Goal: Task Accomplishment & Management: Complete application form

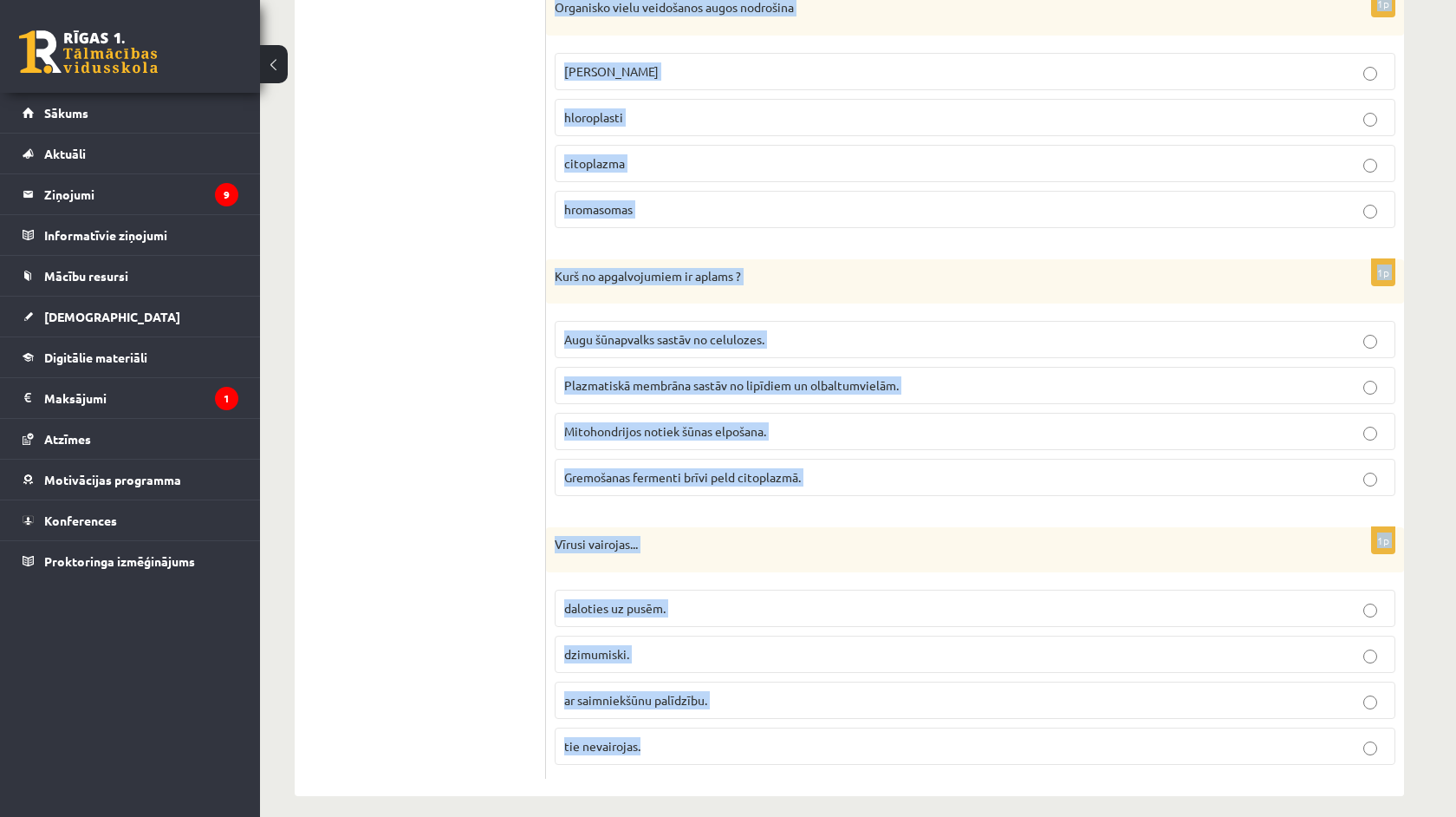
scroll to position [4985, 0]
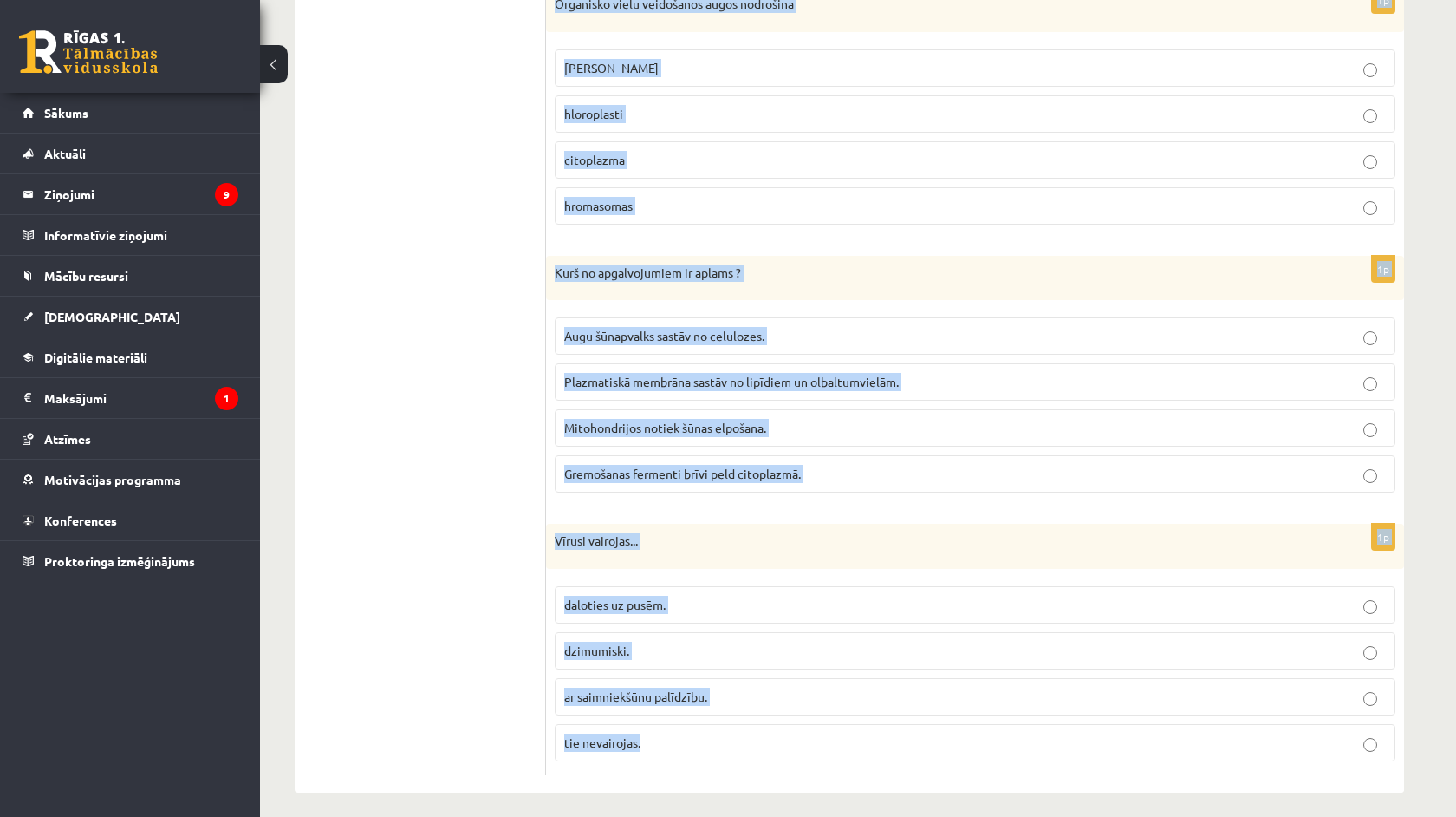
drag, startPoint x: 558, startPoint y: 265, endPoint x: 1042, endPoint y: 816, distance: 733.4
copy form "Atbildi uz jautājumiem, izvēloties pareizo atbildi! Katram jautājumam ir tikai …"
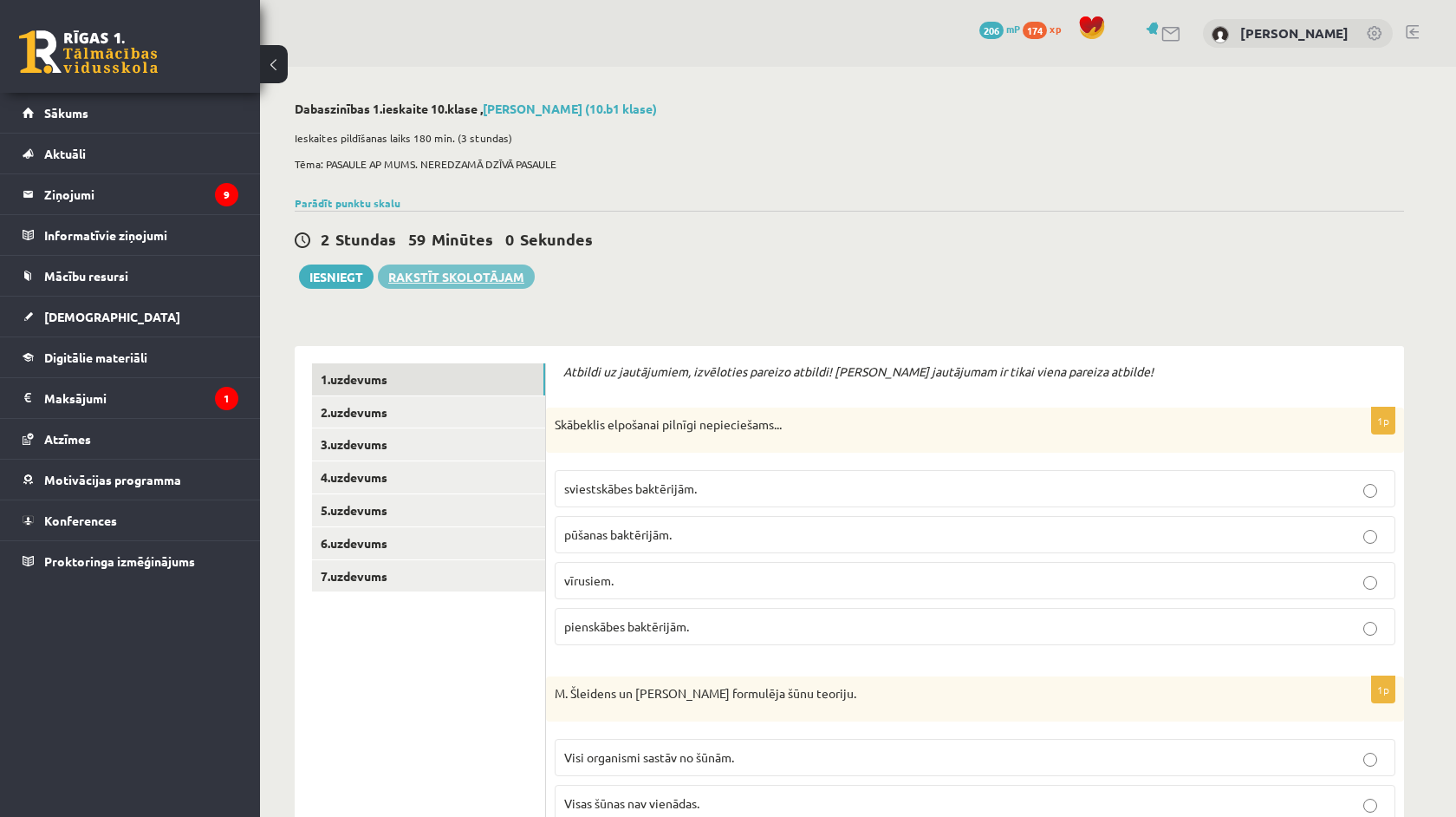
scroll to position [0, 0]
click at [646, 538] on span "pūšanas baktērijām." at bounding box center [617, 534] width 107 height 15
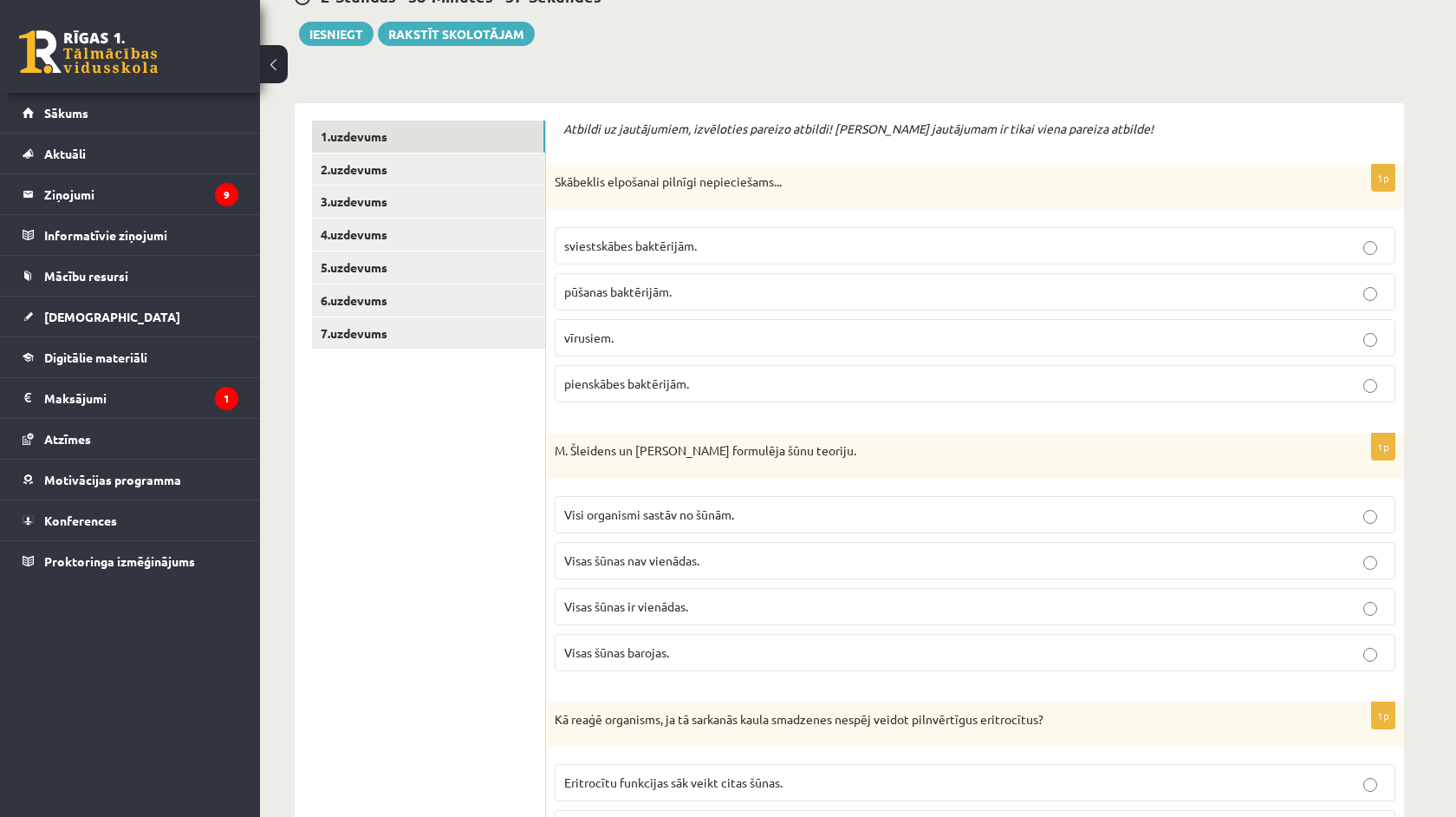
scroll to position [247, 0]
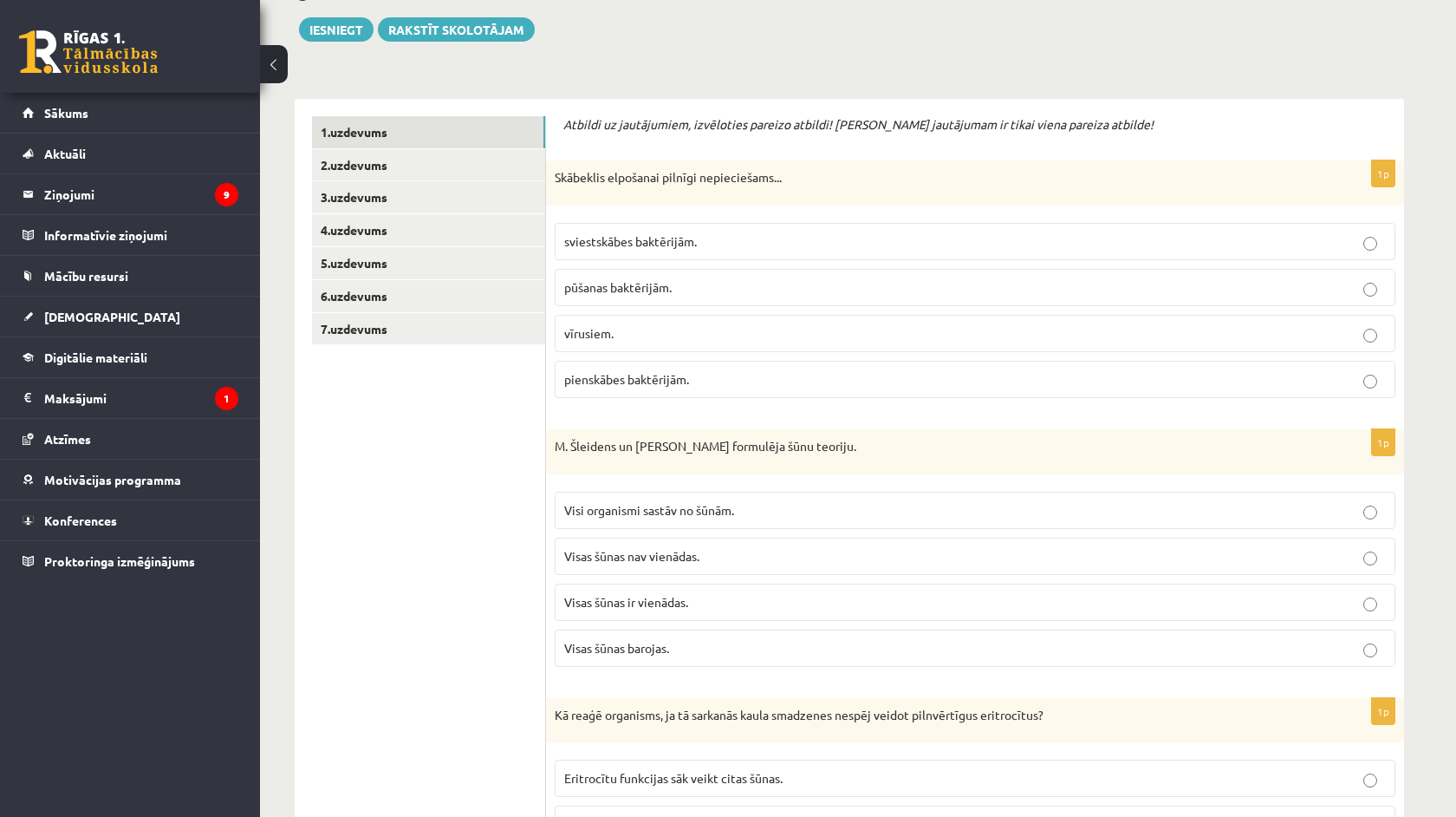
click at [597, 512] on span "Visi organismi sastāv no šūnām." at bounding box center [649, 510] width 170 height 15
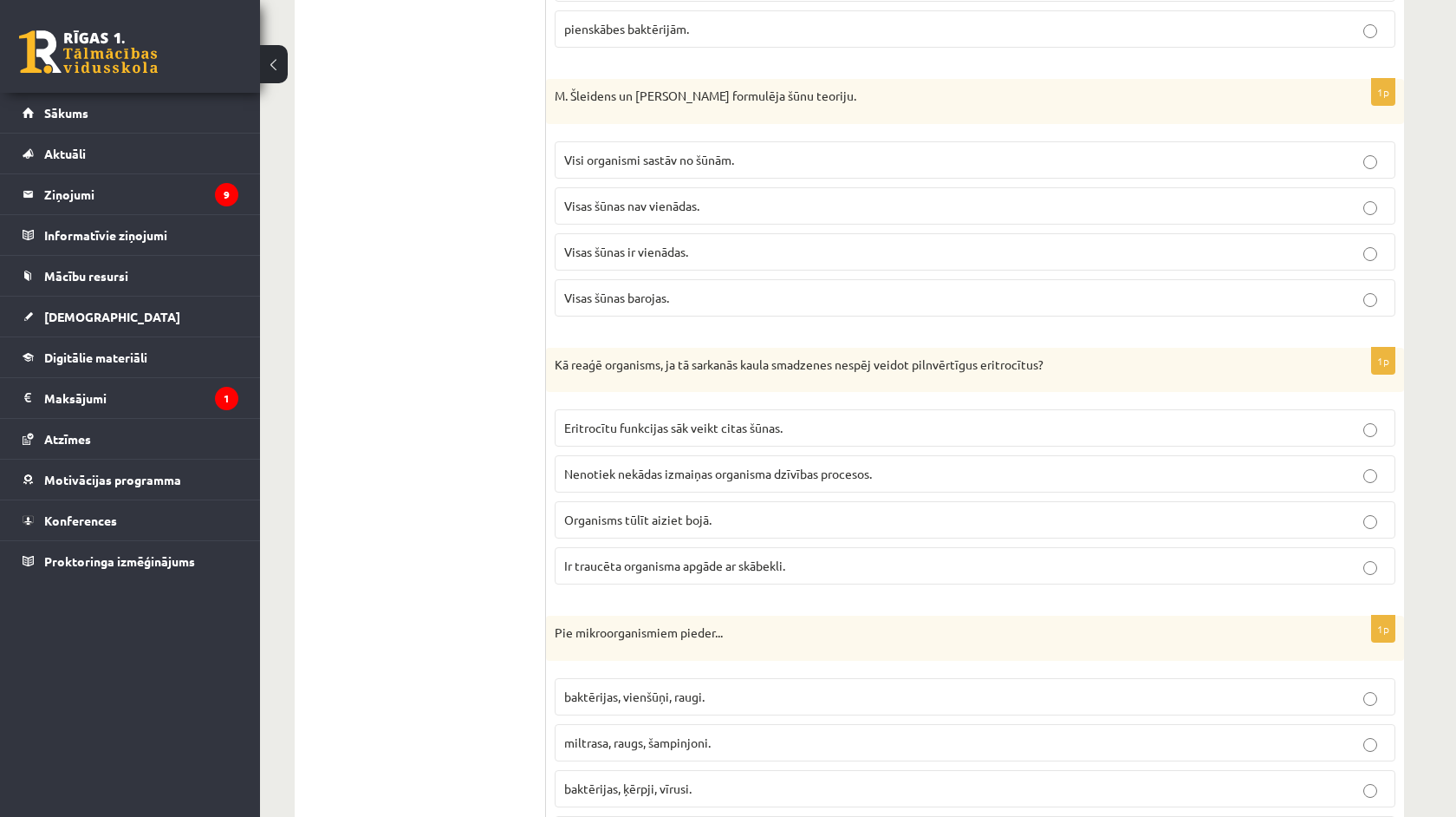
scroll to position [606, 0]
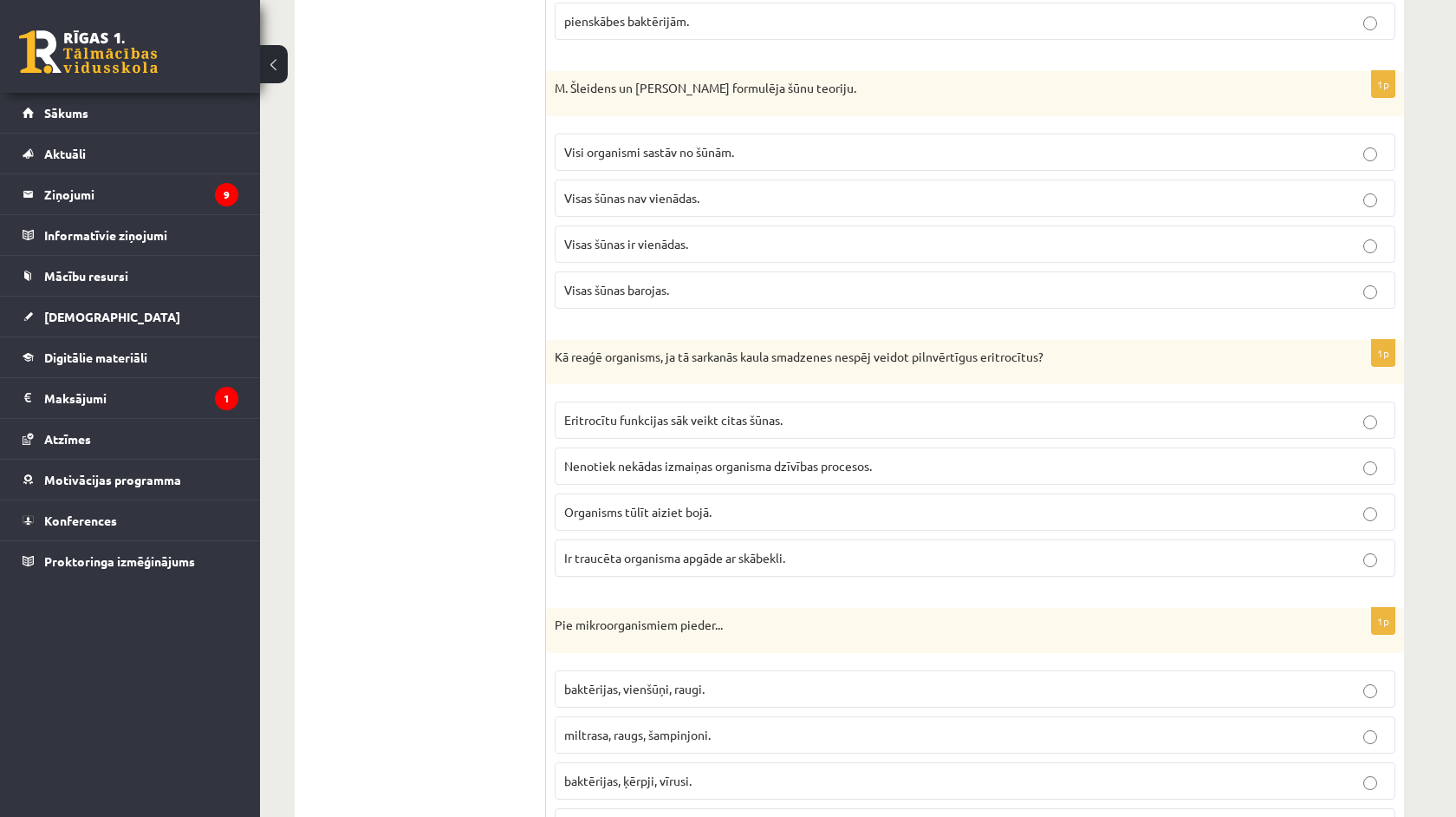
click at [630, 549] on span "Ir traucēta organisma apgāde ar skābekli." at bounding box center [674, 557] width 221 height 15
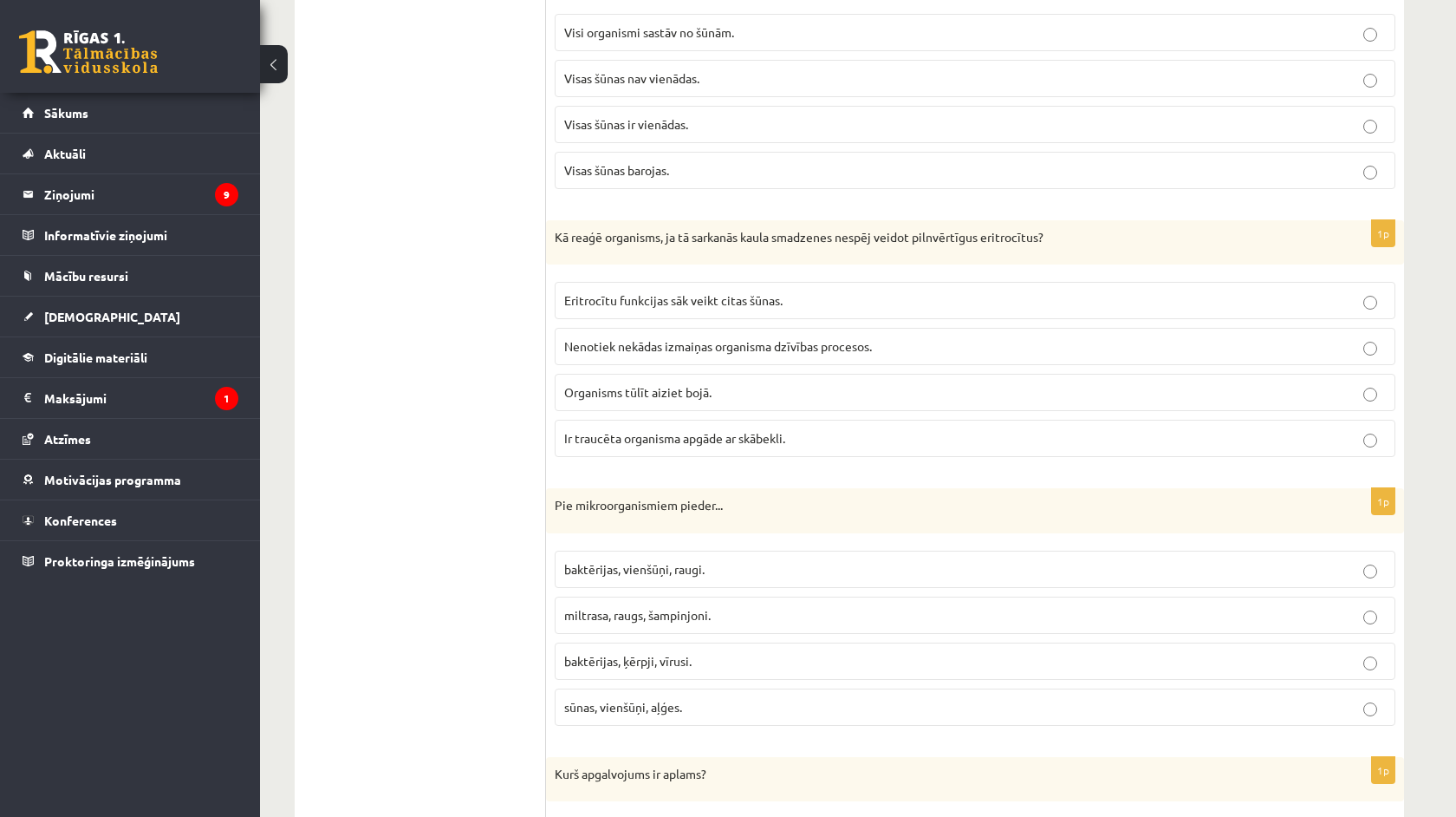
scroll to position [758, 0]
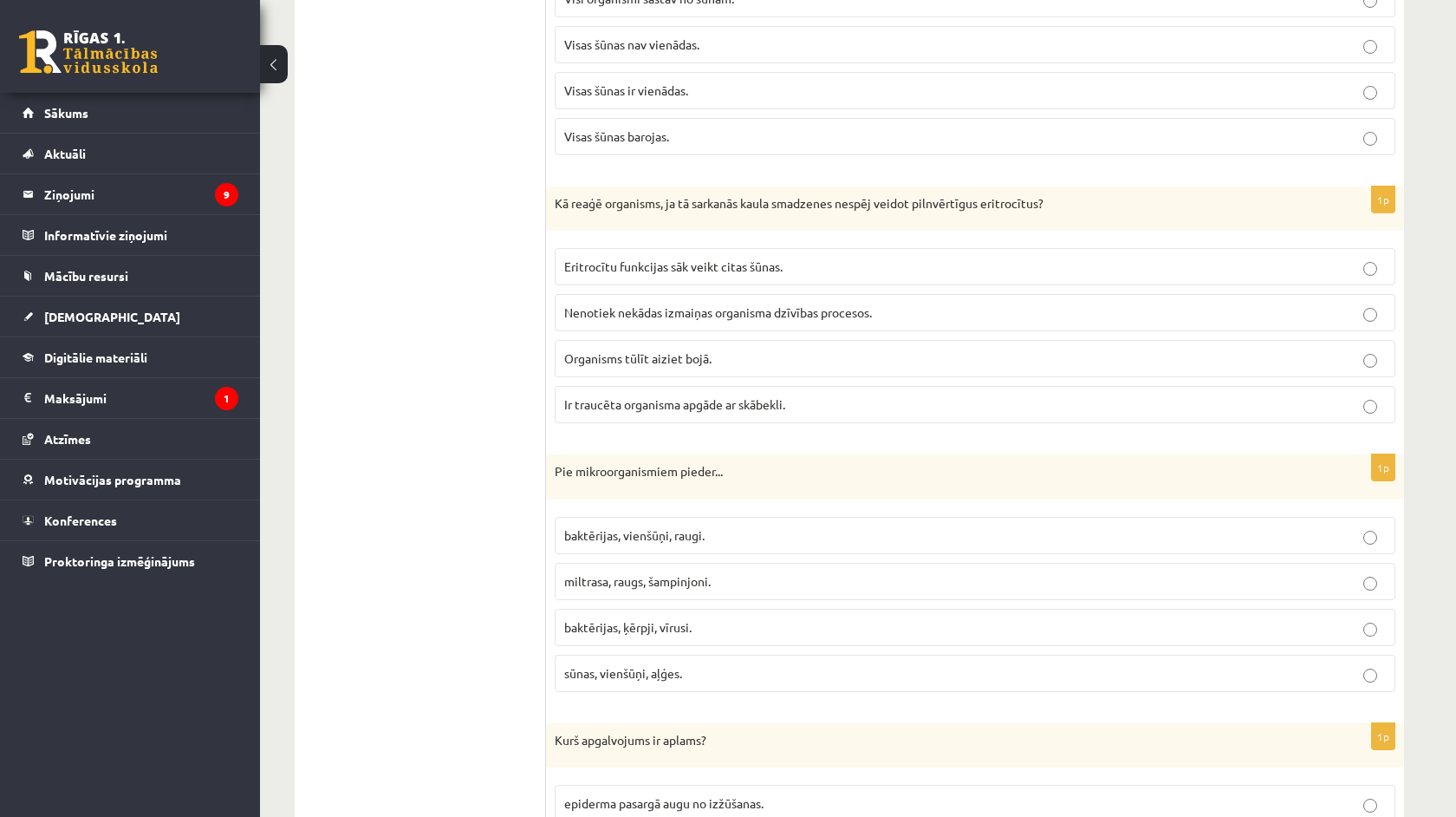
click at [753, 541] on p "baktērijas, vienšūņi, raugi." at bounding box center [974, 535] width 822 height 18
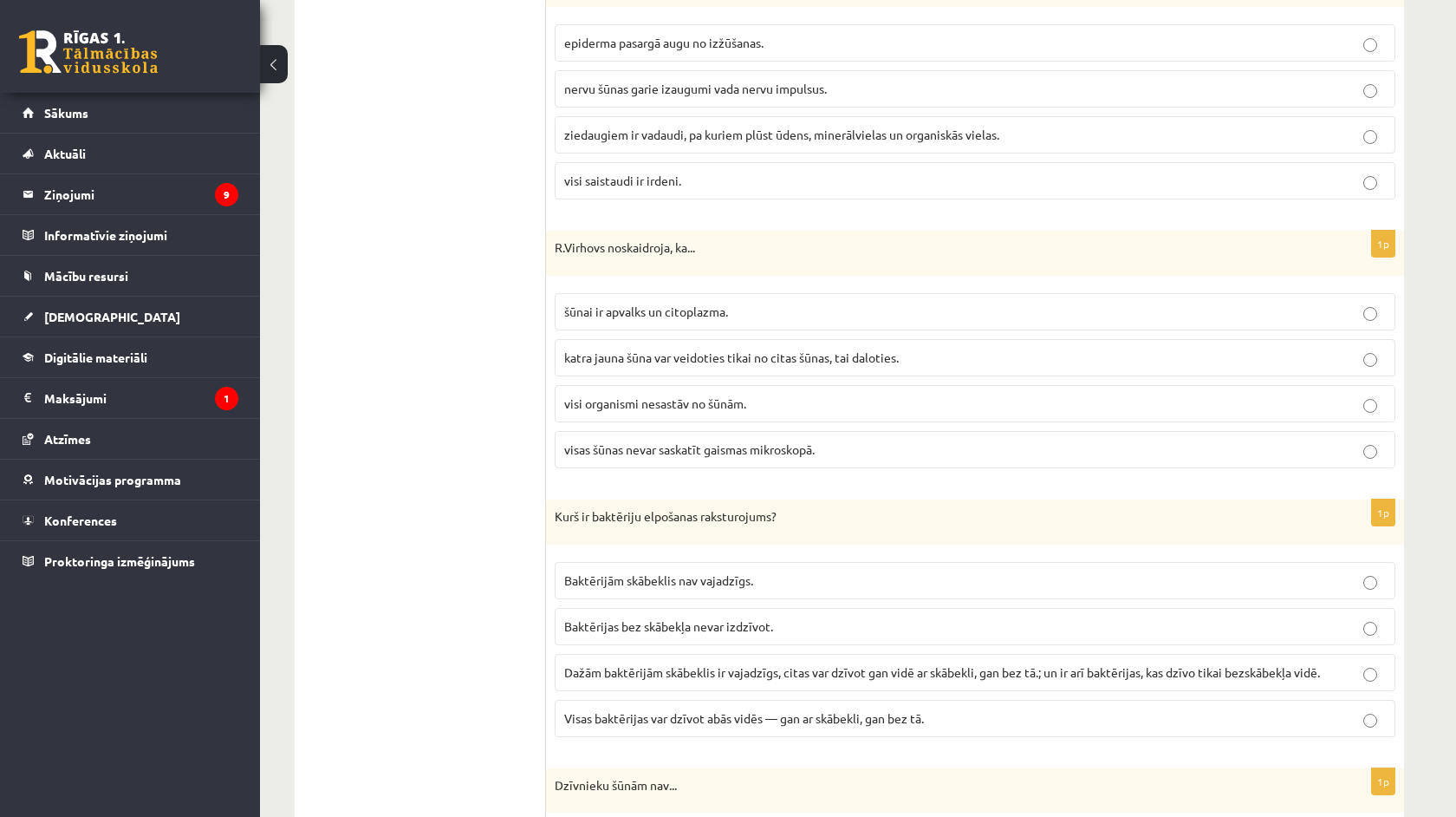
scroll to position [1523, 0]
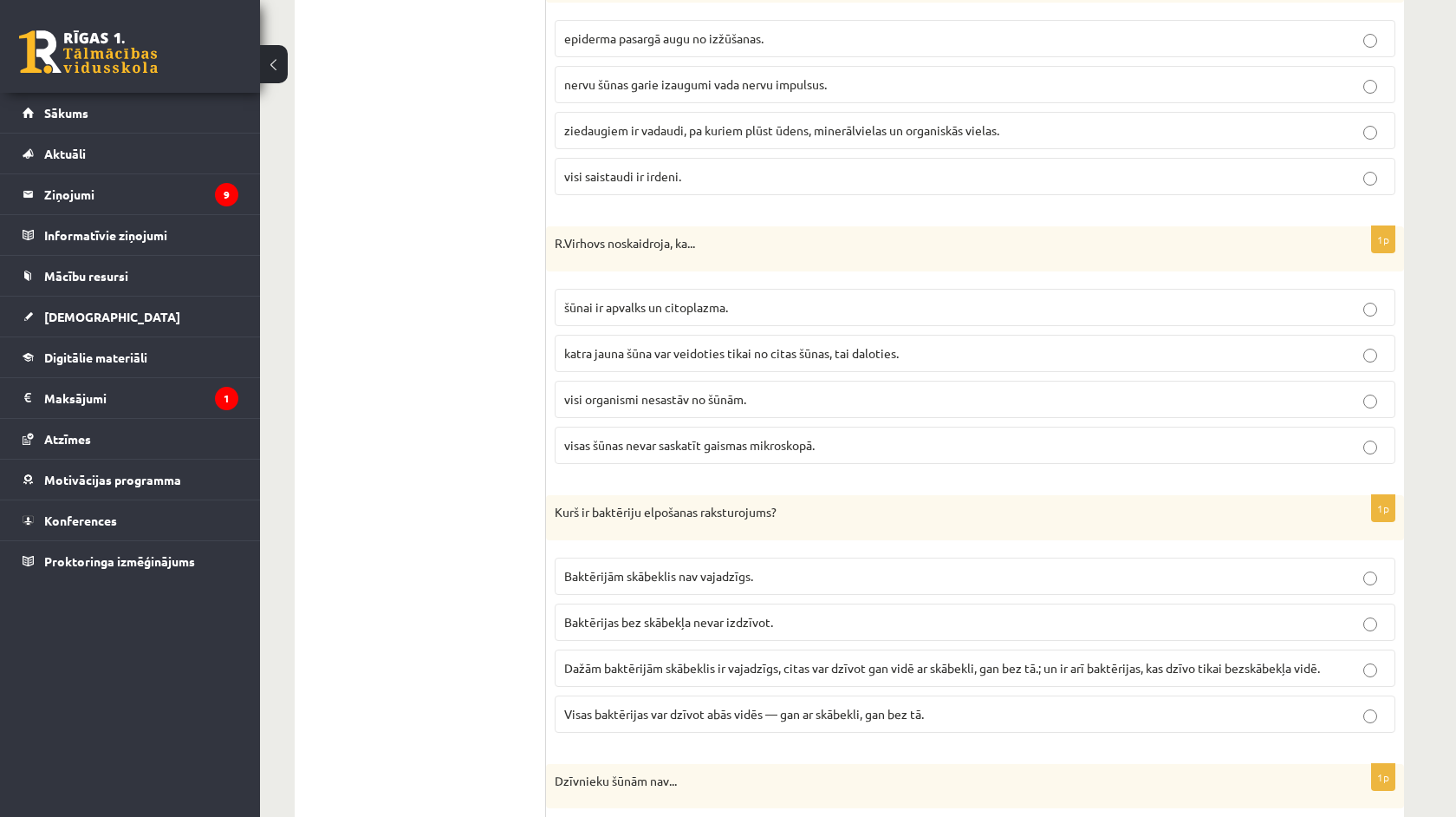
click at [622, 178] on span "visi saistaudi ir irdeni." at bounding box center [622, 176] width 117 height 15
click at [642, 350] on span "katra jauna šūna var veidoties tikai no citas šūnas, tai daloties." at bounding box center [731, 352] width 334 height 15
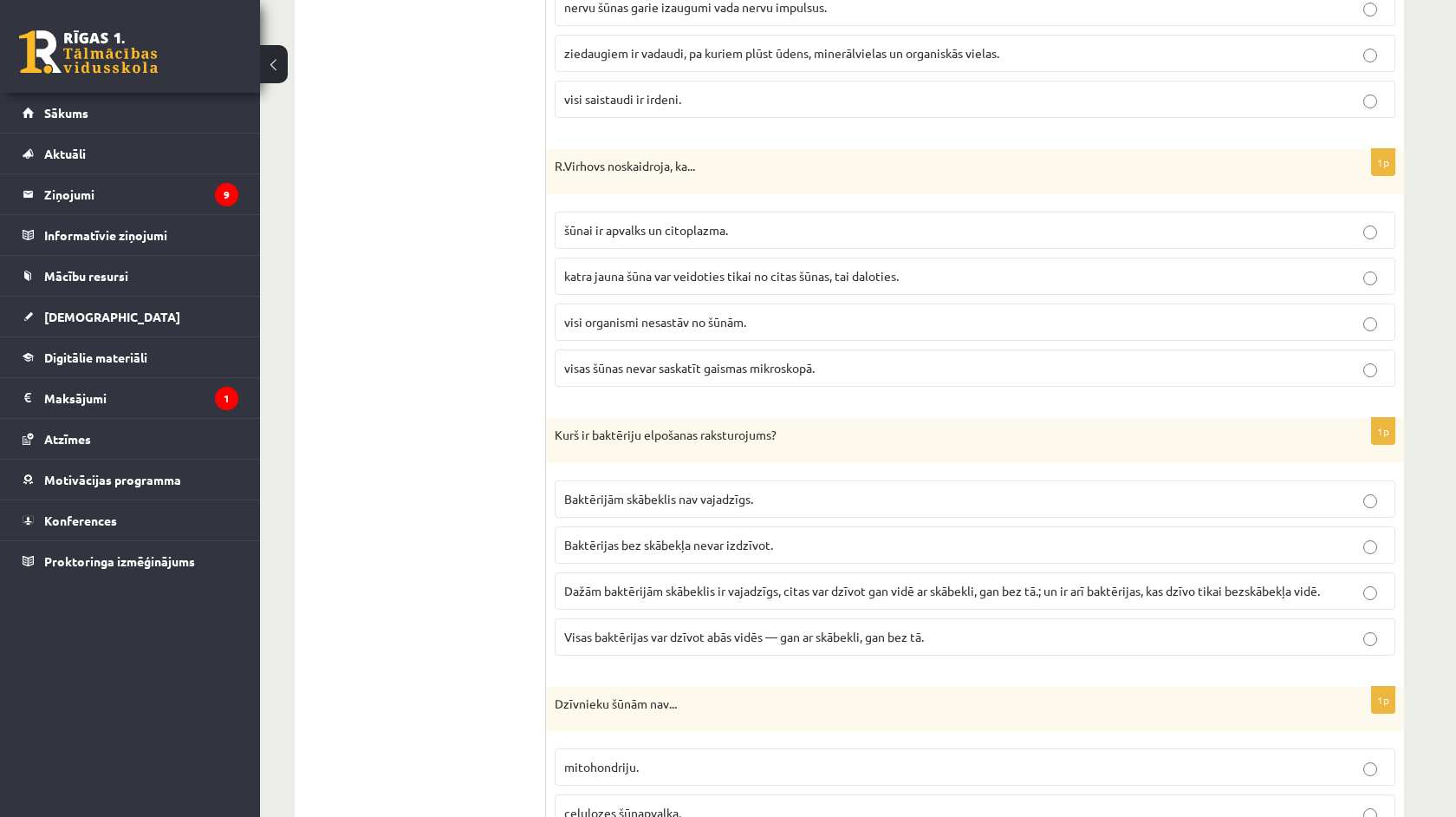
scroll to position [1606, 0]
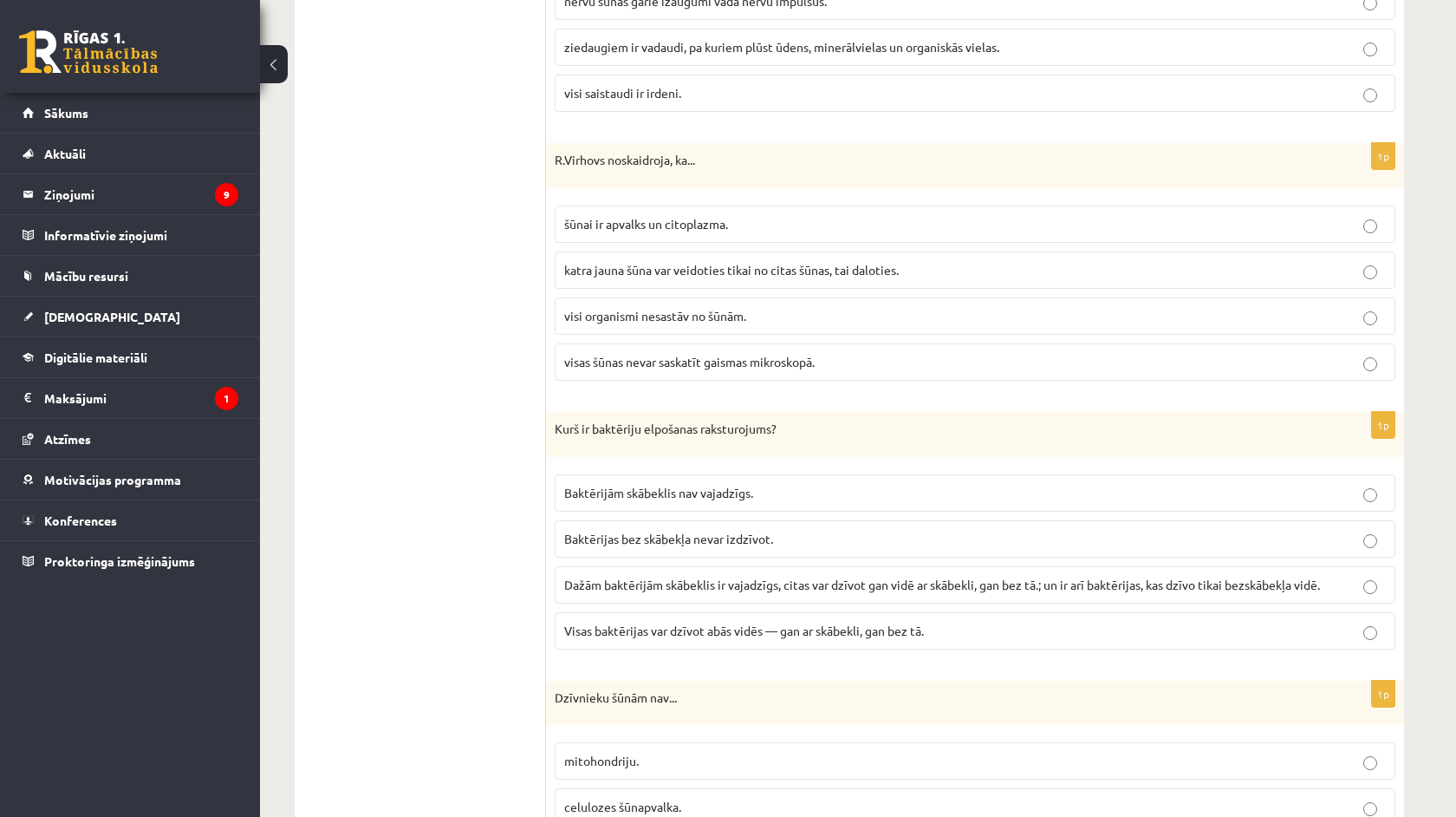
click at [725, 578] on span "Dažām baktērijām skābeklis ir vajadzīgs, citas var dzīvot gan vidē ar skābekli,…" at bounding box center [941, 584] width 756 height 15
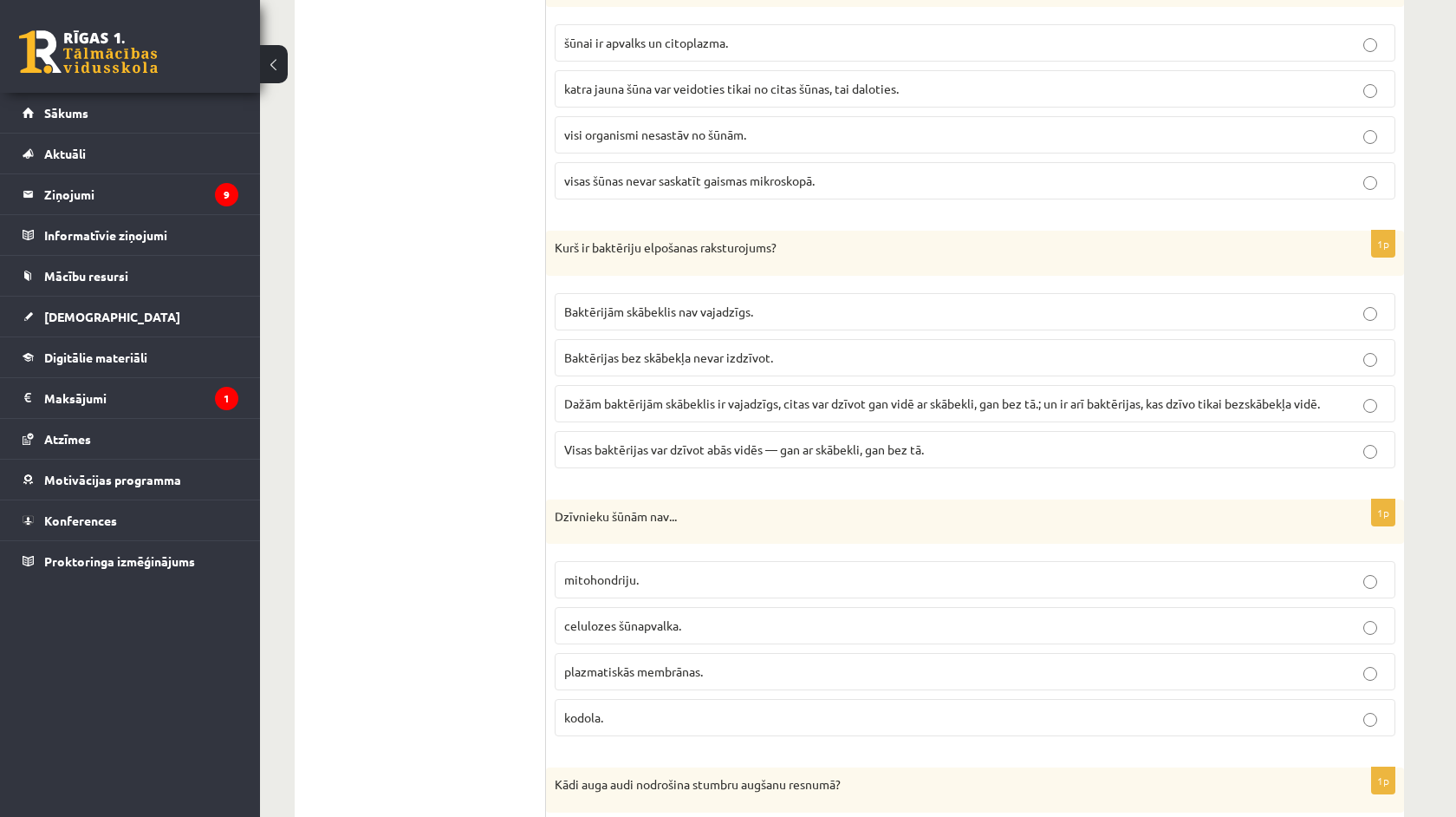
scroll to position [1836, 0]
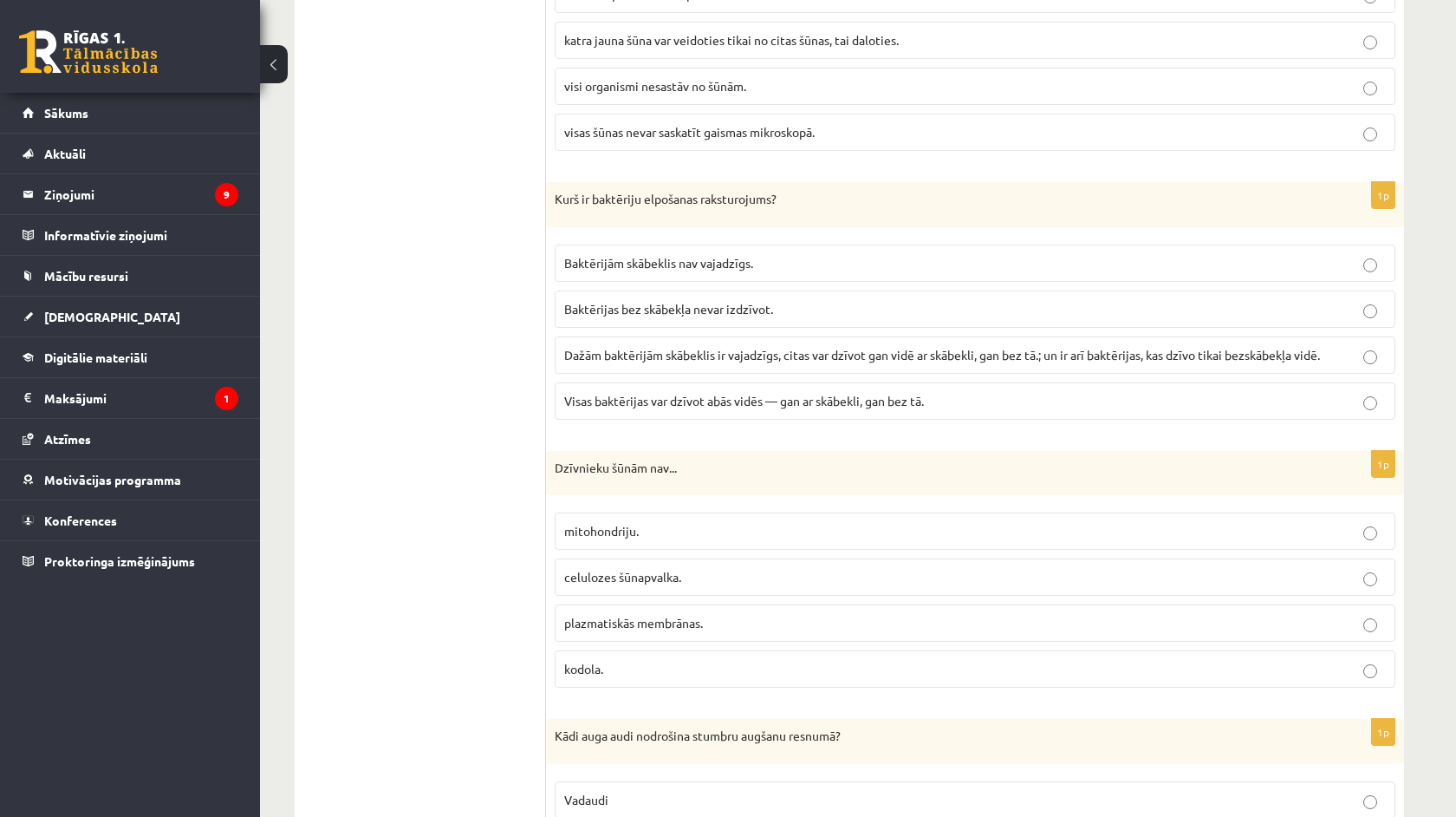
click at [724, 563] on label "celulozes šūnapvalka." at bounding box center [974, 577] width 841 height 38
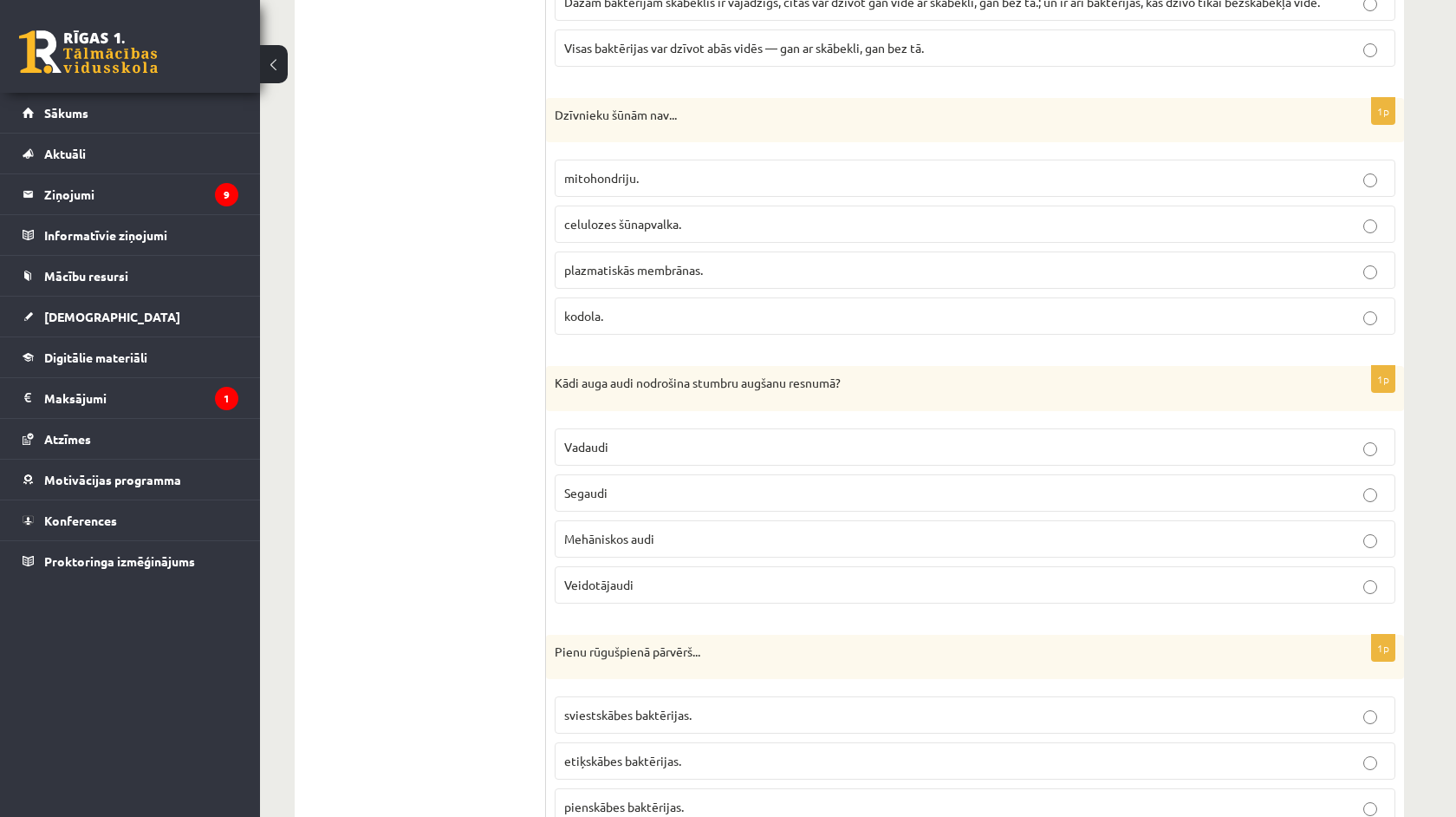
scroll to position [2203, 0]
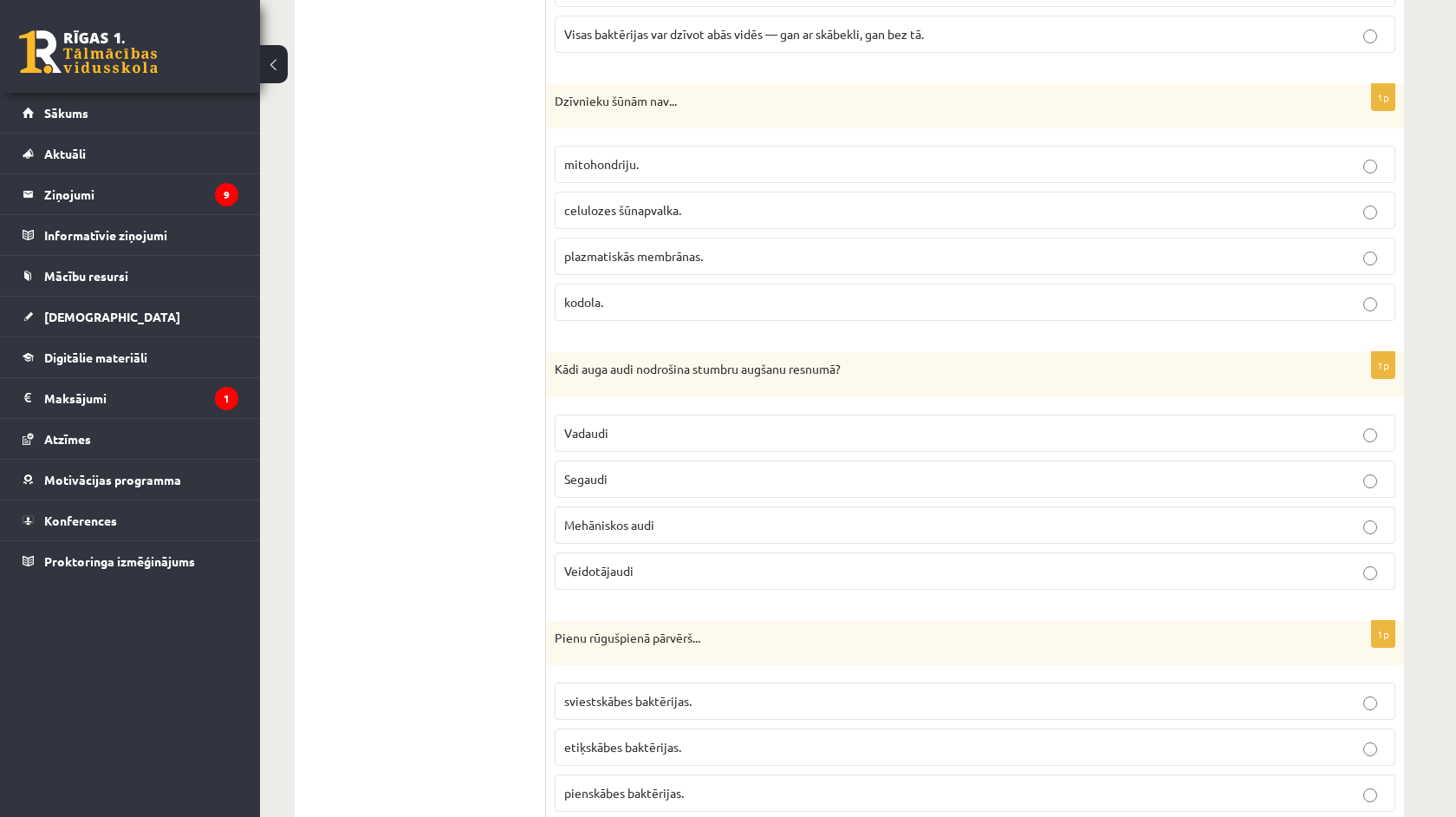
click at [653, 580] on label "Veidotājaudi" at bounding box center [974, 571] width 841 height 38
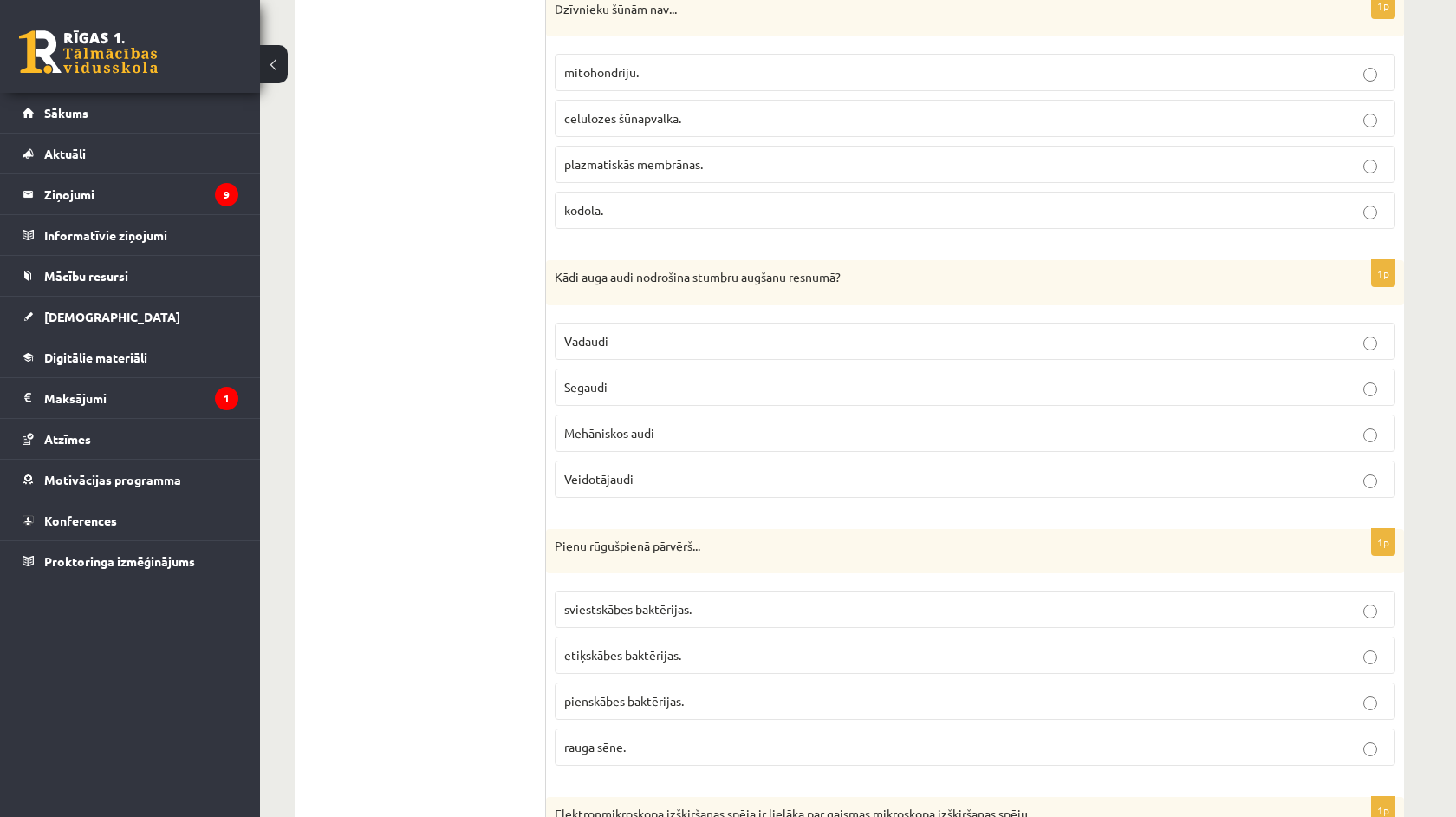
scroll to position [2296, 0]
click at [664, 697] on span "pienskābes baktērijas." at bounding box center [624, 699] width 120 height 15
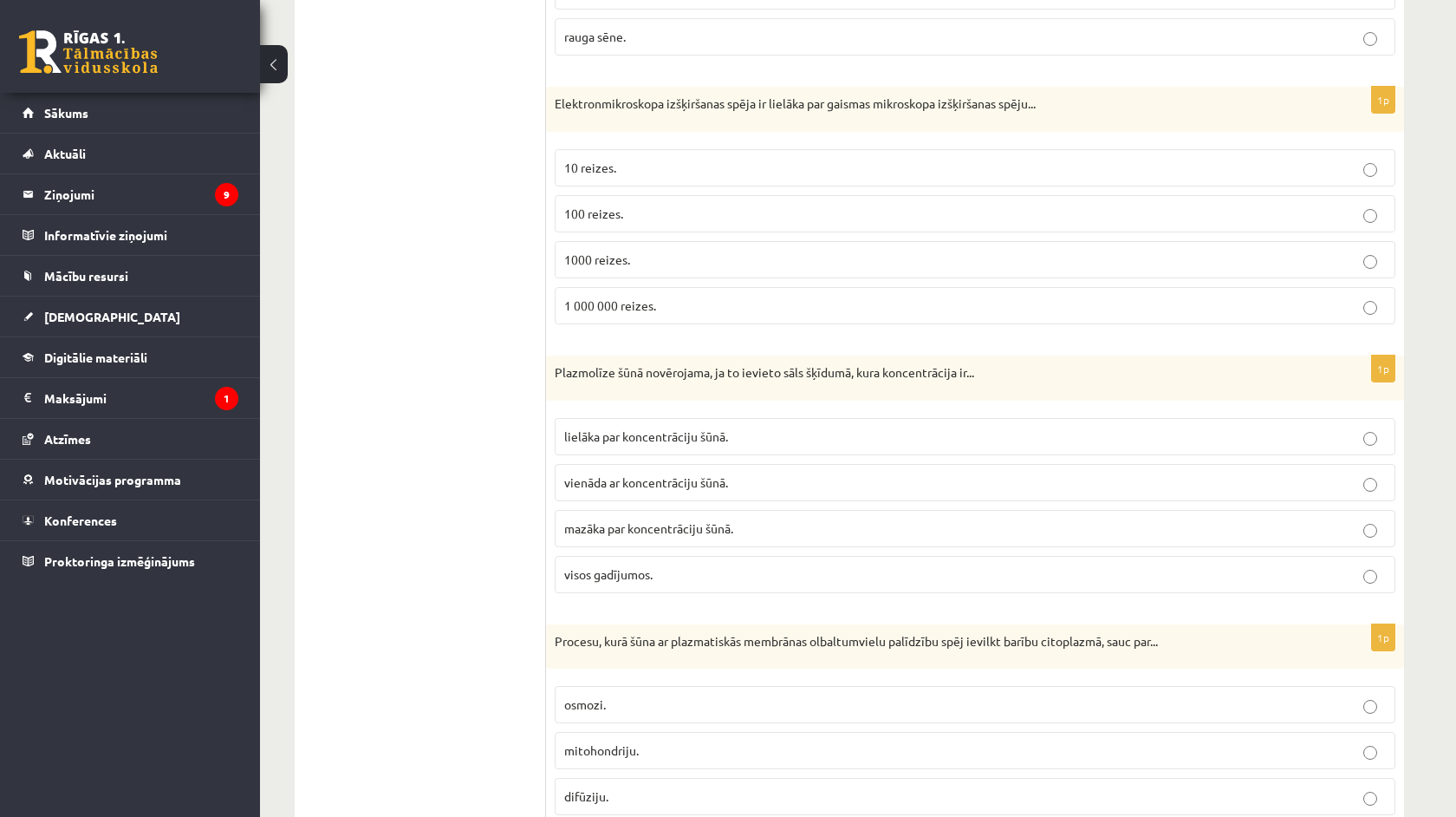
scroll to position [3009, 0]
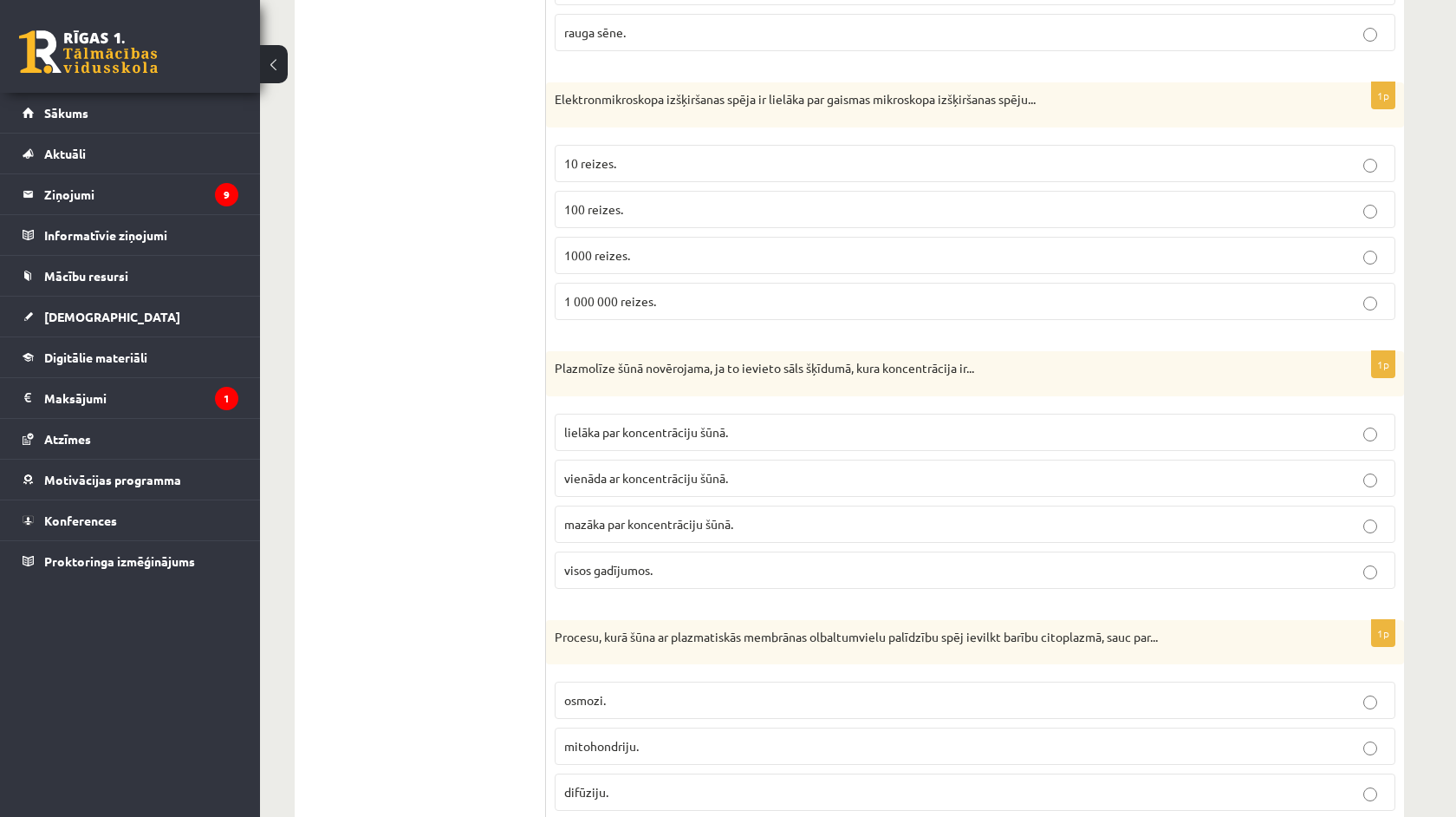
click at [650, 413] on label "lielāka par koncentrāciju šūnā." at bounding box center [974, 432] width 841 height 38
click at [636, 246] on p "1000 reizes." at bounding box center [974, 255] width 822 height 18
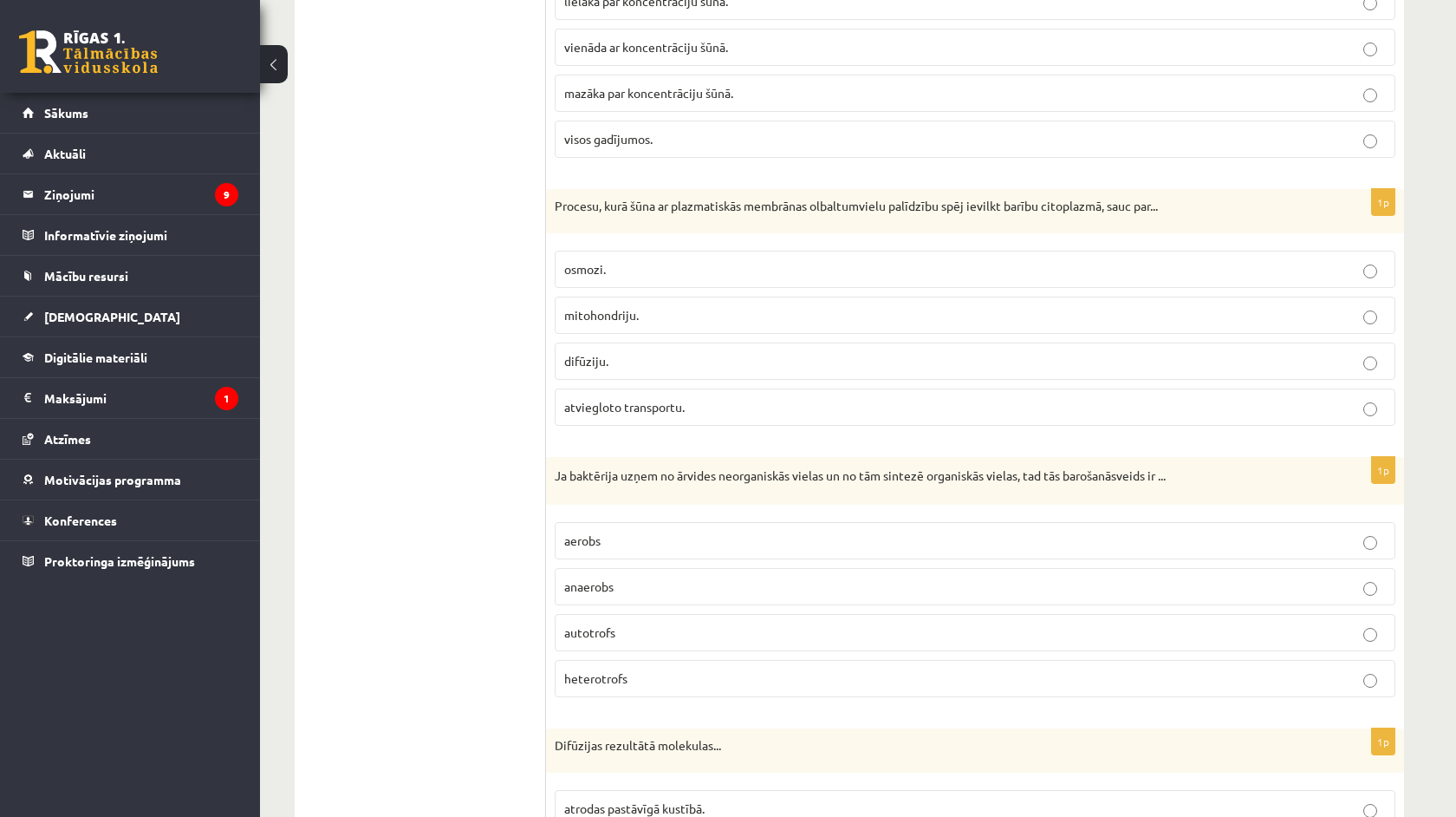
scroll to position [3471, 0]
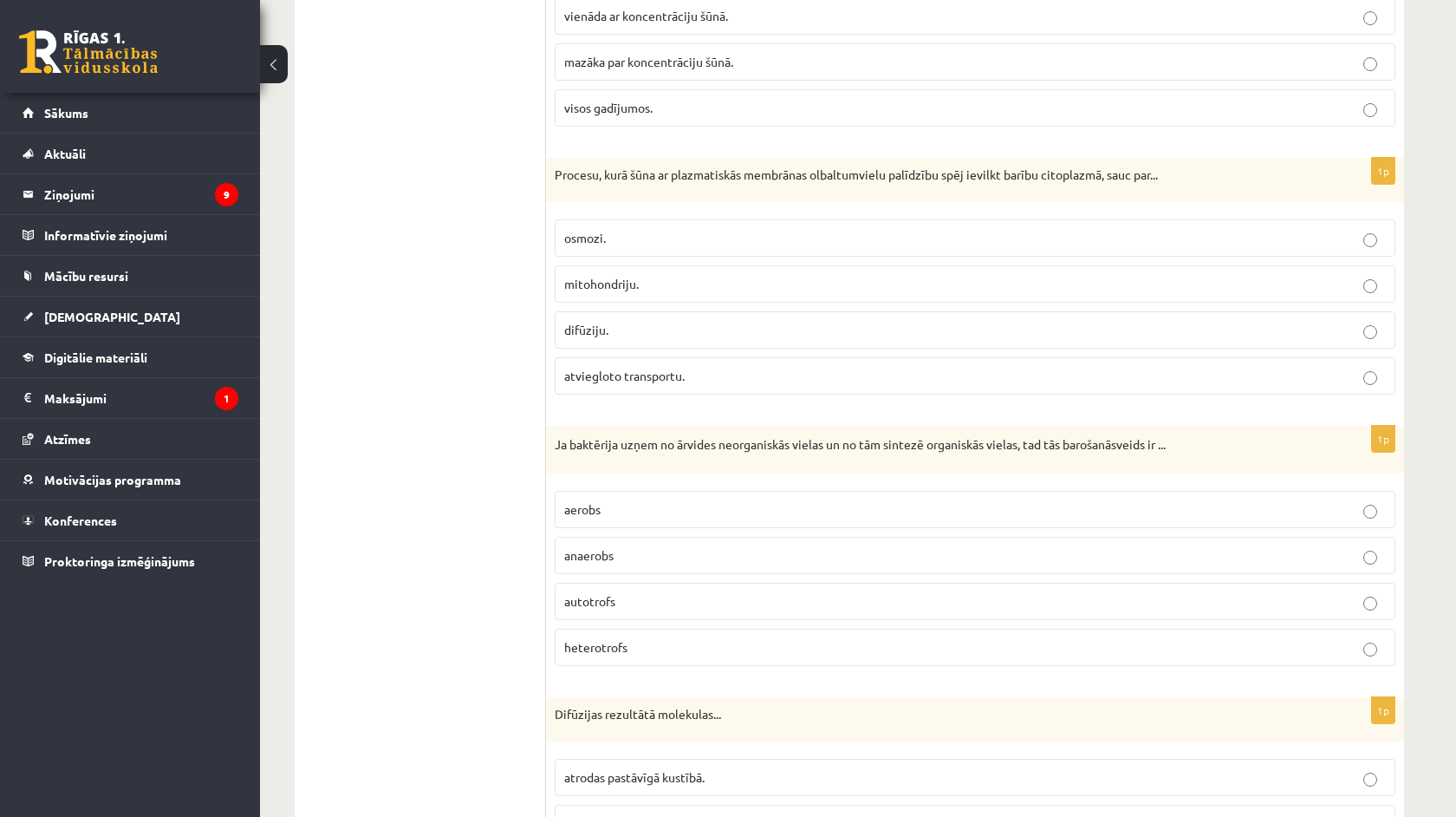
click at [659, 358] on label "atviegloto transportu." at bounding box center [974, 376] width 841 height 38
click at [688, 592] on p "autotrofs" at bounding box center [974, 601] width 822 height 18
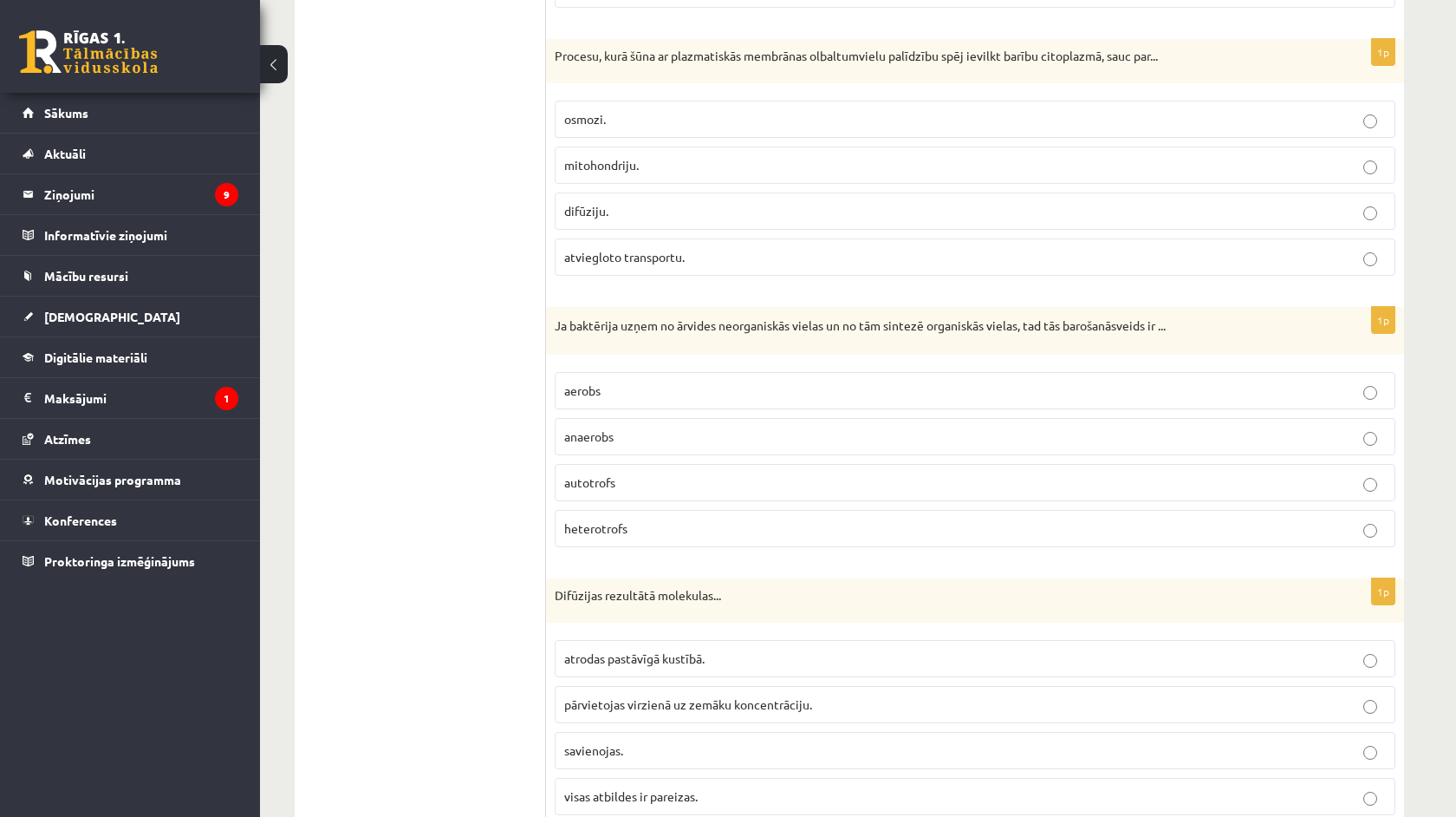
scroll to position [3971, 0]
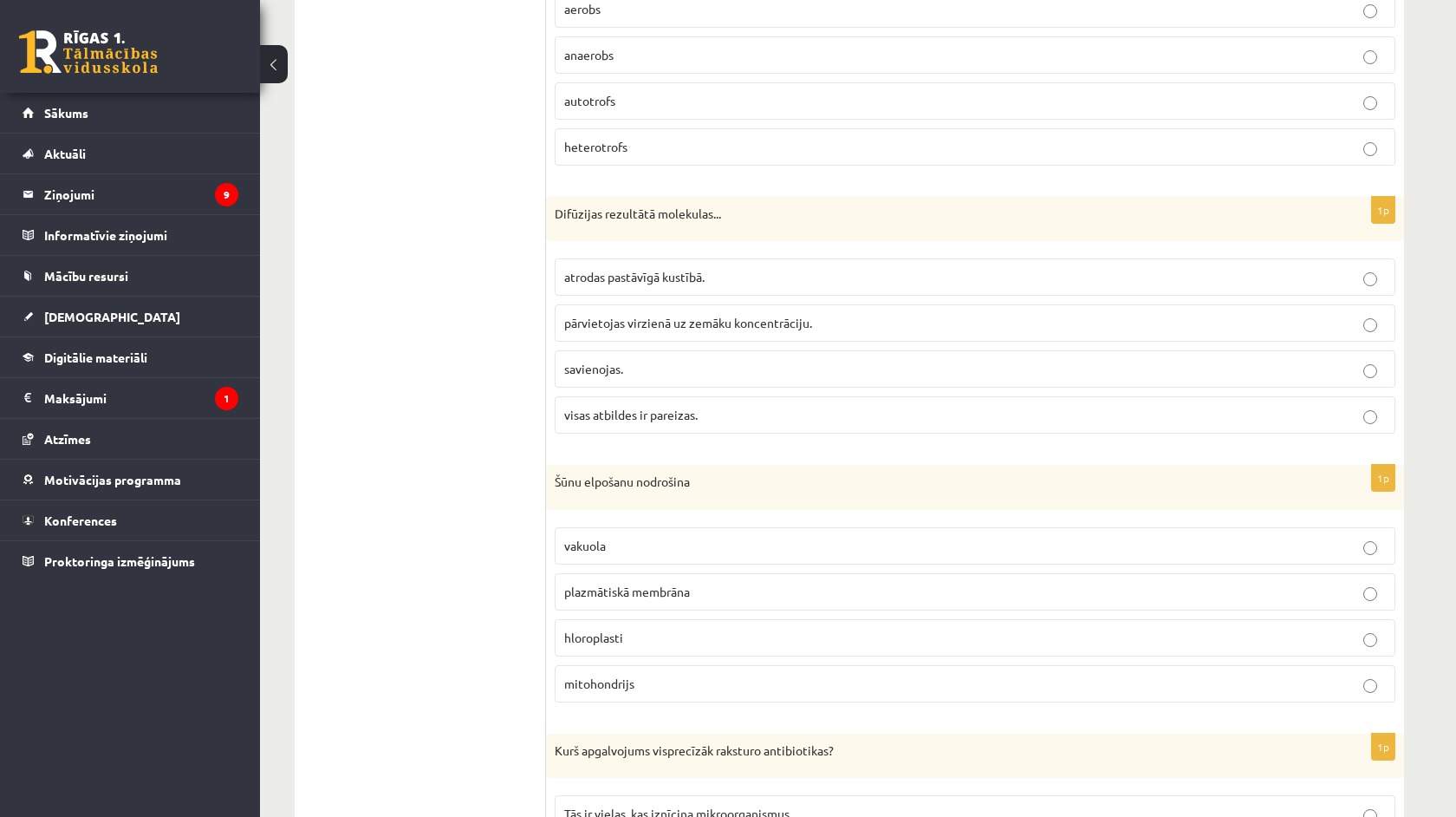
click at [688, 583] on span "plazmātiskā membrāna" at bounding box center [627, 591] width 126 height 15
click at [1118, 351] on label "savienojas." at bounding box center [974, 369] width 841 height 38
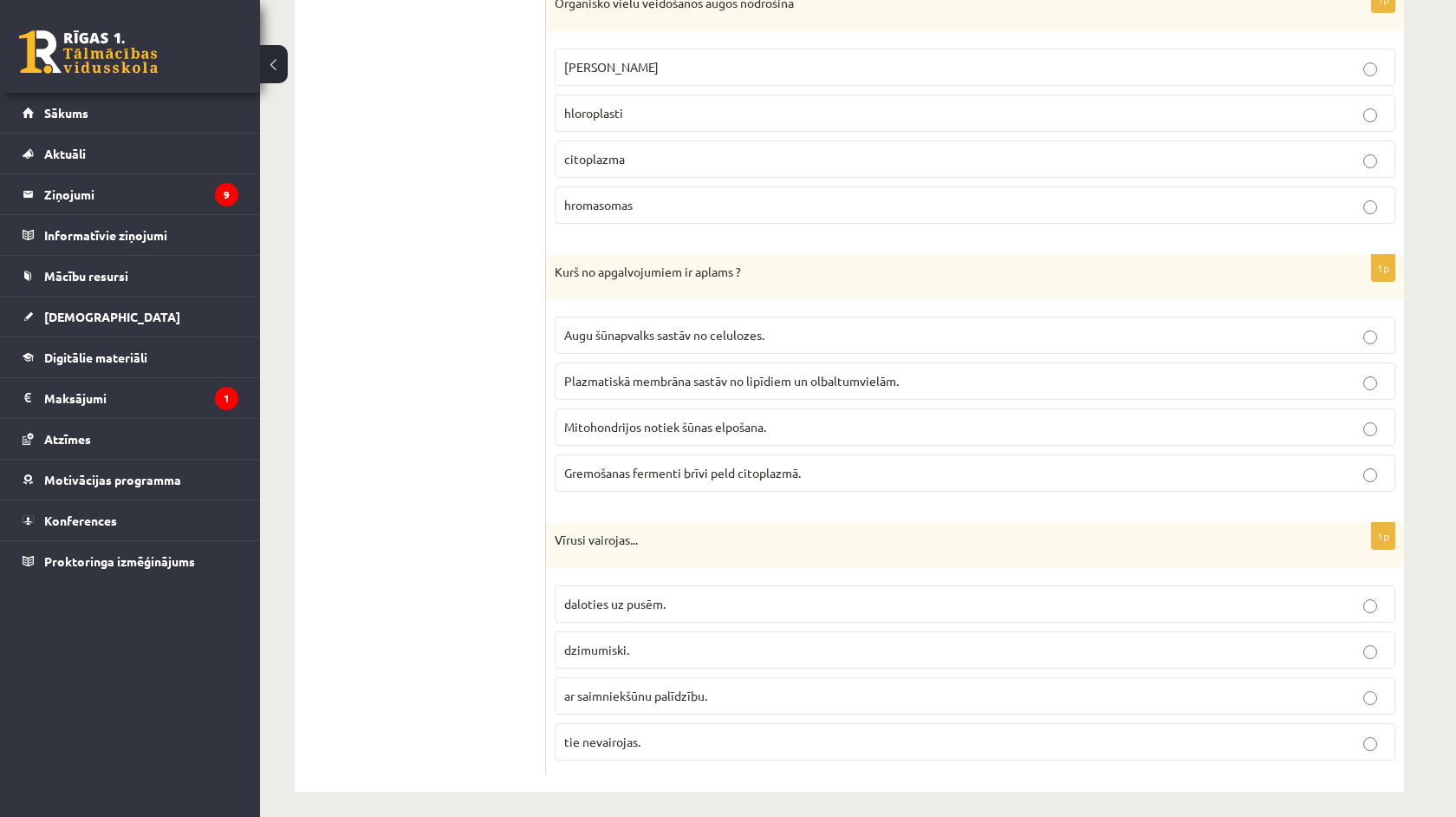
click at [1019, 664] on fieldset "daloties uz pusēm. dzimumiski. ar saimniekšūnu palīdzību. tie nevairojas." at bounding box center [974, 671] width 841 height 189
click at [975, 483] on fieldset "Augu šūnapvalks sastāv no celulozes. Plazmatiskā membrāna sastāv no lipīdiem un…" at bounding box center [974, 404] width 841 height 189
click at [956, 455] on label "Gremošanas fermenti brīvi peld citoplazmā." at bounding box center [974, 473] width 841 height 38
click at [952, 647] on p "dzimumiski." at bounding box center [974, 650] width 822 height 18
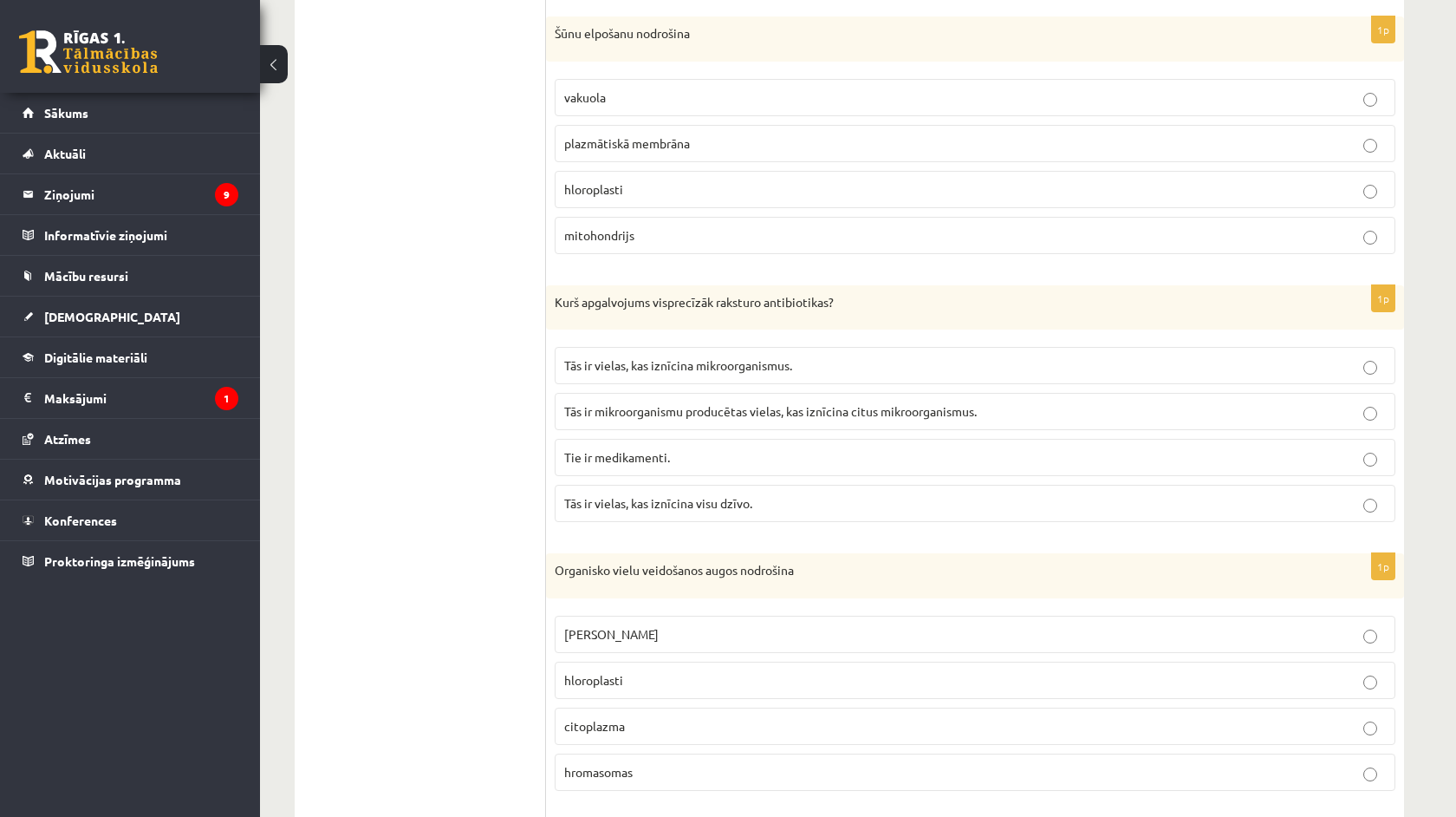
scroll to position [4349, 0]
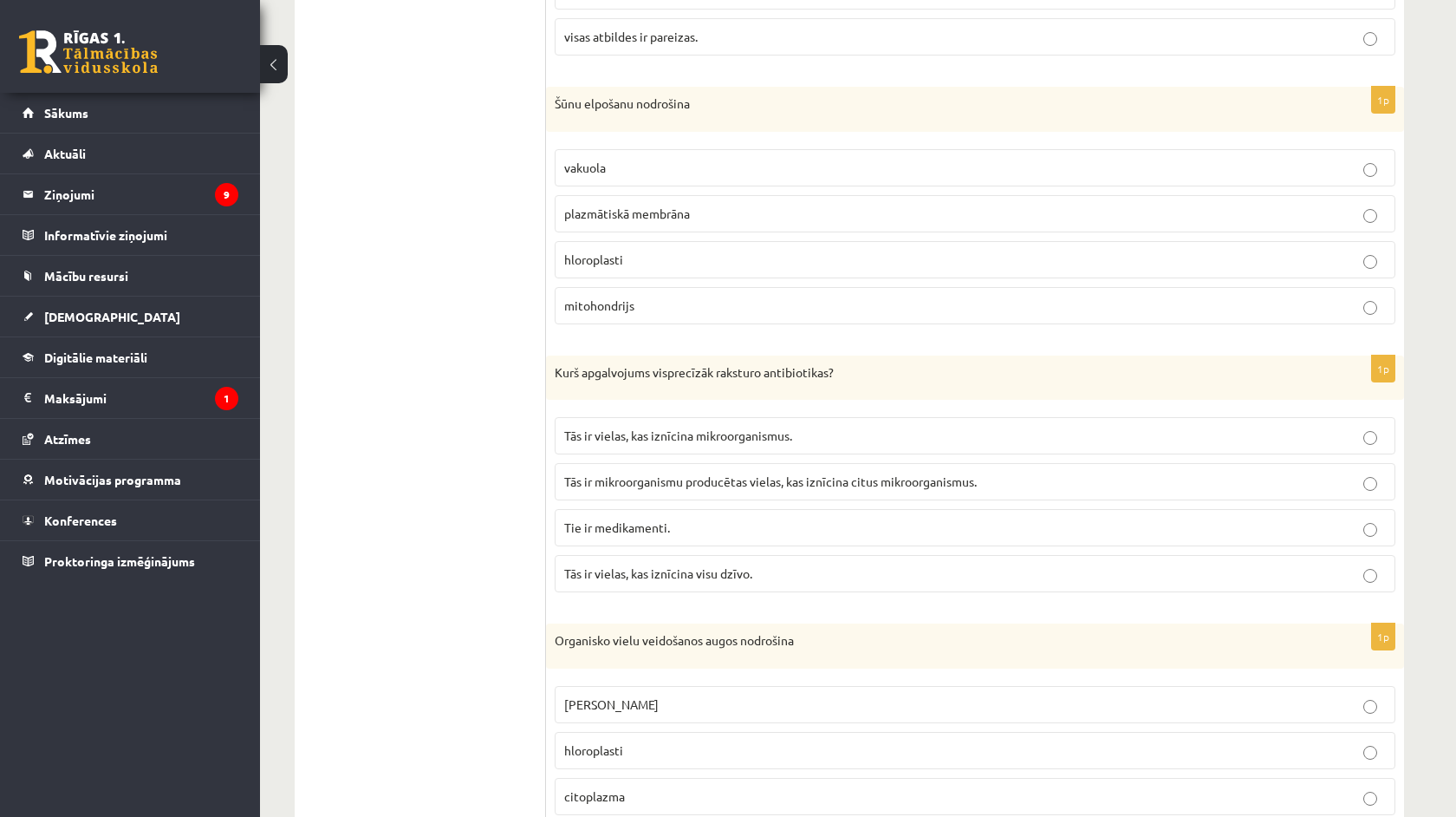
click at [960, 446] on fieldset "Tās ir vielas, kas iznīcina mikroorganismus. Tās ir mikroorganismu producētas v…" at bounding box center [974, 503] width 841 height 189
click at [964, 473] on span "Tās ir mikroorganismu producētas vielas, kas iznīcina citus mikroorganismus." at bounding box center [770, 481] width 412 height 15
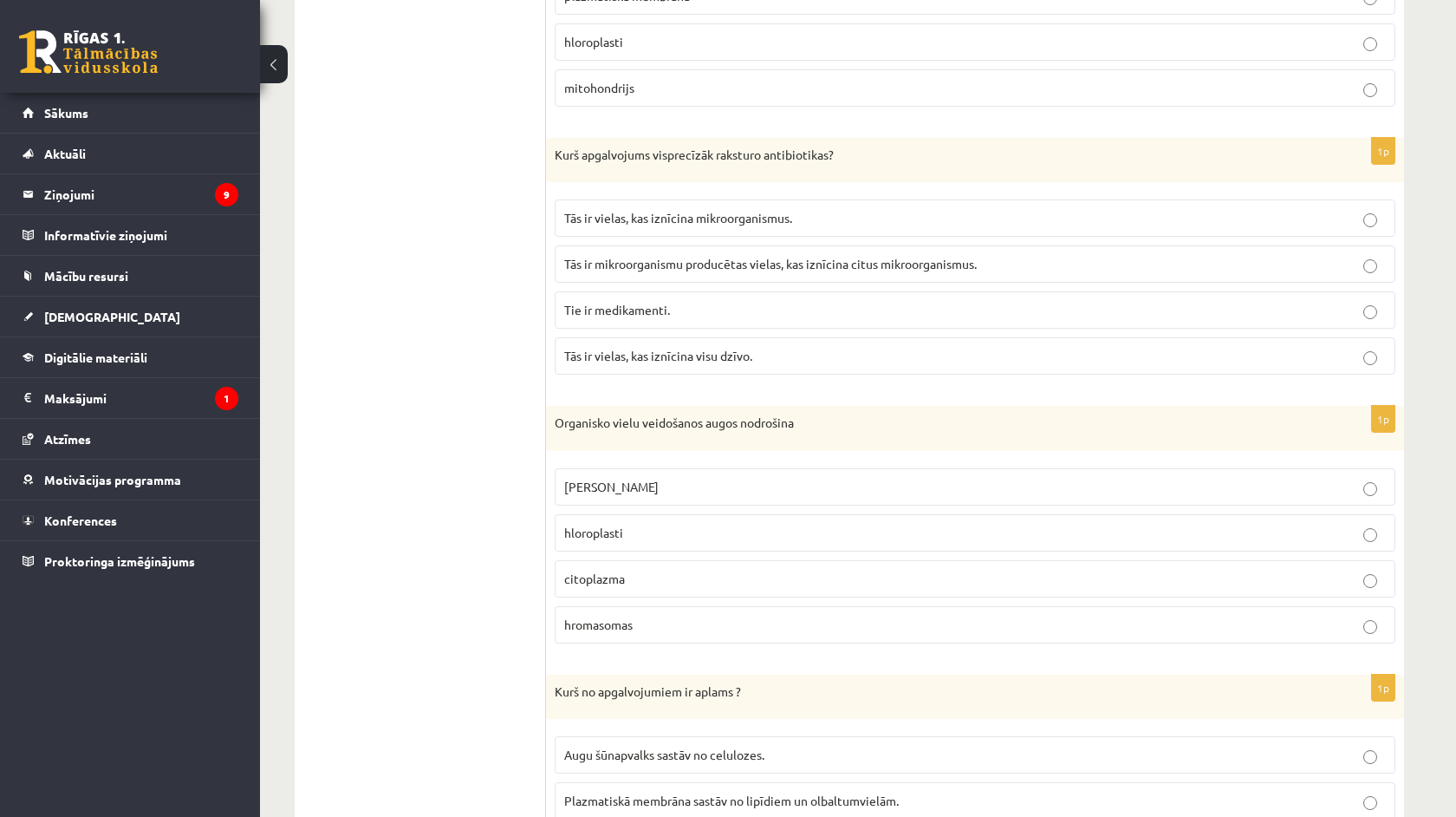
scroll to position [4663, 0]
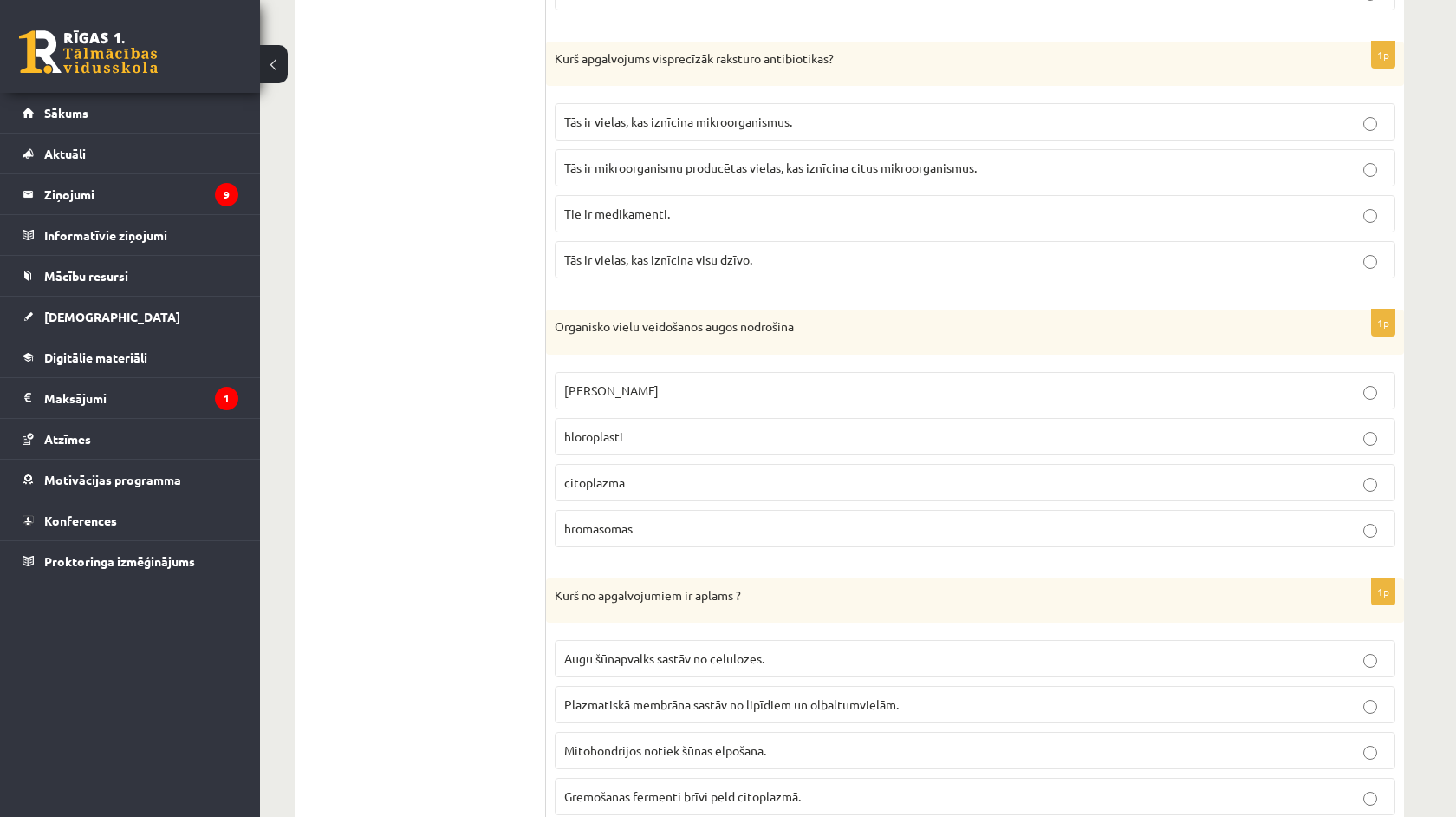
click at [964, 464] on label "citoplazma" at bounding box center [974, 482] width 841 height 38
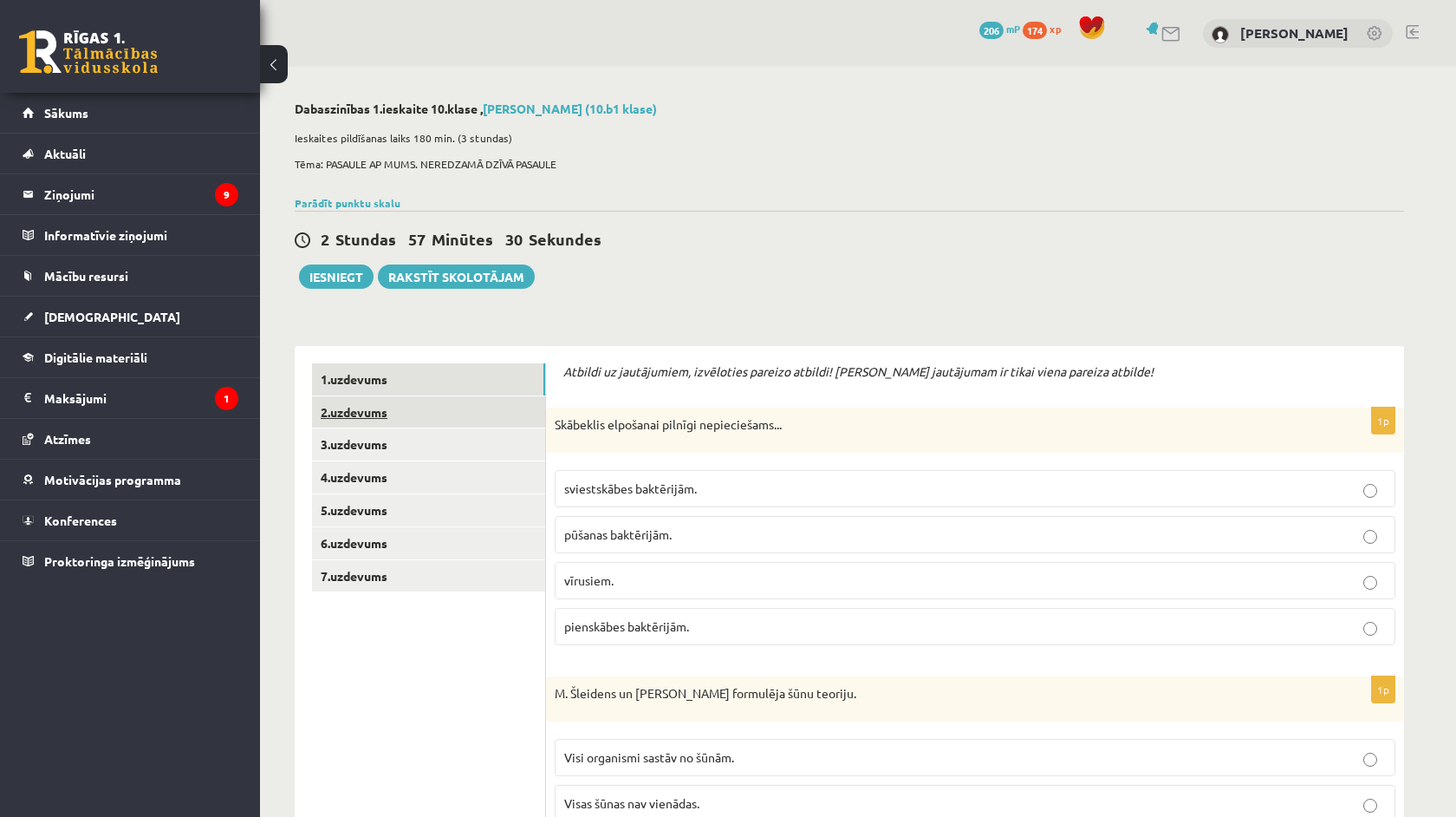
scroll to position [0, 0]
click at [407, 424] on link "2.uzdevums" at bounding box center [428, 411] width 233 height 32
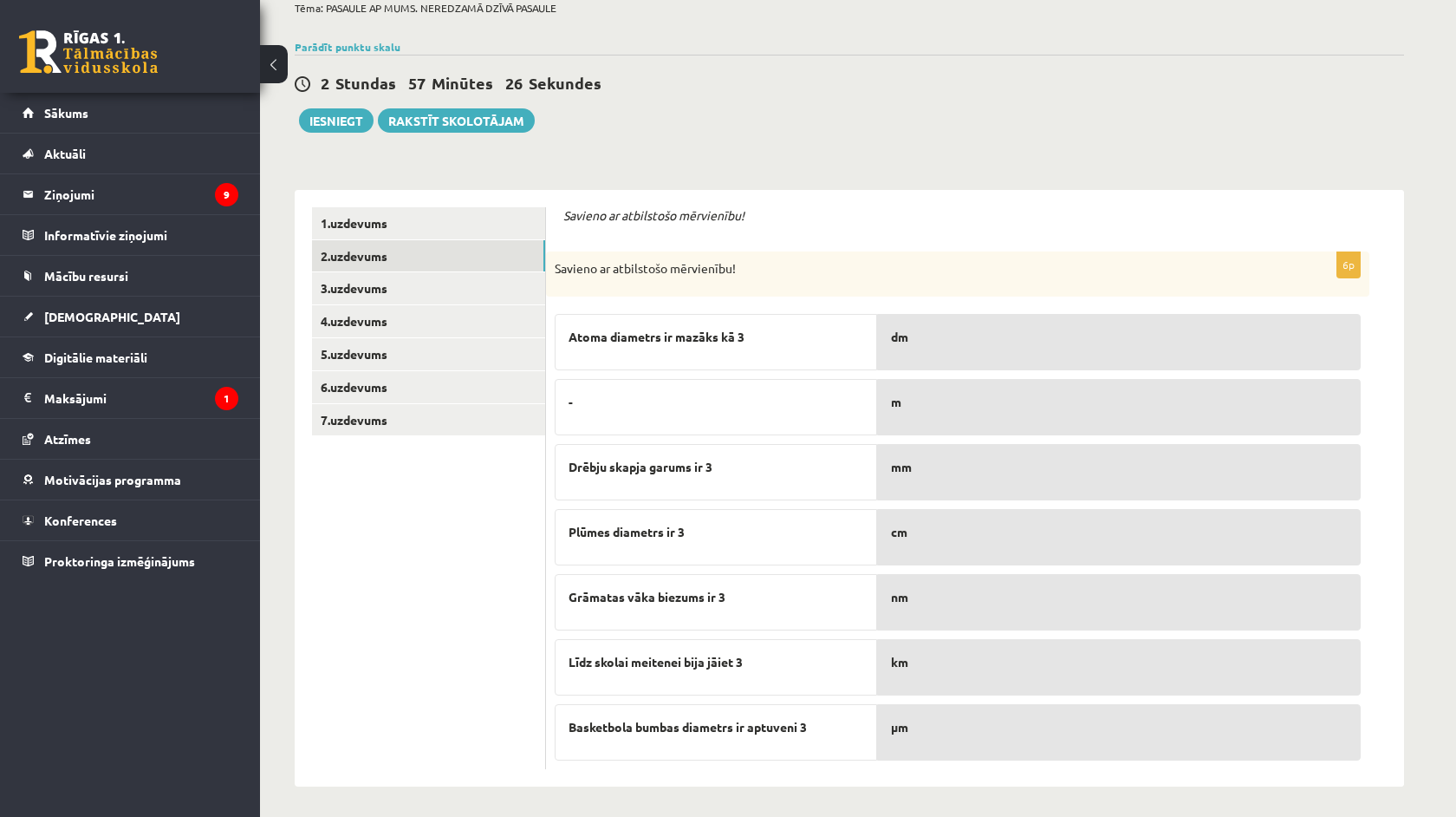
scroll to position [159, 0]
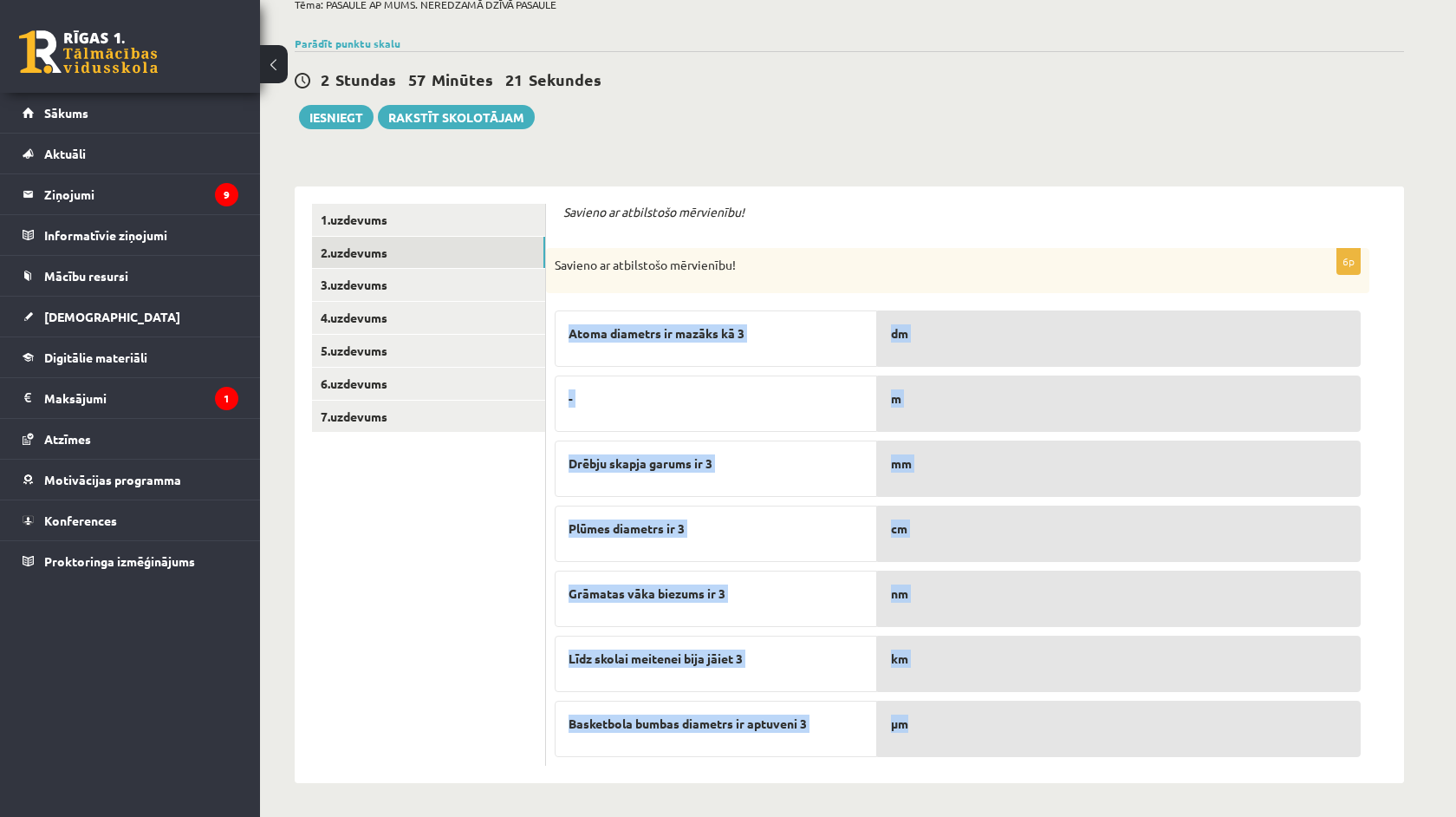
drag, startPoint x: 549, startPoint y: 292, endPoint x: 1060, endPoint y: 733, distance: 675.0
click at [1060, 733] on div "6p Savieno ar atbilstošo mērvienību! Atoma diametrs ir mazāks kā 3 - Drēbju ska…" at bounding box center [958, 507] width 824 height 518
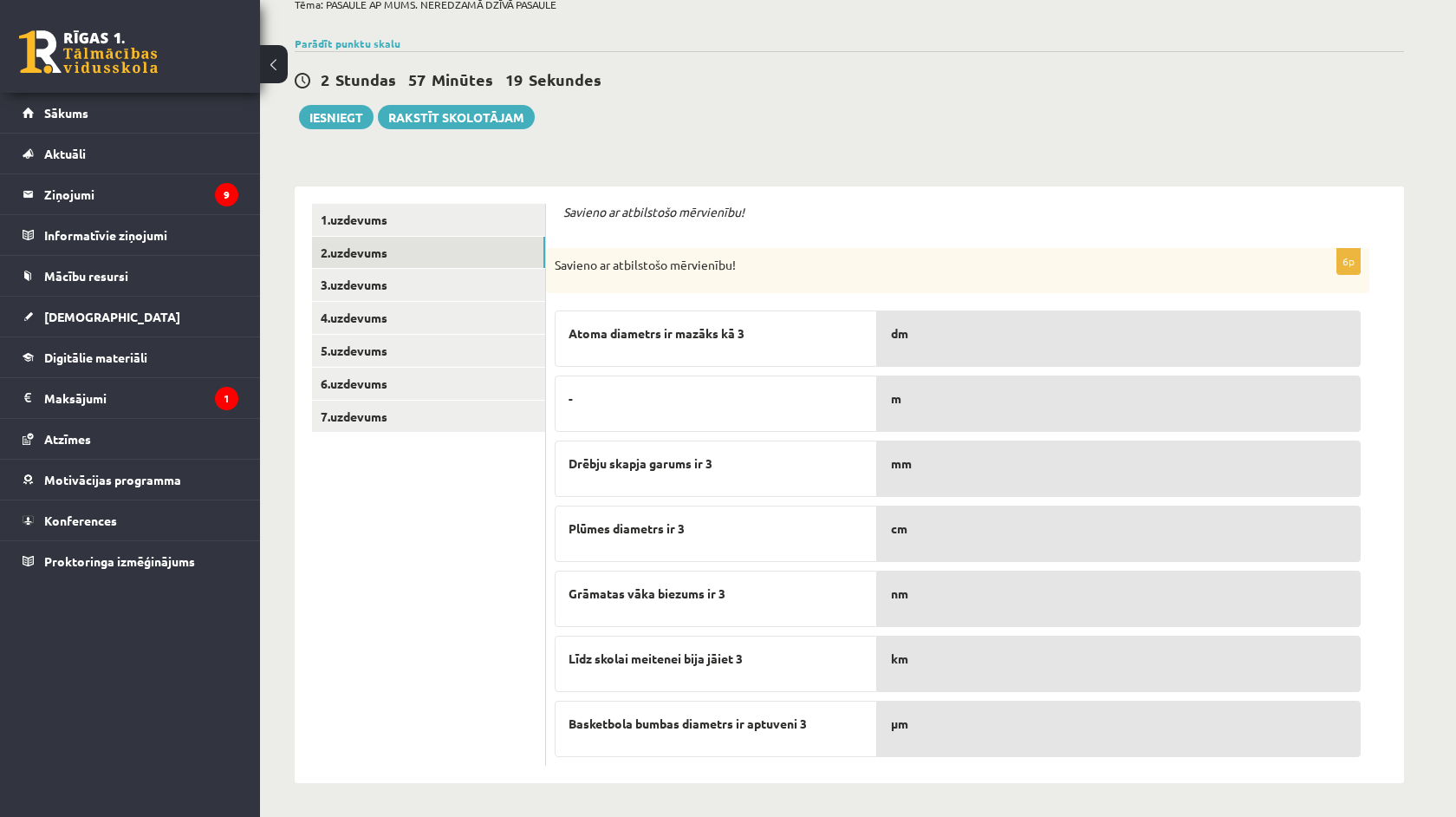
click at [554, 254] on div "Savieno ar atbilstošo mērvienību!" at bounding box center [958, 270] width 824 height 45
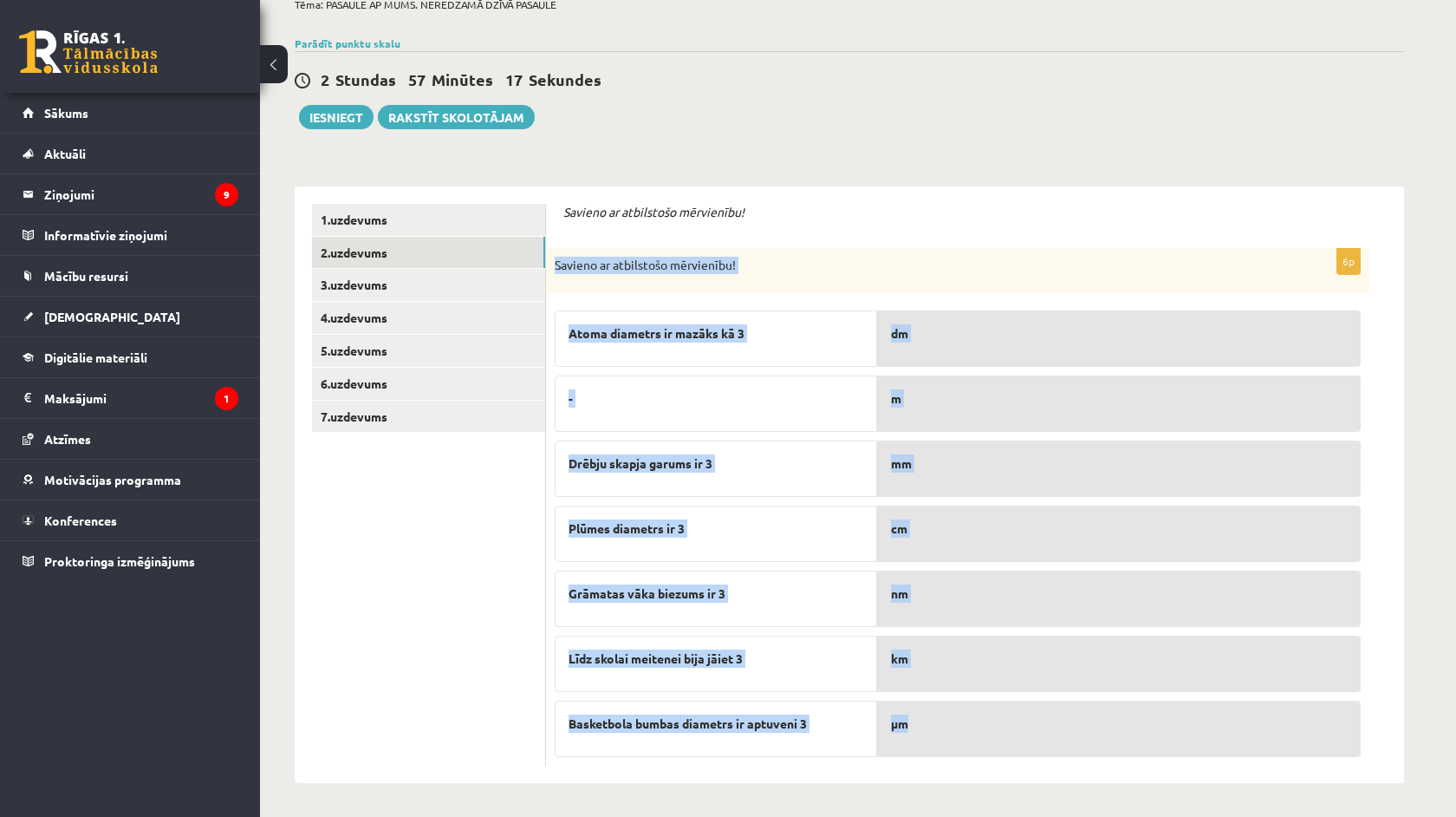
drag, startPoint x: 554, startPoint y: 268, endPoint x: 978, endPoint y: 744, distance: 637.5
click at [978, 744] on div "6p Savieno ar atbilstošo mērvienību! Atoma diametrs ir mazāks kā 3 - Drēbju ska…" at bounding box center [958, 507] width 824 height 518
copy div "Savieno ar atbilstošo mērvienību! Atoma diametrs ir mazāks kā 3 - Drēbju skapja…"
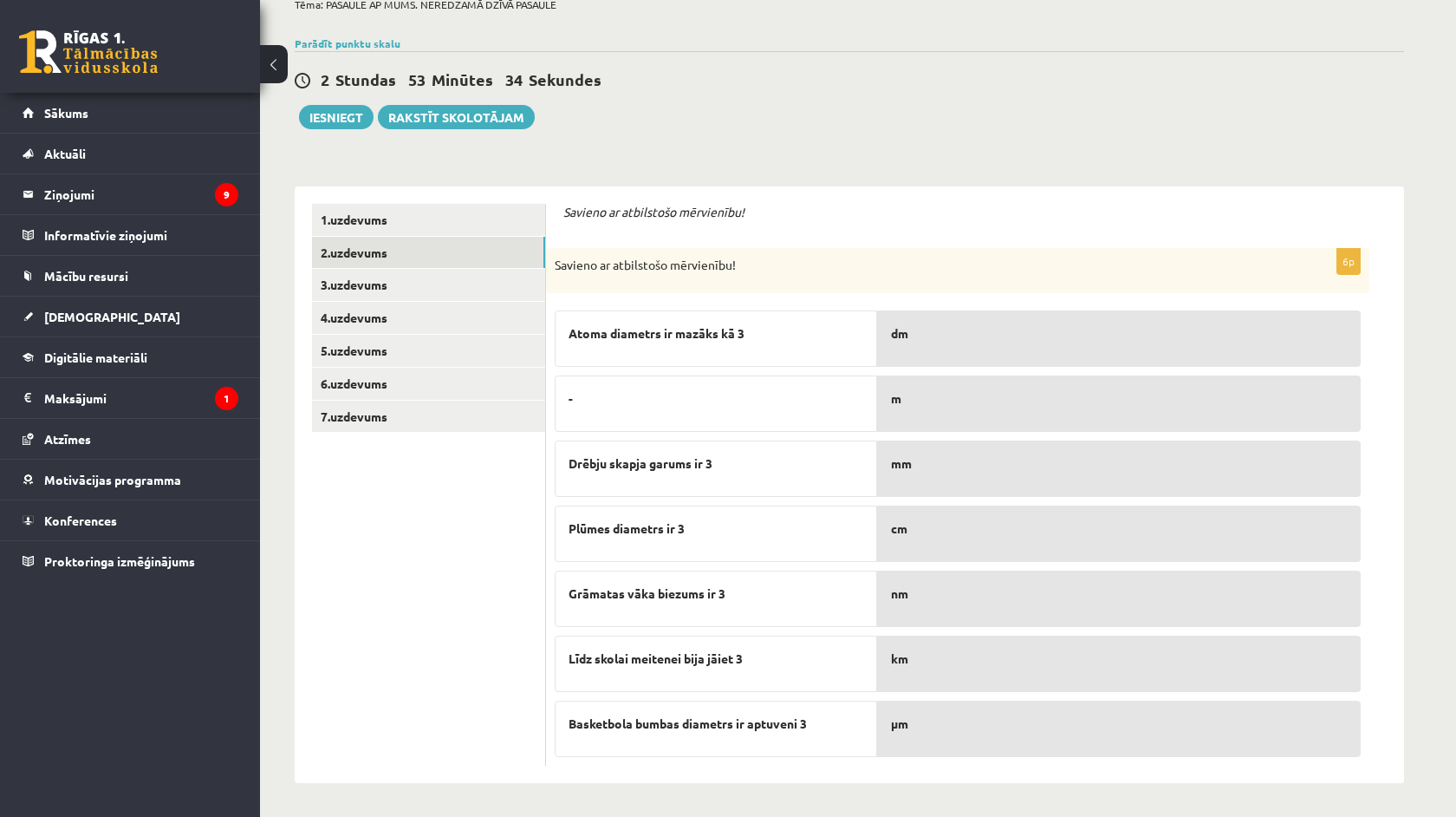
click at [392, 563] on ul "1.uzdevums 2.uzdevums 3.uzdevums 4.uzdevums 5.uzdevums 6.uzdevums 7.uzdevums" at bounding box center [429, 485] width 234 height 562
drag, startPoint x: 646, startPoint y: 470, endPoint x: 650, endPoint y: 410, distance: 60.1
click at [650, 410] on div "Atoma diametrs ir mazāks kā 3 - Drēbju skapja garums ir 3 Plūmes diametrs ir 3 …" at bounding box center [715, 528] width 322 height 455
click at [650, 410] on div "-" at bounding box center [715, 404] width 322 height 56
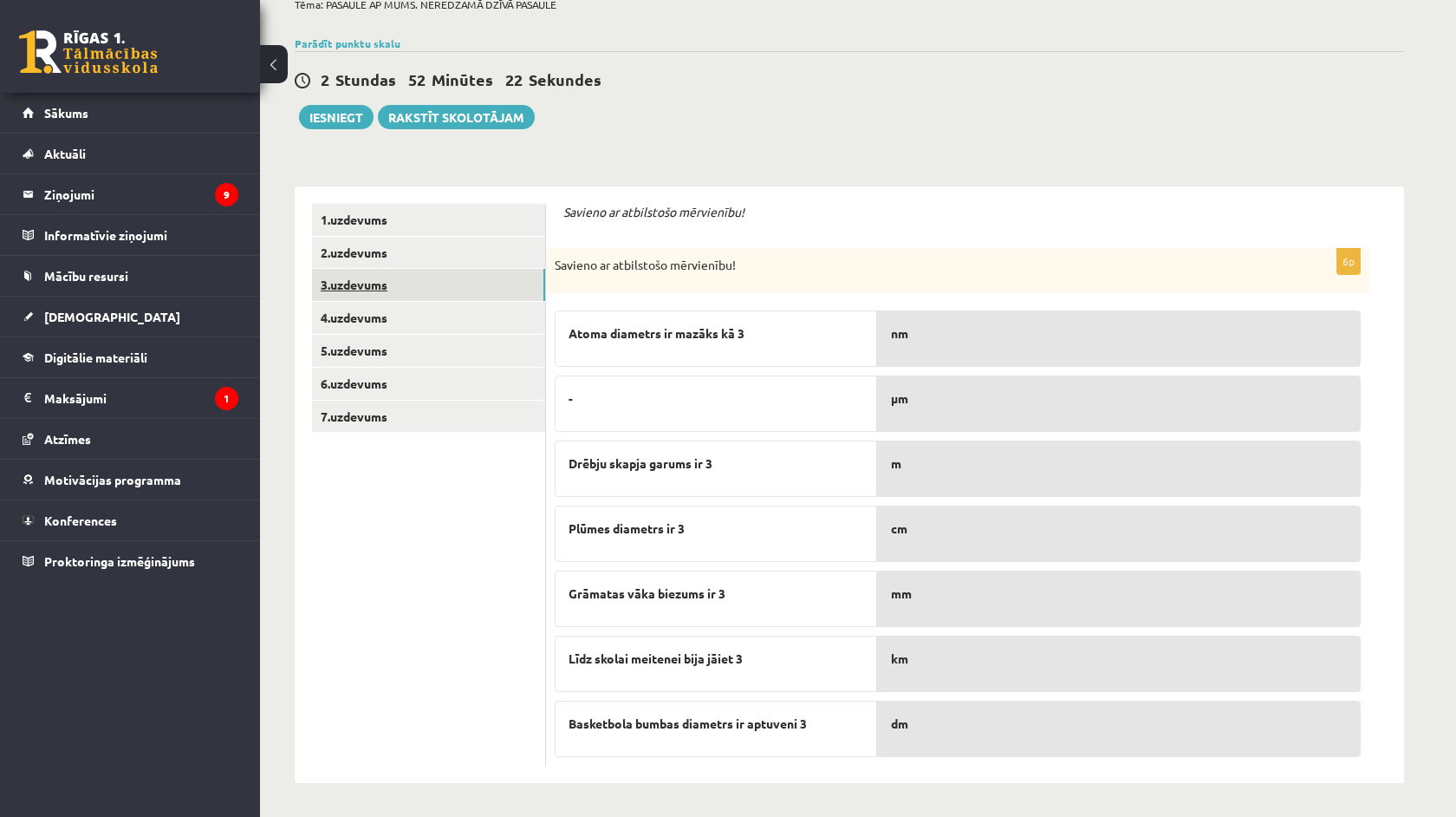
click at [366, 286] on link "3.uzdevums" at bounding box center [428, 284] width 233 height 32
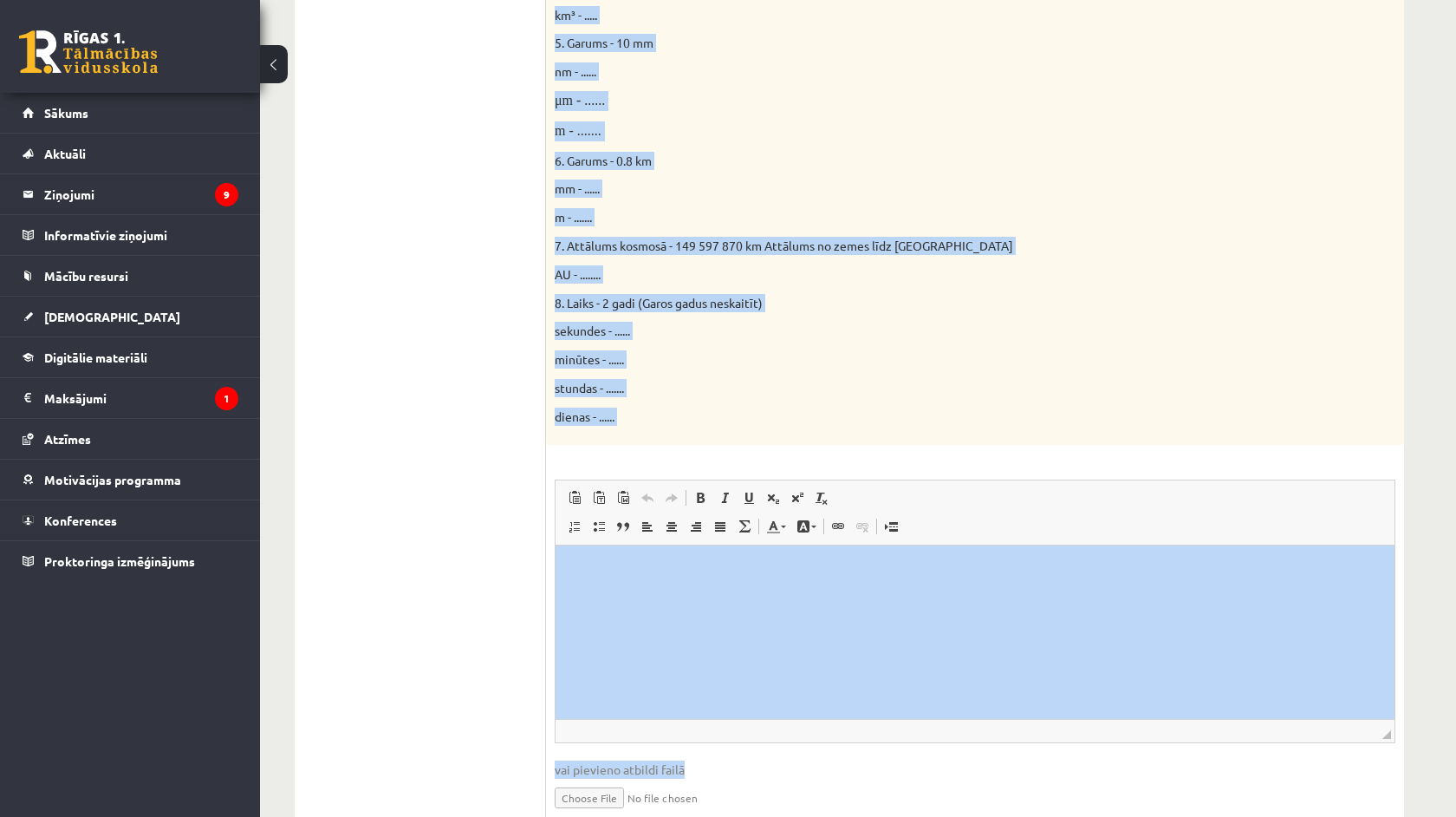
scroll to position [848, 0]
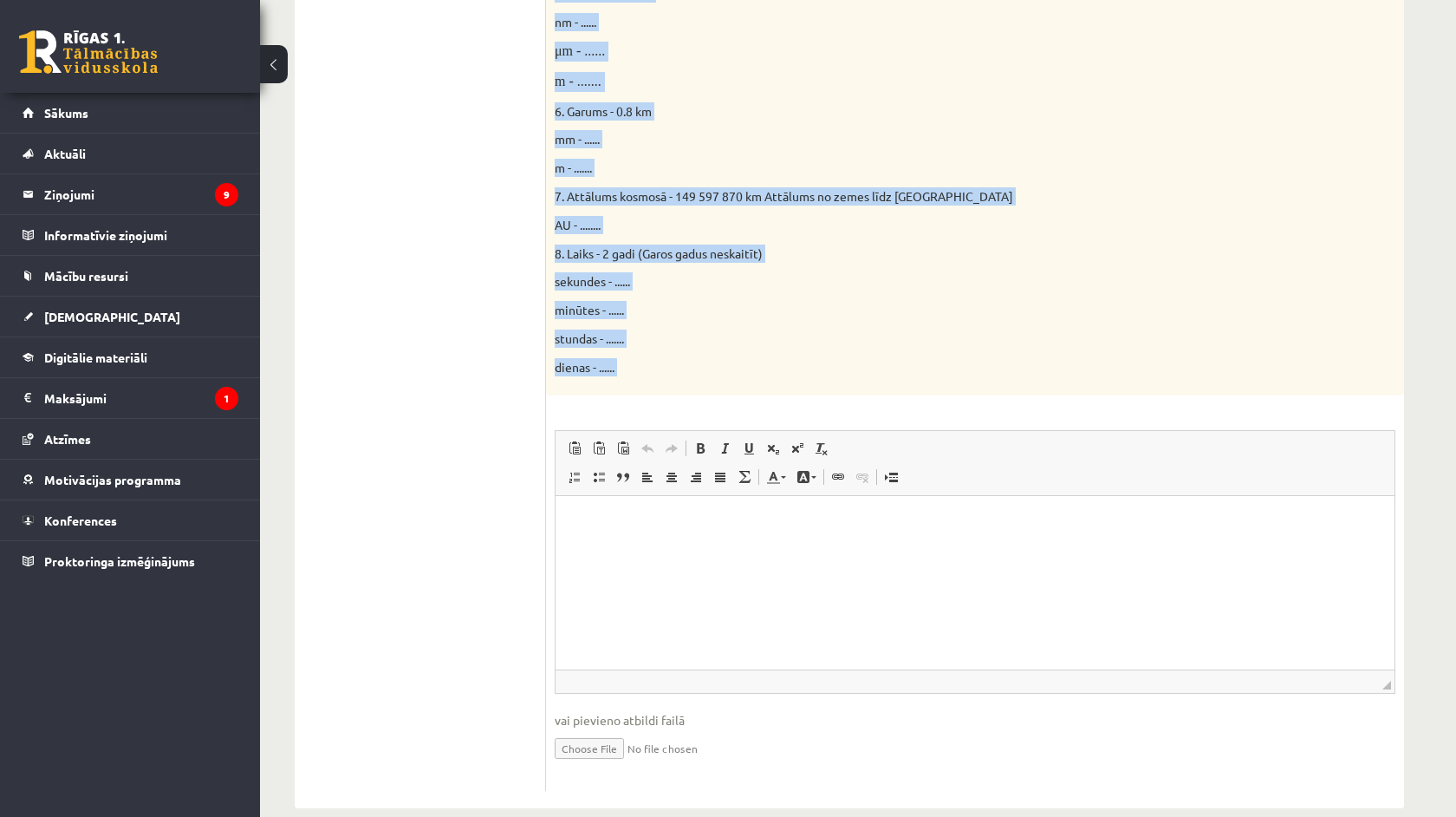
drag, startPoint x: 559, startPoint y: 208, endPoint x: 860, endPoint y: 406, distance: 360.3
click at [860, 406] on div "Parādi aprēķina gaitu! 16p Doti fizikālie lielumi un to mērvienības. Pārveido m…" at bounding box center [975, 153] width 858 height 1310
copy form "Parādi aprēķina gaitu! 16p Doti fizikālie lielumi un to mērvienības. Pārveido m…"
click at [501, 324] on ul "1.uzdevums 2.uzdevums 3.uzdevums 4.uzdevums 5.uzdevums 6.uzdevums 7.uzdevums" at bounding box center [429, 153] width 234 height 1275
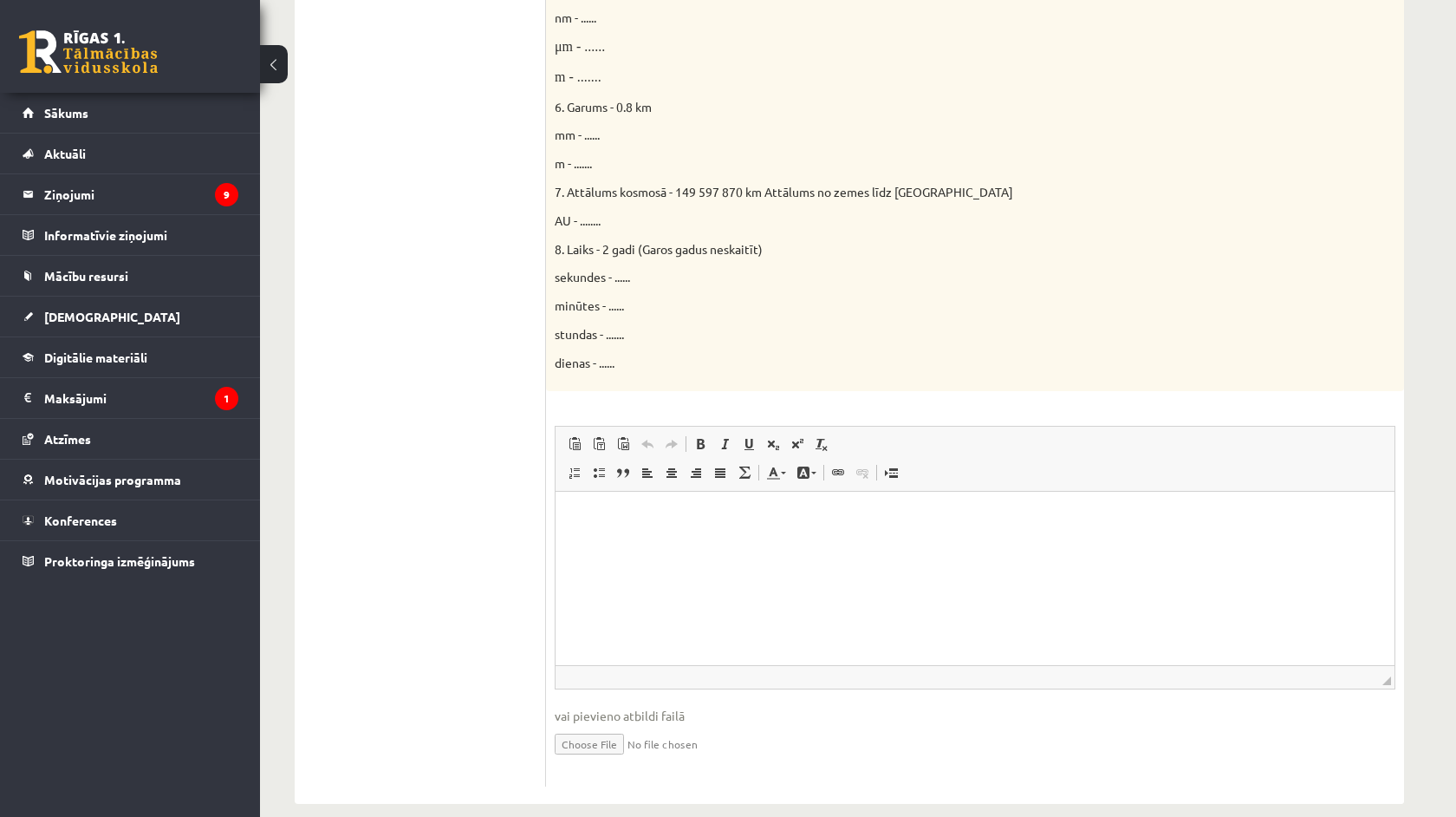
scroll to position [851, 0]
click at [755, 462] on link "Math" at bounding box center [744, 472] width 24 height 22
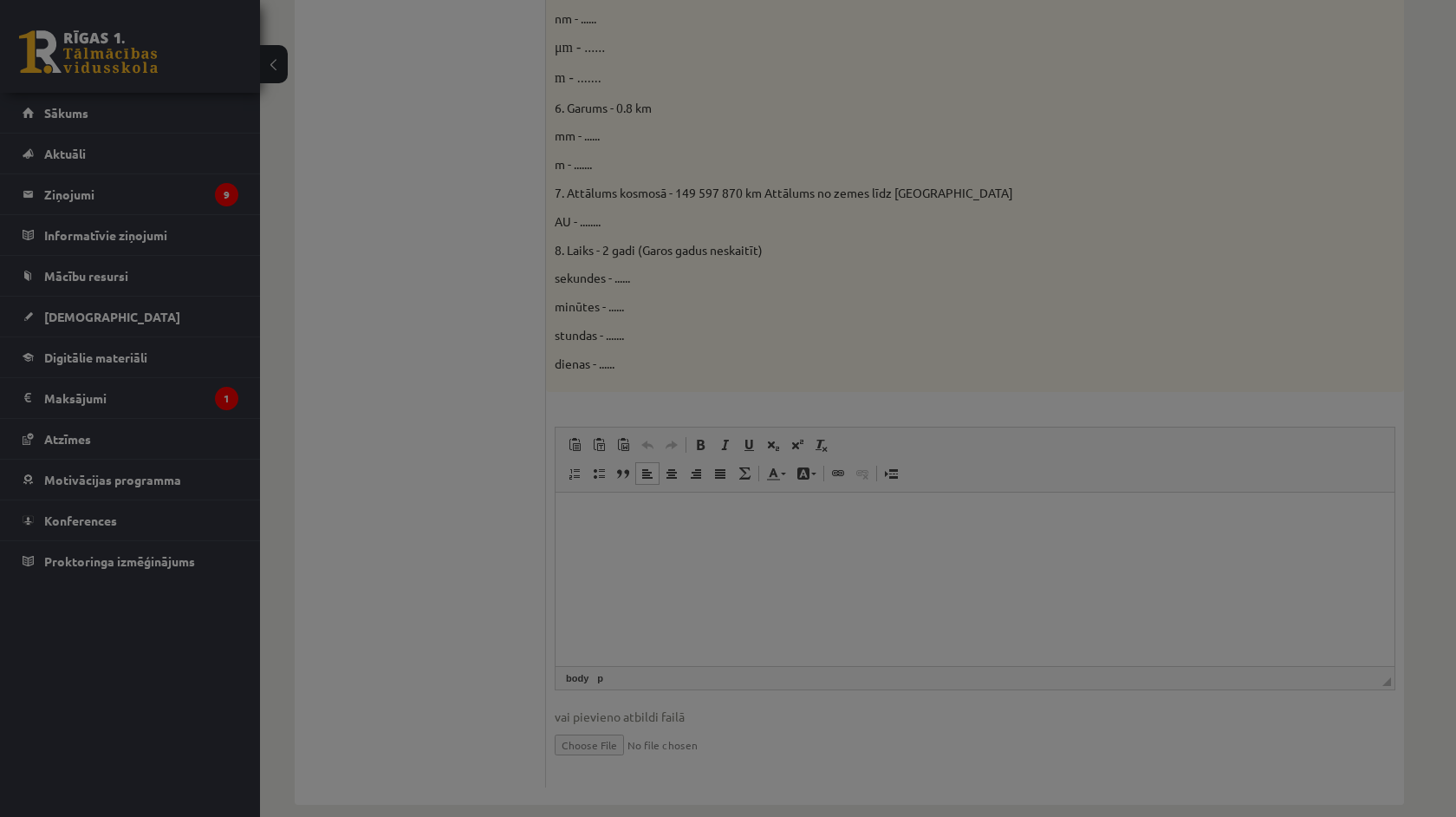
type textarea "**********"
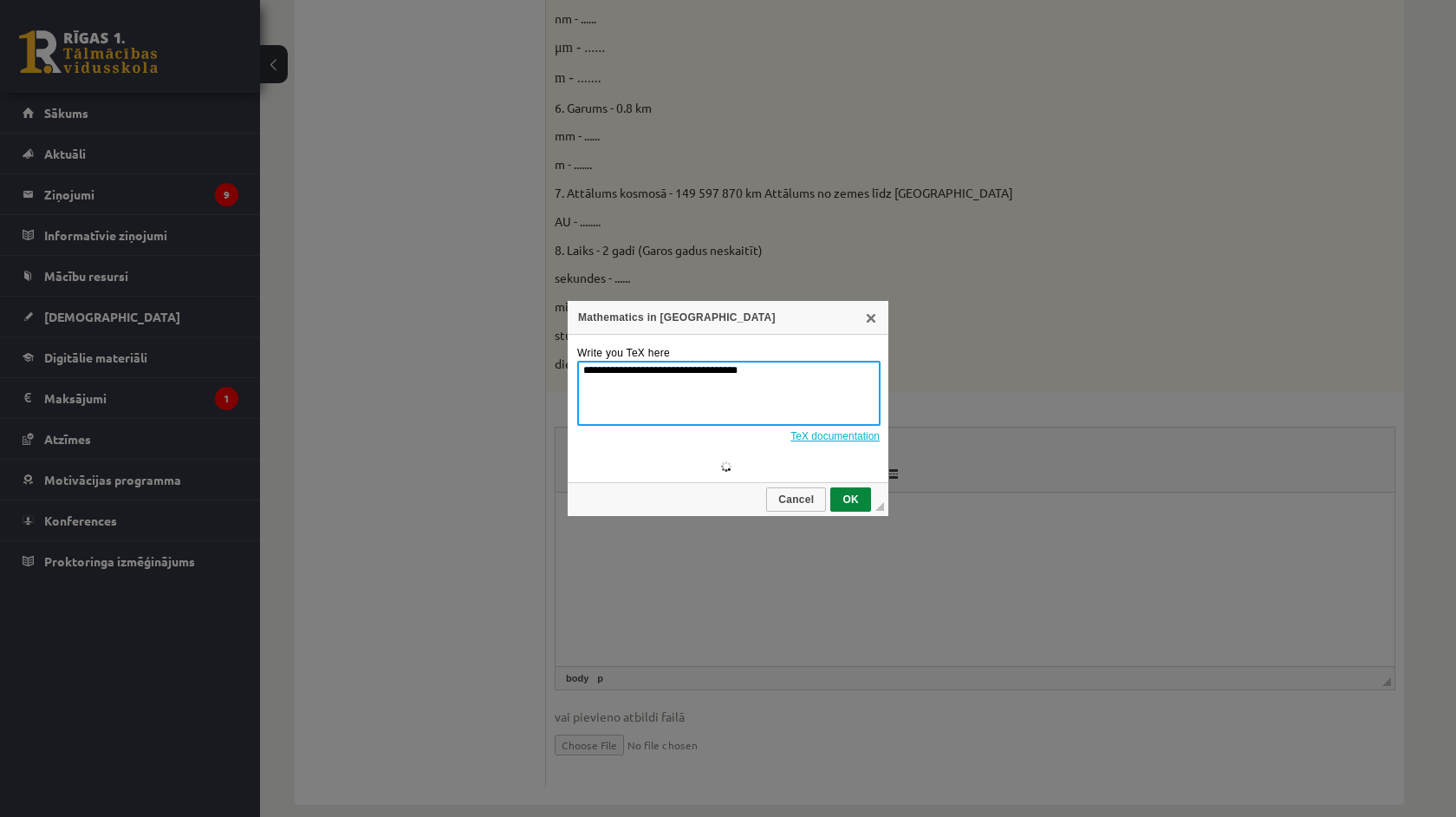
scroll to position [0, 0]
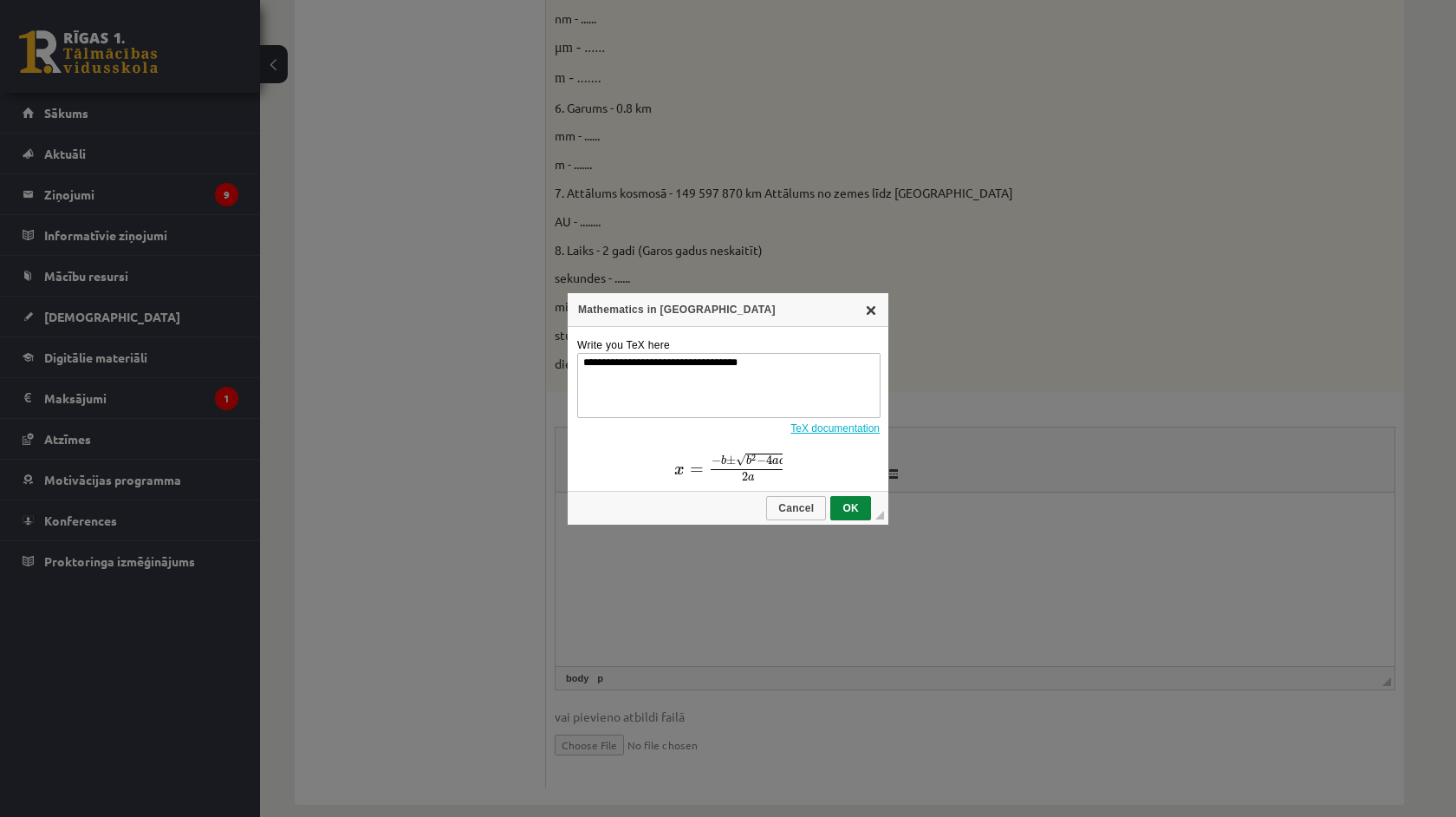
click at [870, 305] on link "X" at bounding box center [871, 309] width 14 height 14
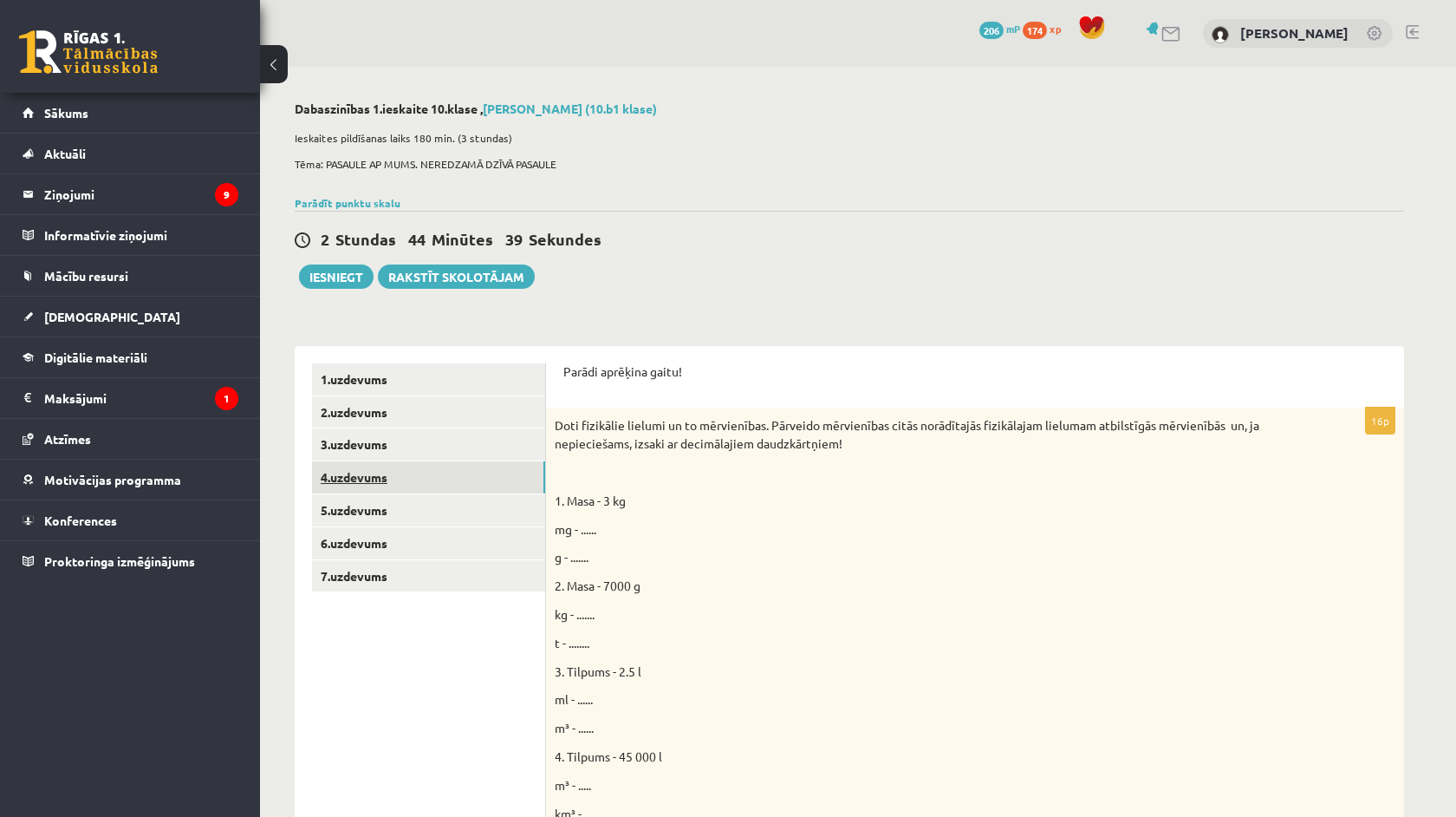
click at [423, 482] on link "4.uzdevums" at bounding box center [428, 477] width 233 height 32
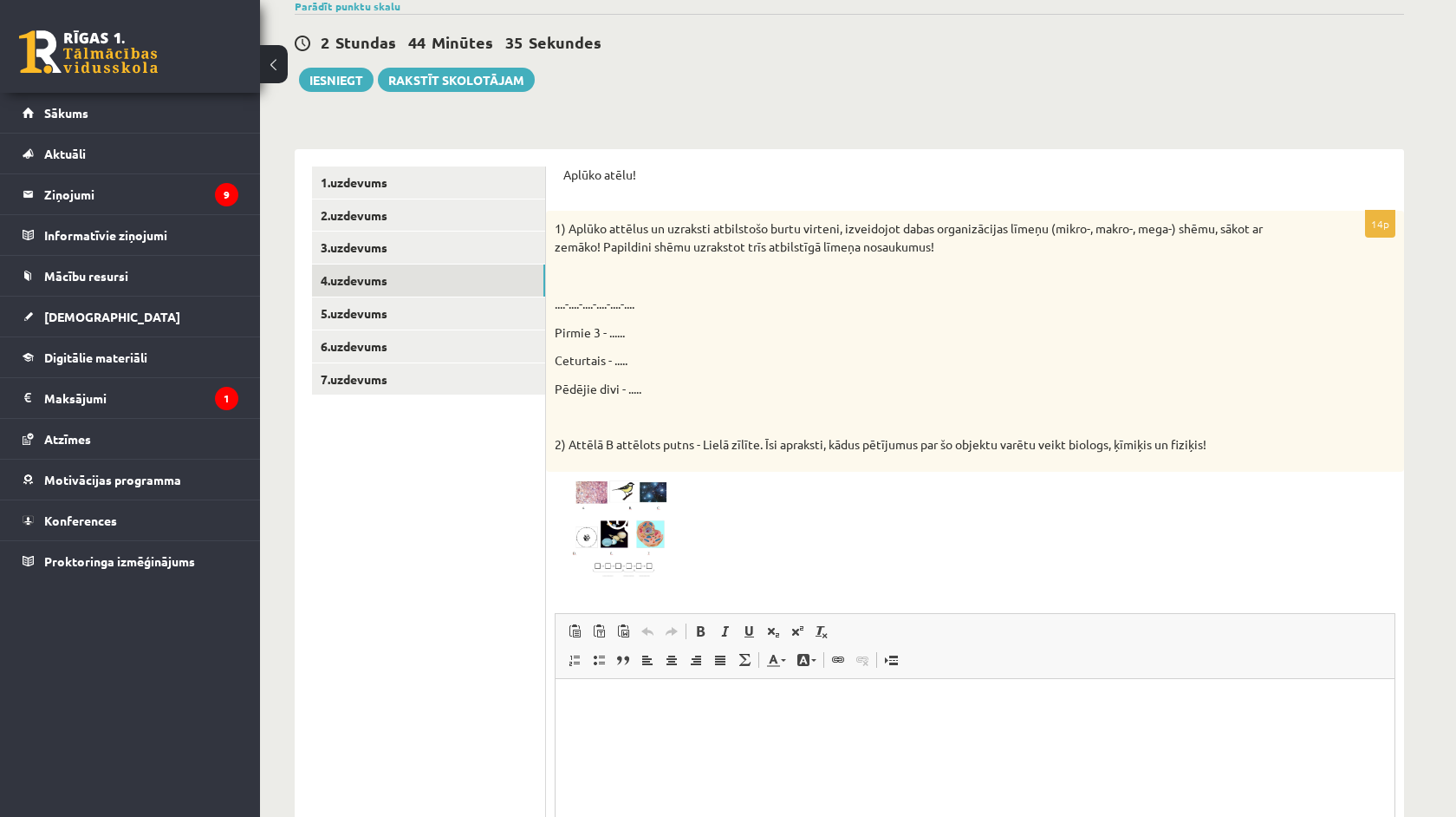
scroll to position [193, 0]
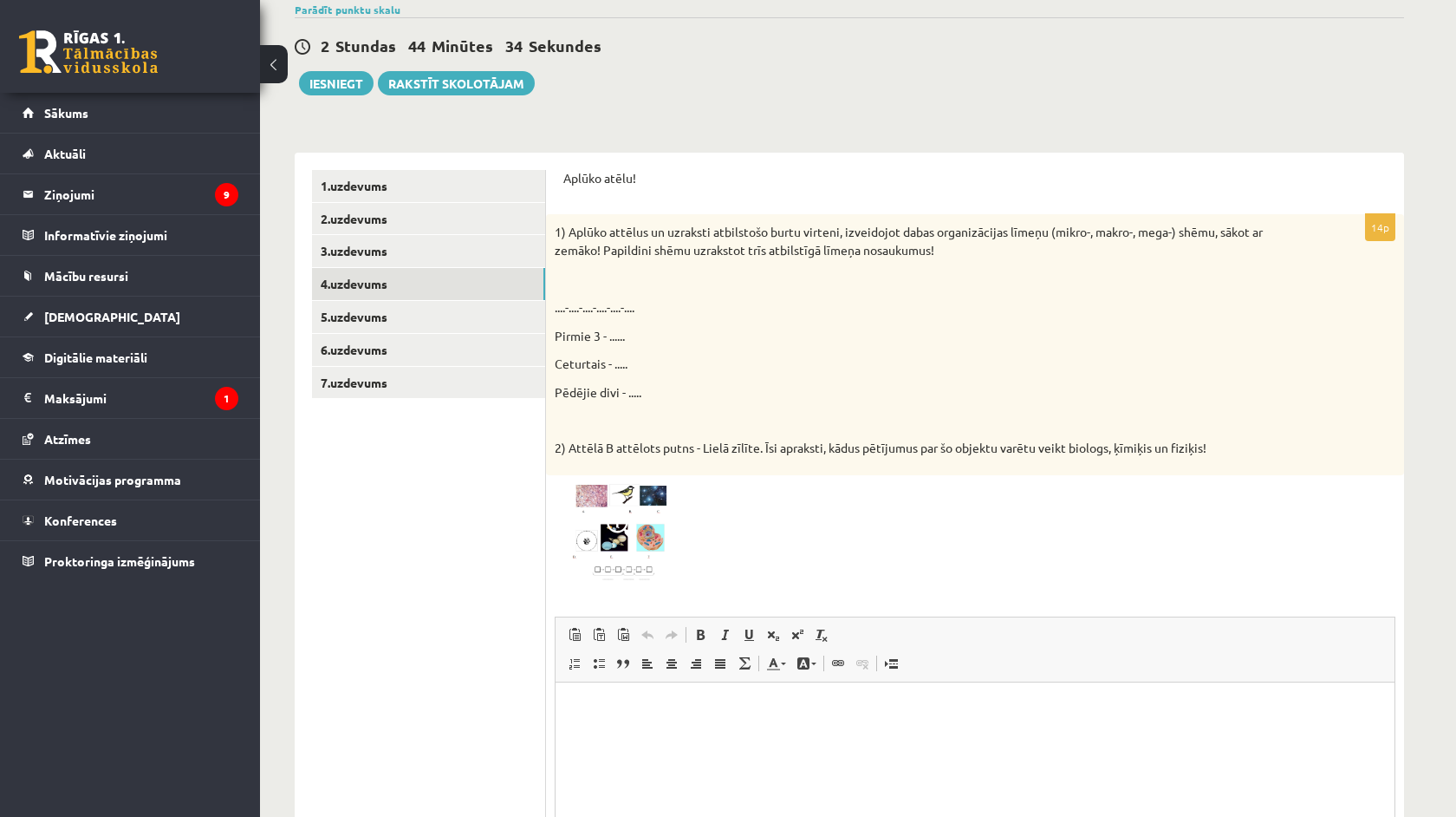
click at [630, 522] on span at bounding box center [620, 525] width 28 height 28
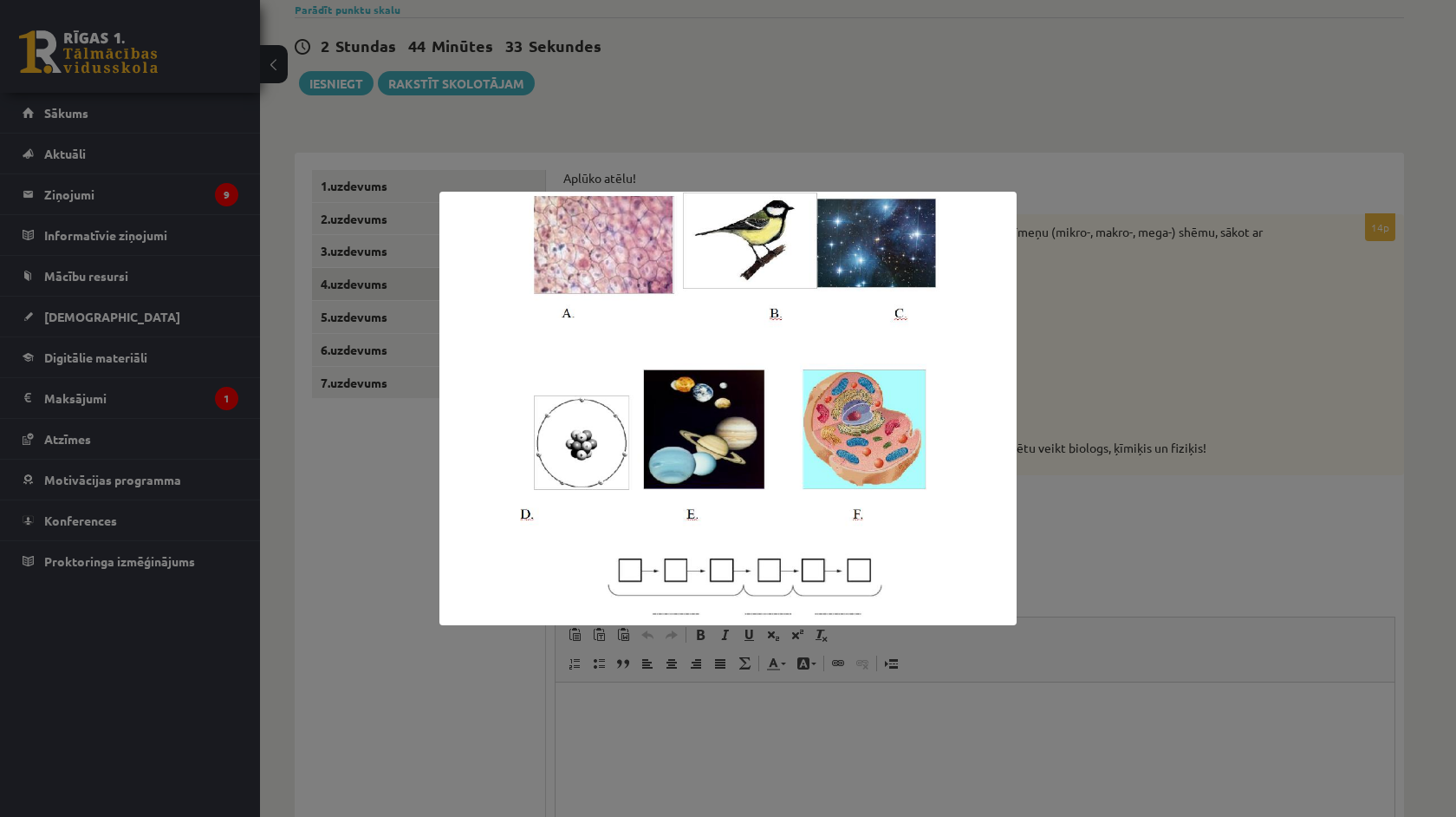
click at [1235, 442] on div at bounding box center [728, 408] width 1456 height 817
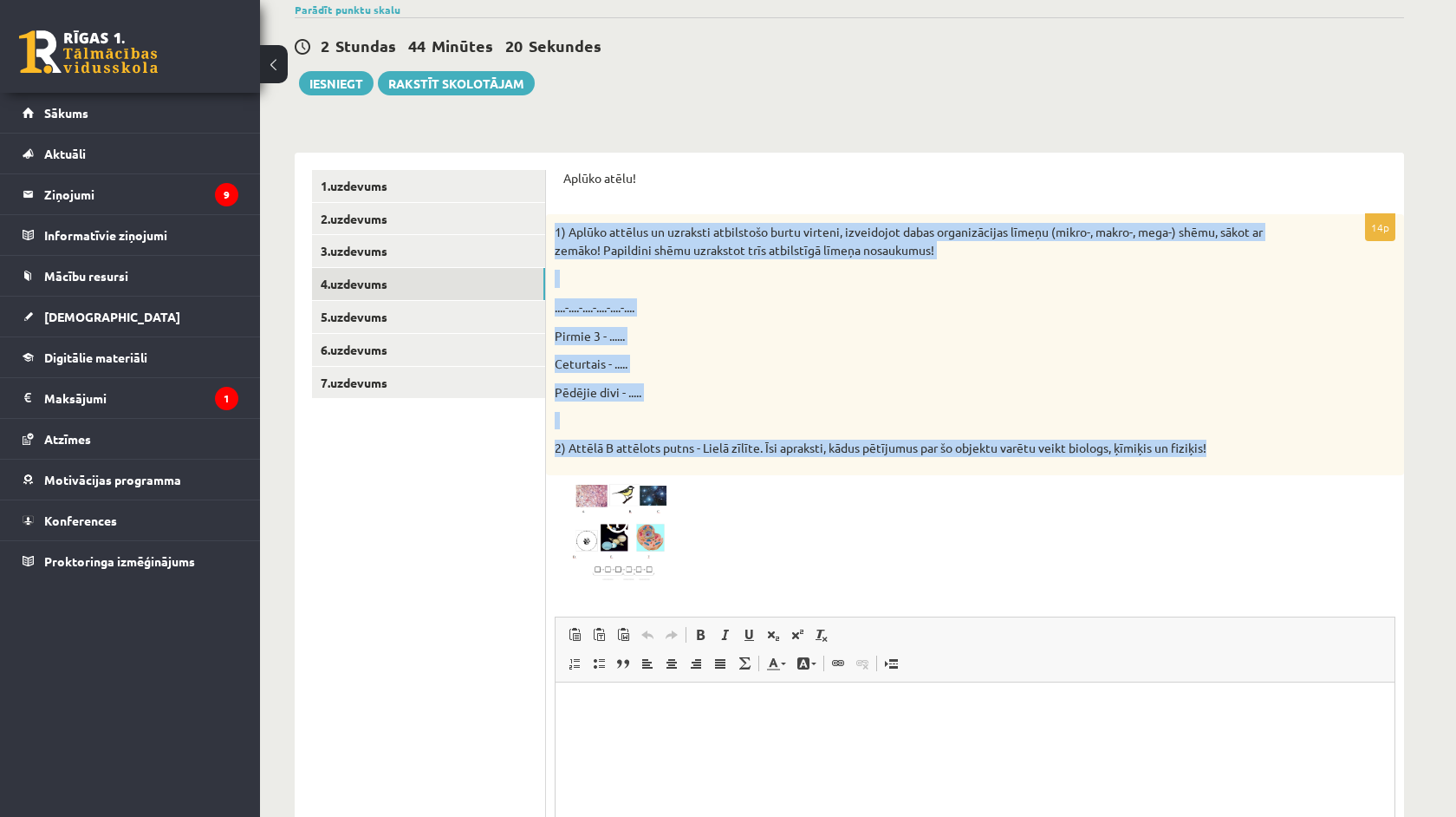
drag, startPoint x: 549, startPoint y: 233, endPoint x: 1216, endPoint y: 444, distance: 699.6
click at [1216, 444] on div "1) Aplūko attēlus un uzraksti atbilstošo burtu virteni, izveidojot dabas organi…" at bounding box center [975, 345] width 858 height 261
copy div "1) Aplūko attēlus un uzraksti atbilstošo burtu virteni, izveidojot dabas organi…"
click at [343, 618] on ul "1.uzdevums 2.uzdevums 3.uzdevums 4.uzdevums 5.uzdevums 6.uzdevums 7.uzdevums" at bounding box center [429, 574] width 234 height 807
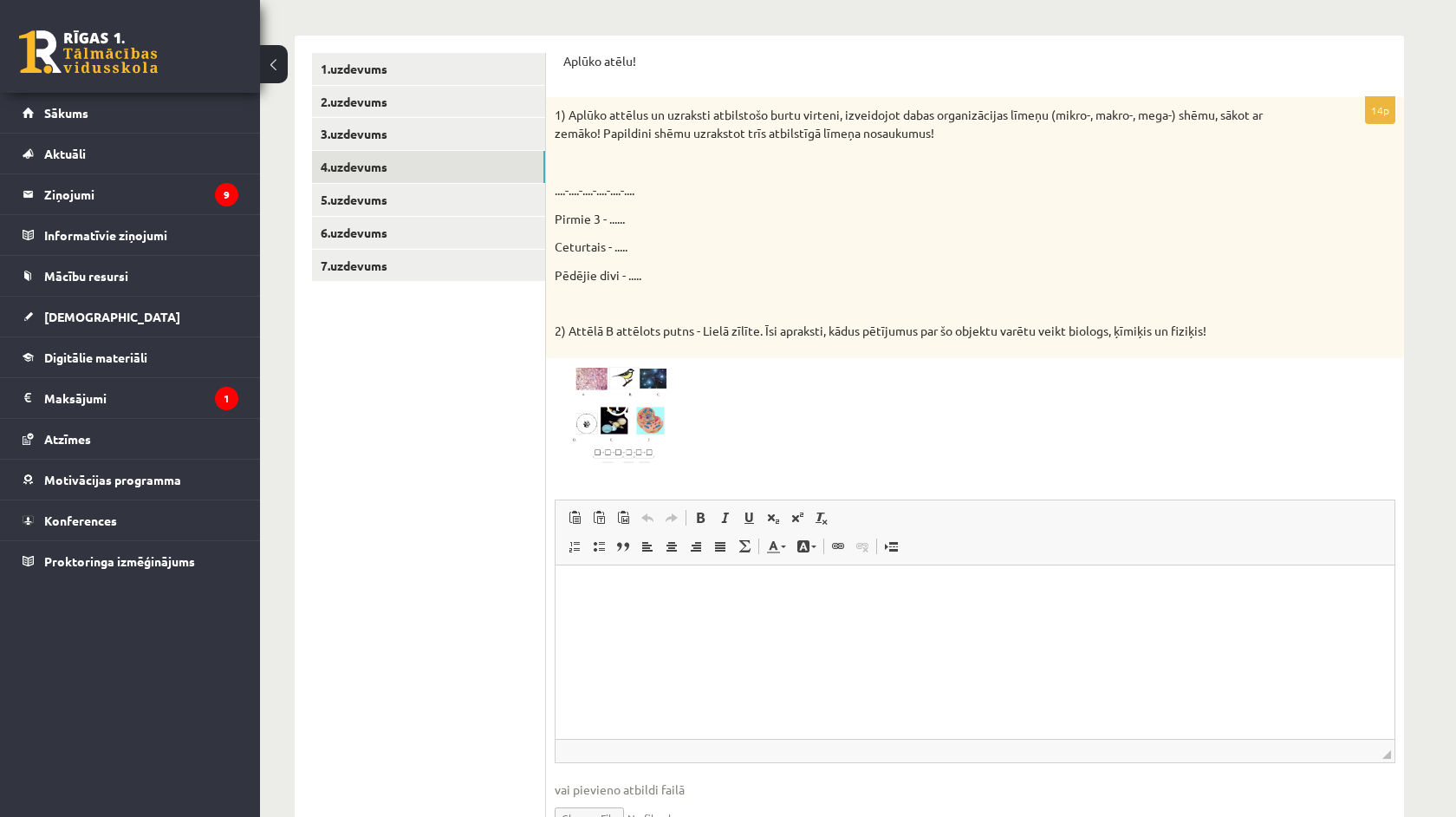
scroll to position [309, 0]
click at [634, 428] on img at bounding box center [619, 416] width 130 height 98
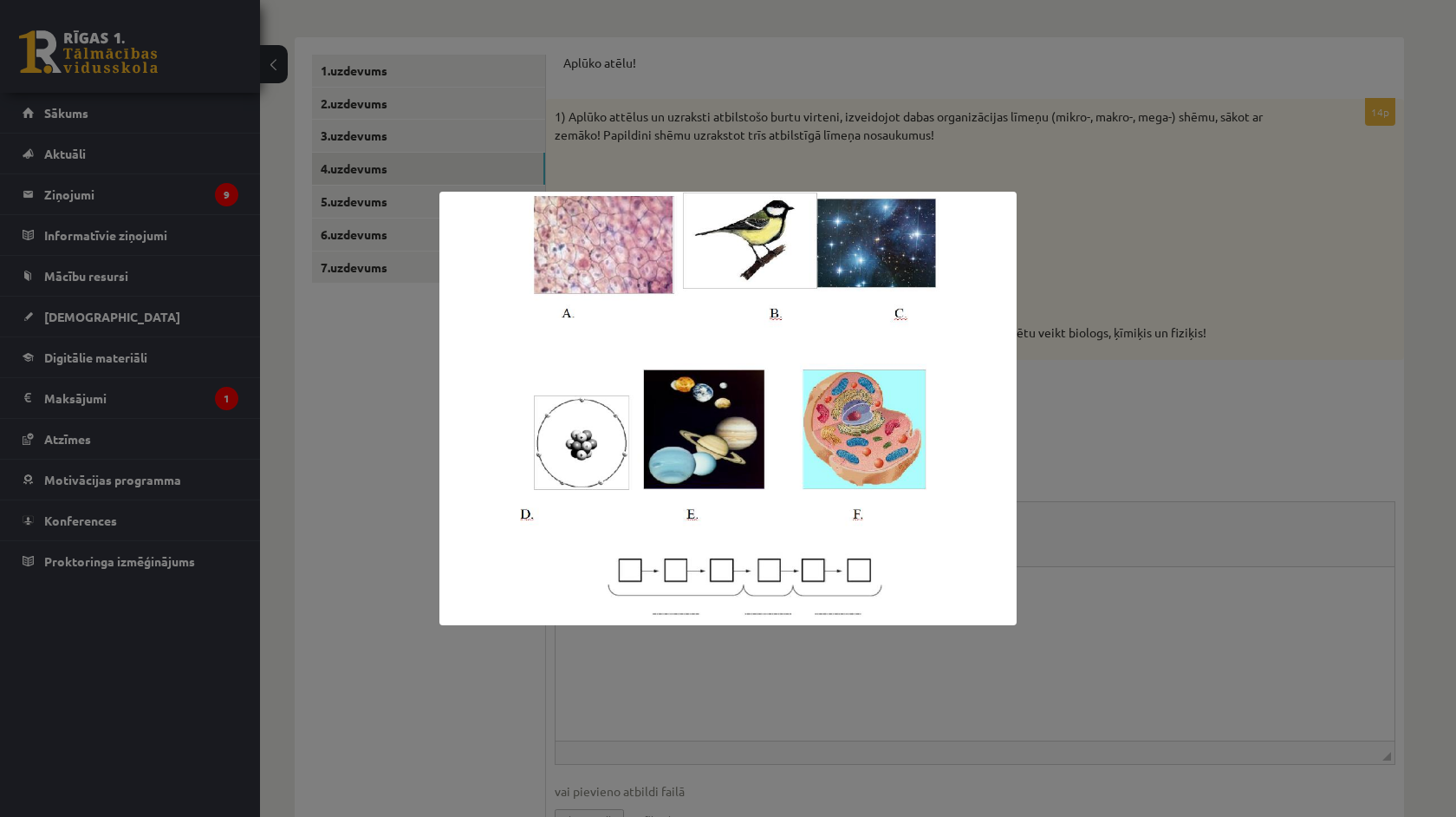
click at [1330, 445] on div at bounding box center [728, 408] width 1456 height 817
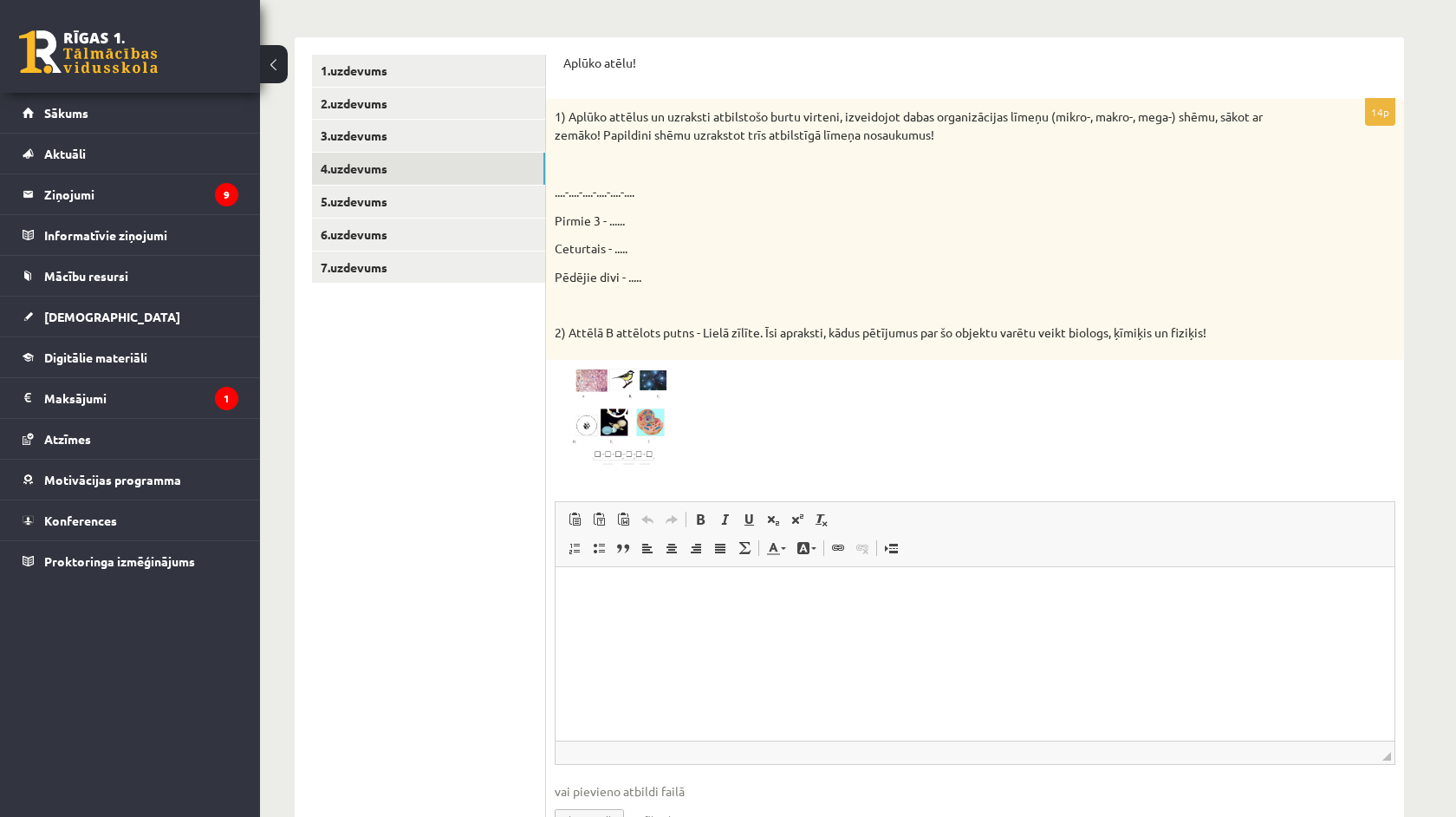
click at [764, 619] on html at bounding box center [974, 592] width 839 height 53
click at [724, 625] on p "**********" at bounding box center [974, 621] width 804 height 17
click at [738, 619] on p "**********" at bounding box center [974, 621] width 804 height 17
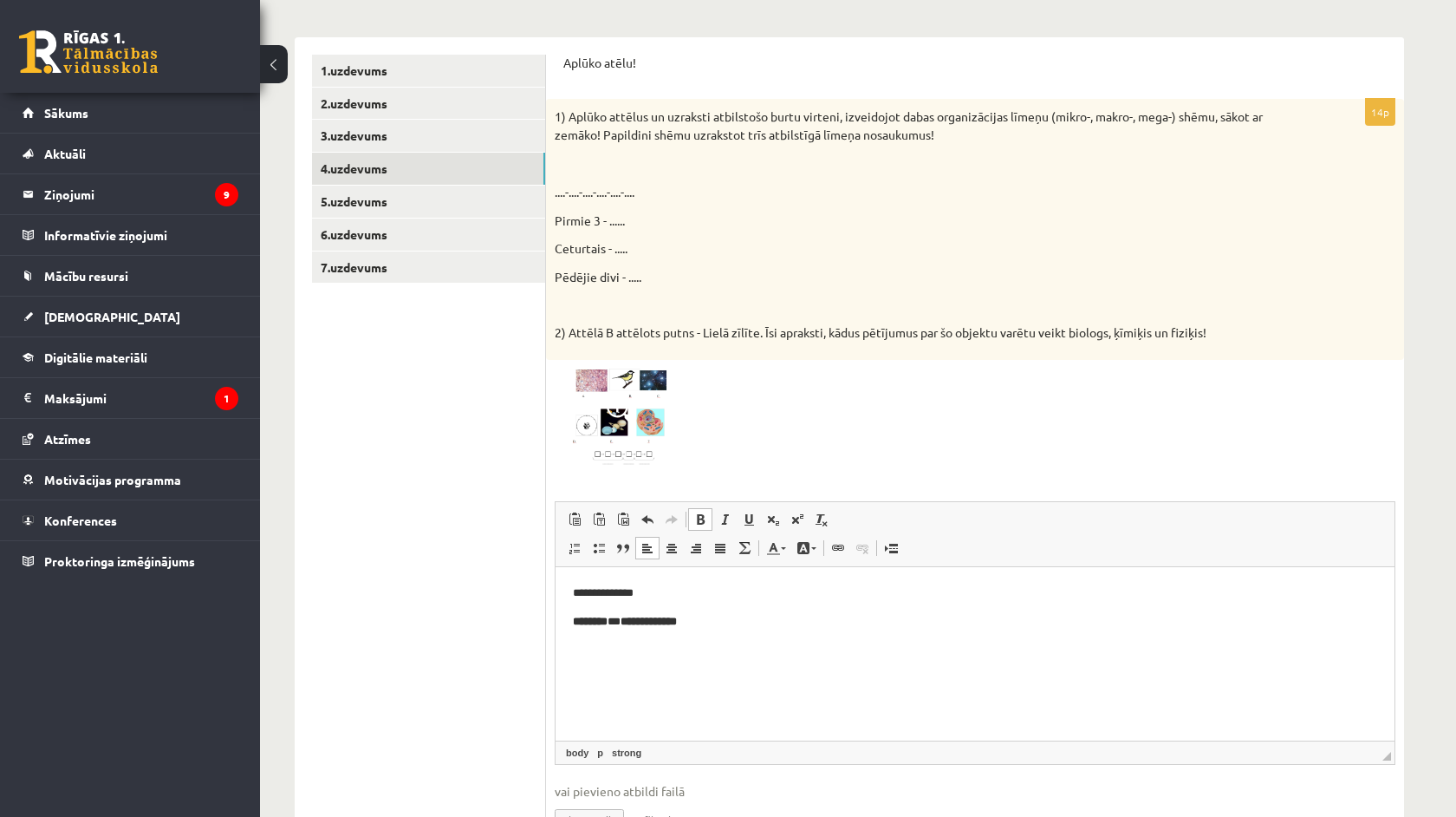
click at [698, 513] on span at bounding box center [700, 520] width 14 height 14
click at [726, 513] on span at bounding box center [724, 520] width 14 height 14
click at [729, 515] on span at bounding box center [724, 520] width 14 height 14
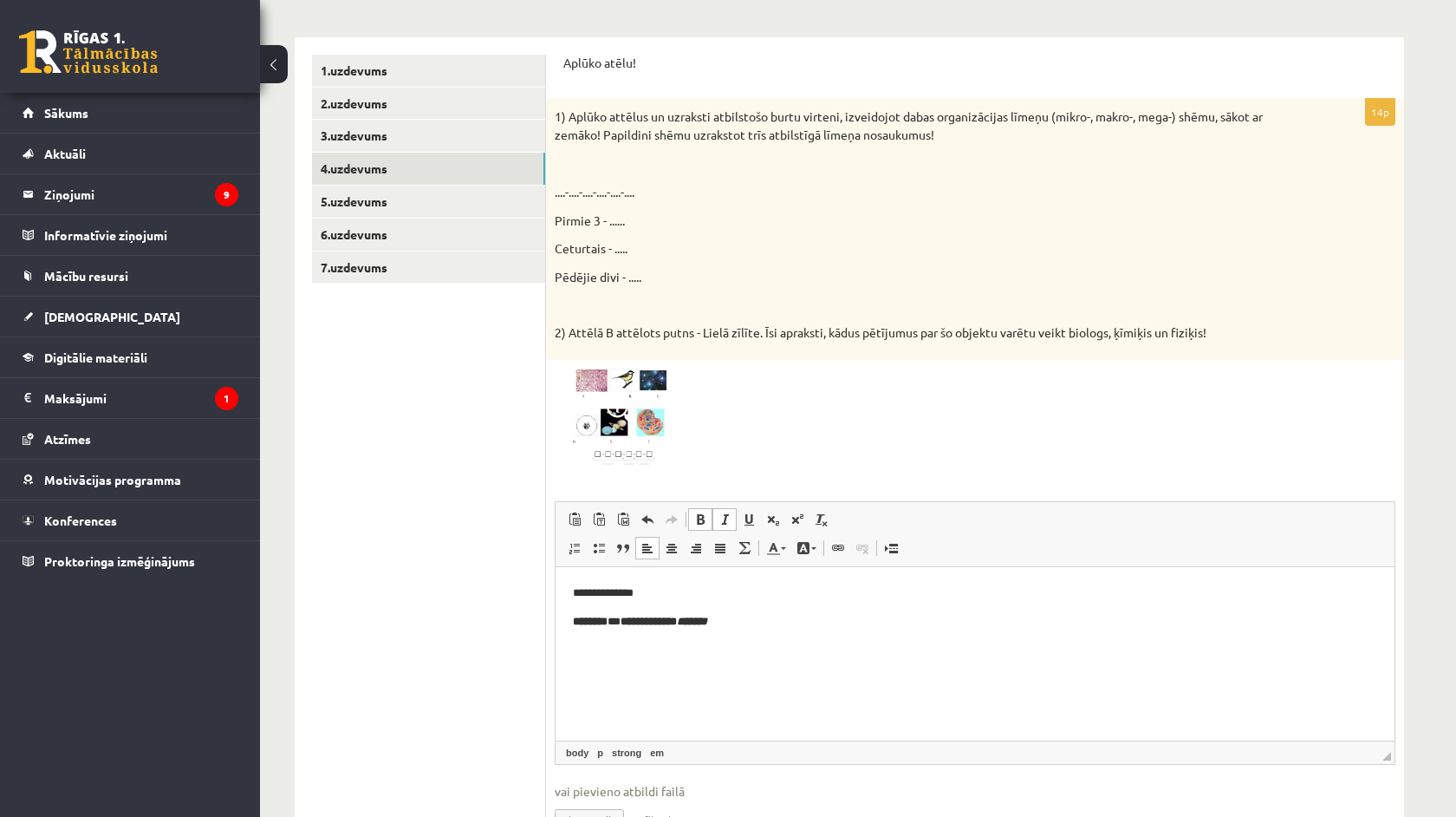
click at [729, 515] on span at bounding box center [724, 520] width 14 height 14
click at [814, 537] on link "Background Colour" at bounding box center [806, 548] width 30 height 22
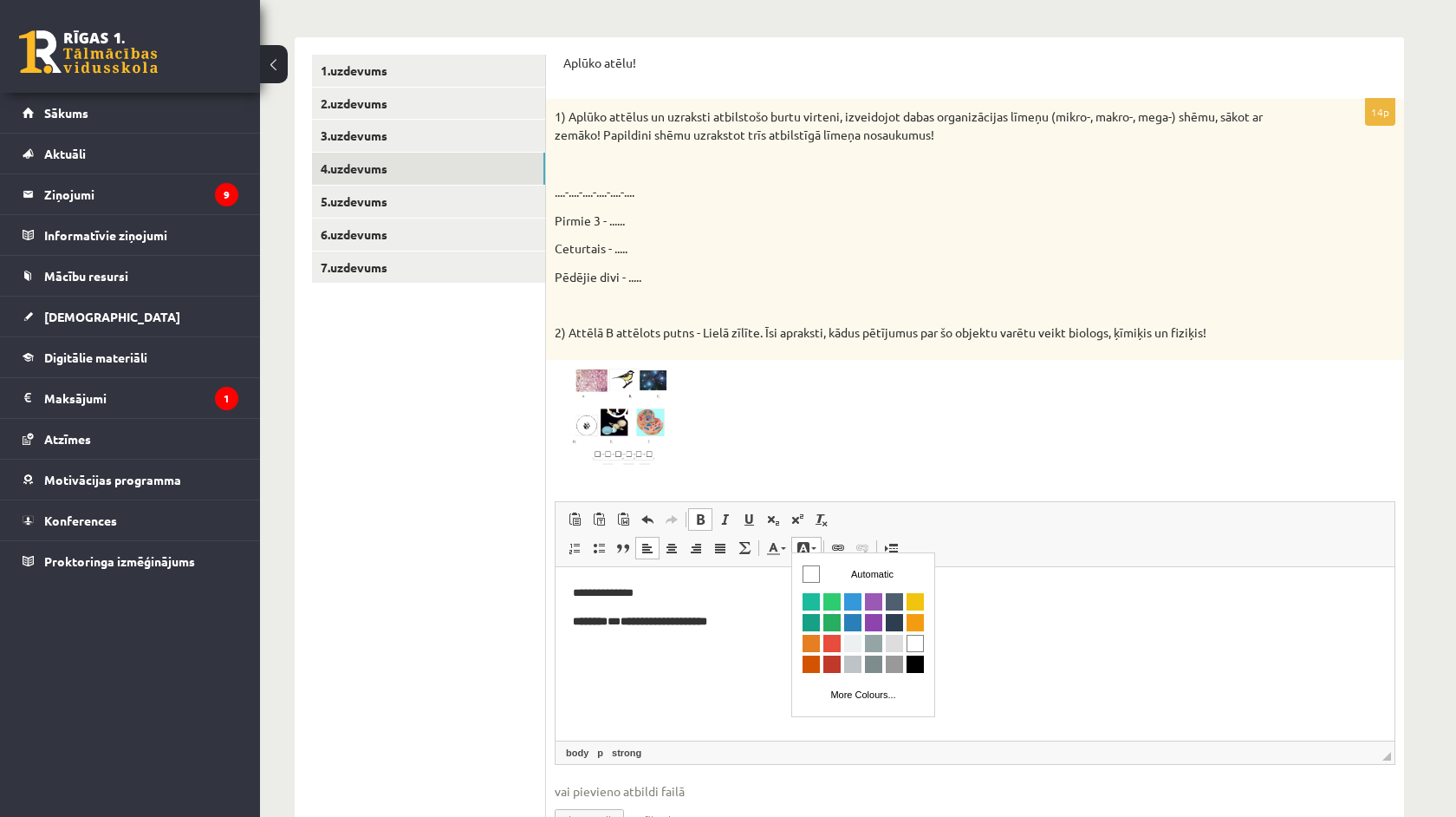
scroll to position [0, 0]
click at [804, 541] on span at bounding box center [803, 548] width 14 height 14
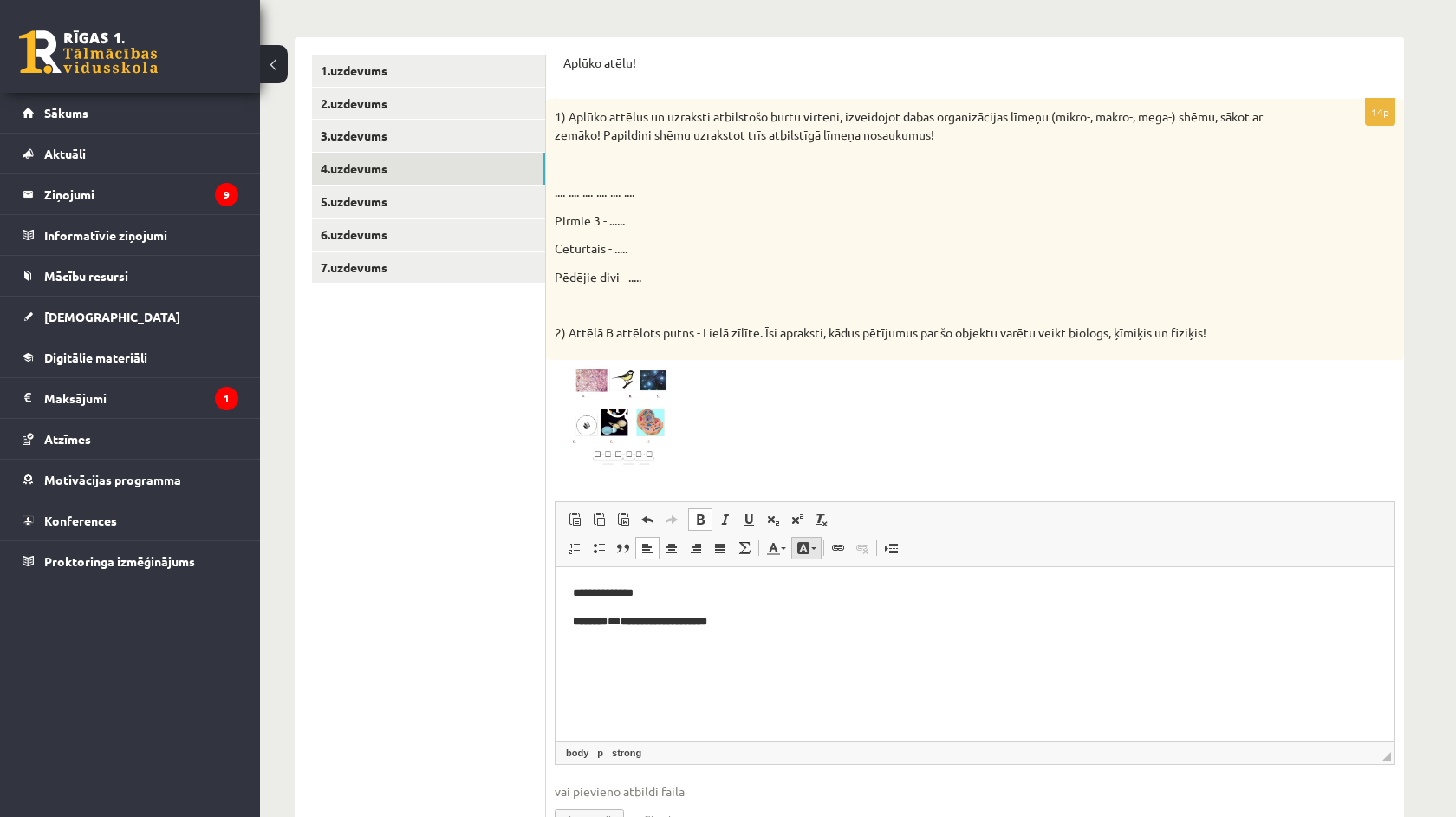
click at [804, 541] on span at bounding box center [803, 548] width 14 height 14
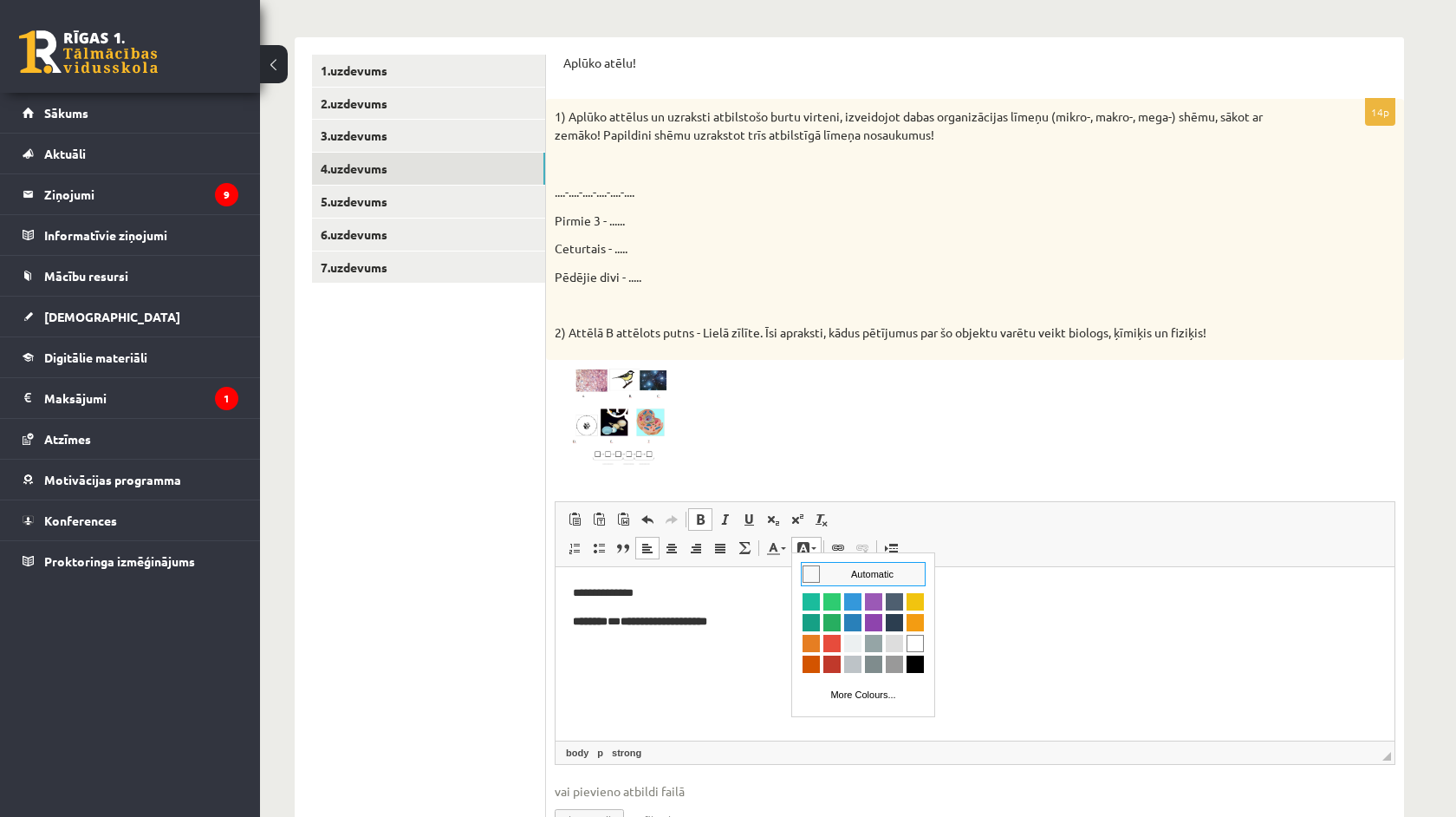
click at [804, 541] on span at bounding box center [803, 548] width 14 height 14
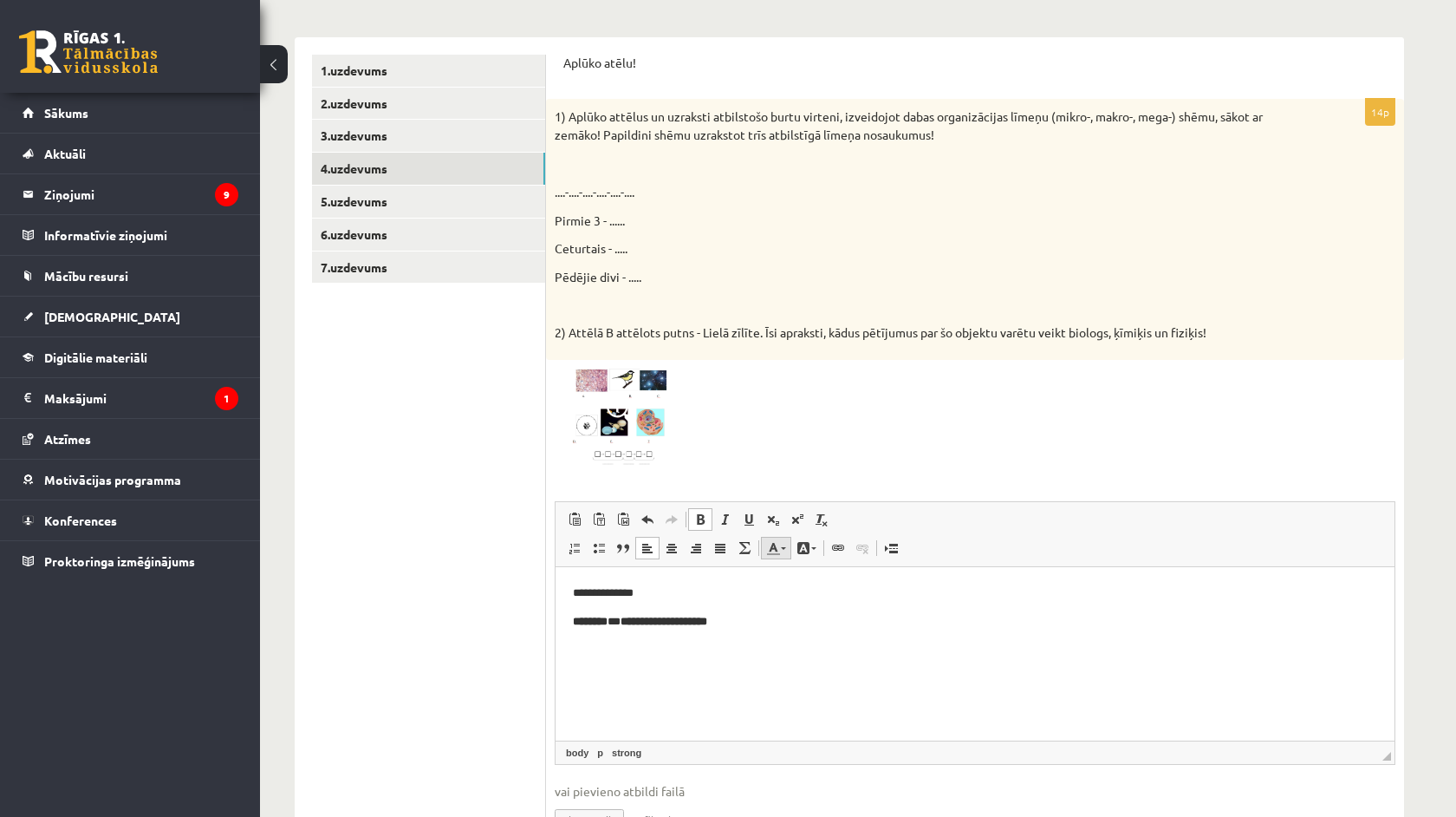
click at [783, 537] on link "Text Colour" at bounding box center [775, 548] width 30 height 22
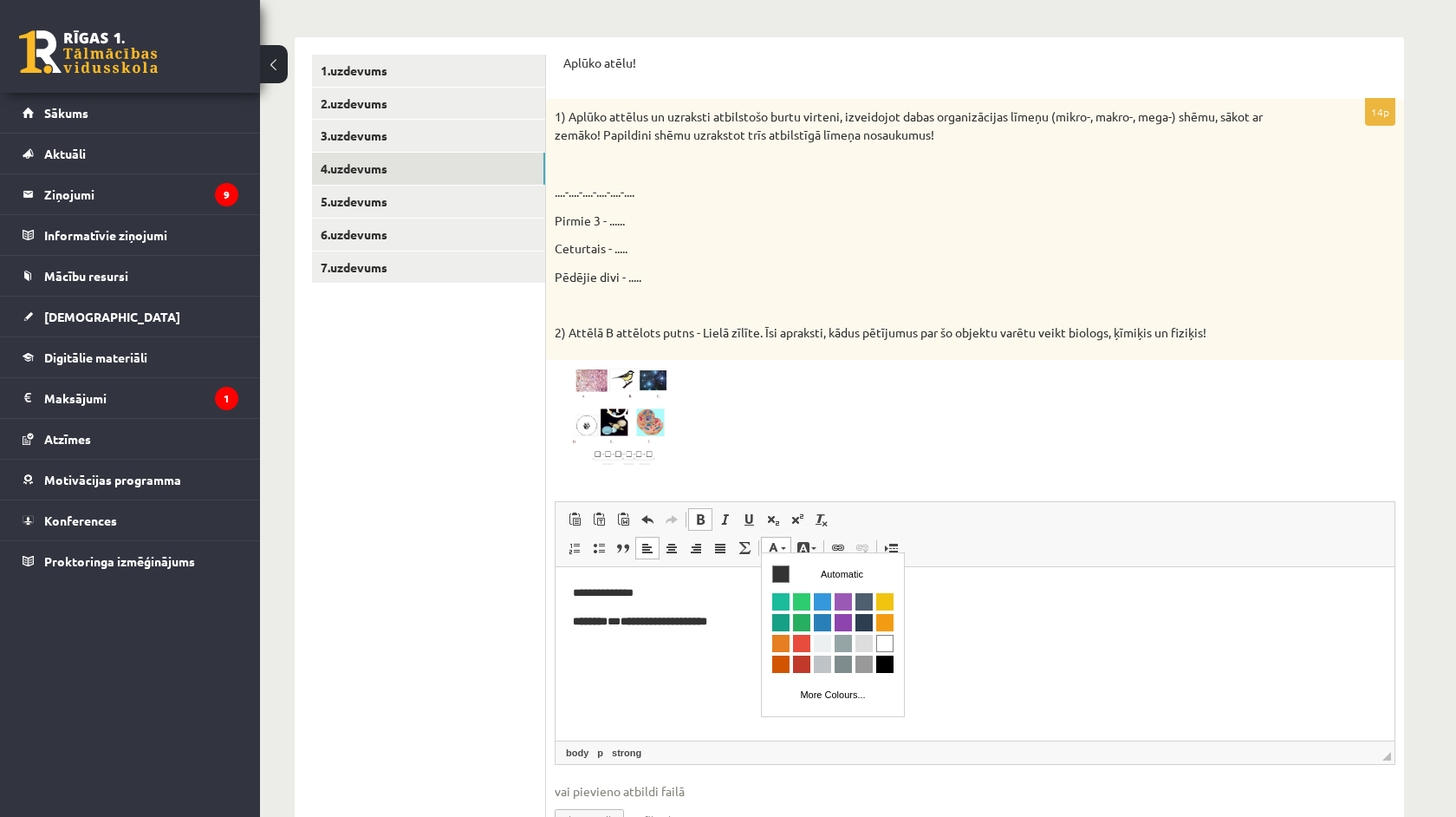
click at [779, 537] on link "Text Colour" at bounding box center [775, 548] width 30 height 22
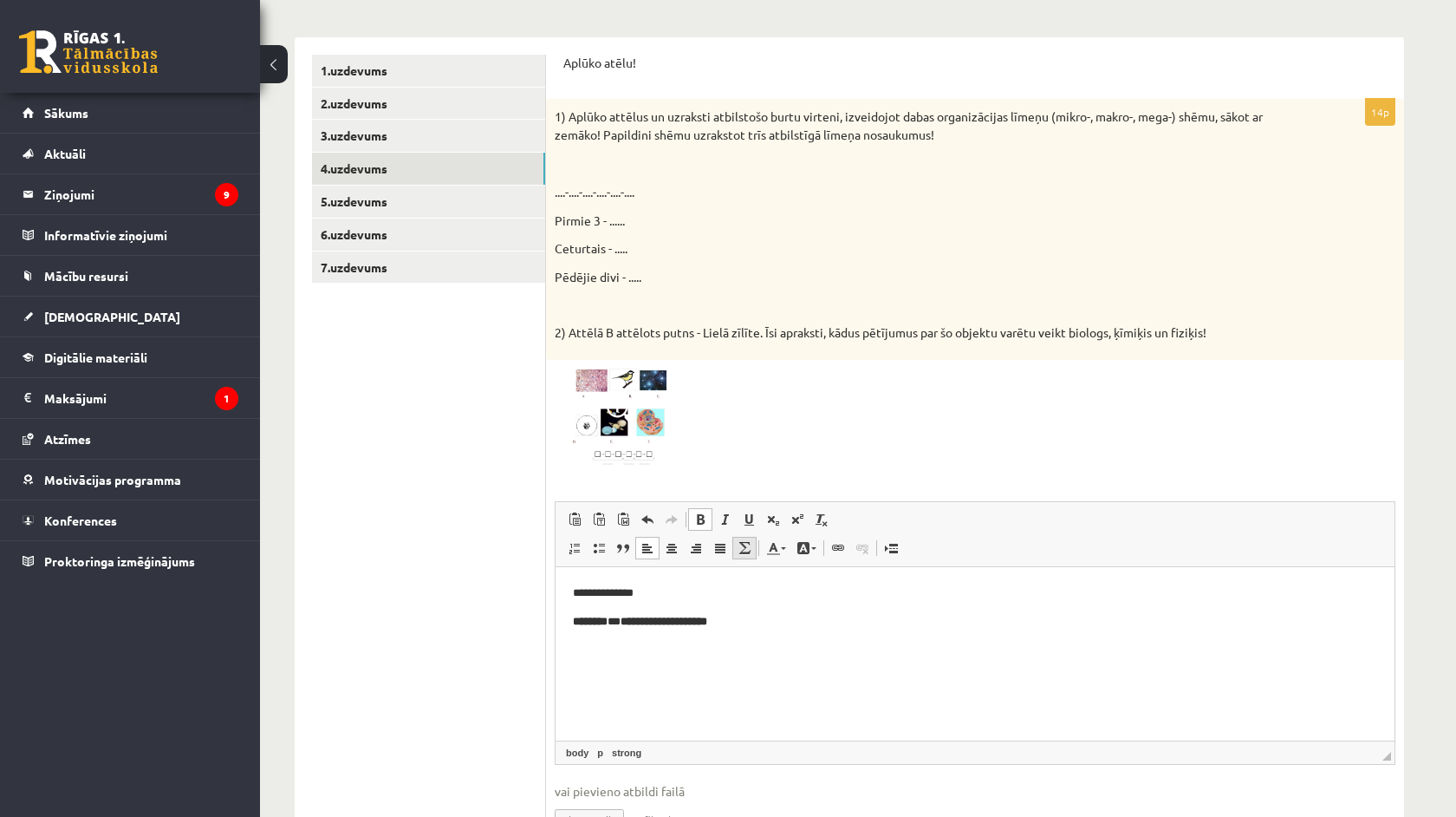
click at [750, 541] on span at bounding box center [744, 548] width 14 height 14
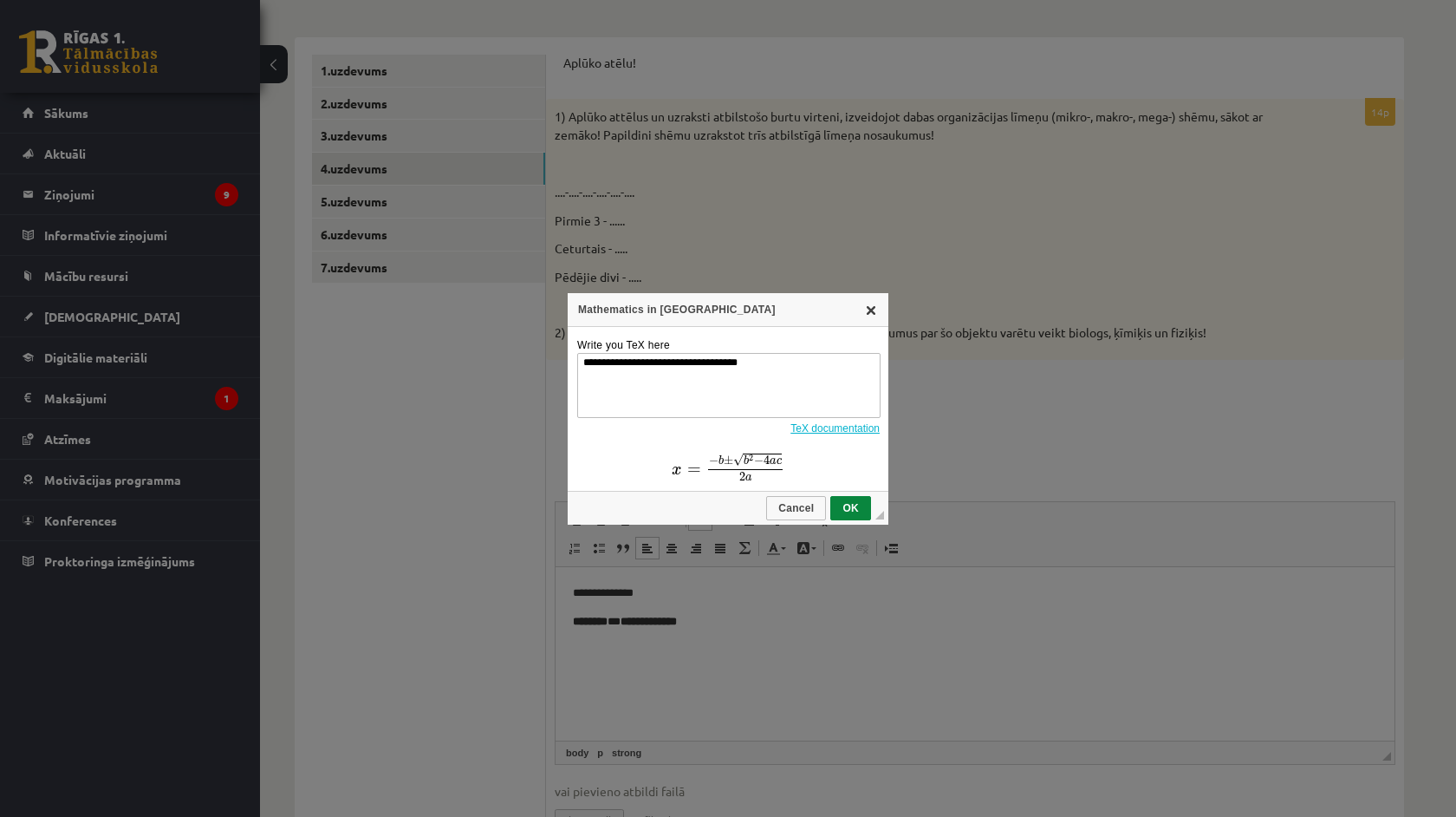
click at [868, 304] on link "X" at bounding box center [871, 309] width 14 height 14
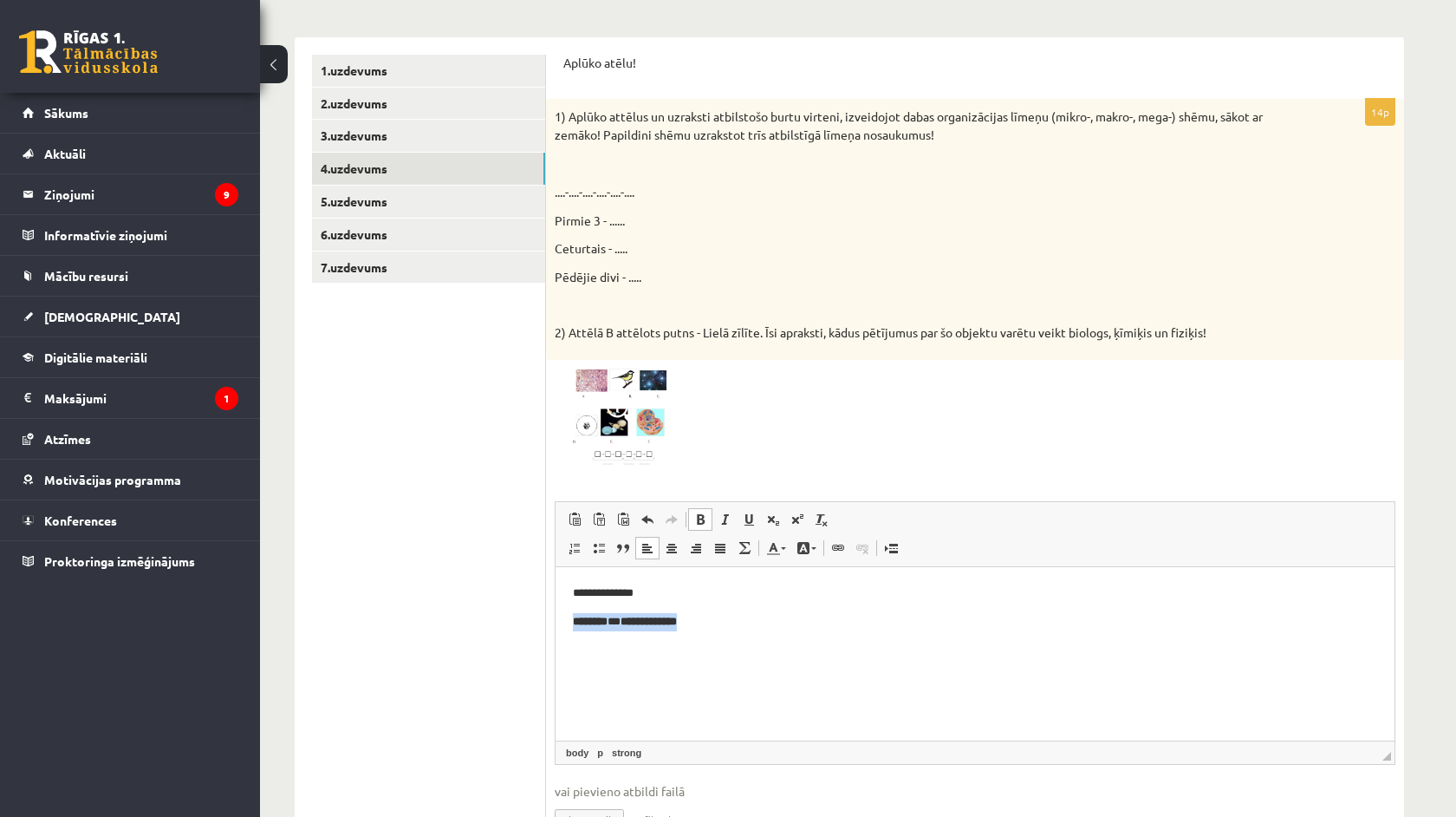
drag, startPoint x: 722, startPoint y: 634, endPoint x: 546, endPoint y: 614, distance: 177.1
click at [555, 614] on html "**********" at bounding box center [974, 606] width 839 height 80
click at [756, 648] on p "**********" at bounding box center [974, 649] width 804 height 17
click at [649, 681] on p "**********" at bounding box center [974, 678] width 804 height 17
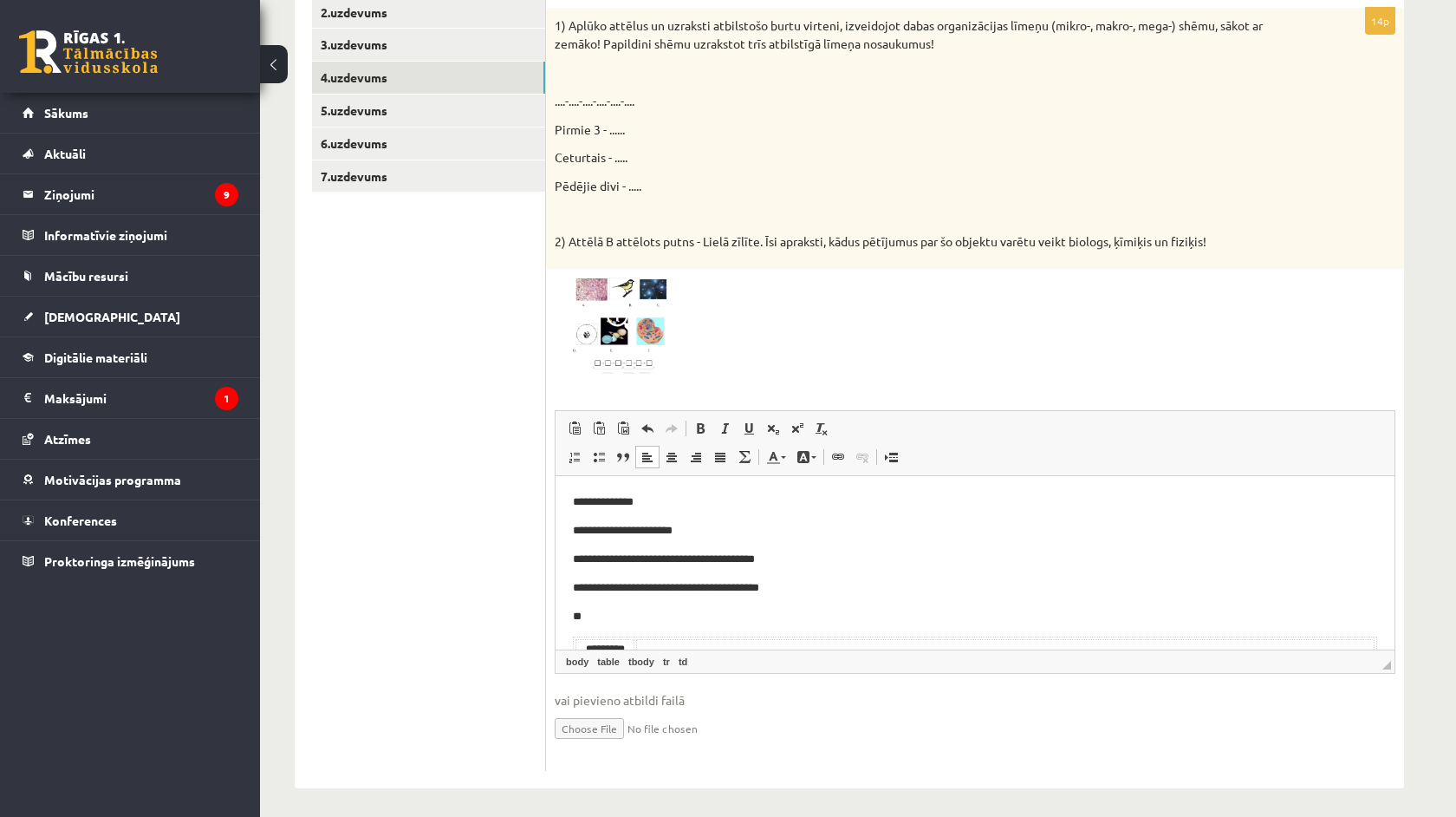
scroll to position [397, 0]
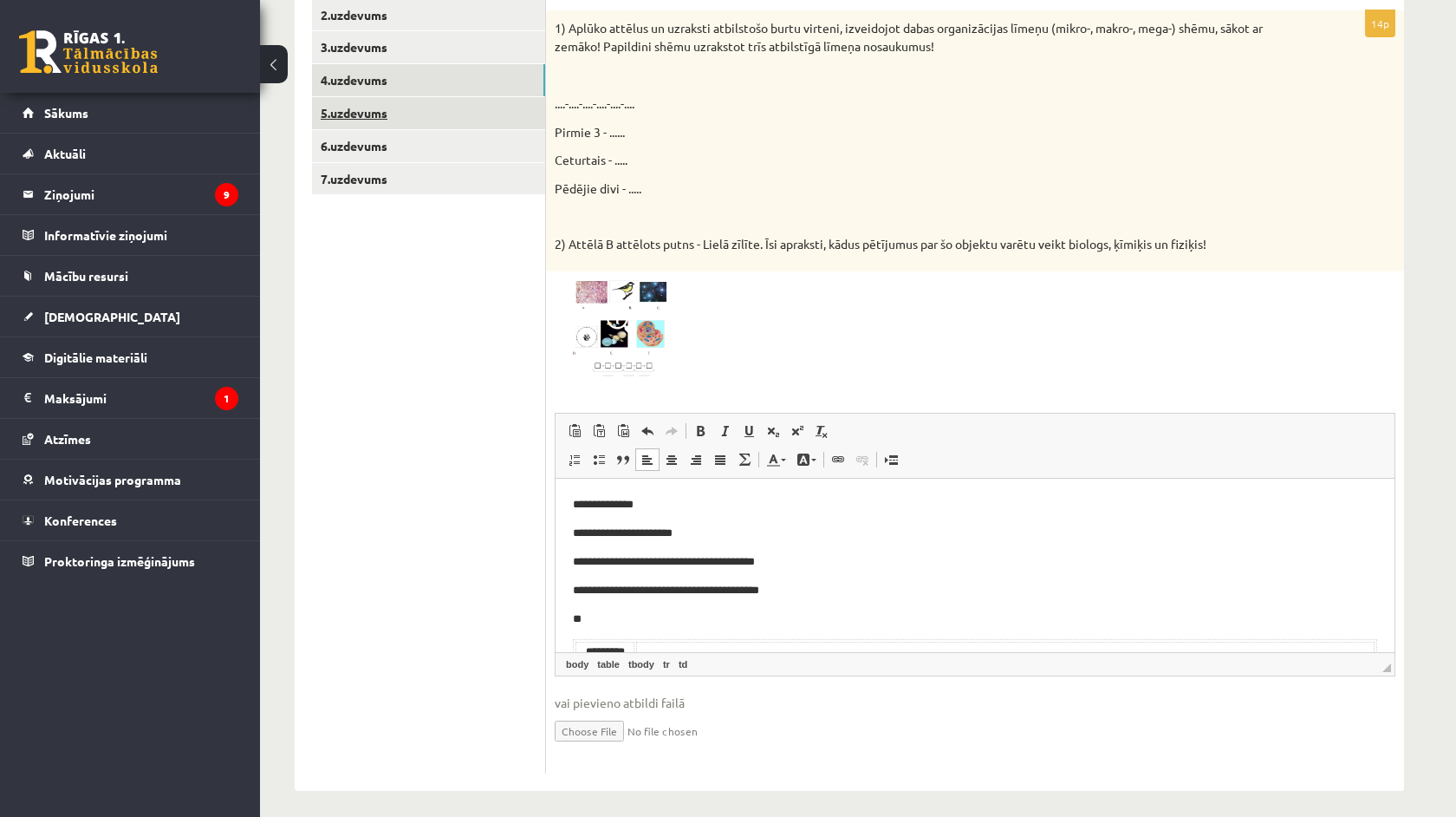
click at [389, 120] on link "5.uzdevums" at bounding box center [428, 113] width 233 height 32
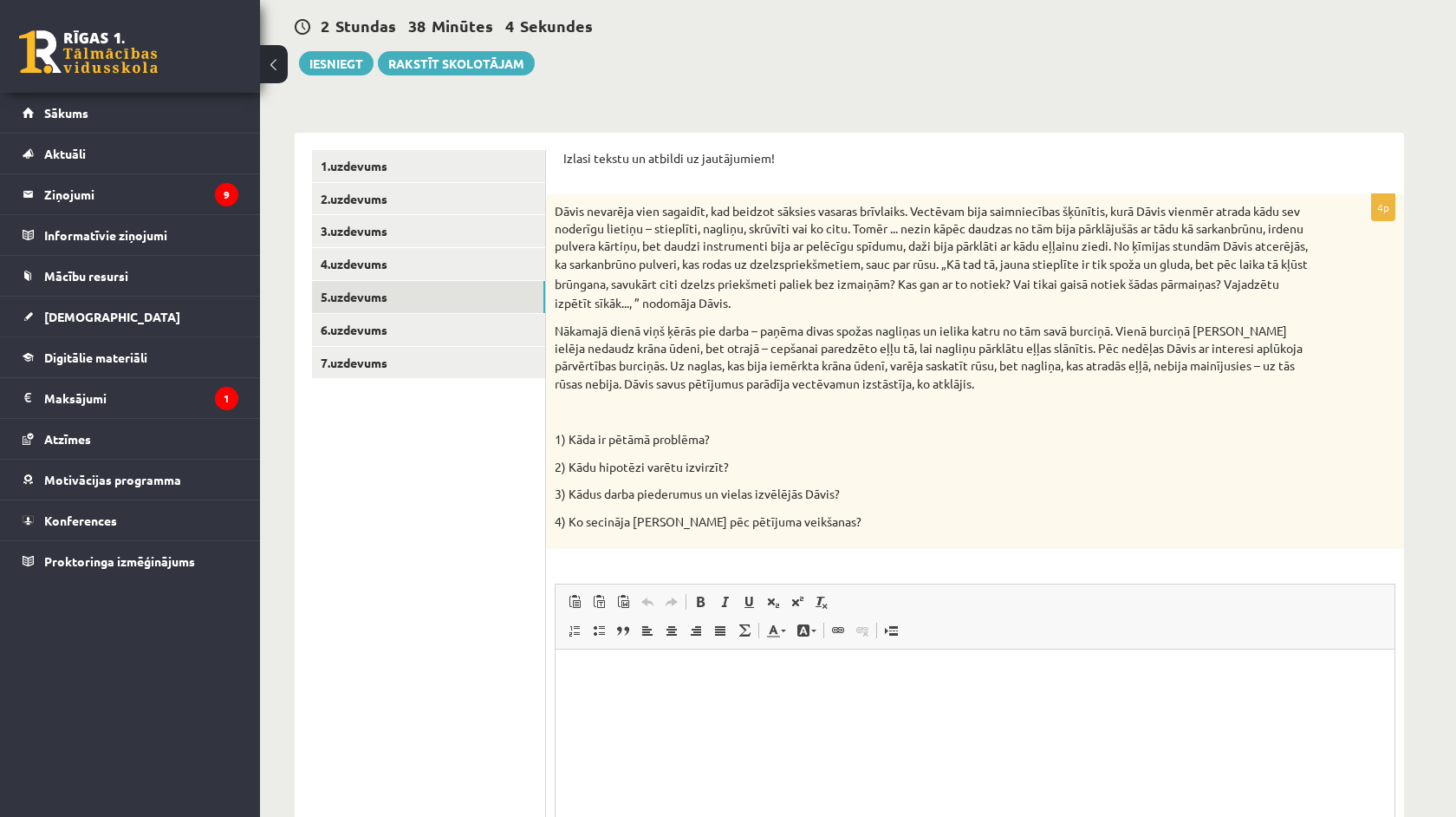
scroll to position [0, 0]
click at [546, 205] on div "Dāvis nevarēja vien sagaidīt, kad beidzot sāksies vasaras brīvlaiks. Vectēvam b…" at bounding box center [975, 371] width 858 height 354
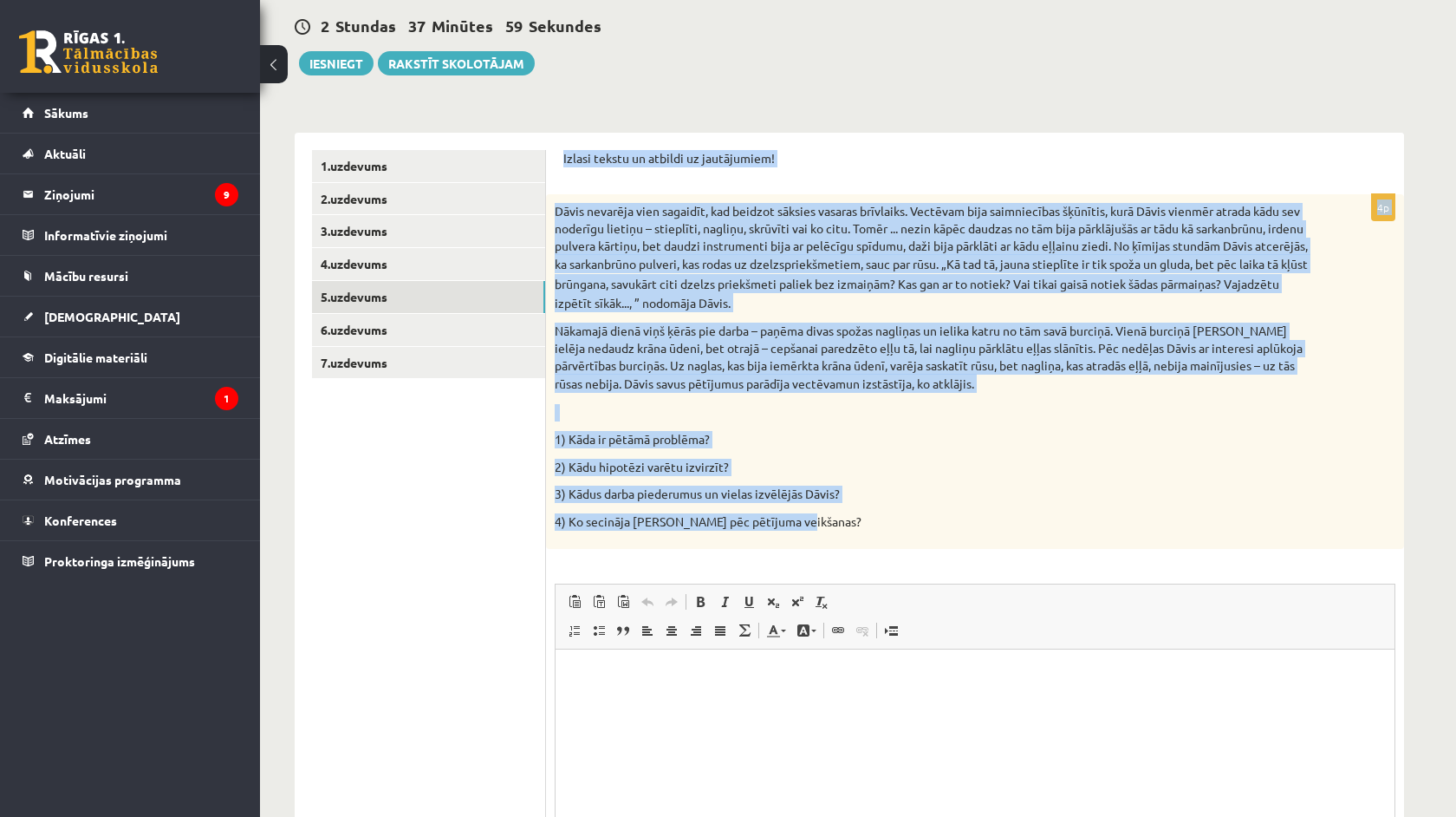
drag, startPoint x: 553, startPoint y: 149, endPoint x: 844, endPoint y: 515, distance: 467.6
click at [844, 515] on div "Izlasi tekstu un atbildi uz jautājumiem! 4p Dāvis nevarēja vien sagaidīt, kad b…" at bounding box center [975, 547] width 858 height 830
copy form "Izlasi tekstu un atbildi uz jautājumiem! 4p Dāvis nevarēja vien sagaidīt, kad b…"
click at [445, 584] on ul "1.uzdevums 2.uzdevums 3.uzdevums 4.uzdevums 5.uzdevums 6.uzdevums 7.uzdevums" at bounding box center [429, 547] width 234 height 795
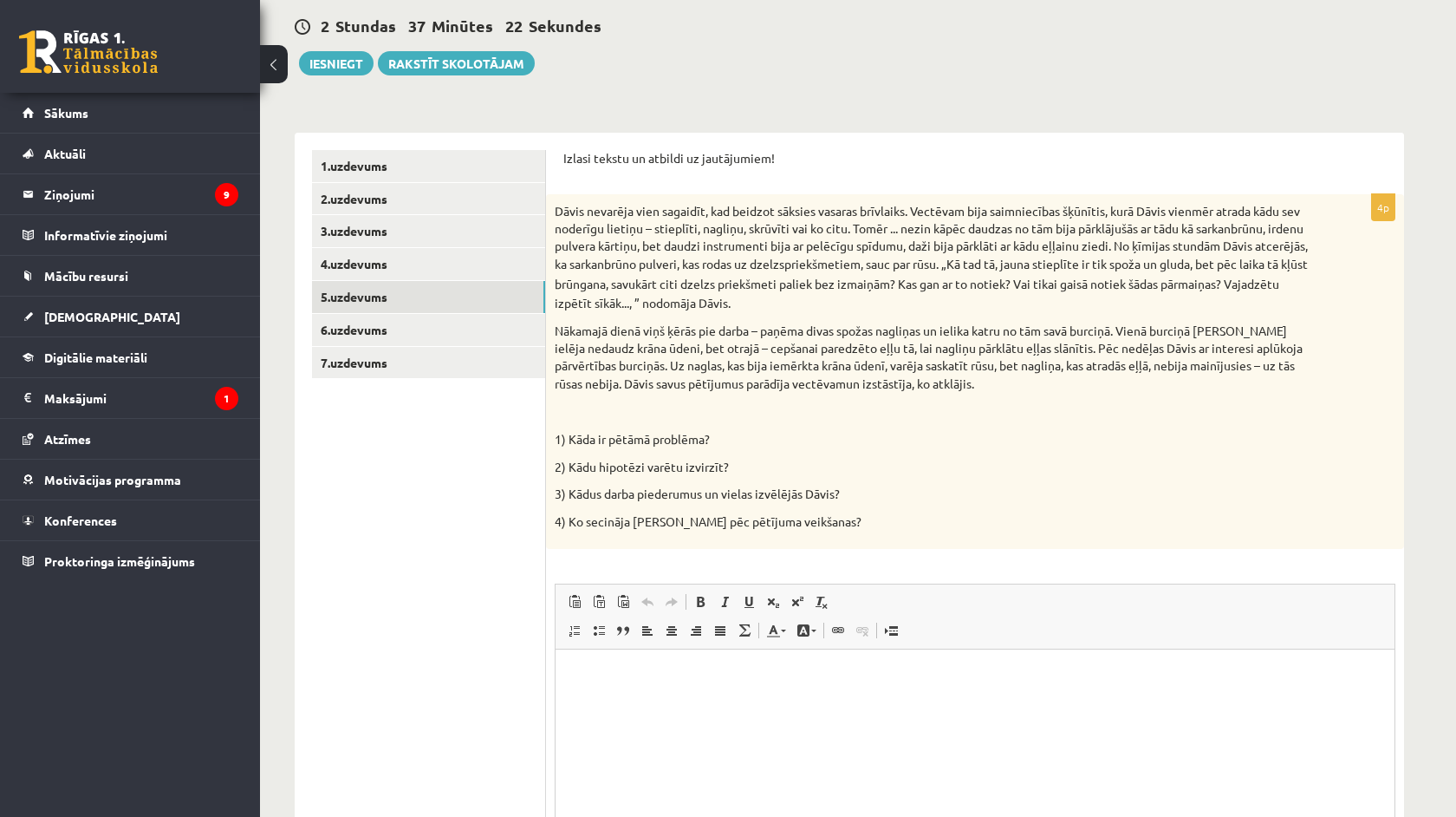
click at [544, 629] on ul "1.uzdevums 2.uzdevums 3.uzdevums 4.uzdevums 5.uzdevums 6.uzdevums 7.uzdevums" at bounding box center [429, 547] width 234 height 795
click at [652, 702] on html at bounding box center [974, 675] width 839 height 53
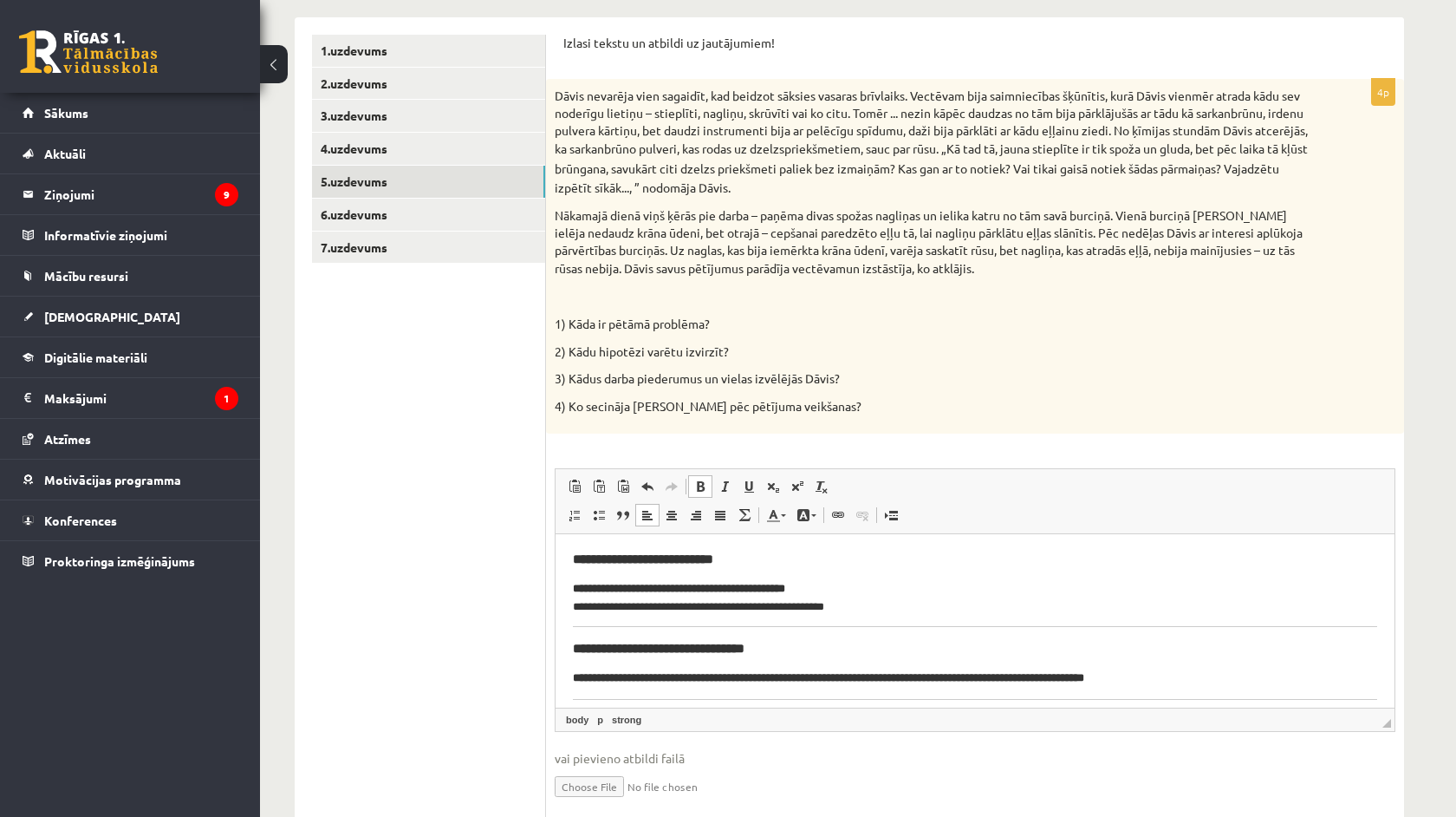
scroll to position [335, 0]
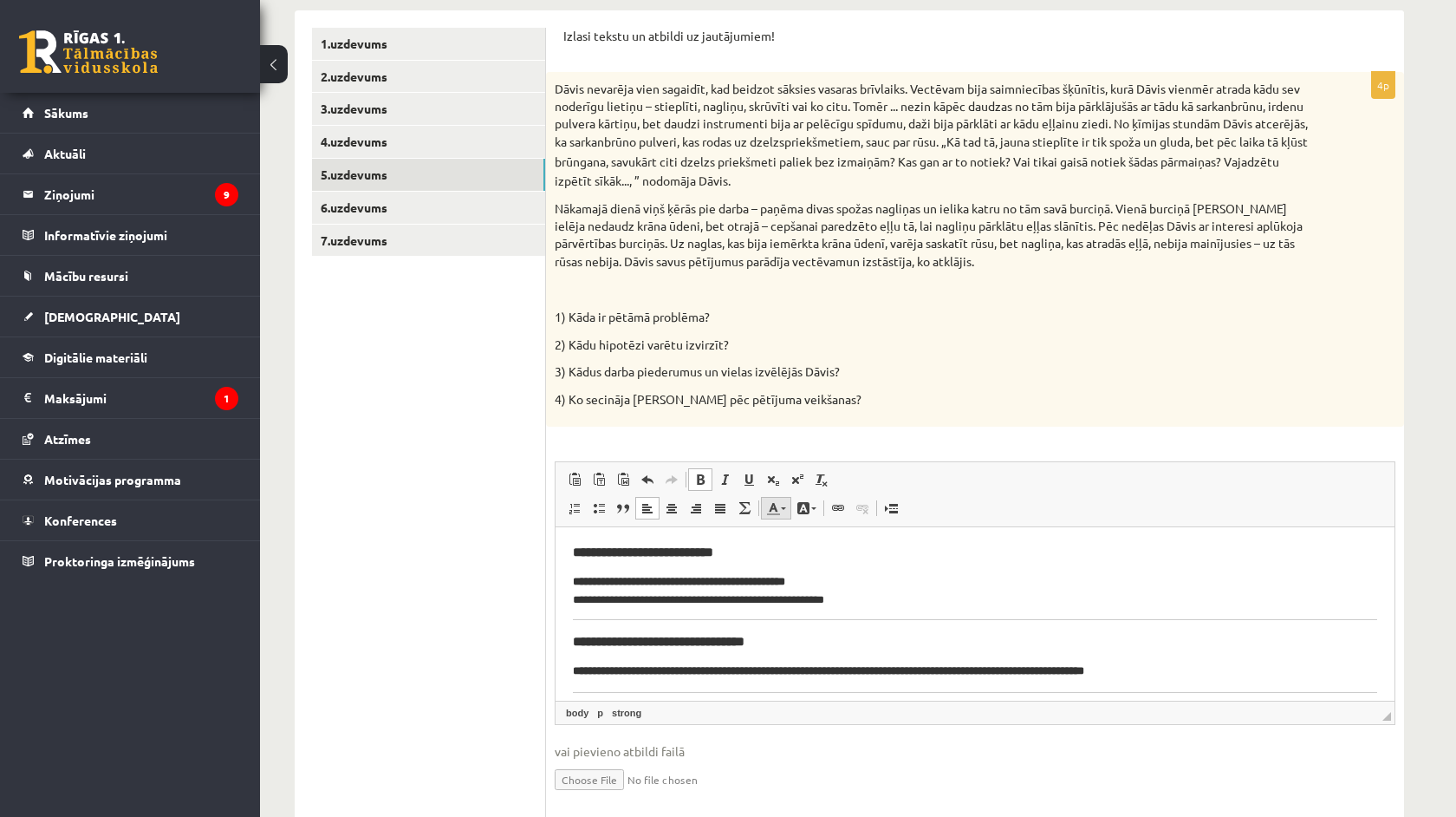
click at [780, 500] on link "Text Colour" at bounding box center [775, 507] width 30 height 22
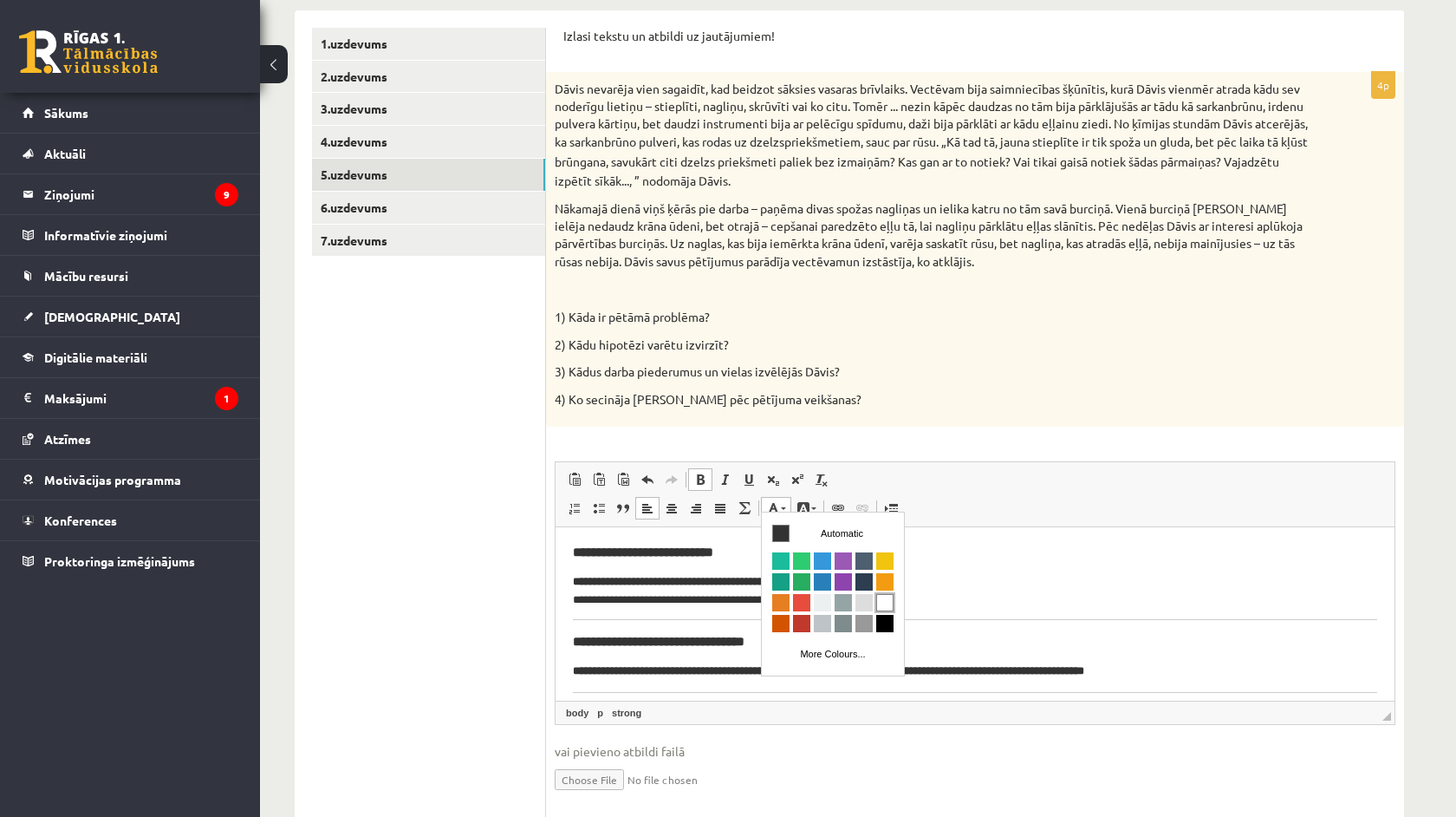
click at [892, 603] on span "Colours" at bounding box center [885, 603] width 17 height 17
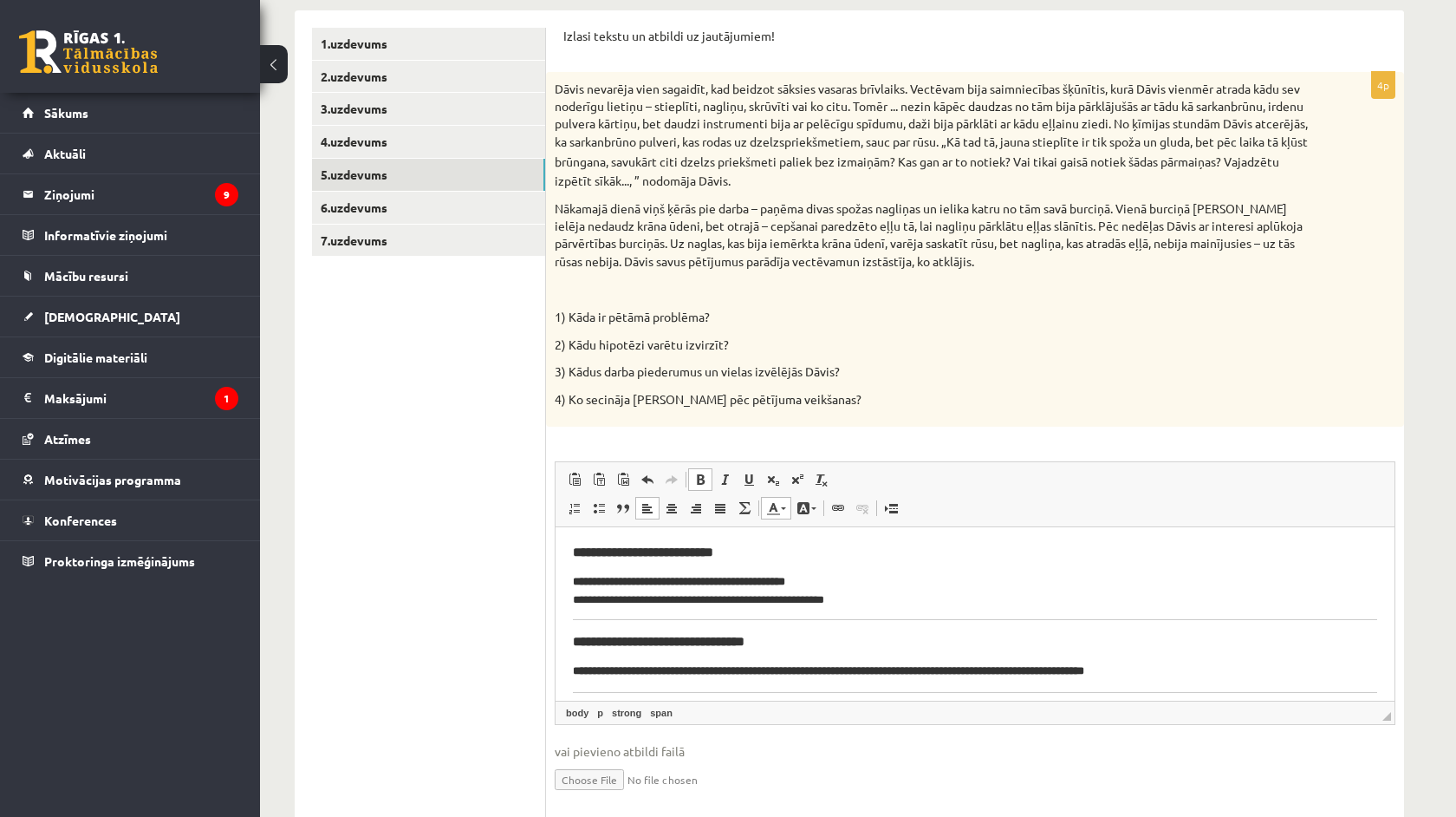
click at [572, 555] on html "**********" at bounding box center [974, 728] width 839 height 403
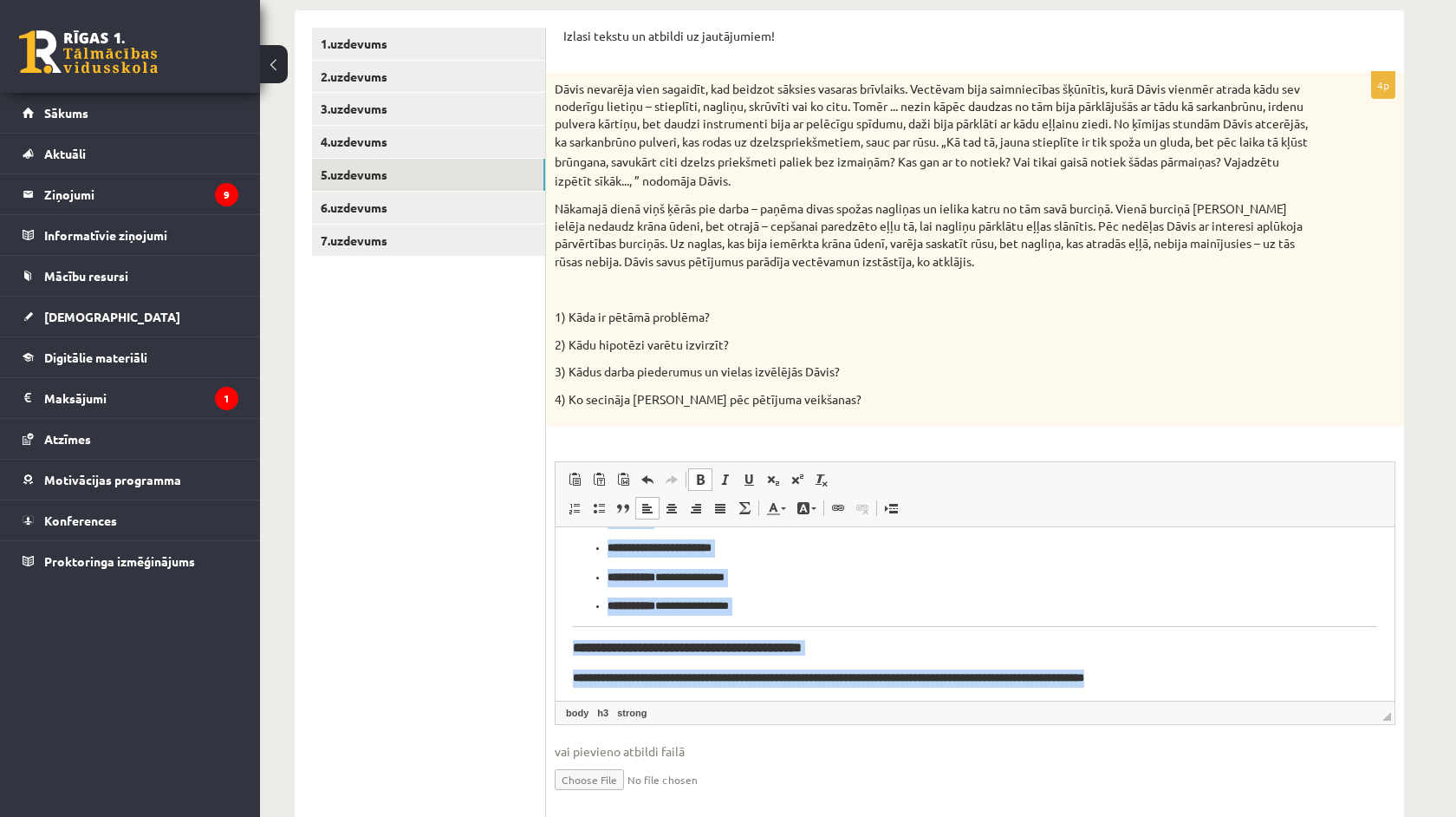
scroll to position [385, 0]
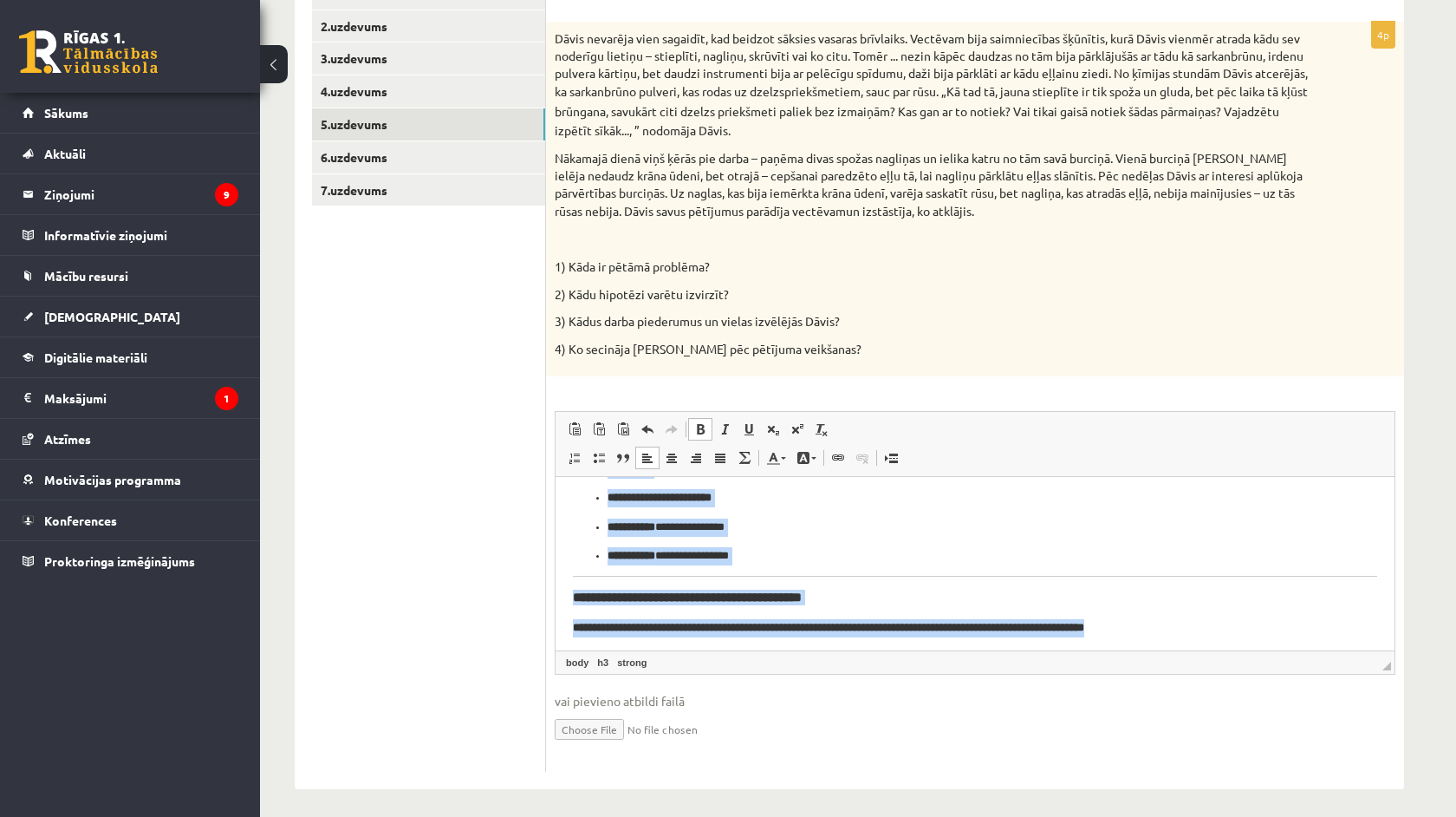
drag, startPoint x: 572, startPoint y: 505, endPoint x: 769, endPoint y: 664, distance: 253.2
click at [769, 655] on html "**********" at bounding box center [974, 453] width 839 height 403
click at [770, 455] on span at bounding box center [773, 458] width 14 height 14
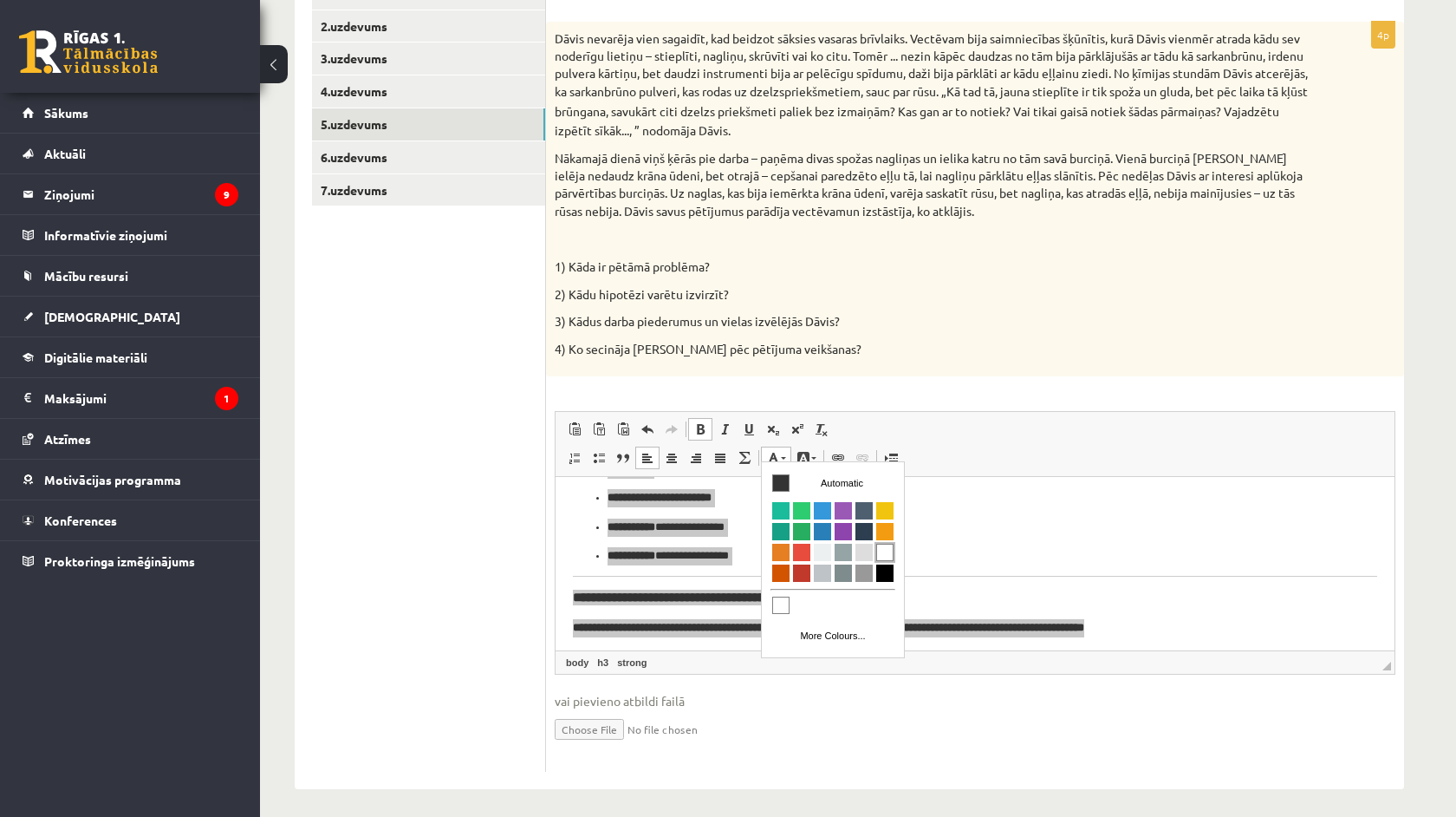
click at [889, 552] on span "Colours" at bounding box center [885, 552] width 17 height 17
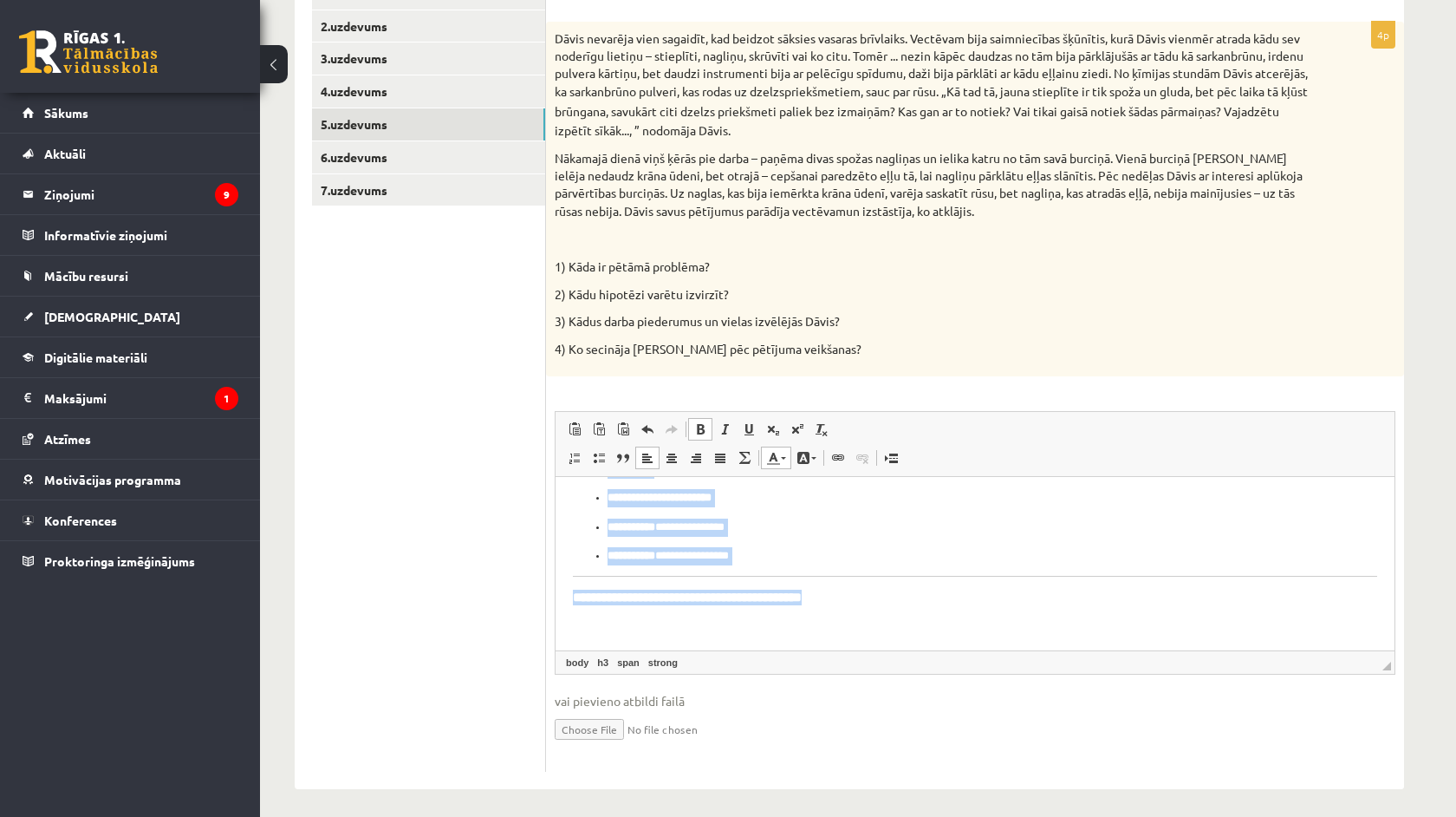
click at [780, 456] on link "Text Colour" at bounding box center [775, 457] width 30 height 22
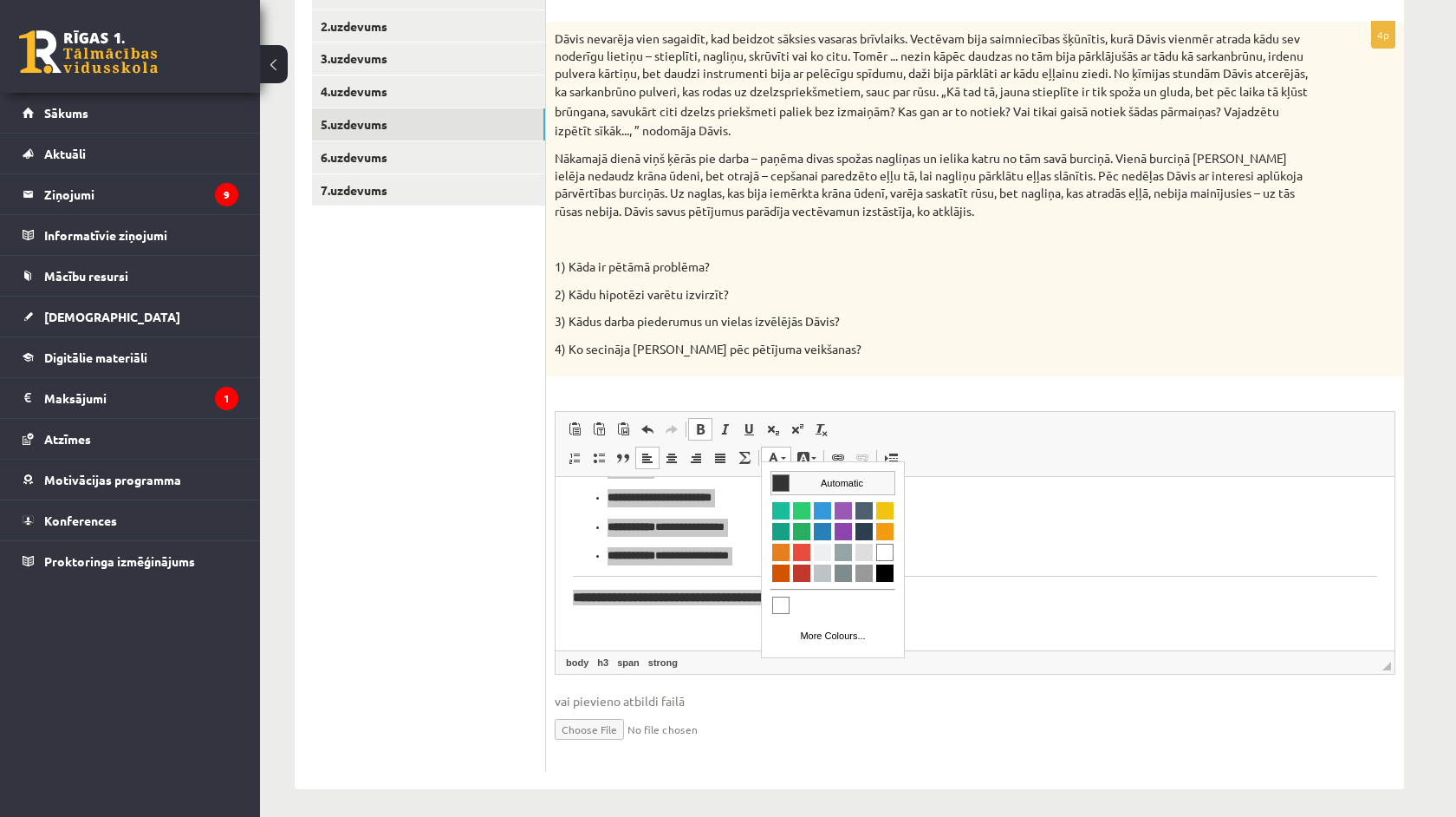
click at [780, 482] on span "Colours" at bounding box center [781, 483] width 17 height 17
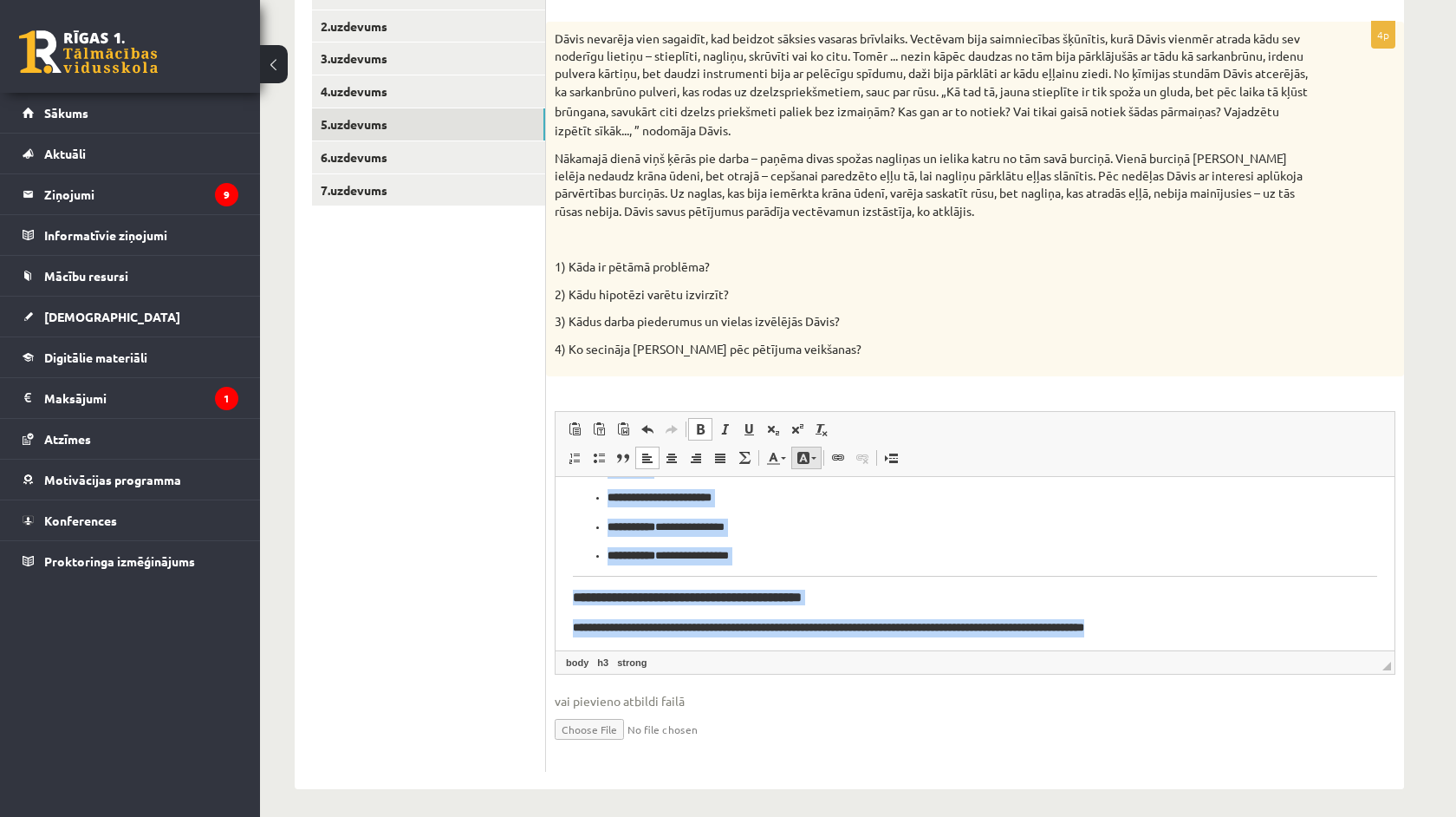
click at [802, 453] on span at bounding box center [803, 458] width 14 height 14
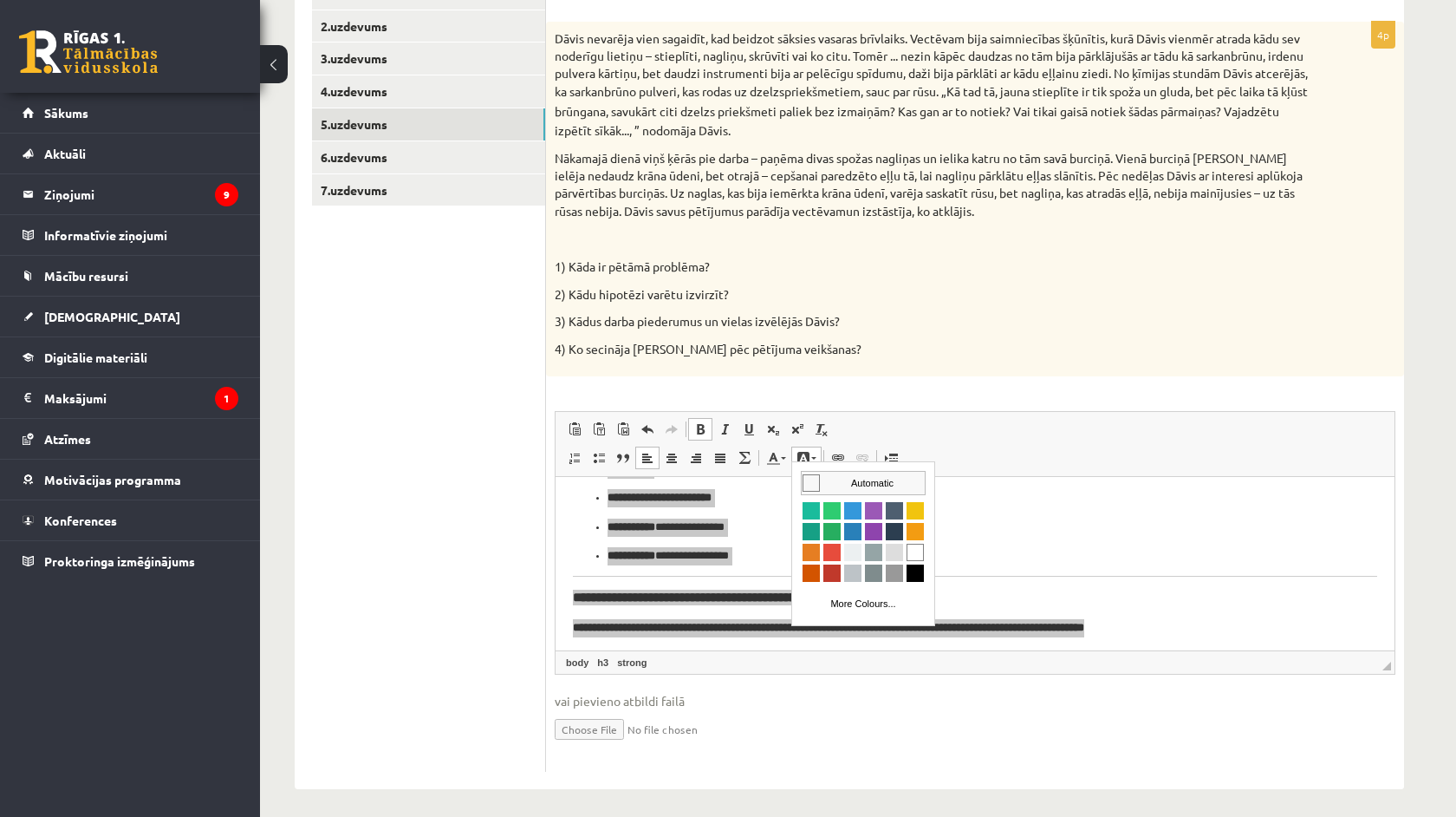
click at [808, 478] on span "Colours" at bounding box center [811, 483] width 17 height 17
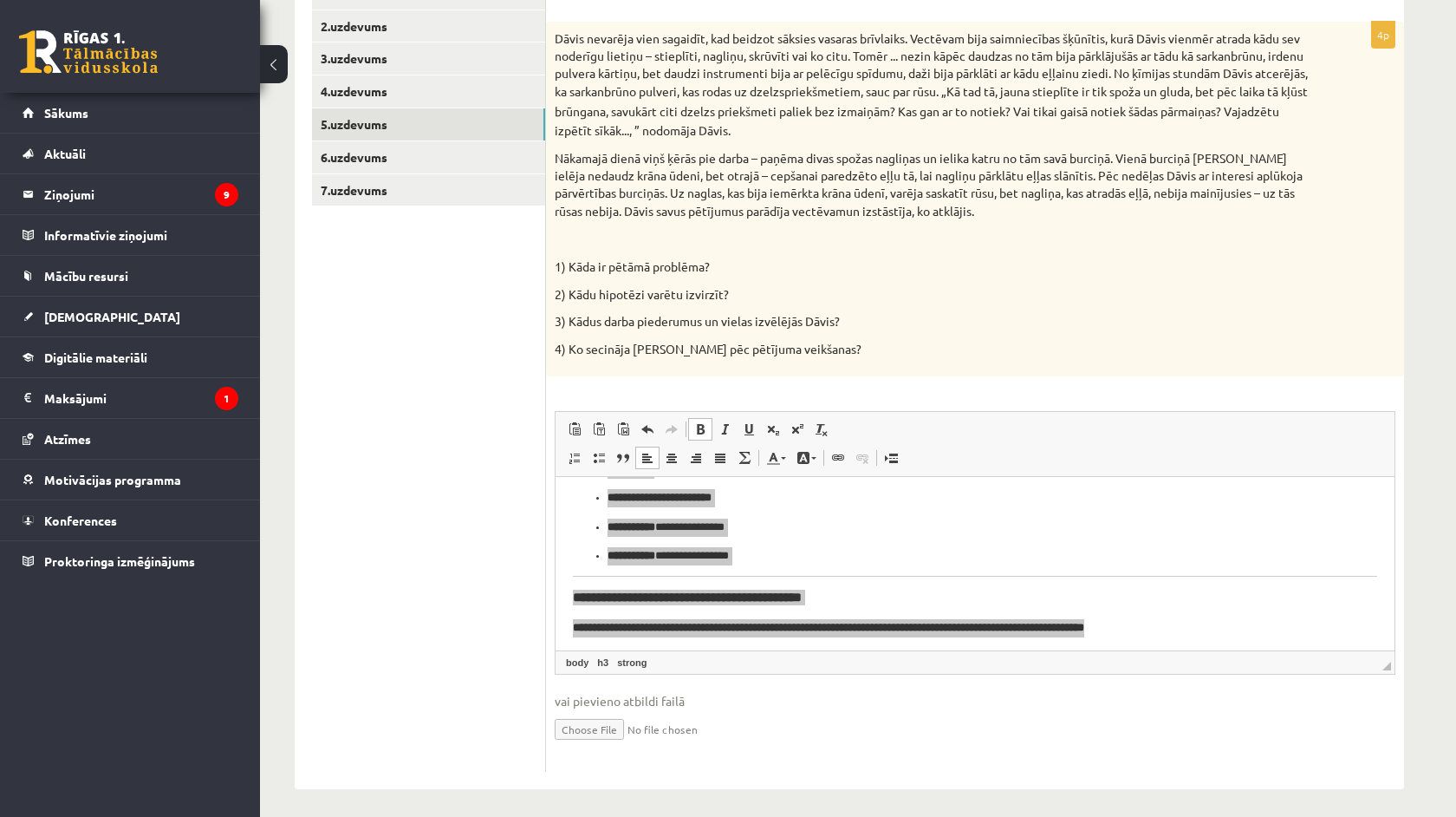
click at [498, 529] on ul "1.uzdevums 2.uzdevums 3.uzdevums 4.uzdevums 5.uzdevums 6.uzdevums 7.uzdevums" at bounding box center [429, 375] width 234 height 795
click at [520, 529] on ul "1.uzdevums 2.uzdevums 3.uzdevums 4.uzdevums 5.uzdevums 6.uzdevums 7.uzdevums" at bounding box center [429, 375] width 234 height 795
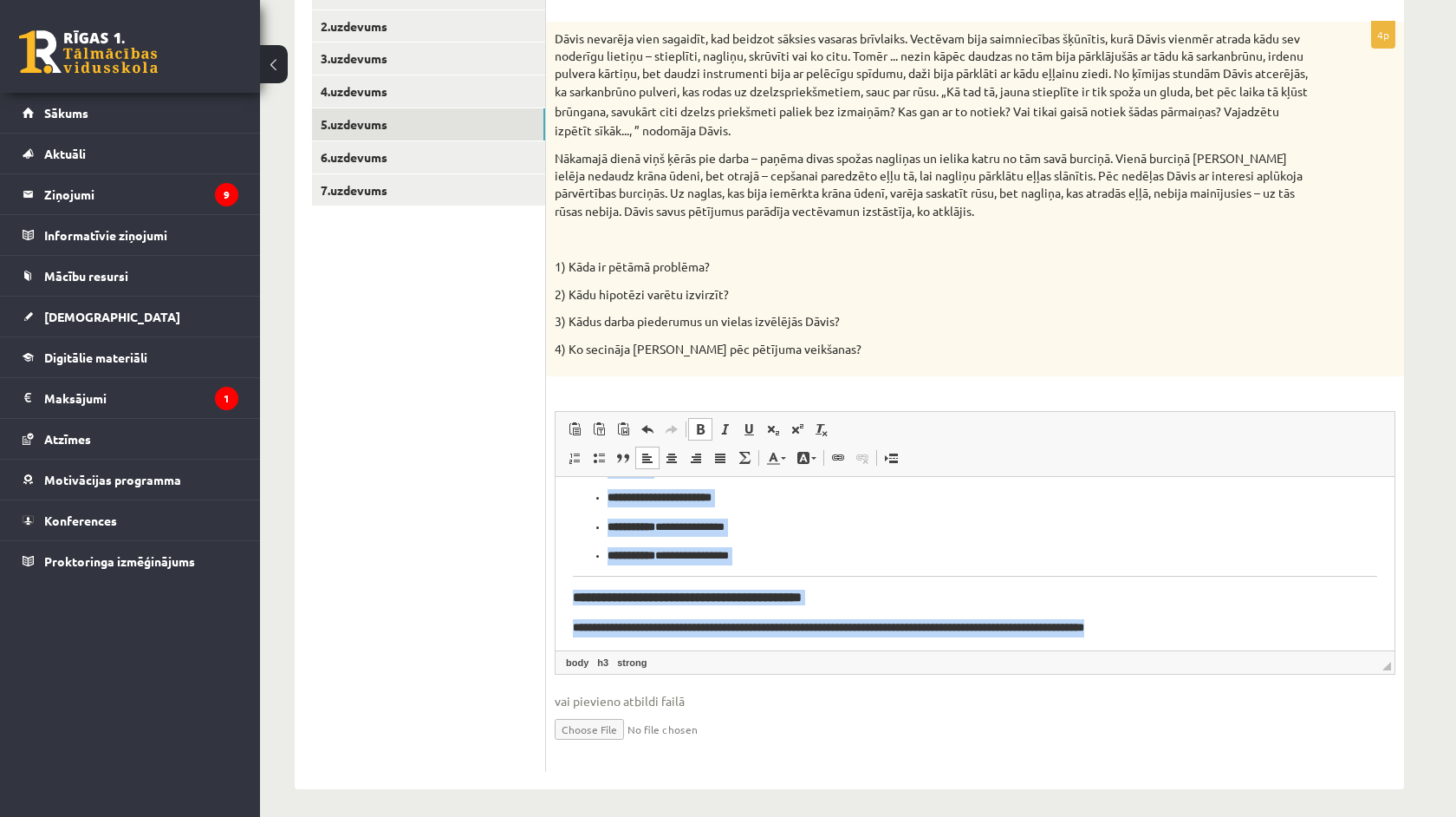
click at [1255, 639] on html "**********" at bounding box center [974, 453] width 839 height 403
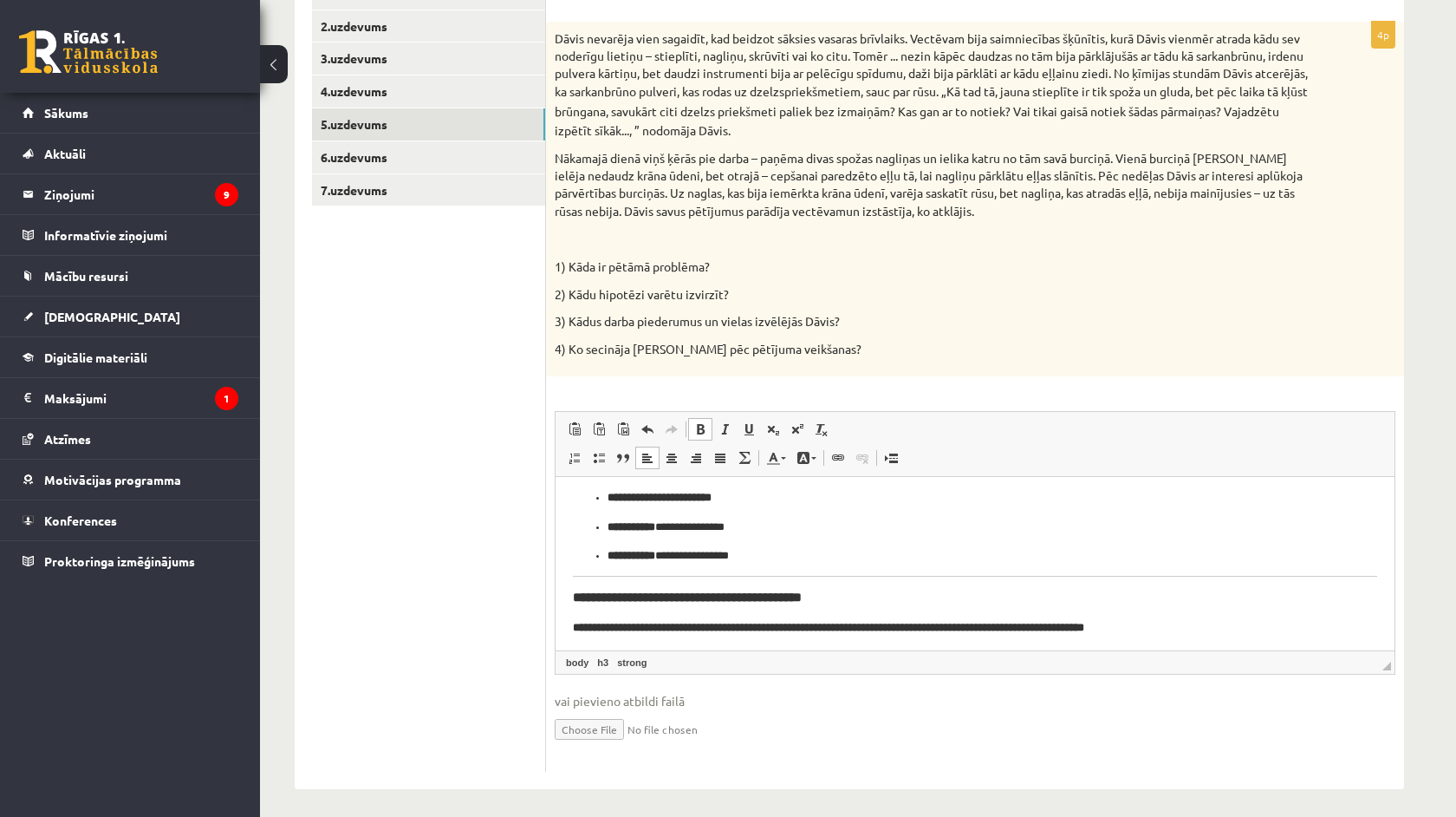
click at [767, 710] on input "file" at bounding box center [974, 727] width 841 height 36
click at [531, 585] on ul "1.uzdevums 2.uzdevums 3.uzdevums 4.uzdevums 5.uzdevums 6.uzdevums 7.uzdevums" at bounding box center [429, 375] width 234 height 795
click at [699, 422] on span at bounding box center [700, 429] width 14 height 14
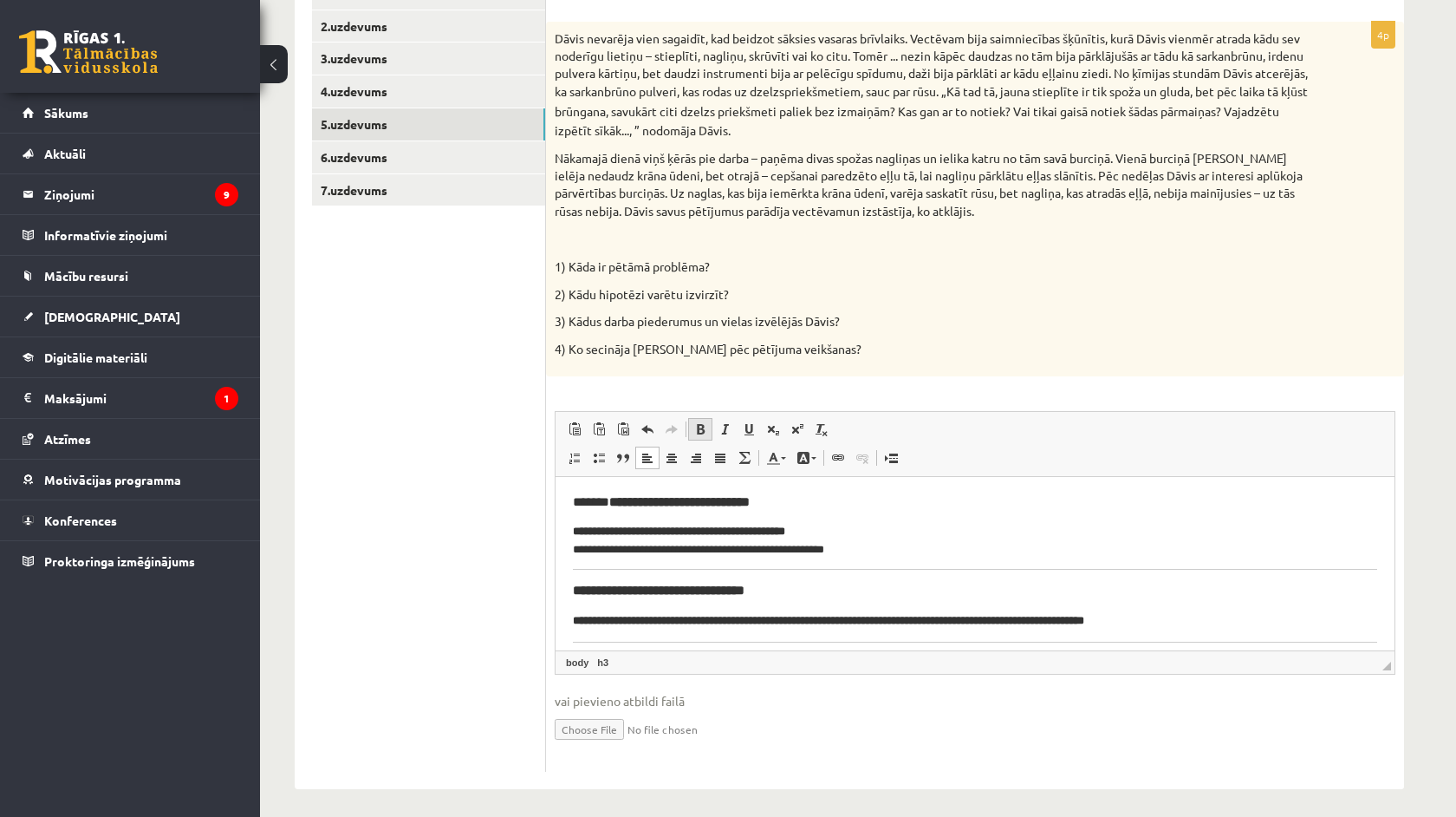
click at [699, 422] on span at bounding box center [700, 429] width 14 height 14
drag, startPoint x: 1110, startPoint y: 970, endPoint x: 707, endPoint y: 585, distance: 557.3
click at [566, 500] on html "**********" at bounding box center [974, 678] width 839 height 402
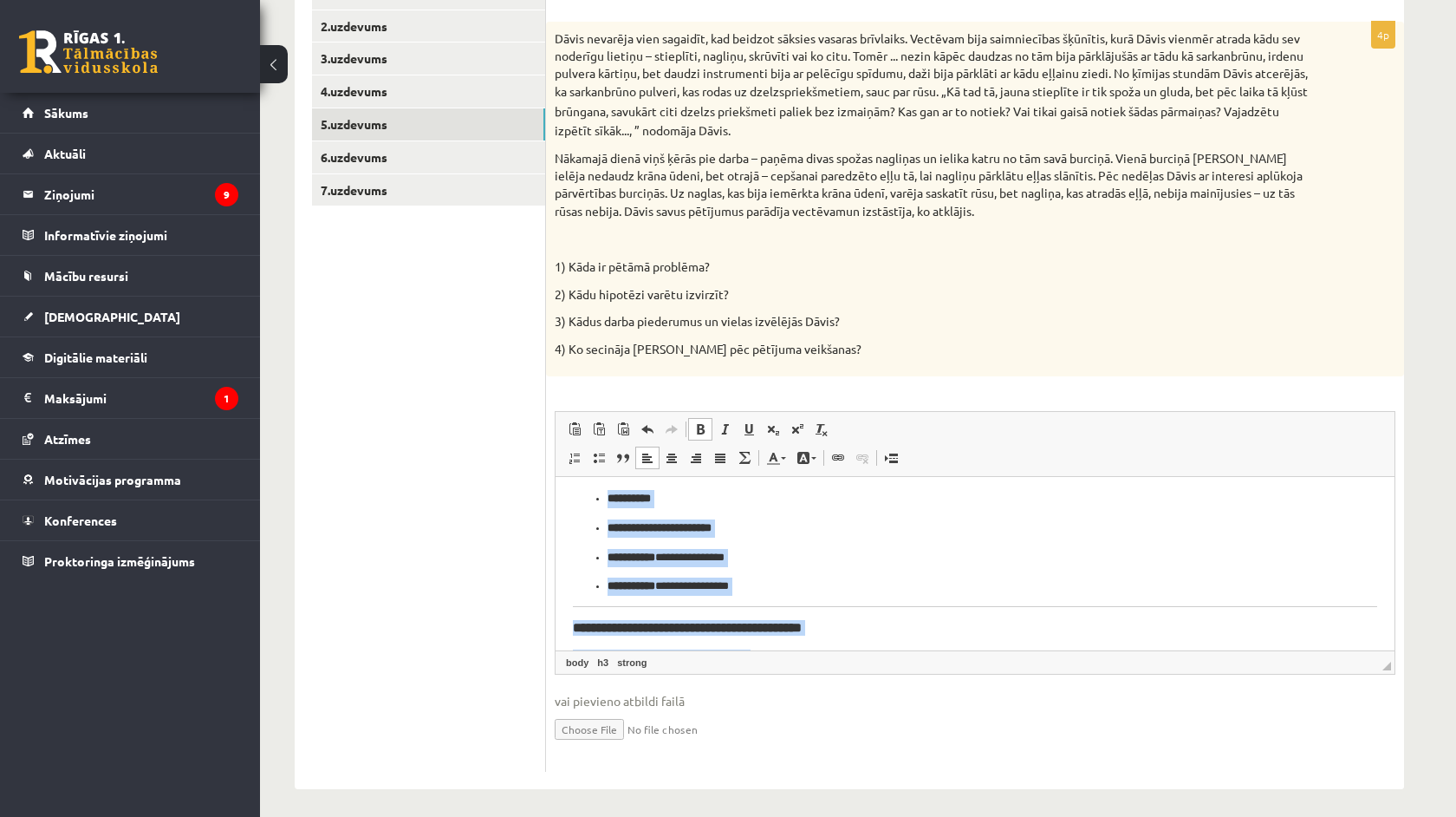
scroll to position [224, 0]
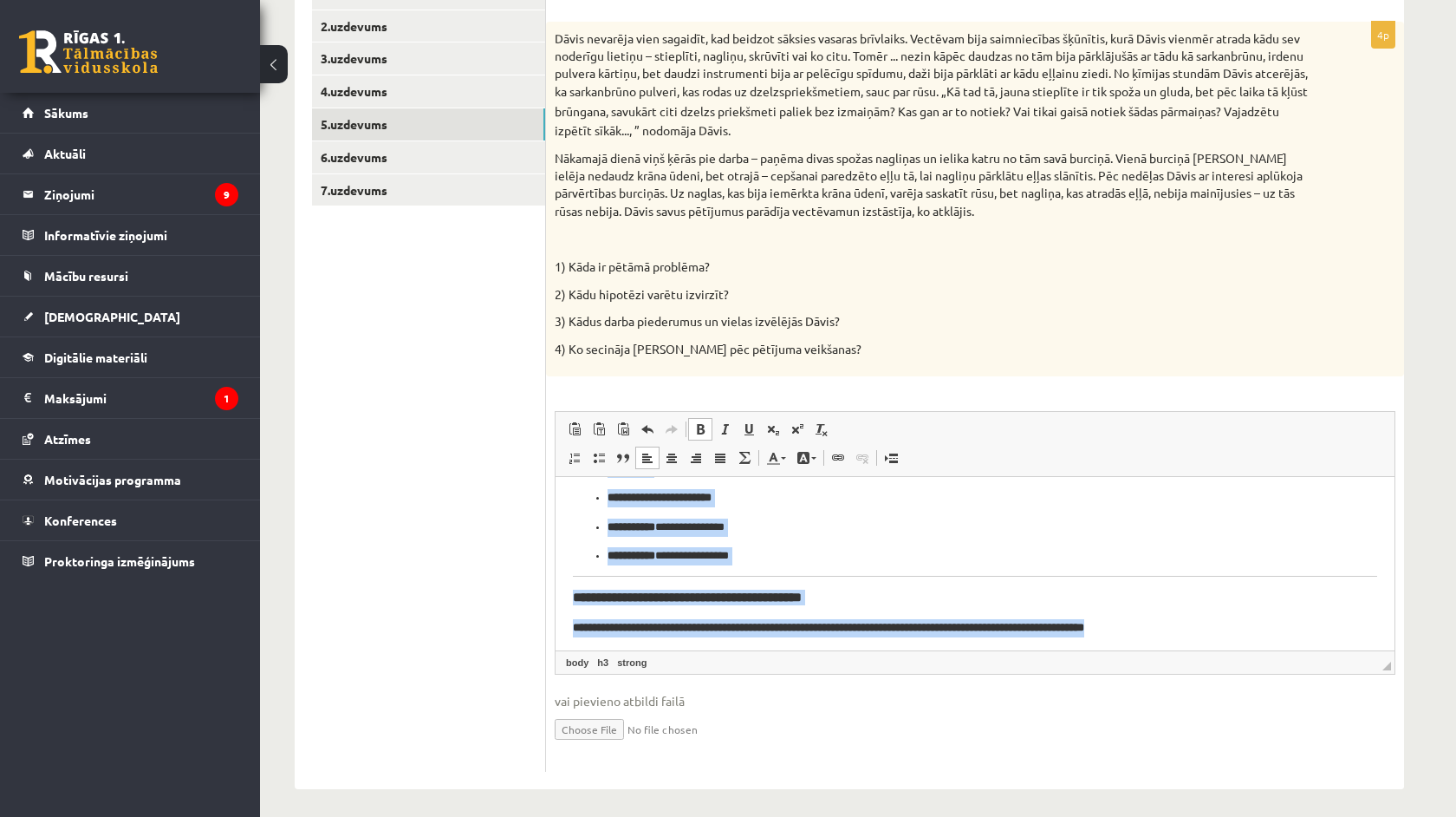
drag, startPoint x: 566, startPoint y: 500, endPoint x: 768, endPoint y: 661, distance: 258.3
click at [768, 654] on html "**********" at bounding box center [974, 453] width 839 height 402
click at [699, 422] on span at bounding box center [700, 429] width 14 height 14
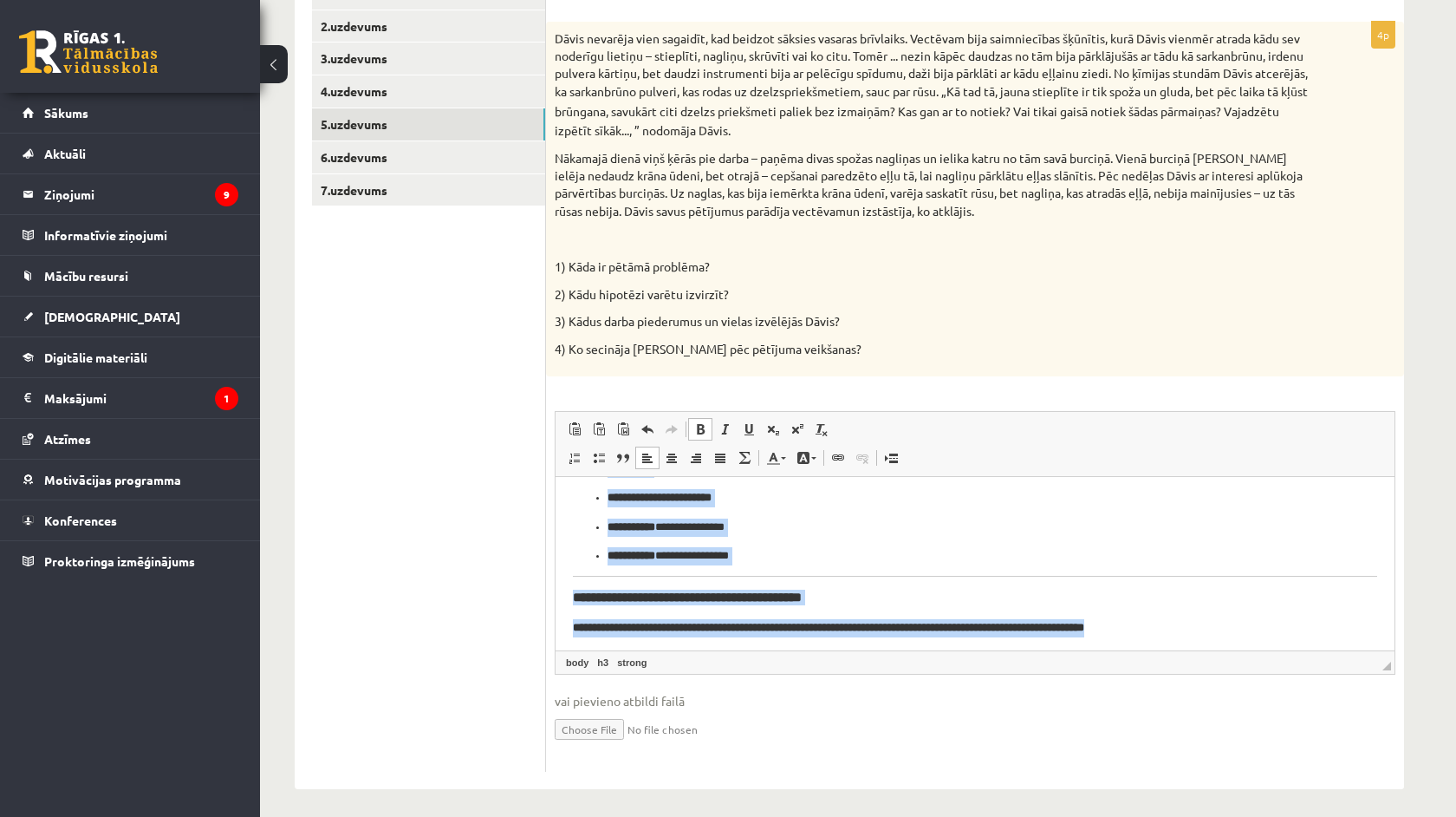
click at [699, 422] on span at bounding box center [700, 429] width 14 height 14
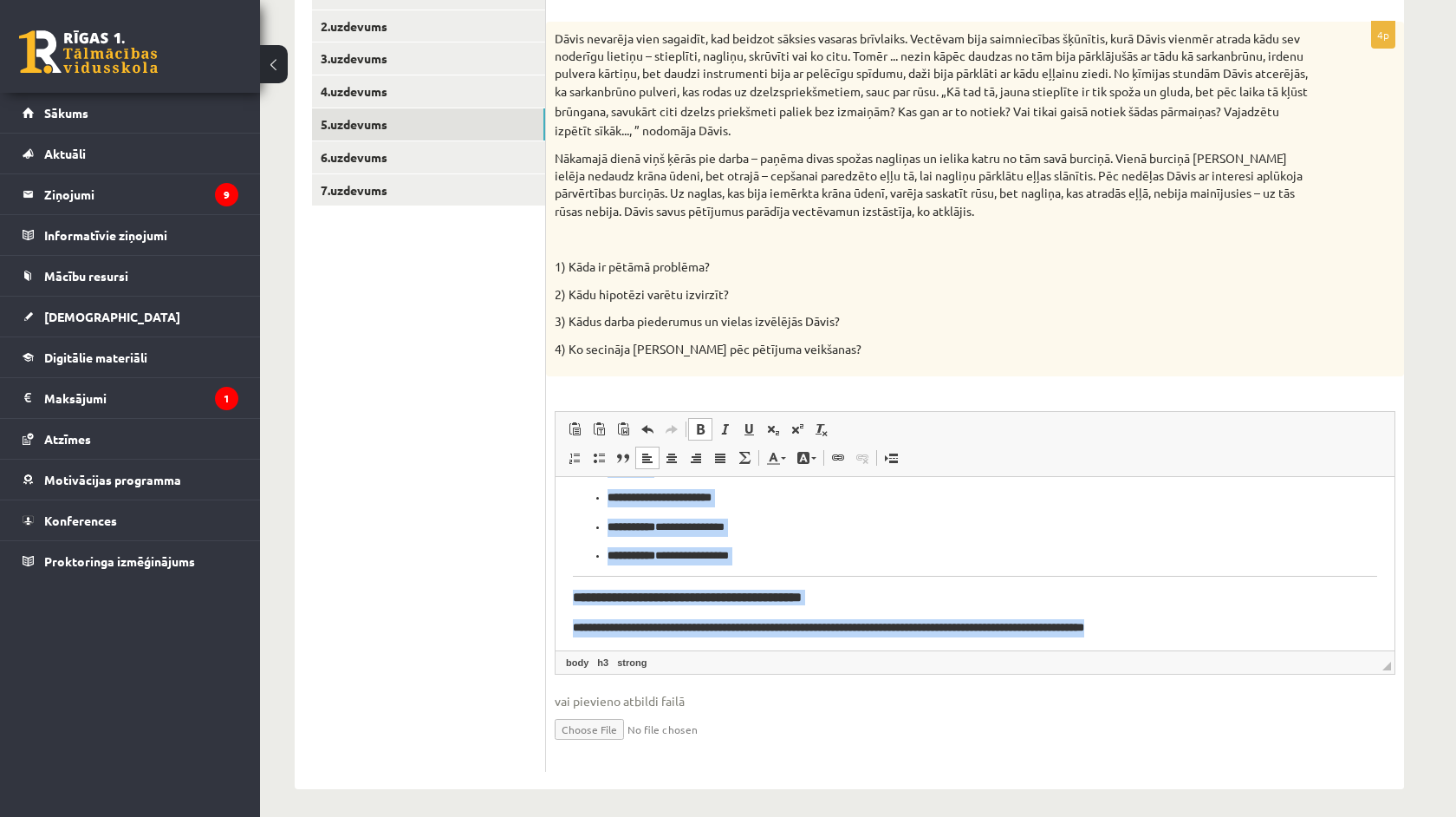
click at [699, 422] on span at bounding box center [700, 429] width 14 height 14
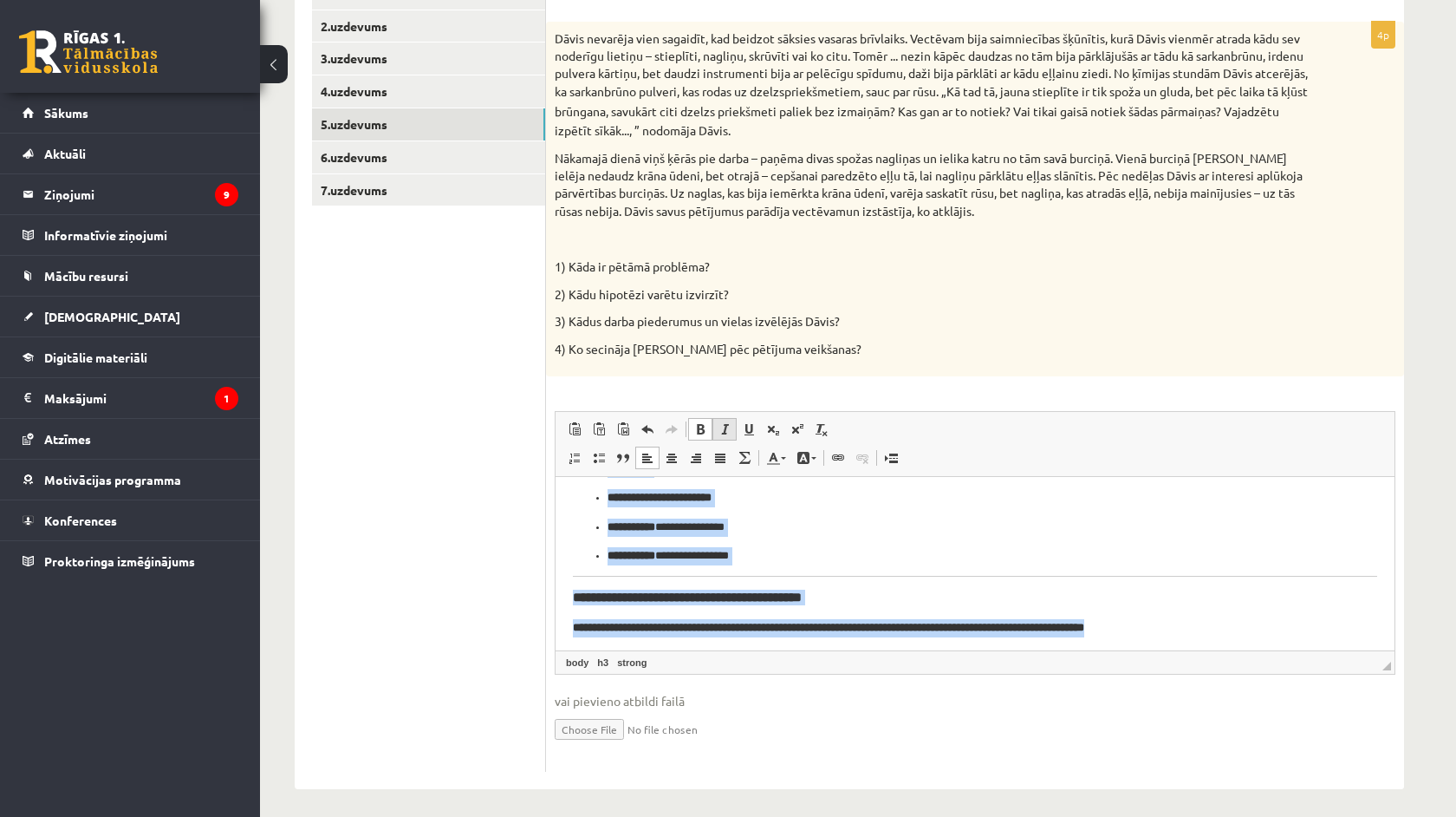
click at [732, 422] on link "Italic Keyboard shortcut Command+I" at bounding box center [724, 429] width 24 height 22
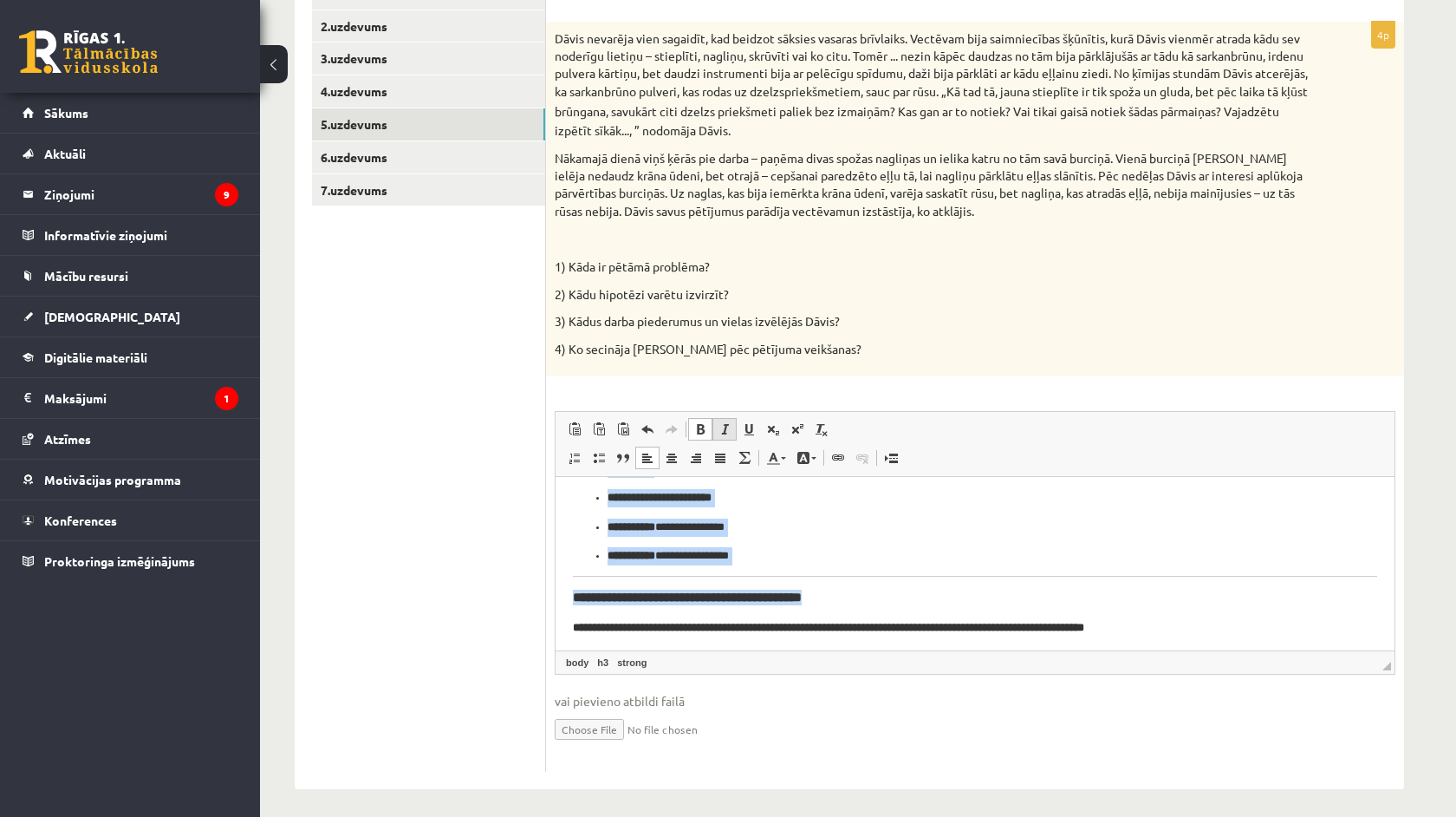
click at [732, 422] on link "Italic Keyboard shortcut Command+I" at bounding box center [724, 429] width 24 height 22
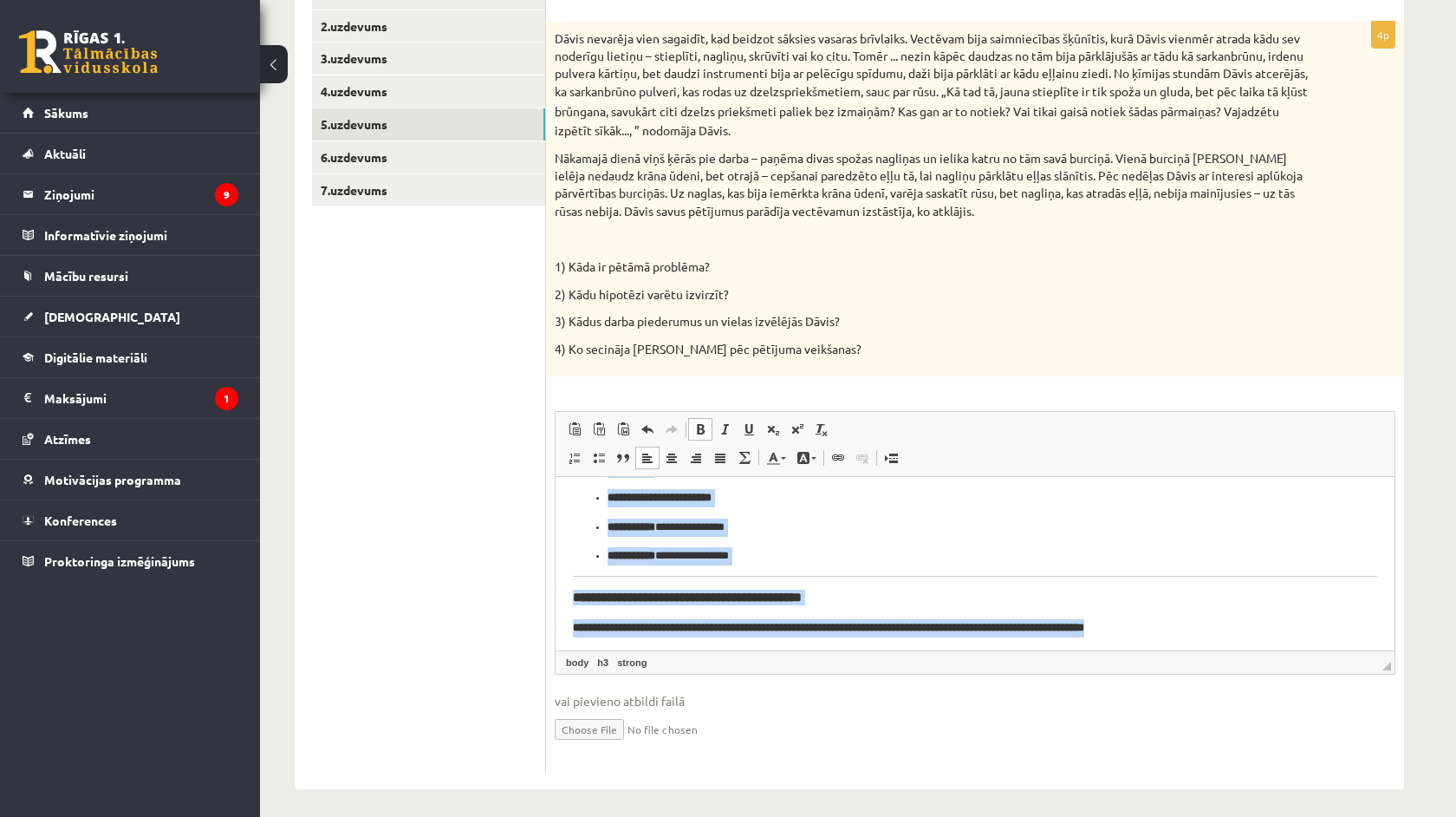
click at [692, 424] on link "Bold Keyboard shortcut Command+B" at bounding box center [700, 429] width 24 height 22
click at [745, 422] on span at bounding box center [748, 429] width 14 height 14
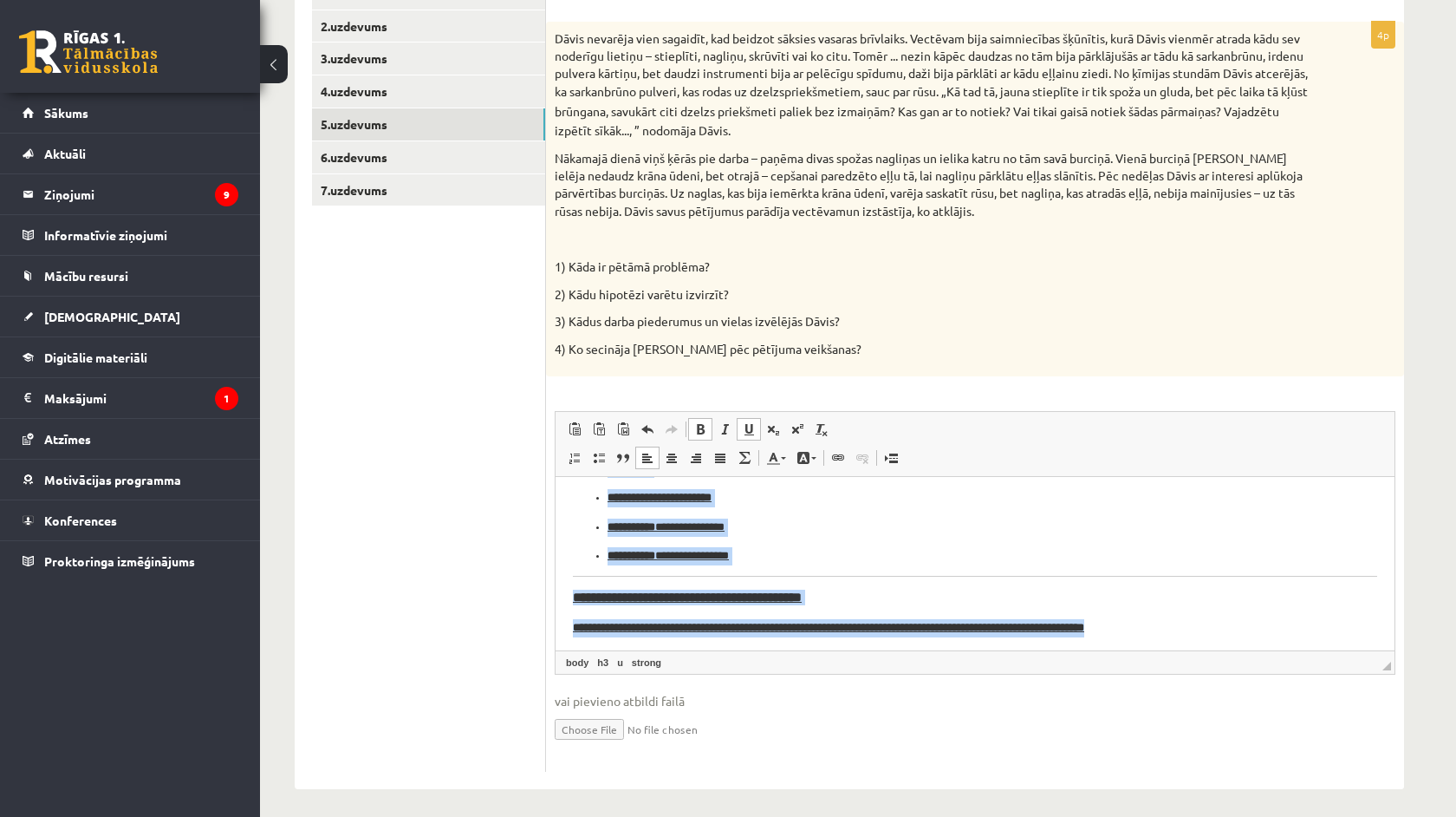
click at [745, 422] on span at bounding box center [748, 429] width 14 height 14
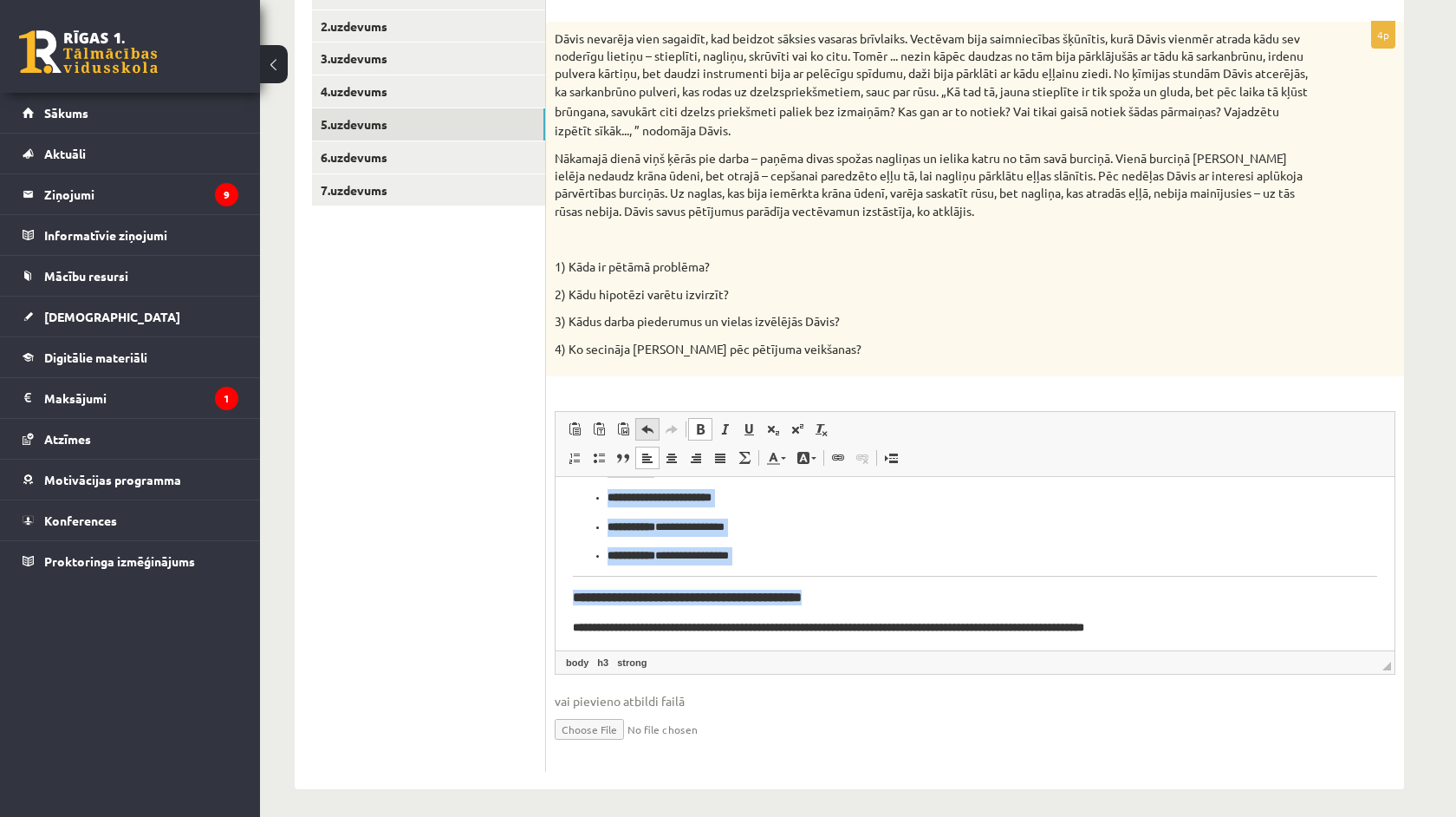
click at [643, 422] on span at bounding box center [647, 429] width 14 height 14
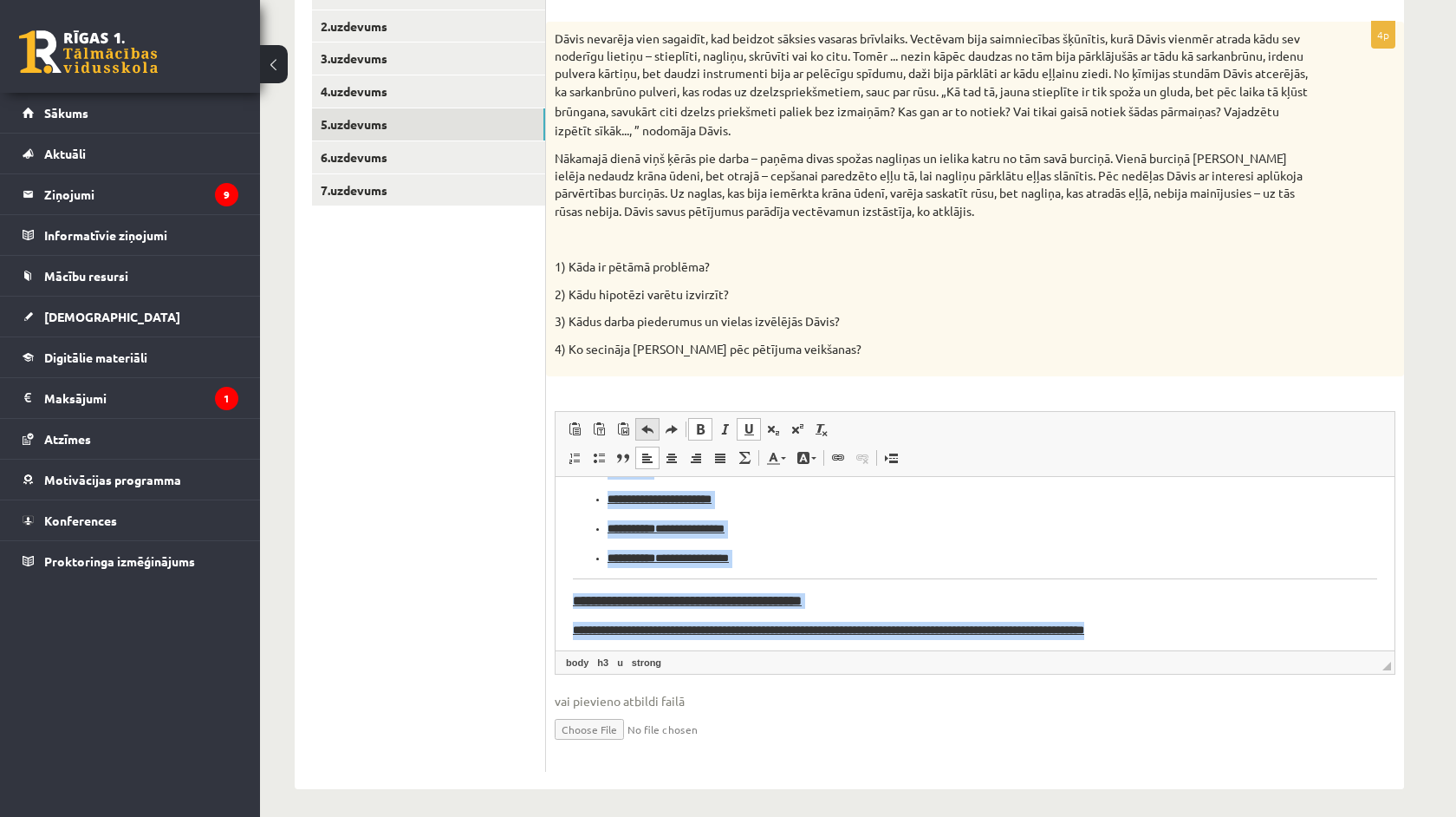
click at [643, 422] on span at bounding box center [647, 429] width 14 height 14
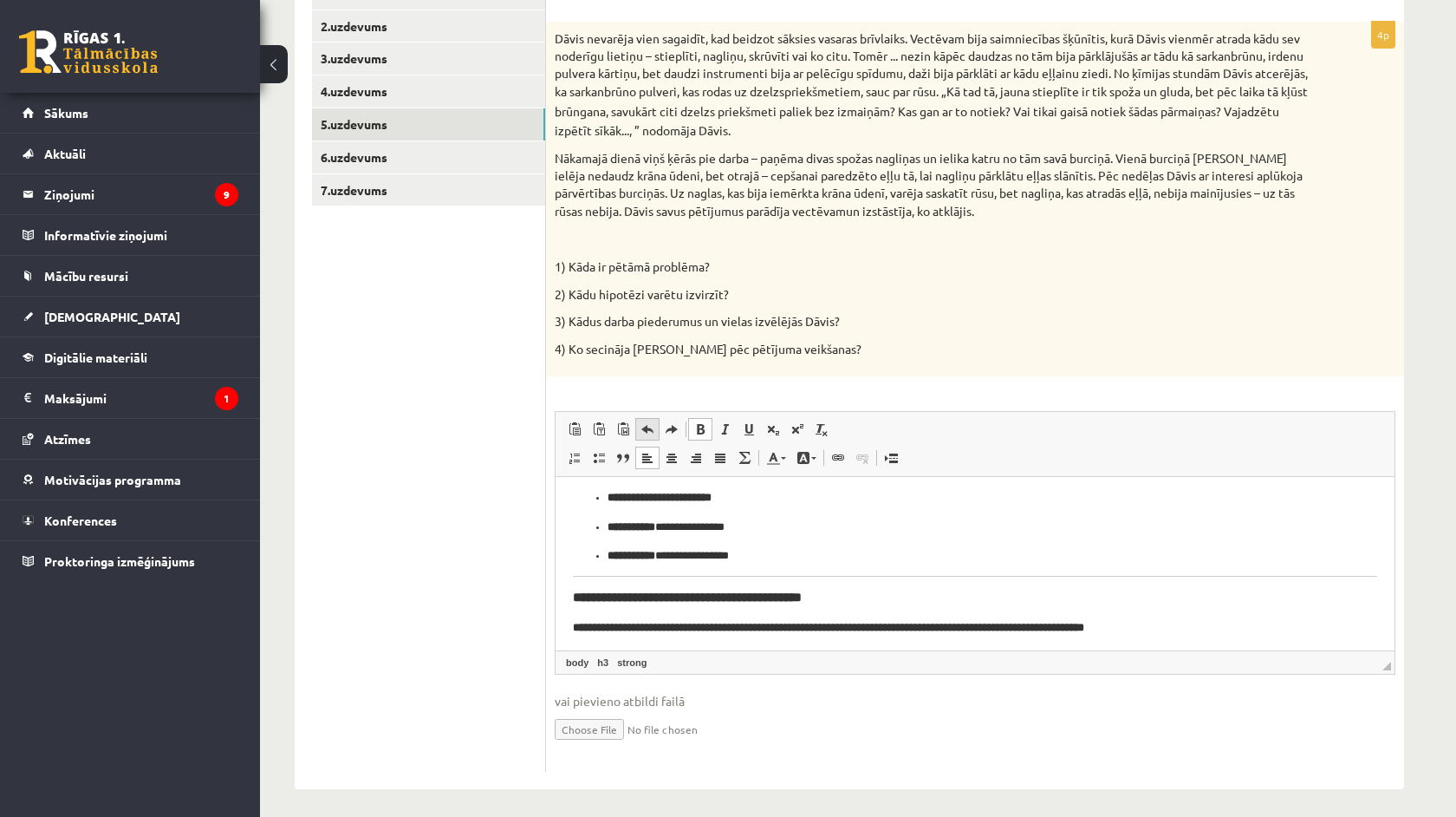
click at [643, 422] on span at bounding box center [647, 429] width 14 height 14
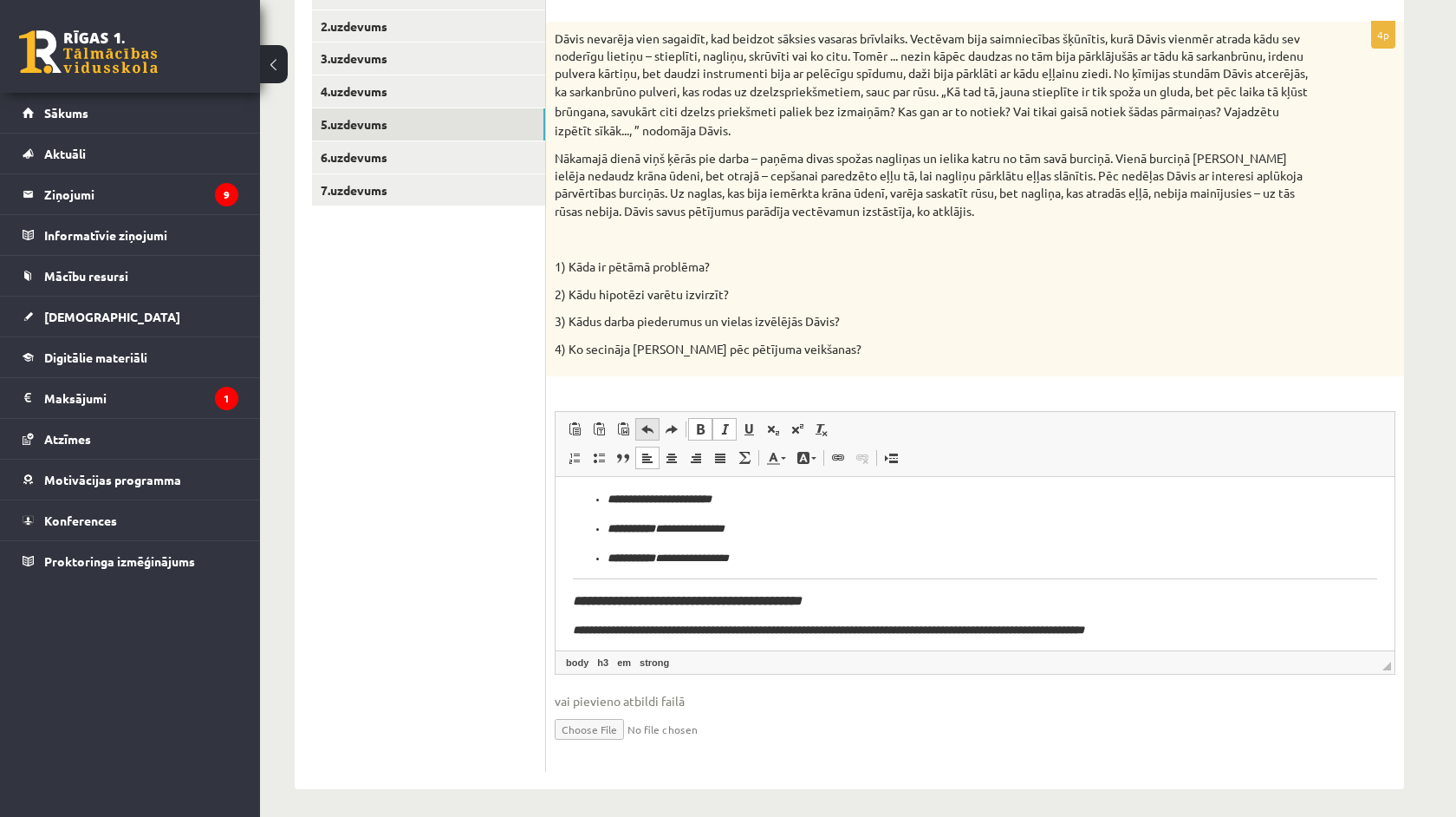
click at [643, 422] on span at bounding box center [647, 429] width 14 height 14
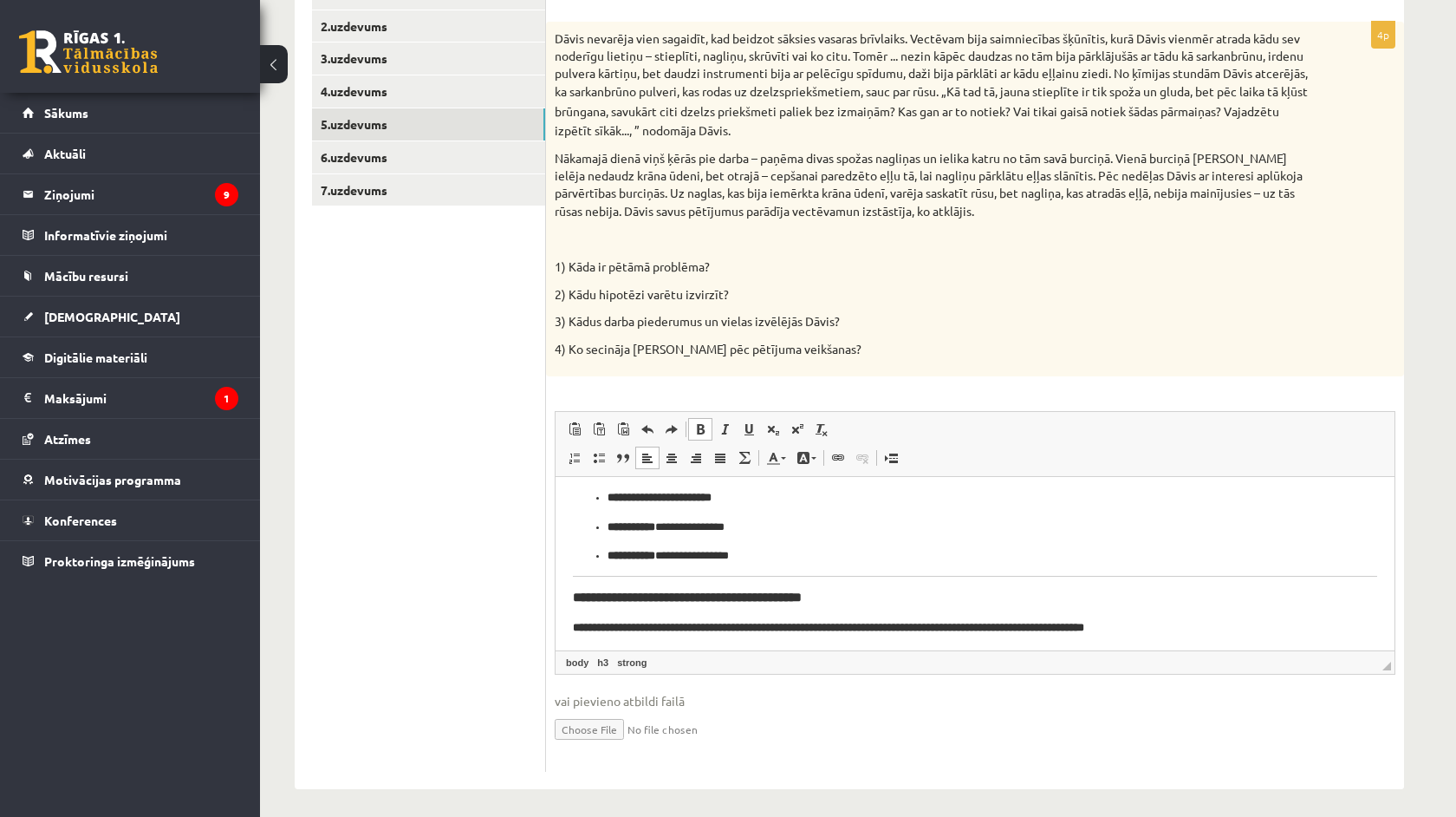
click at [704, 422] on span at bounding box center [700, 429] width 14 height 14
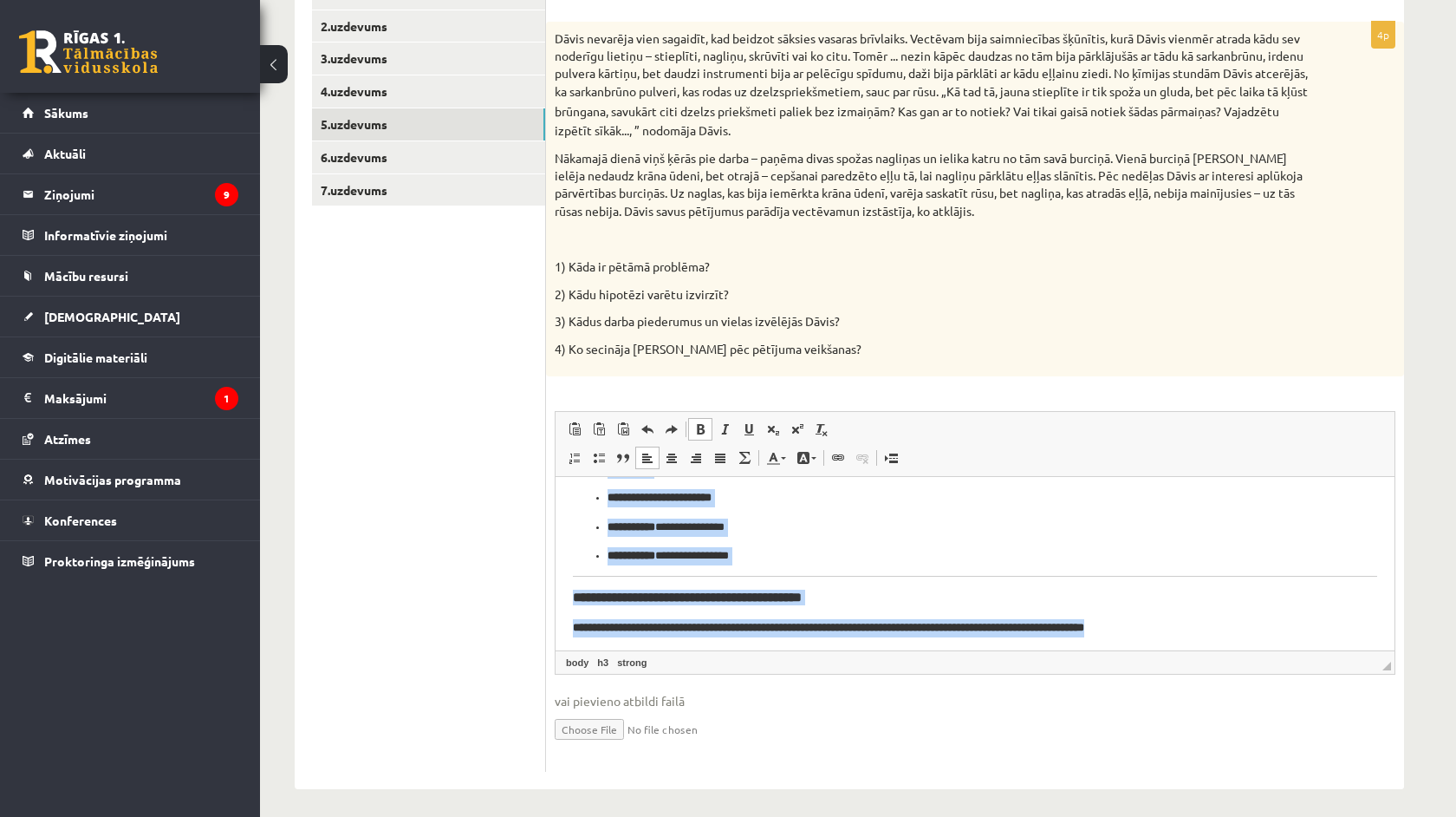
click at [704, 422] on span at bounding box center [700, 429] width 14 height 14
click at [600, 422] on span at bounding box center [599, 429] width 14 height 14
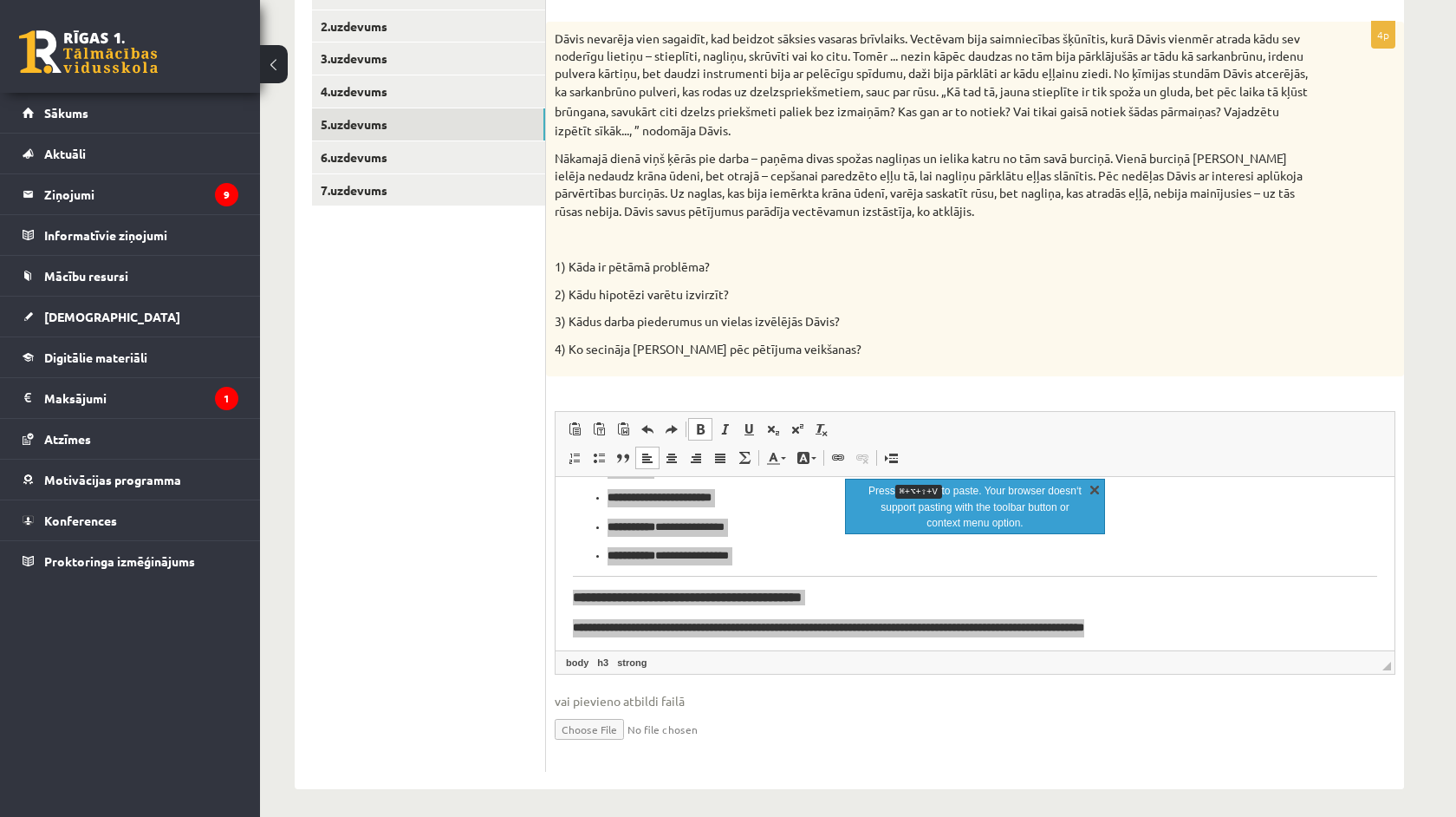
click at [1088, 484] on link "X" at bounding box center [1095, 489] width 17 height 17
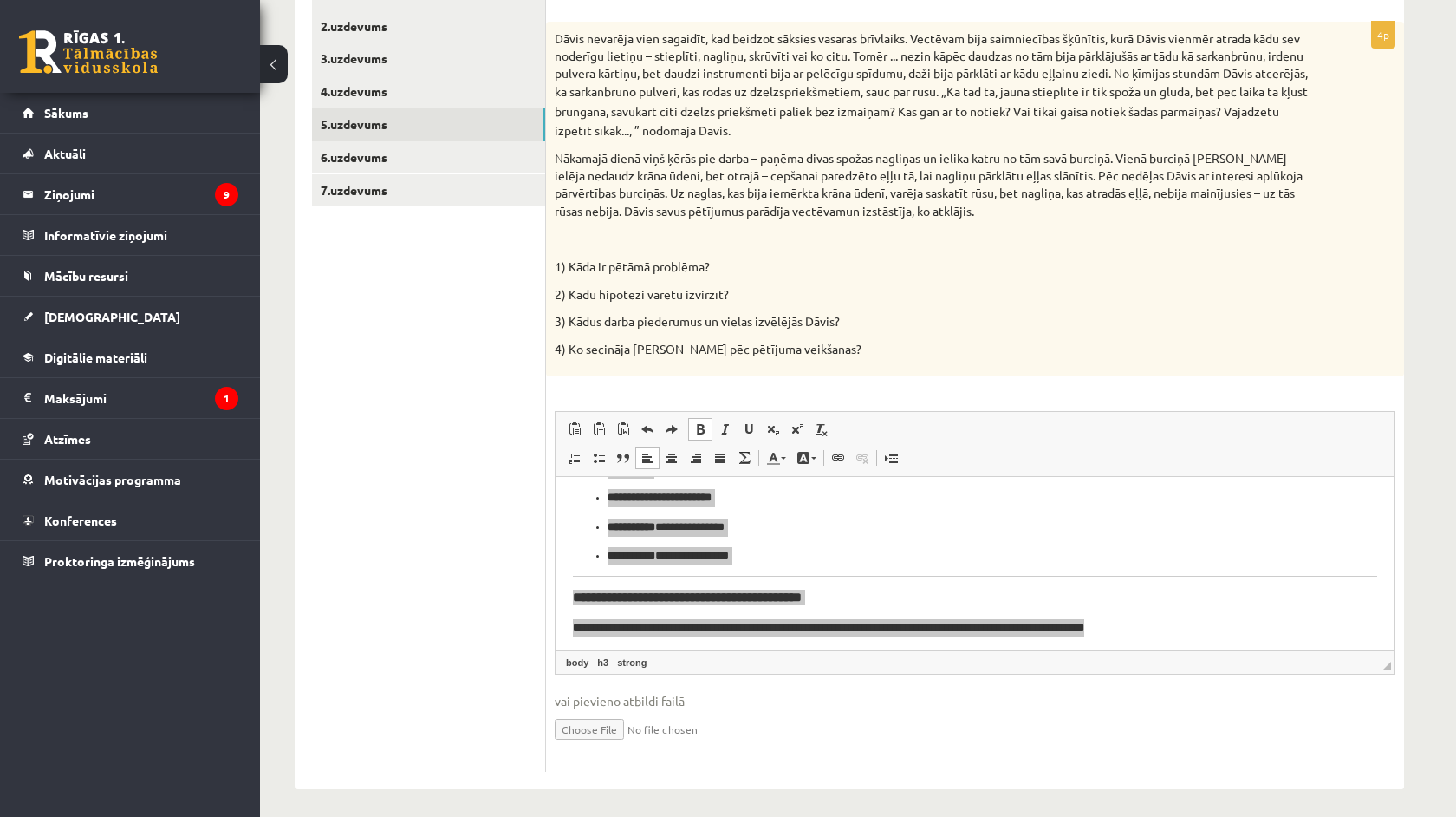
click at [1030, 332] on div "Dāvis nevarēja vien sagaidīt, kad beidzot sāksies vasaras brīvlaiks. Vectēvam b…" at bounding box center [975, 198] width 858 height 354
click at [1014, 377] on div "4p Dāvis nevarēja vien sagaidīt, kad beidzot sāksies vasaras brīvlaiks. Vectēva…" at bounding box center [975, 396] width 858 height 749
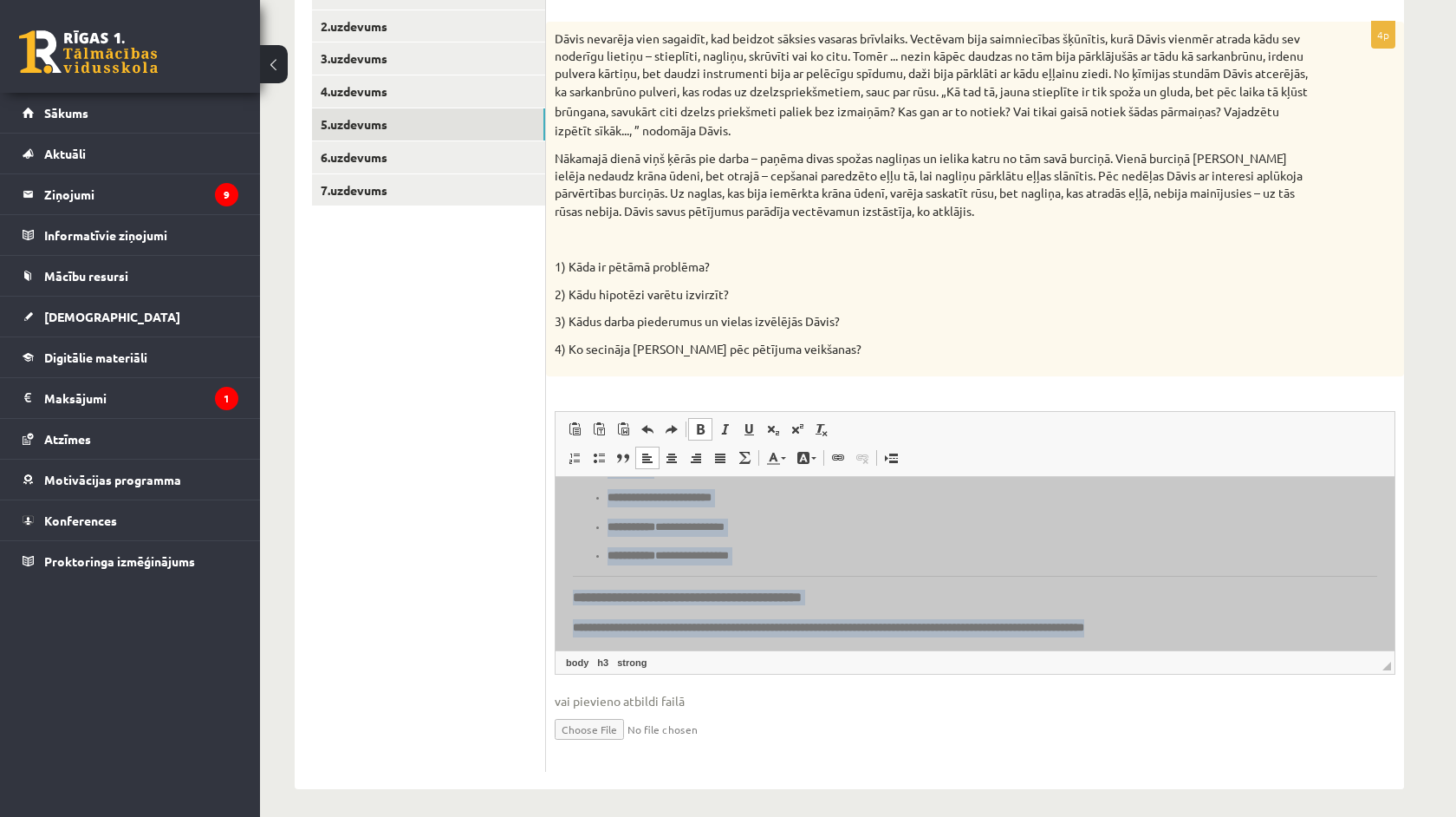
click at [1268, 630] on p "**********" at bounding box center [974, 628] width 804 height 18
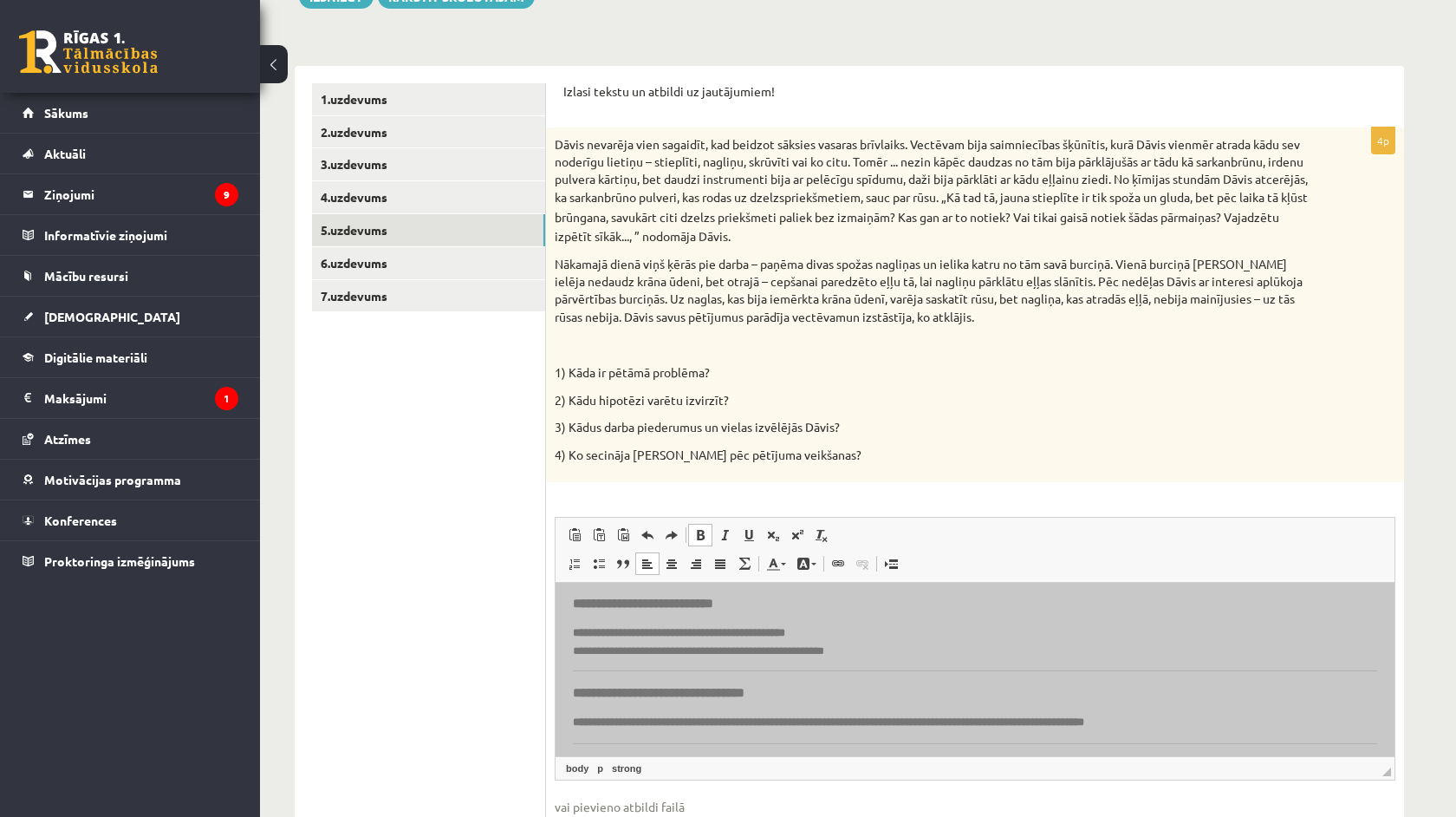
scroll to position [0, 0]
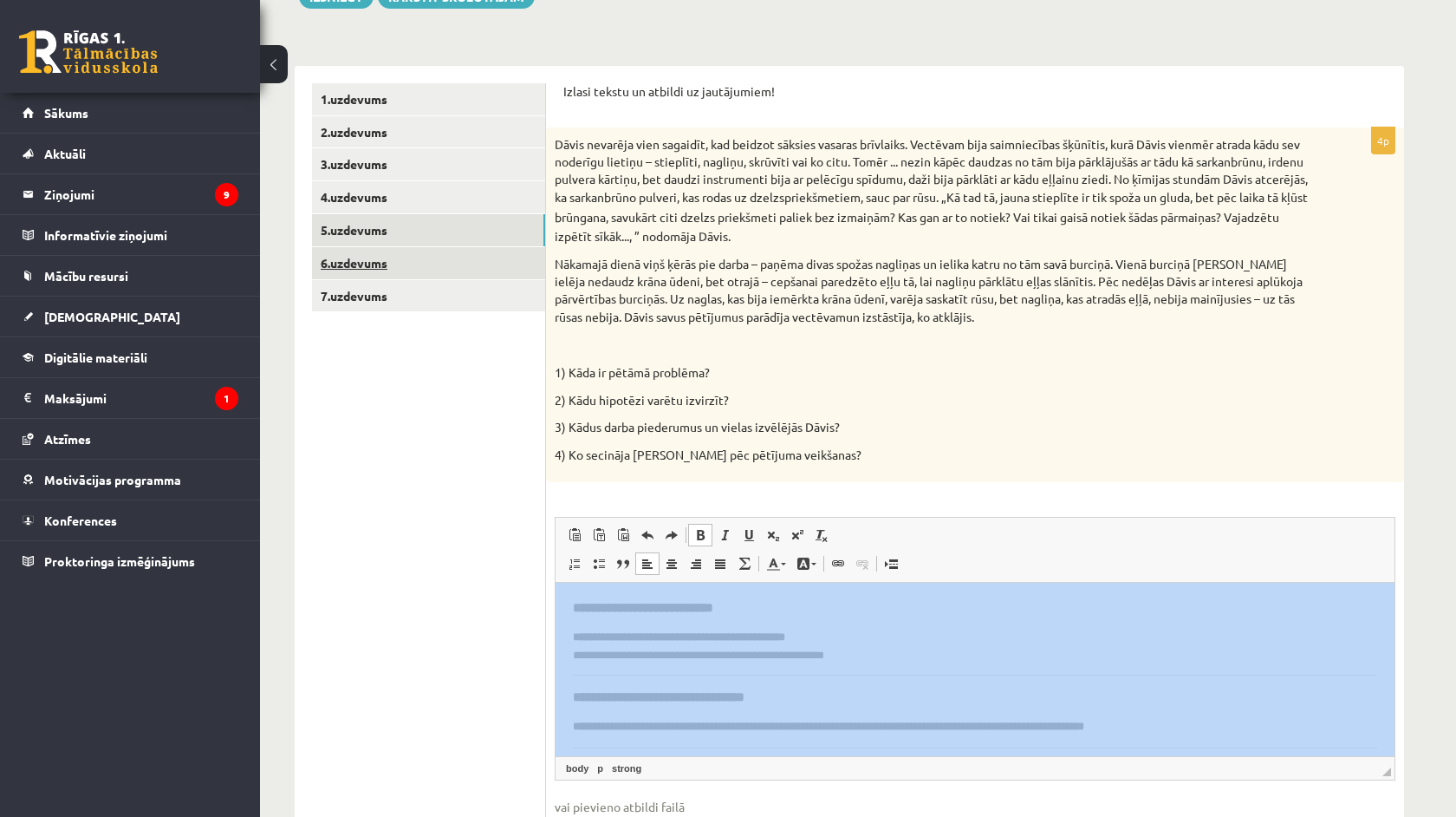
click at [450, 268] on link "6.uzdevums" at bounding box center [428, 263] width 233 height 32
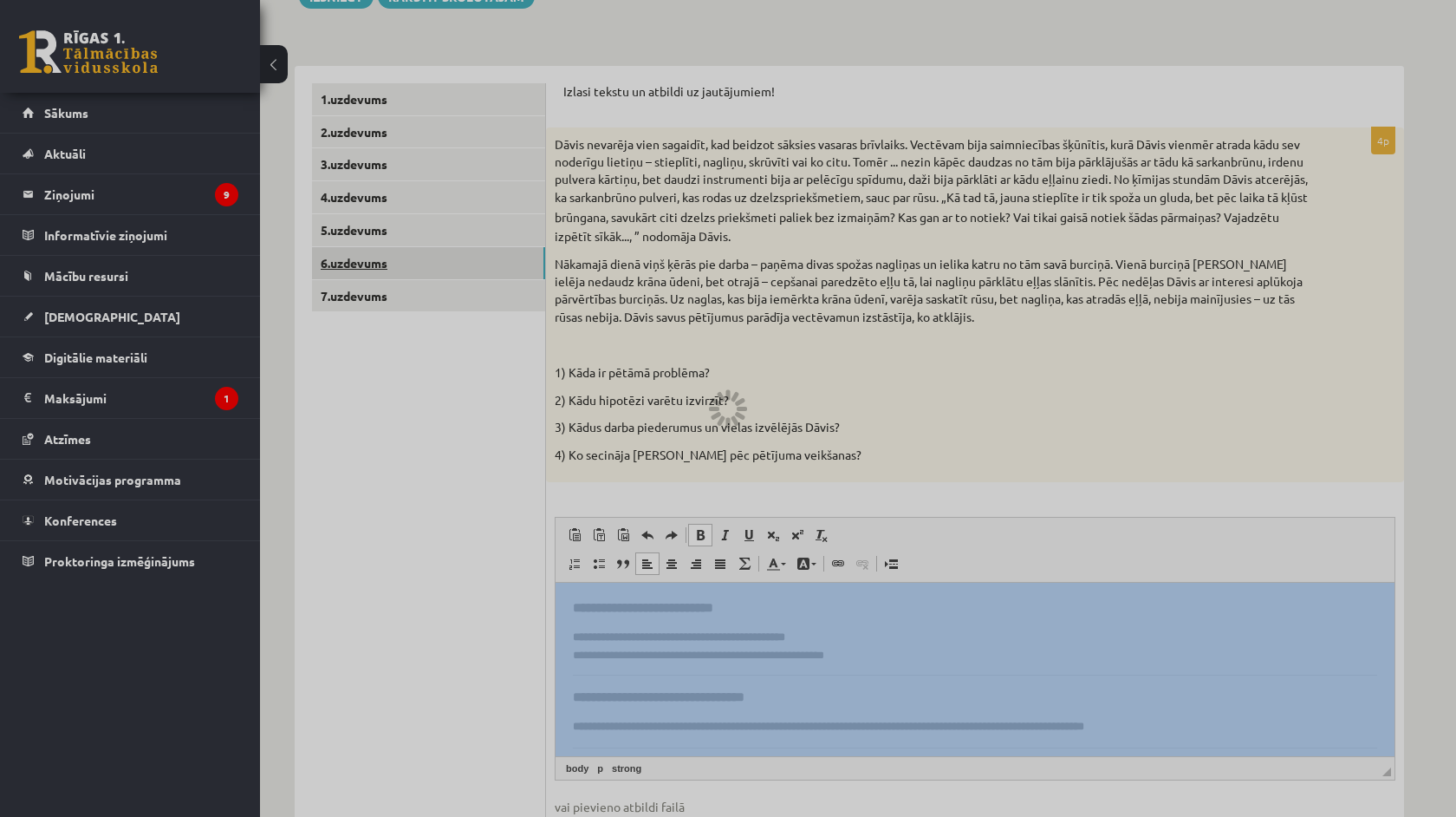
scroll to position [179, 0]
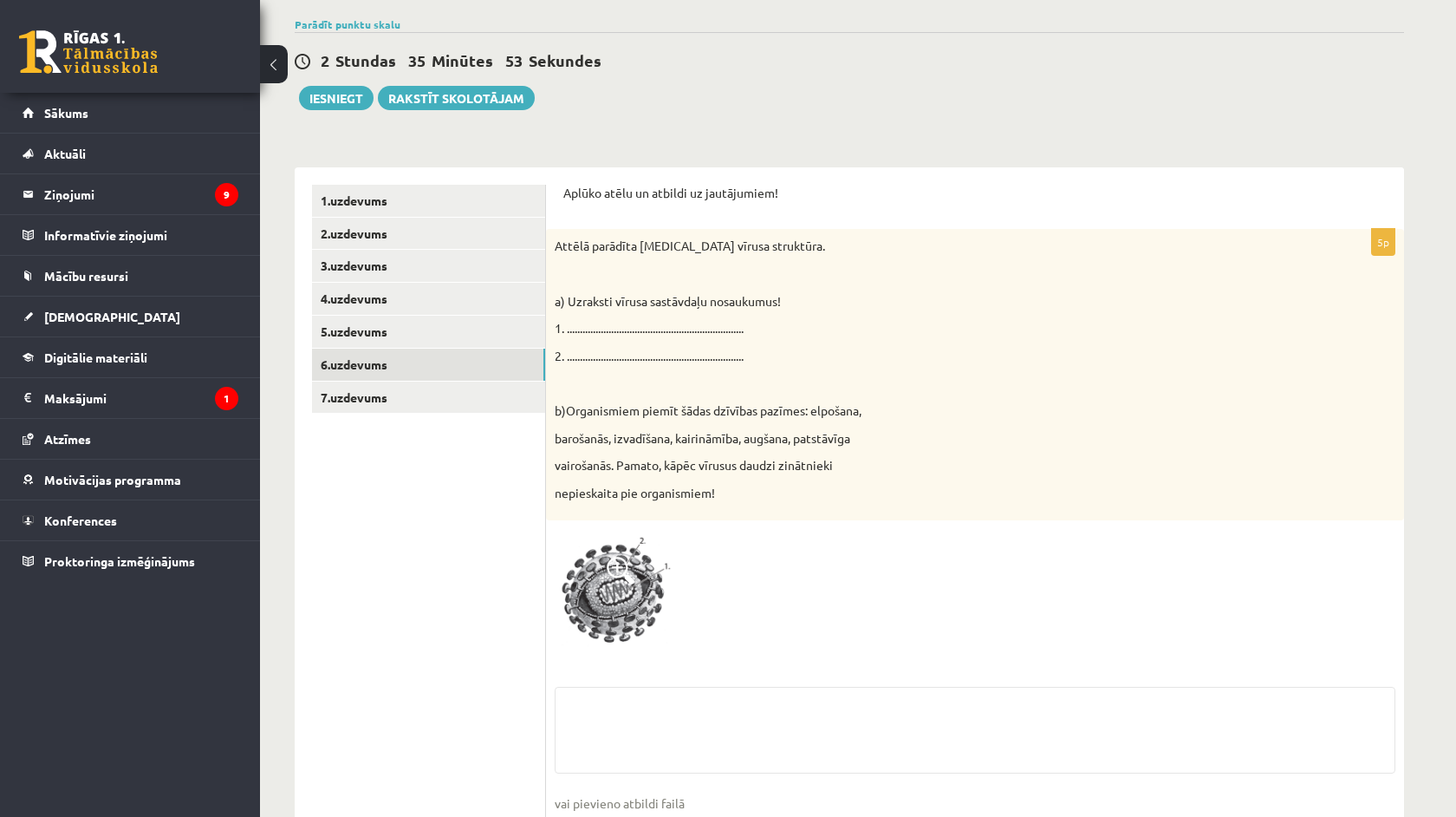
click at [553, 610] on div "5p Attēlā parādīta HIV vīrusa struktūra. a) Uzraksti vīrusa sastāvdaļu nosaukum…" at bounding box center [975, 551] width 858 height 645
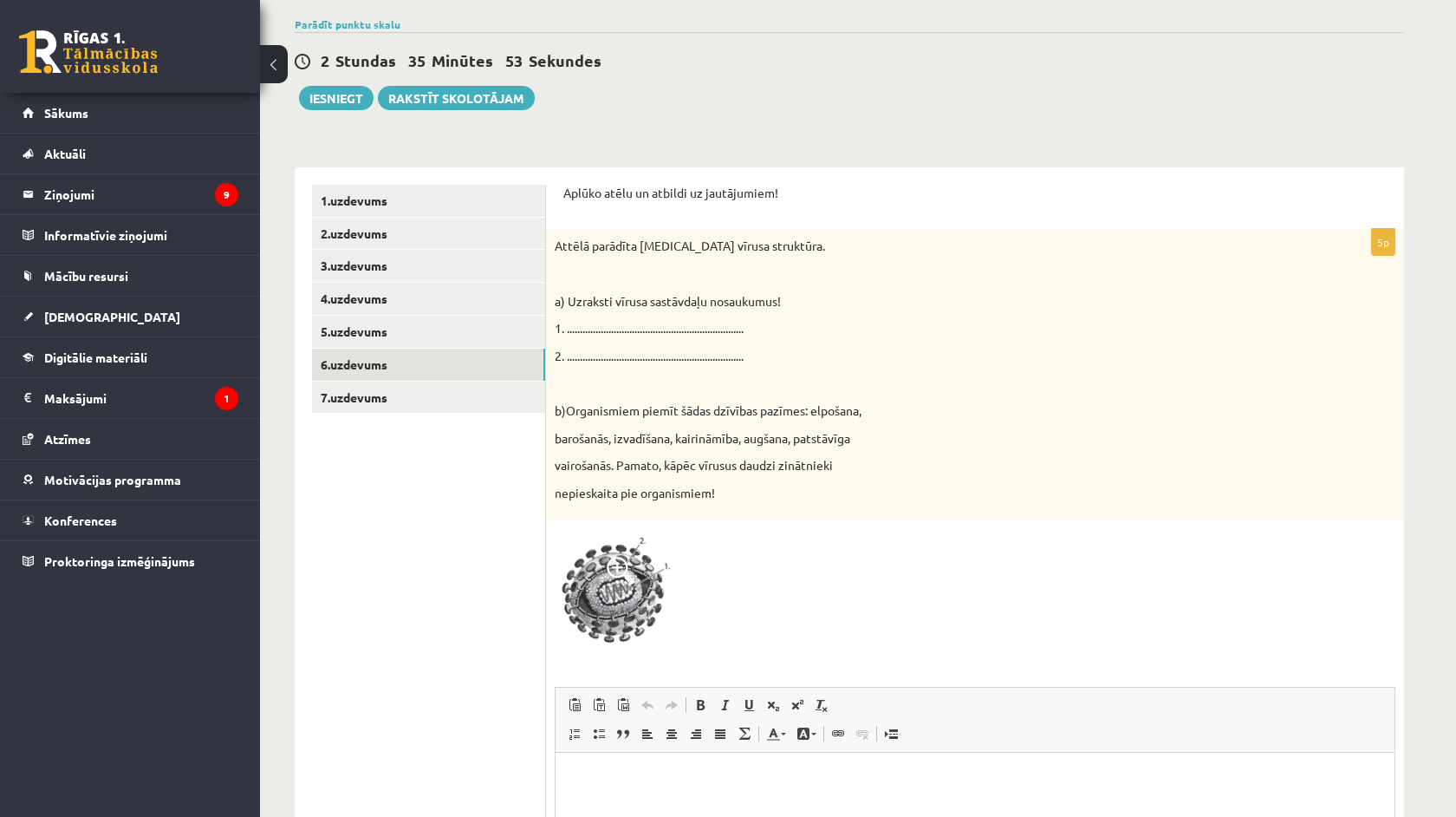
scroll to position [0, 0]
click at [414, 343] on link "5.uzdevums" at bounding box center [428, 331] width 233 height 32
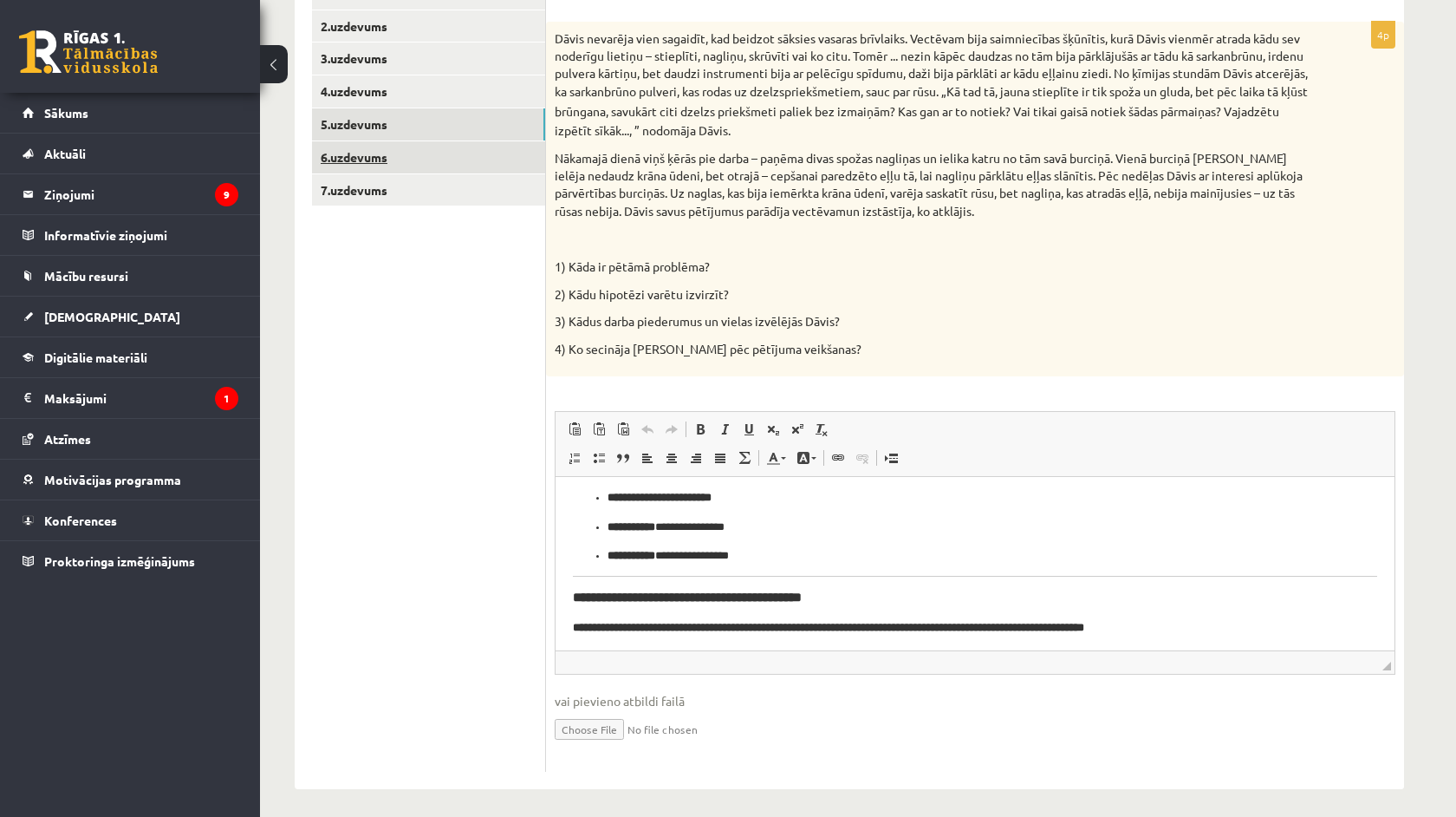
click at [372, 159] on link "6.uzdevums" at bounding box center [428, 156] width 233 height 32
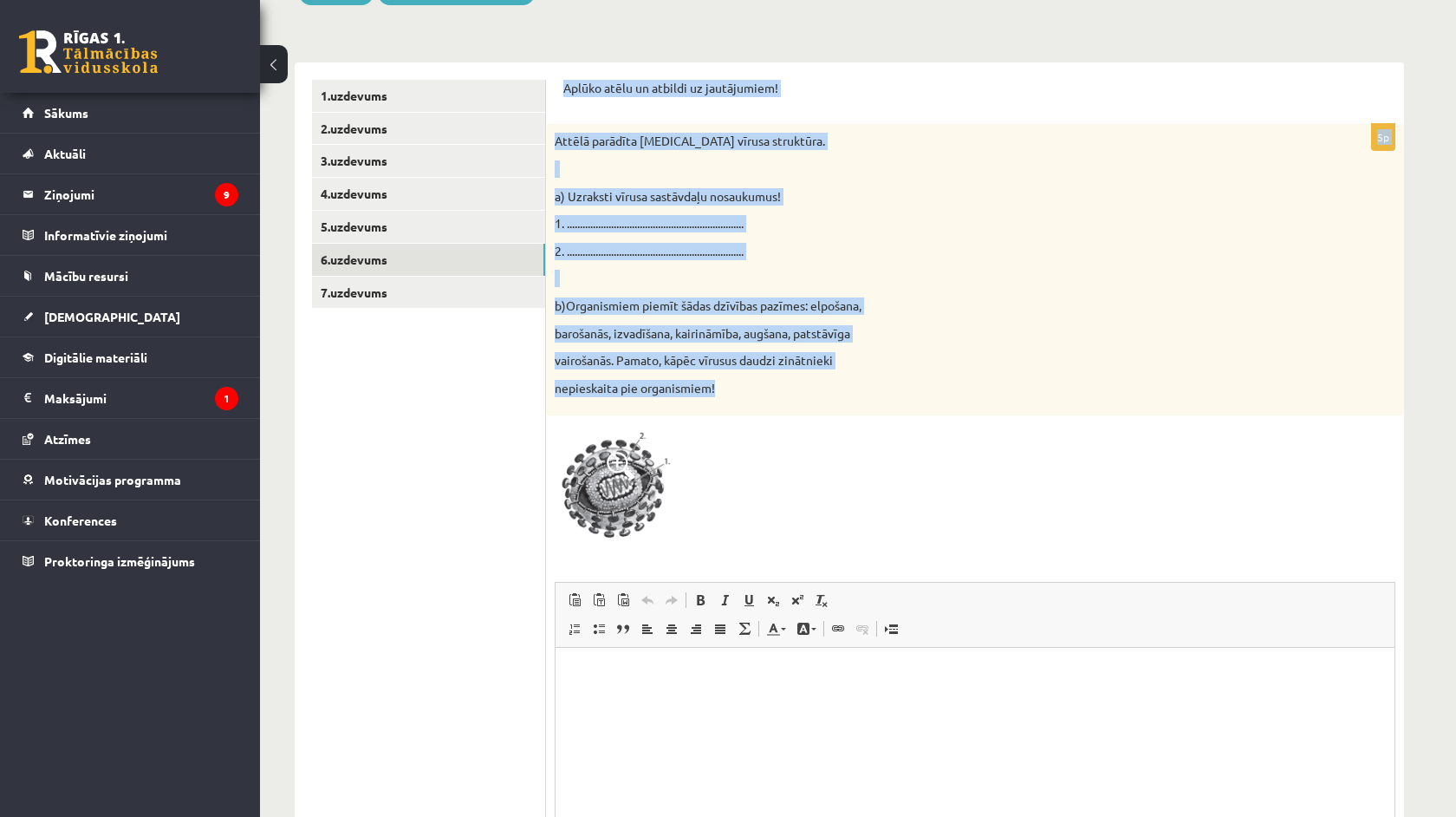
drag, startPoint x: 562, startPoint y: 88, endPoint x: 758, endPoint y: 404, distance: 371.8
click at [758, 404] on div "Aplūko atēlu un atbildi uz jautājumiem! 5p Attēlā parādīta HIV vīrusa struktūra…" at bounding box center [975, 511] width 858 height 897
copy form "Aplūko atēlu un atbildi uz jautājumiem! 5p Attēlā parādīta HIV vīrusa struktūra…"
click at [521, 429] on ul "1.uzdevums 2.uzdevums 3.uzdevums 4.uzdevums 5.uzdevums 6.uzdevums 7.uzdevums" at bounding box center [429, 511] width 234 height 862
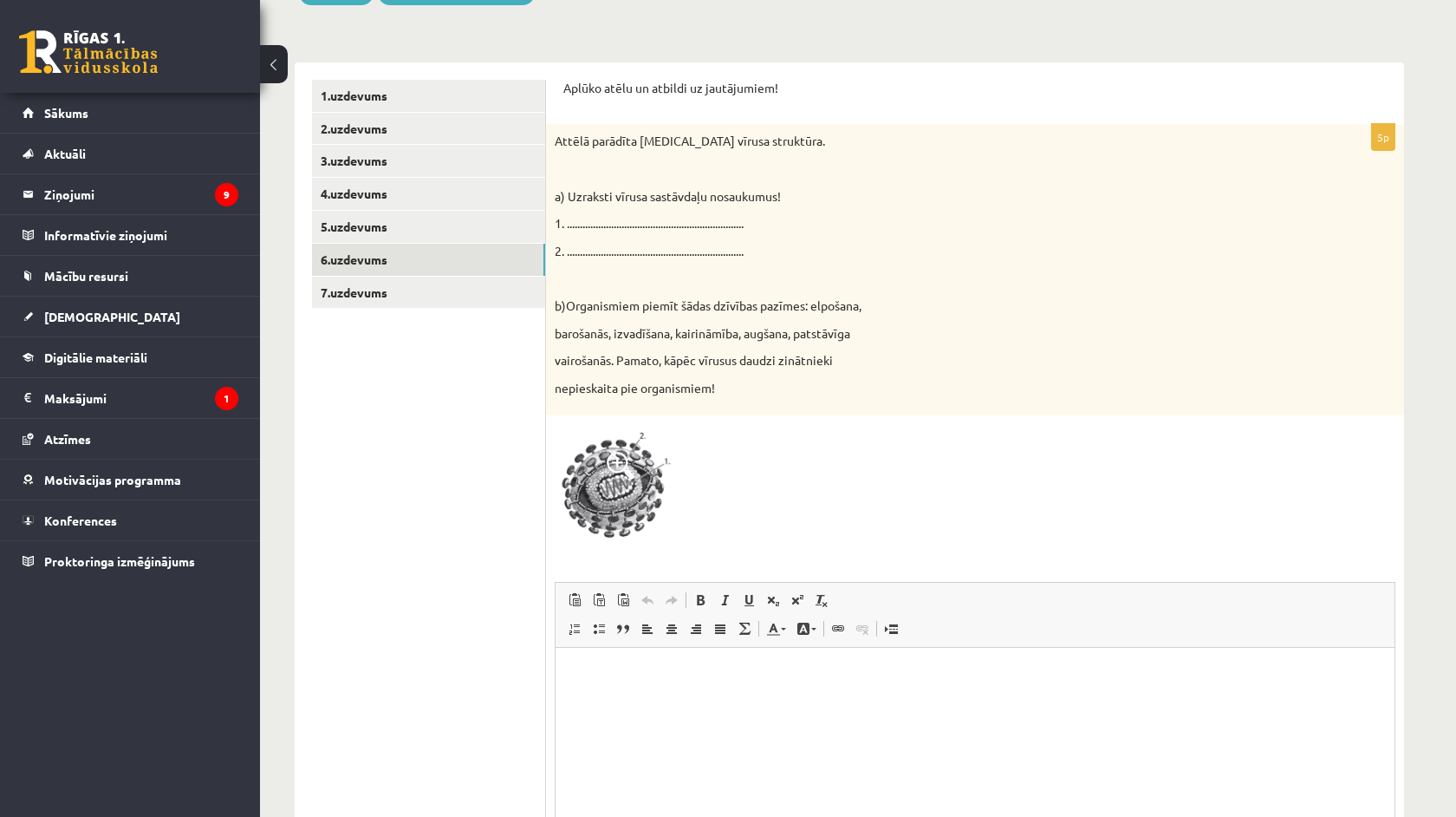
click at [682, 699] on html at bounding box center [974, 673] width 839 height 53
click at [608, 481] on img at bounding box center [619, 485] width 130 height 123
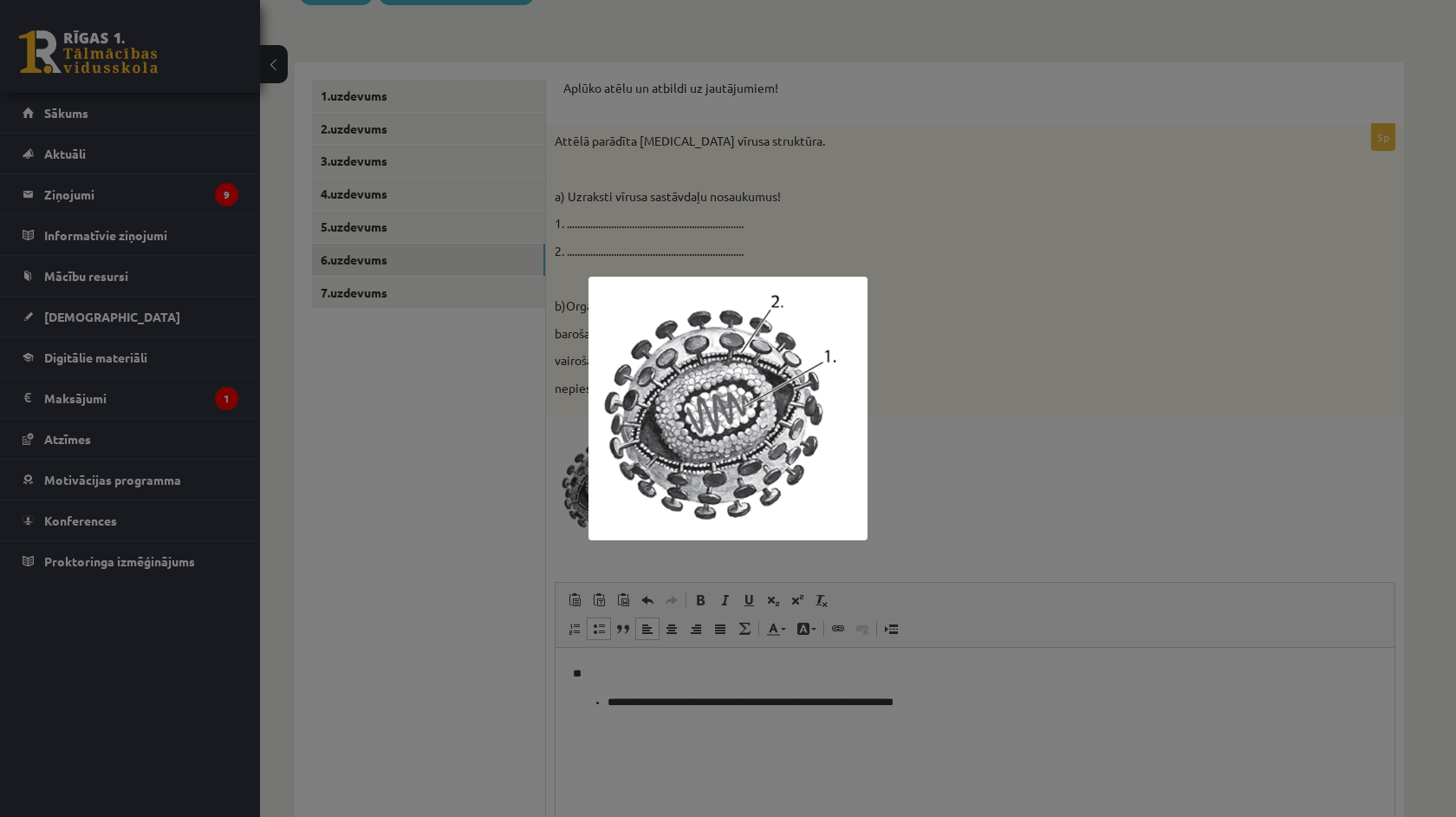
click at [991, 451] on div at bounding box center [728, 408] width 1456 height 817
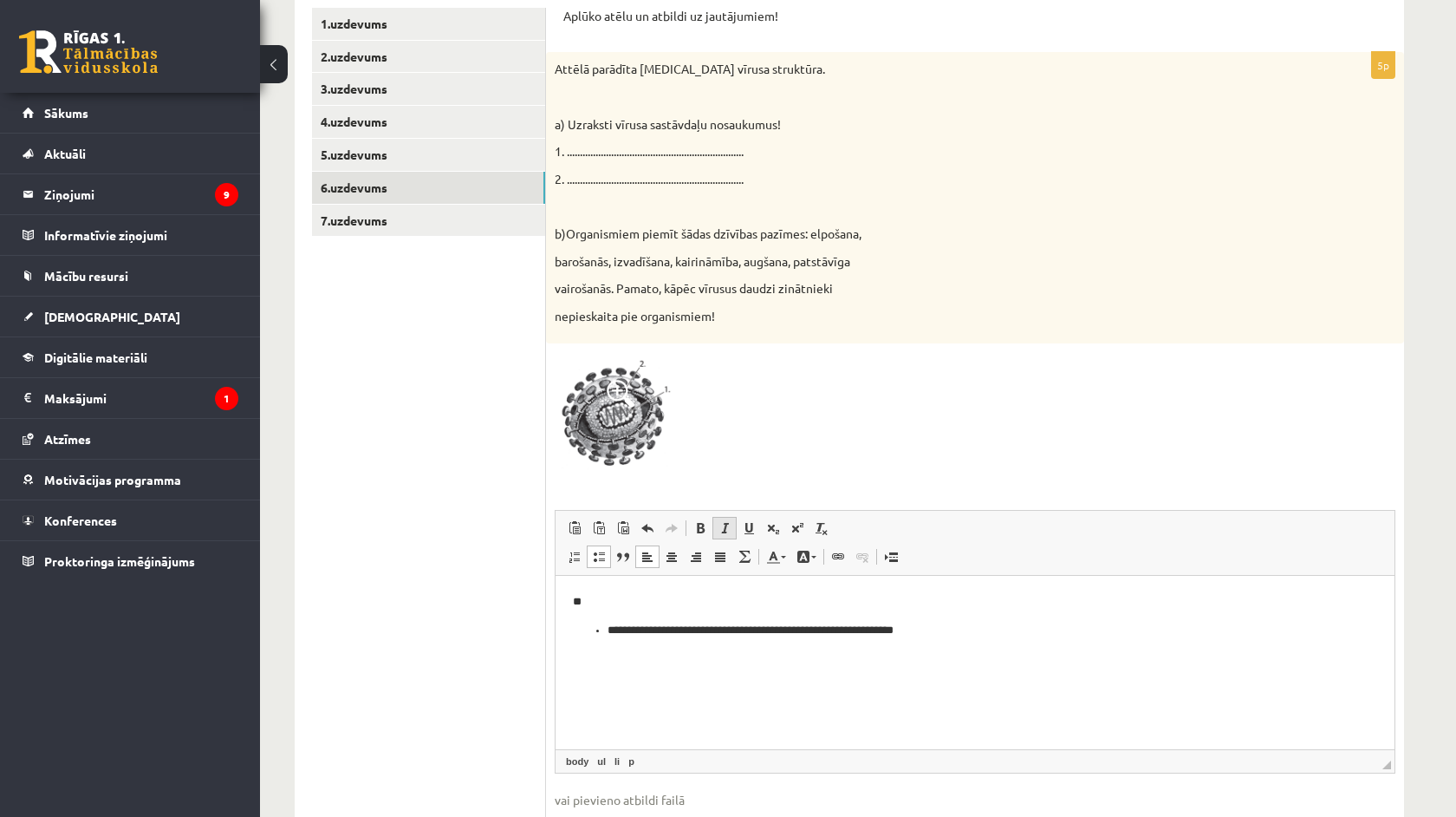
scroll to position [369, 0]
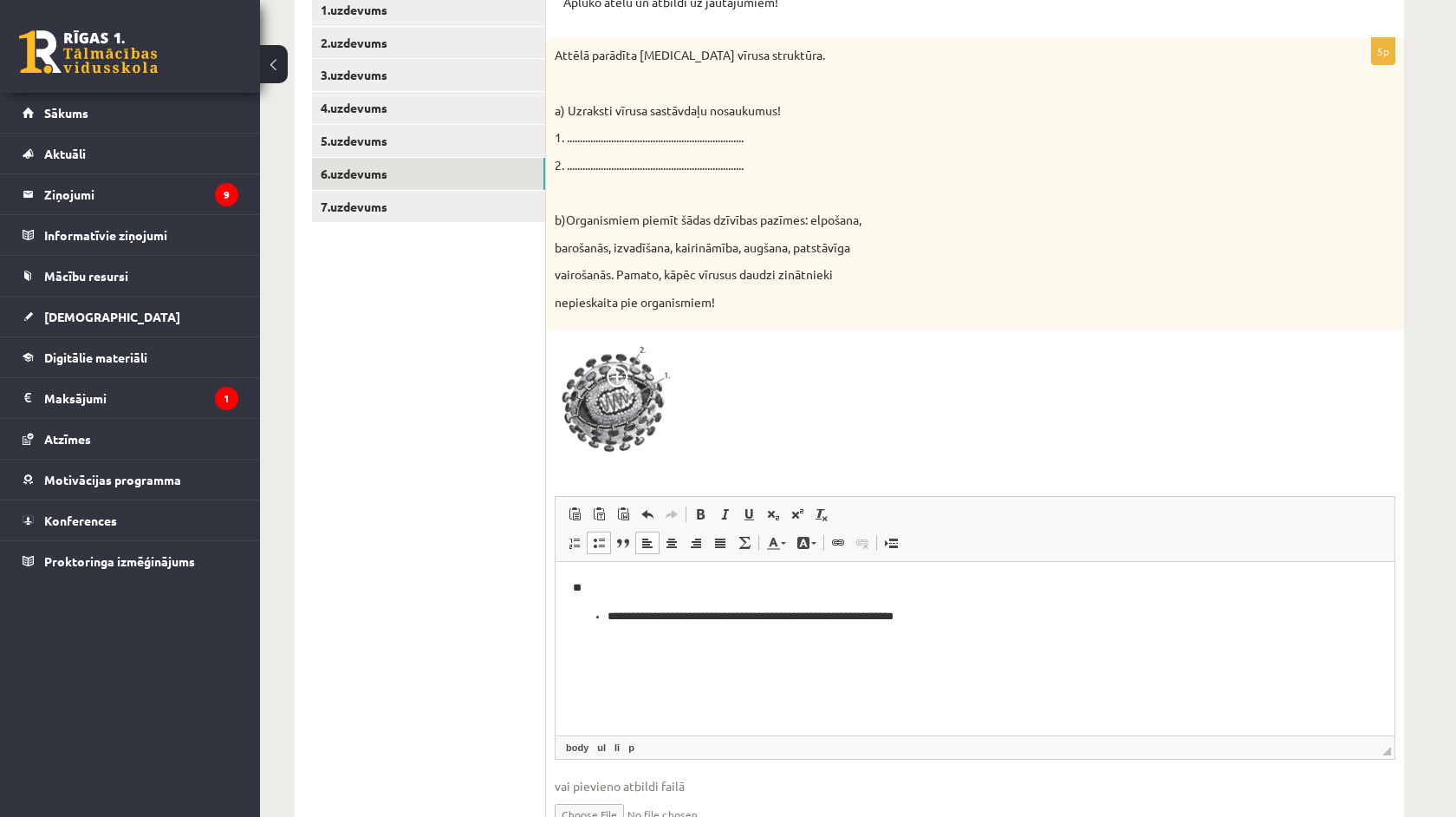
click at [975, 619] on p "**********" at bounding box center [974, 615] width 735 height 17
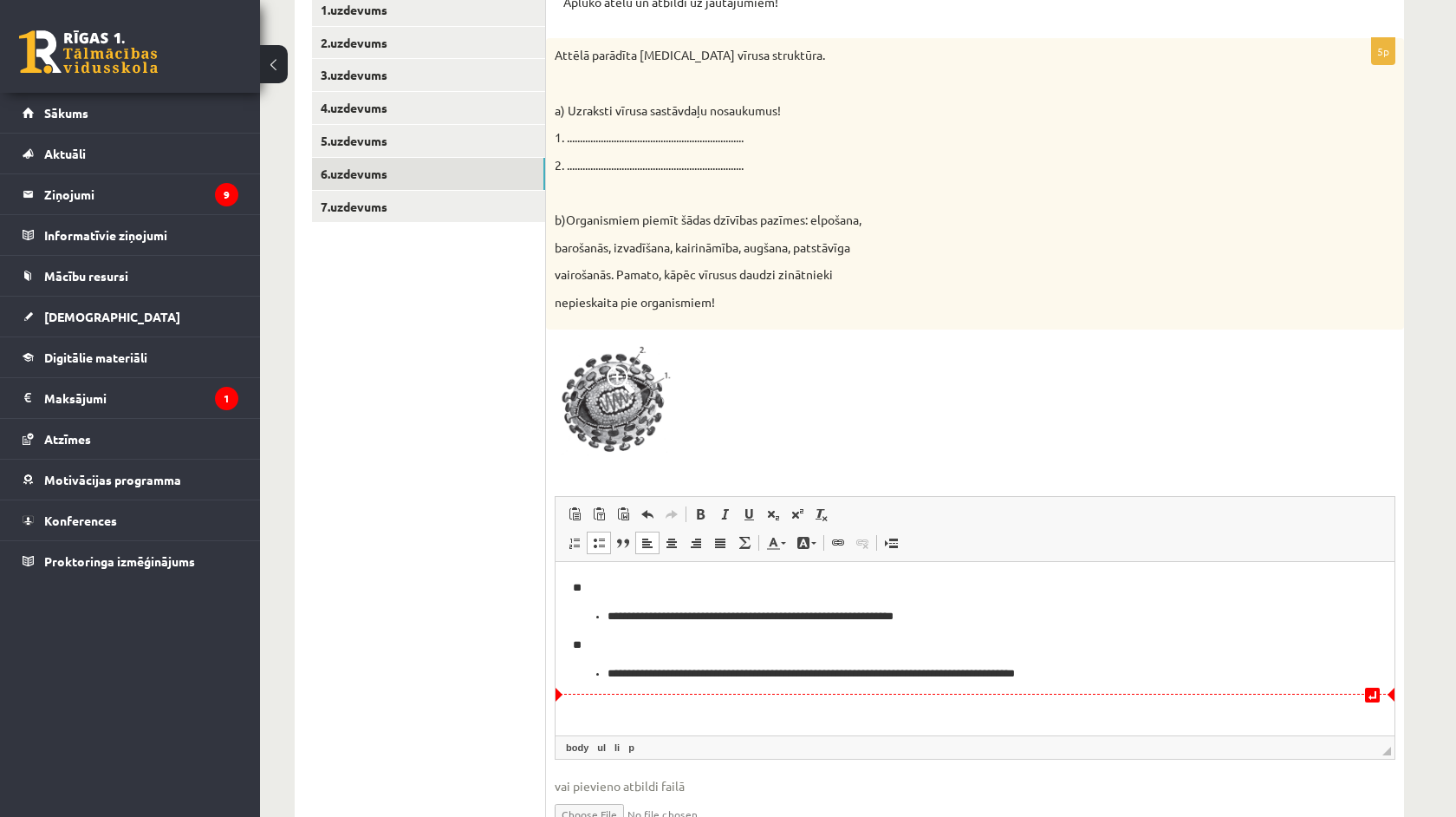
scroll to position [306, 0]
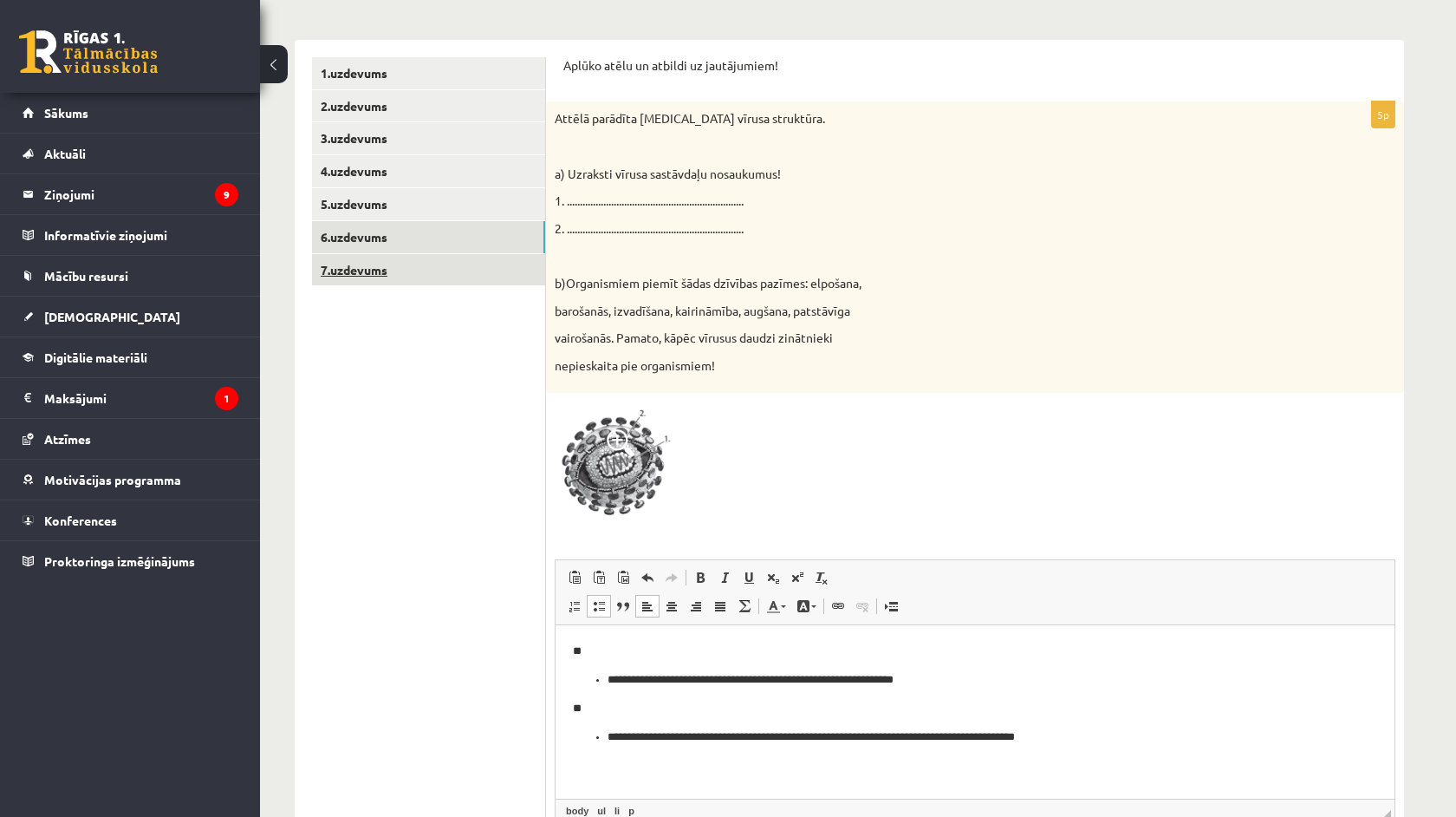
click at [427, 269] on link "7.uzdevums" at bounding box center [428, 269] width 233 height 32
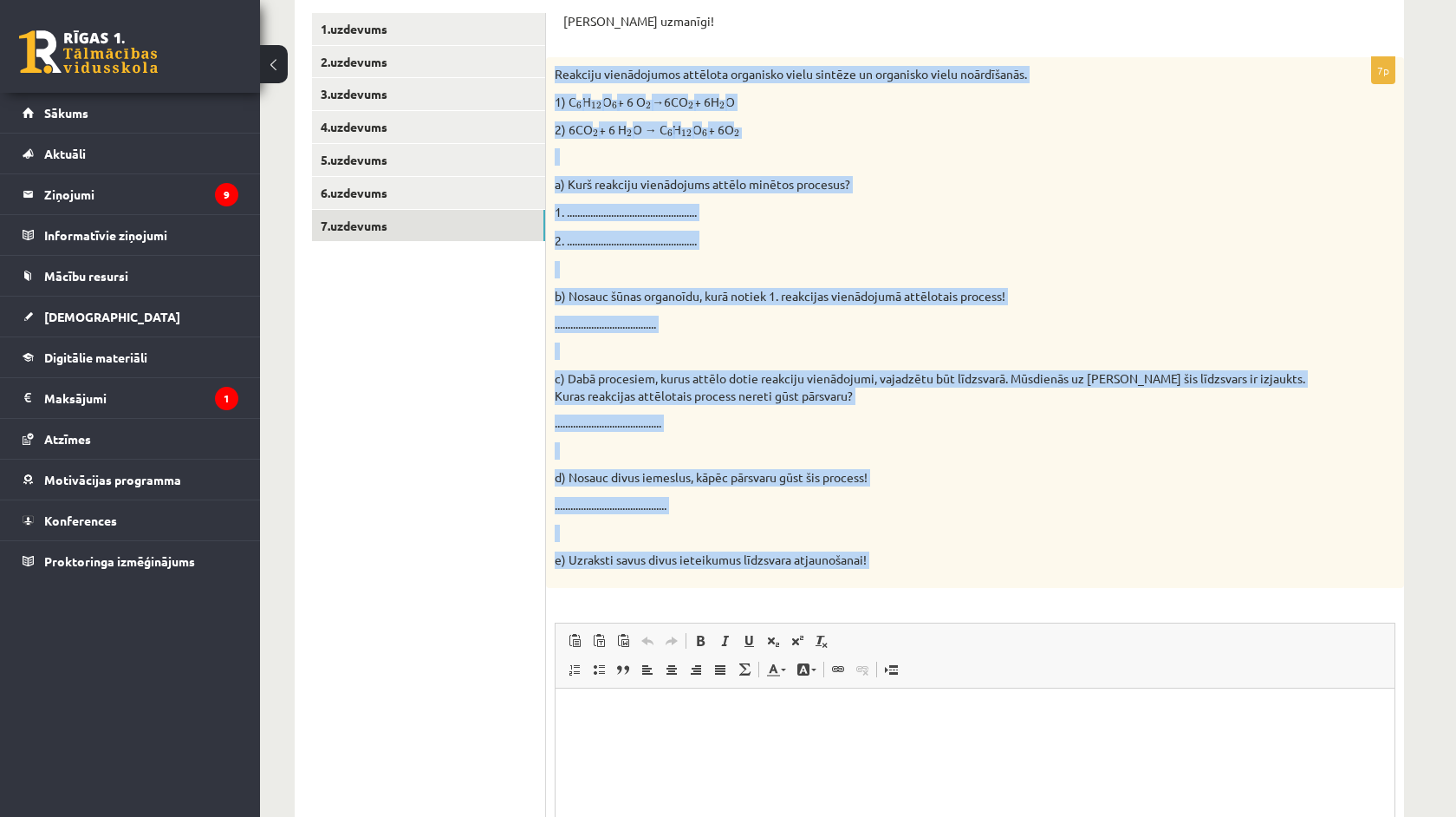
scroll to position [400, 0]
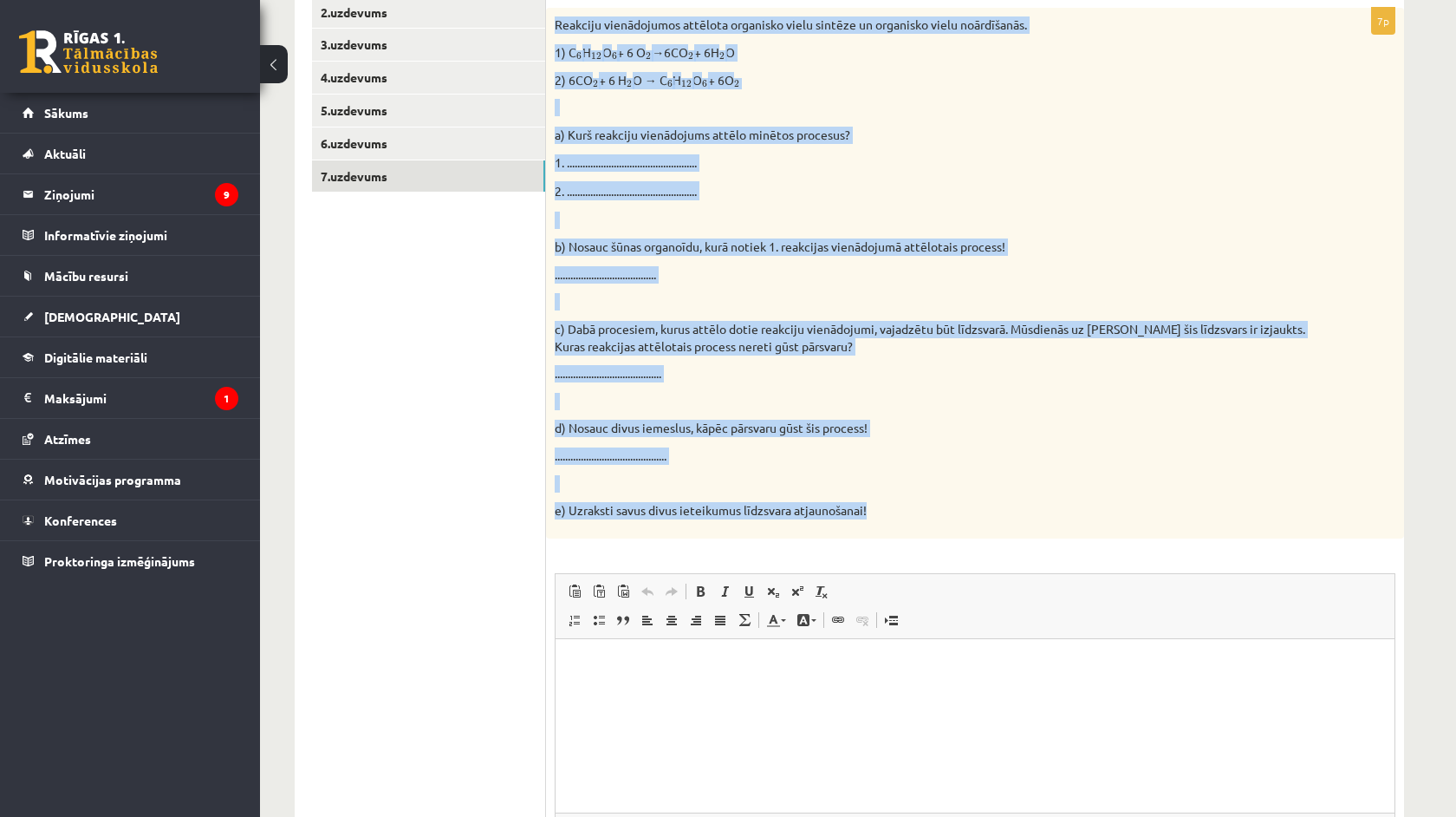
drag, startPoint x: 547, startPoint y: 249, endPoint x: 923, endPoint y: 493, distance: 448.2
click at [923, 493] on div "Reakciju vienādojumos attēlota organisko vielu sintēze un organisko vielu noārd…" at bounding box center [975, 272] width 858 height 529
copy div "Reakciju vienādojumos attēlota organisko vielu sintēze un organisko vielu noārd…"
click at [462, 530] on ul "1.uzdevums 2.uzdevums 3.uzdevums 4.uzdevums 5.uzdevums 6.uzdevums 7.uzdevums" at bounding box center [429, 448] width 234 height 970
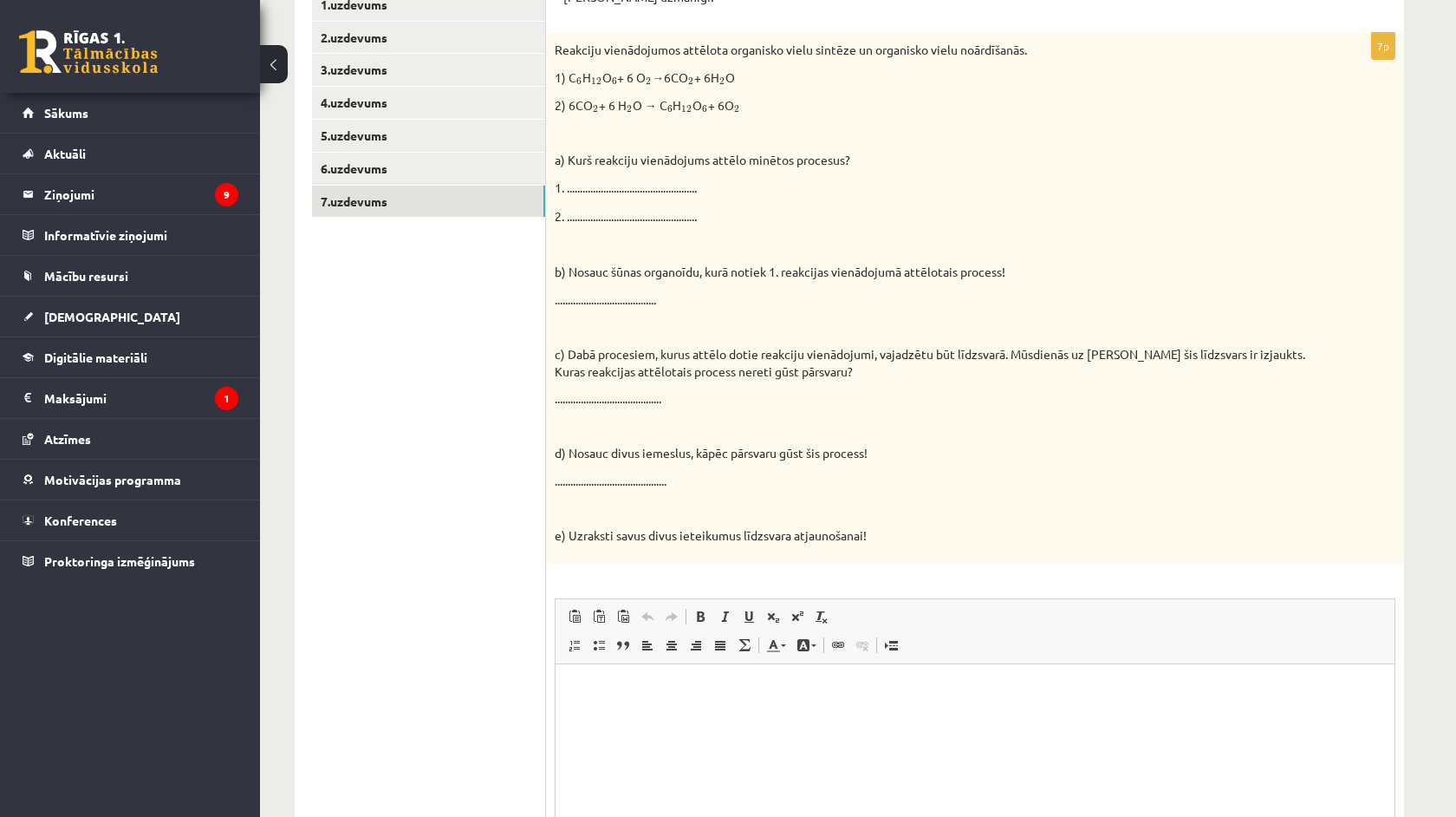
scroll to position [372, 0]
click at [621, 718] on html at bounding box center [974, 691] width 839 height 53
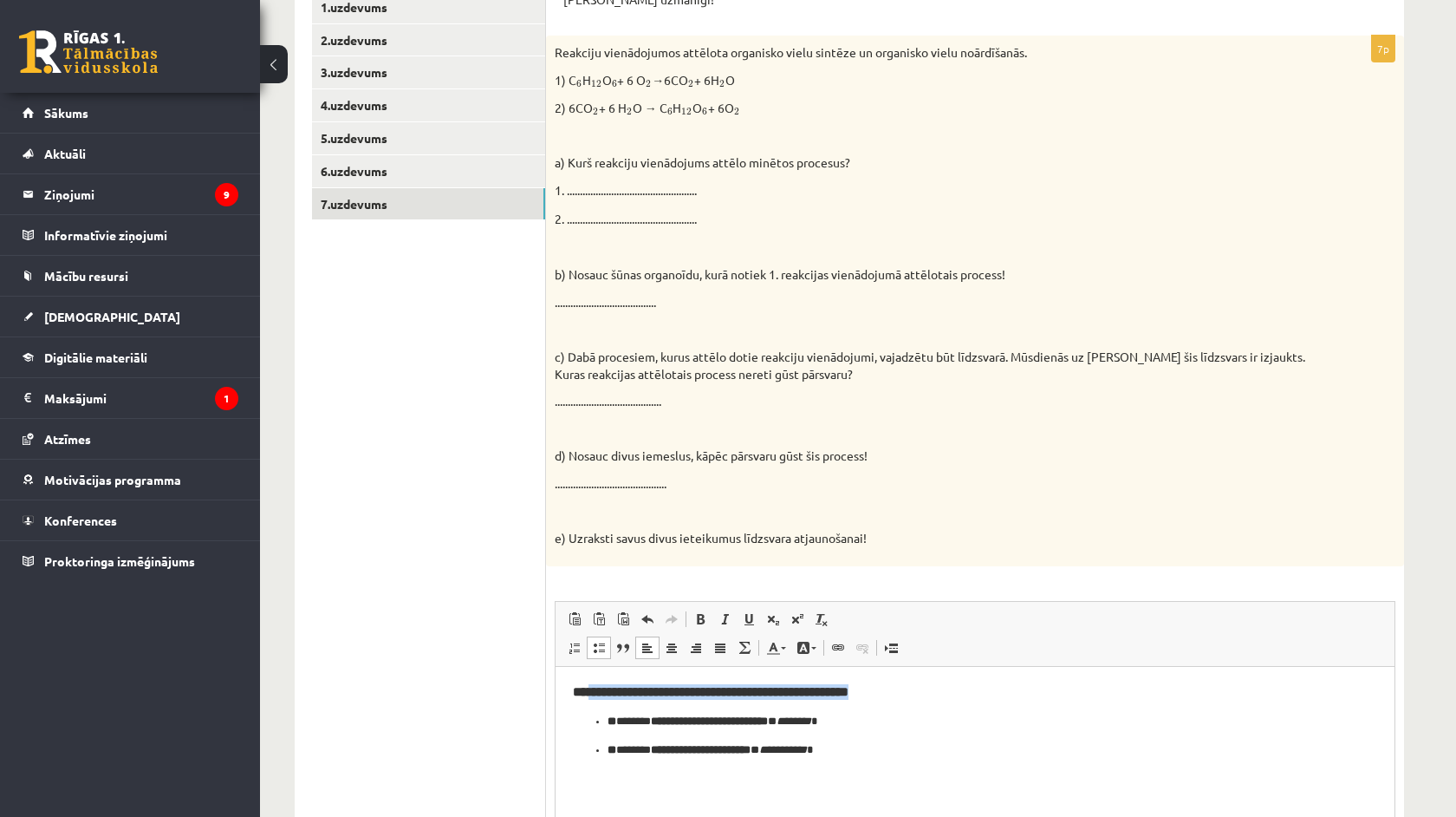
drag, startPoint x: 924, startPoint y: 691, endPoint x: 588, endPoint y: 692, distance: 336.0
click at [588, 692] on h3 "**********" at bounding box center [974, 690] width 804 height 15
click at [578, 721] on ul "**********" at bounding box center [974, 735] width 804 height 46
click at [849, 749] on p "**********" at bounding box center [974, 749] width 735 height 17
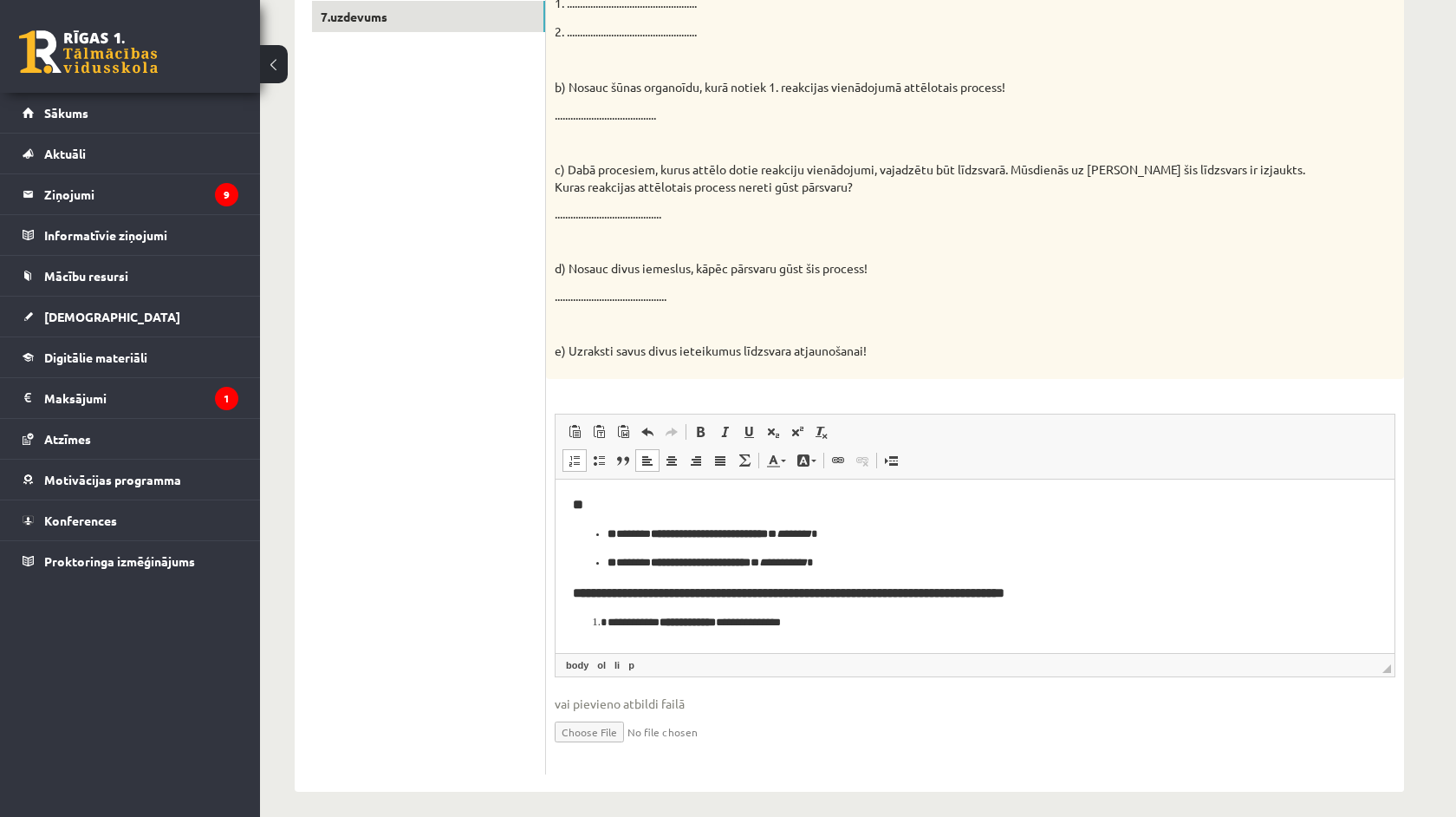
scroll to position [558, 0]
drag, startPoint x: 1125, startPoint y: 588, endPoint x: 603, endPoint y: 596, distance: 522.1
click at [603, 596] on h3 "**********" at bounding box center [974, 593] width 804 height 15
click at [597, 596] on strong "**********" at bounding box center [788, 592] width 432 height 13
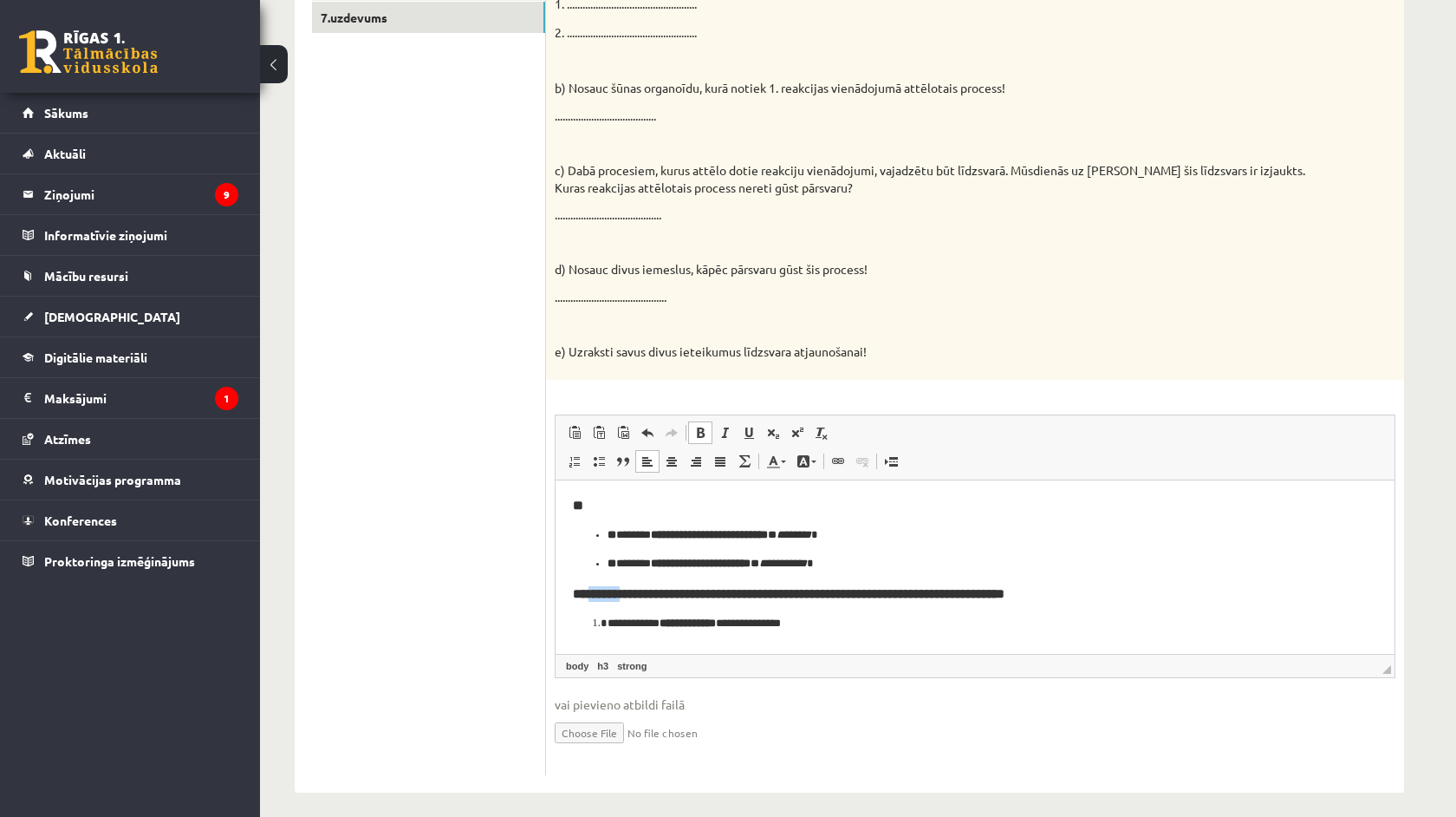
click at [597, 596] on strong "**********" at bounding box center [788, 592] width 432 height 13
drag, startPoint x: 593, startPoint y: 592, endPoint x: 1110, endPoint y: 597, distance: 517.0
click at [1110, 597] on h3 "**********" at bounding box center [974, 593] width 804 height 15
click at [971, 612] on body "**********" at bounding box center [974, 563] width 804 height 134
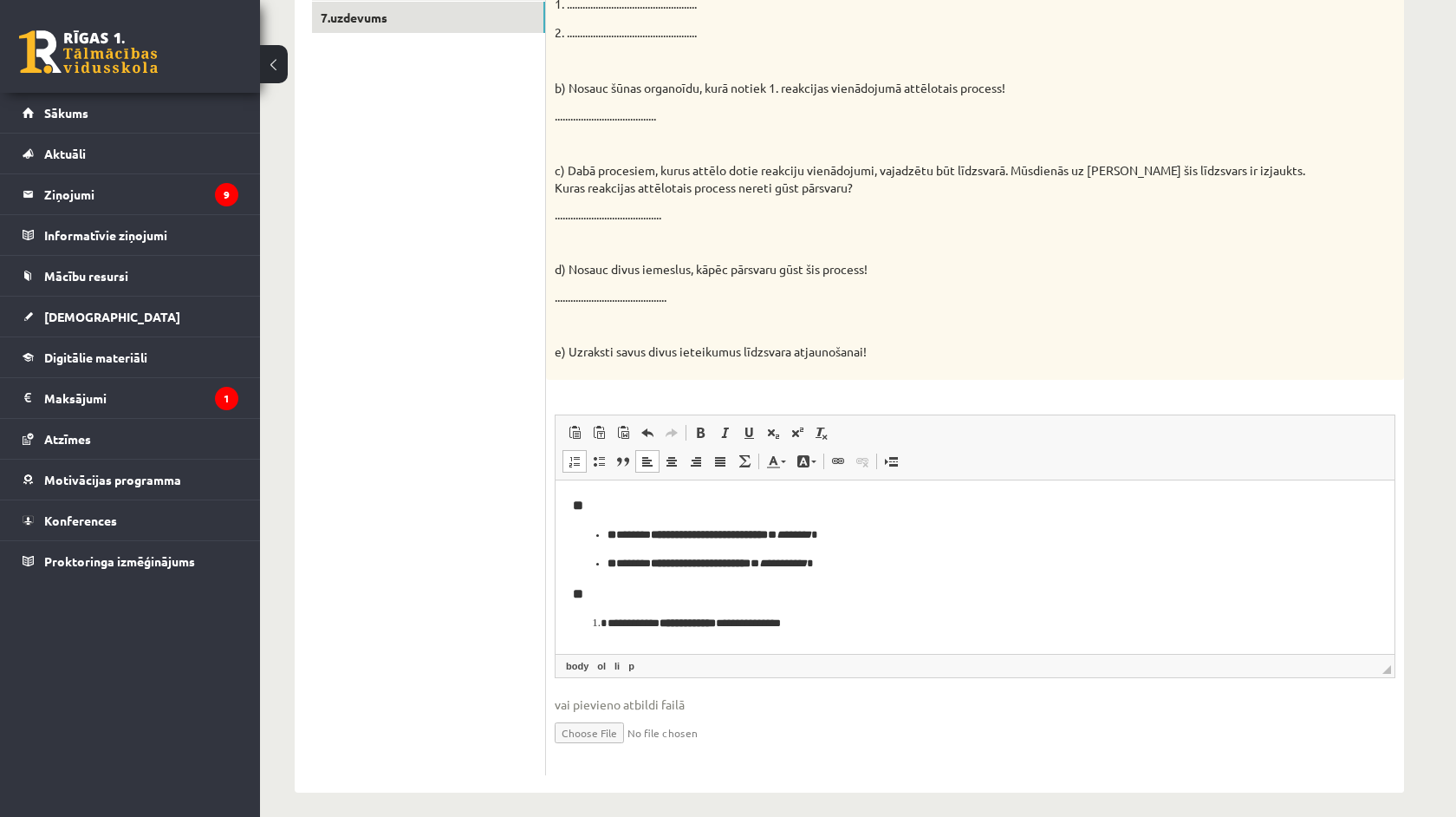
click at [971, 612] on body "**********" at bounding box center [974, 563] width 804 height 134
click at [808, 623] on p "**********" at bounding box center [974, 623] width 735 height 17
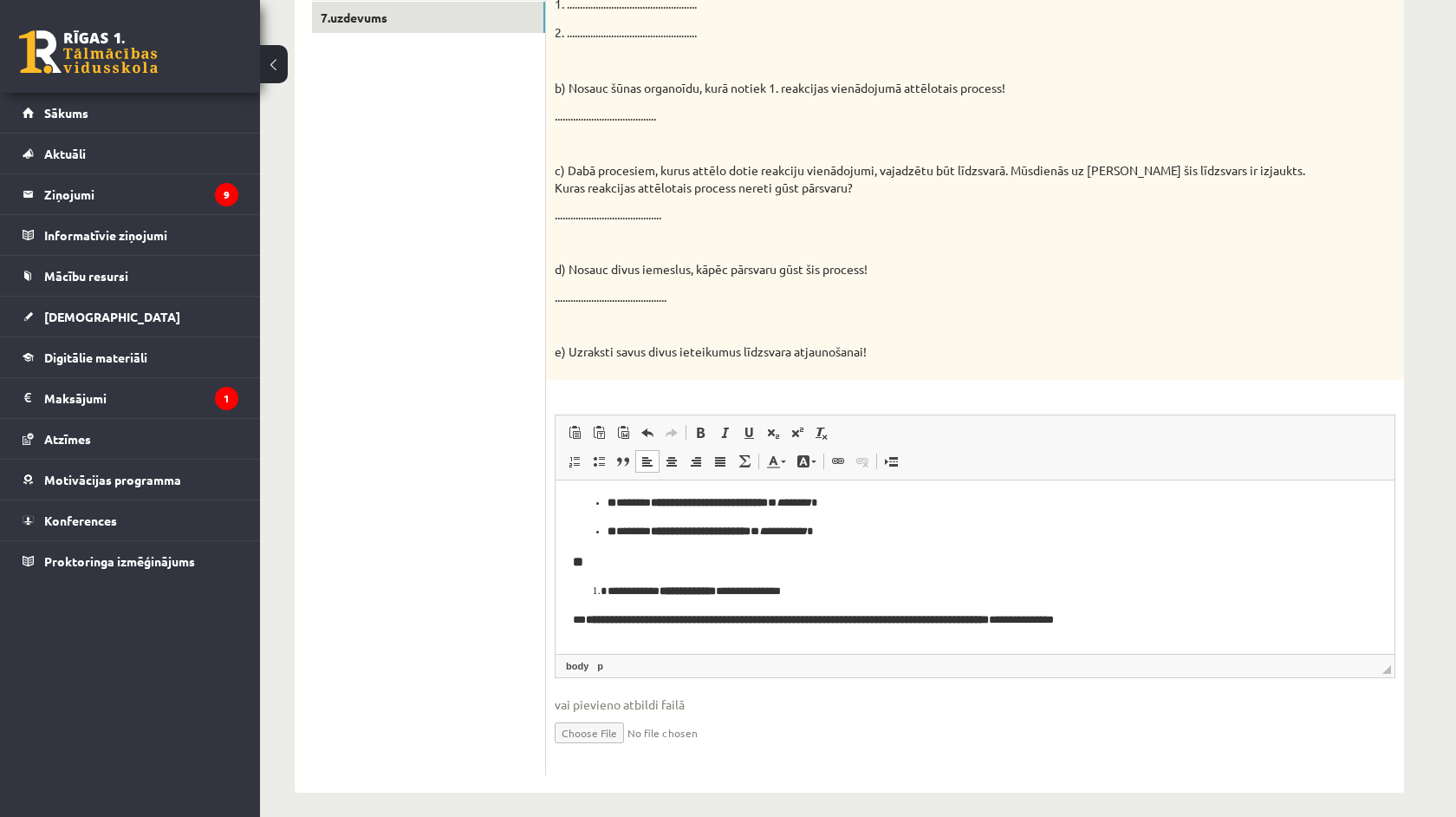
scroll to position [92, 0]
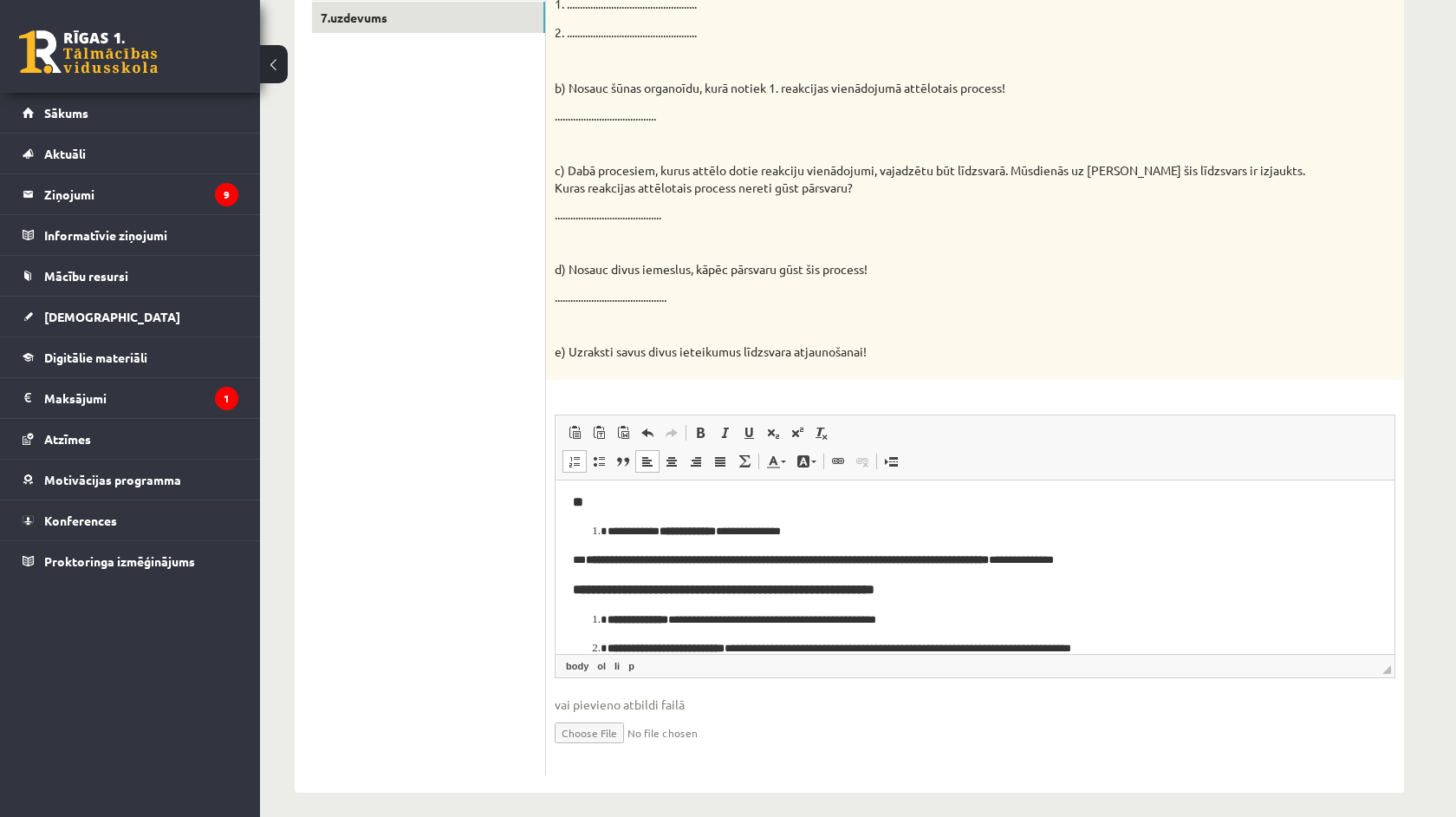
click at [959, 585] on h3 "**********" at bounding box center [974, 588] width 804 height 15
drag, startPoint x: 959, startPoint y: 585, endPoint x: 593, endPoint y: 588, distance: 366.0
click at [593, 588] on h3 "**********" at bounding box center [974, 588] width 804 height 15
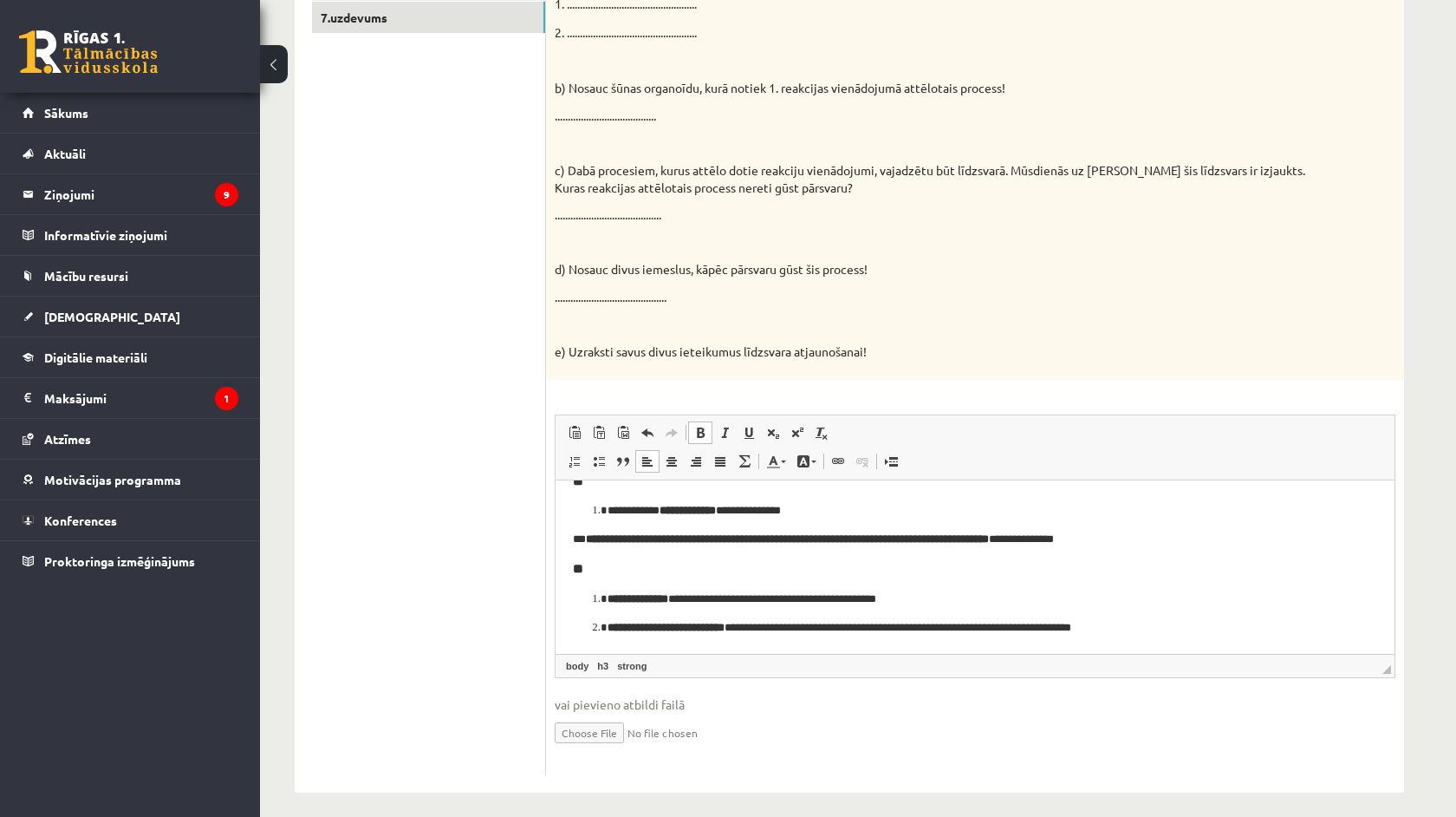
scroll to position [112, 0]
click at [1175, 629] on p "**********" at bounding box center [974, 628] width 735 height 17
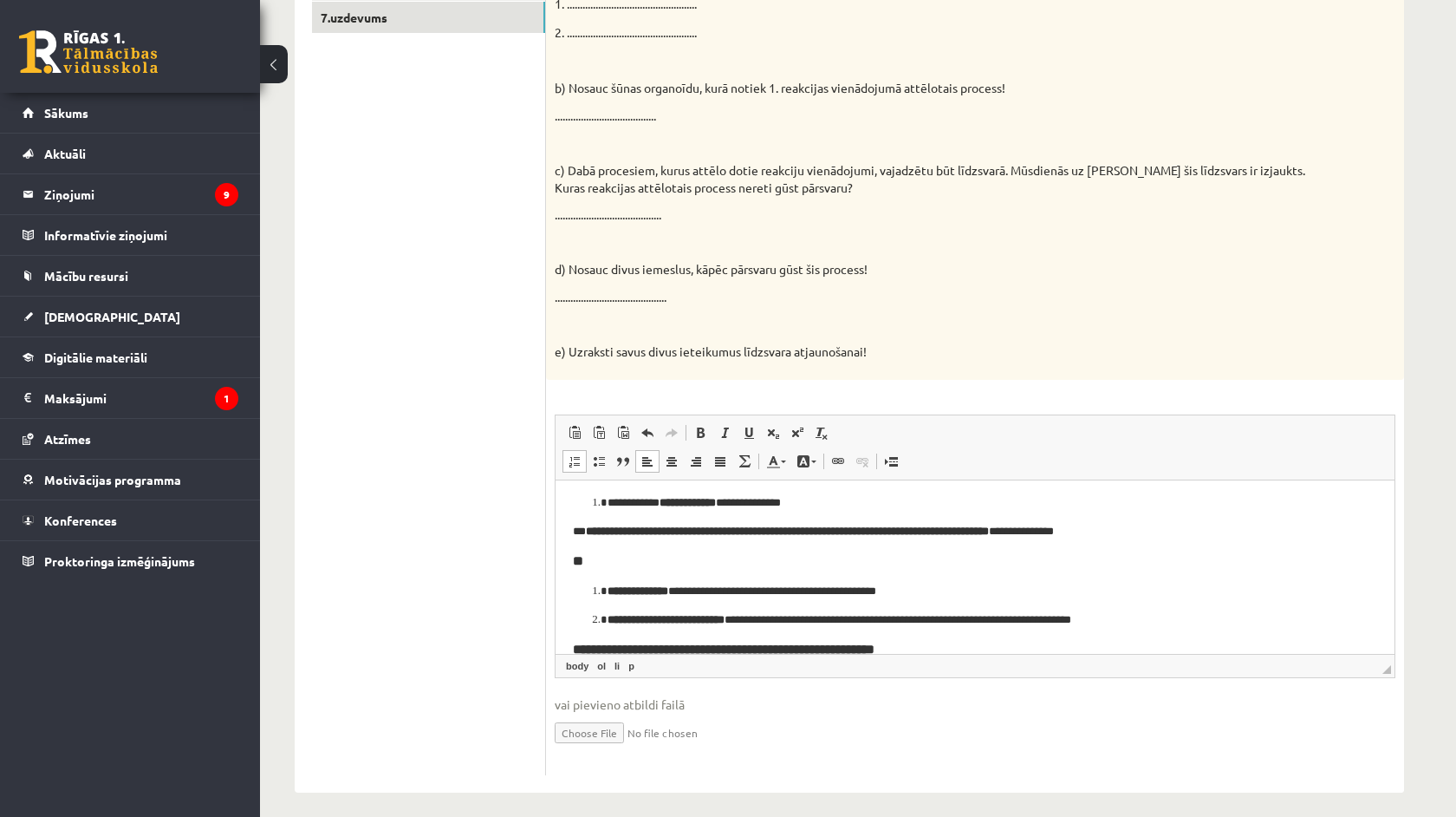
scroll to position [180, 0]
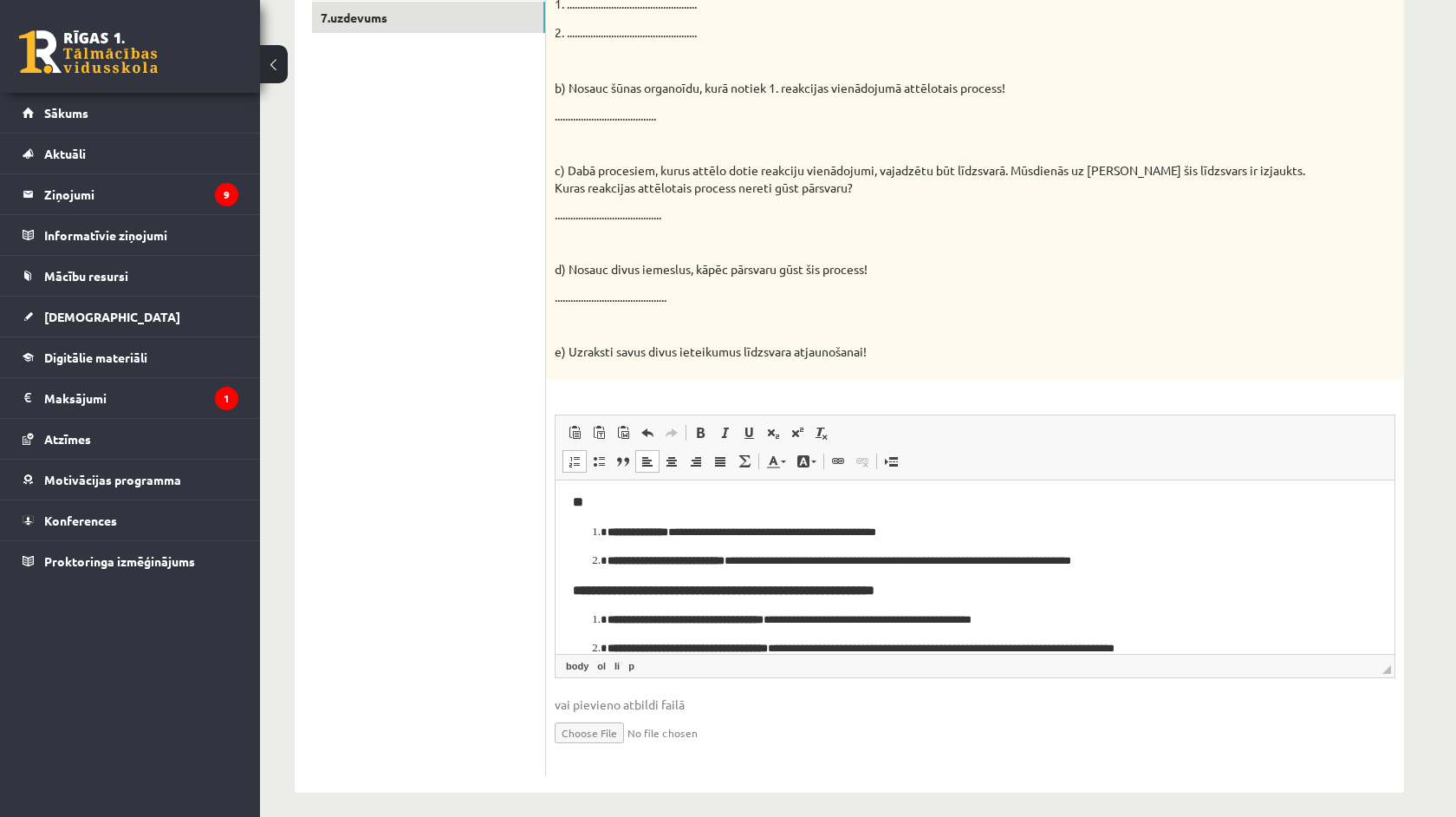
click at [951, 578] on body "**********" at bounding box center [974, 487] width 804 height 339
drag, startPoint x: 940, startPoint y: 588, endPoint x: 589, endPoint y: 592, distance: 351.0
click at [589, 592] on h3 "**********" at bounding box center [974, 589] width 804 height 15
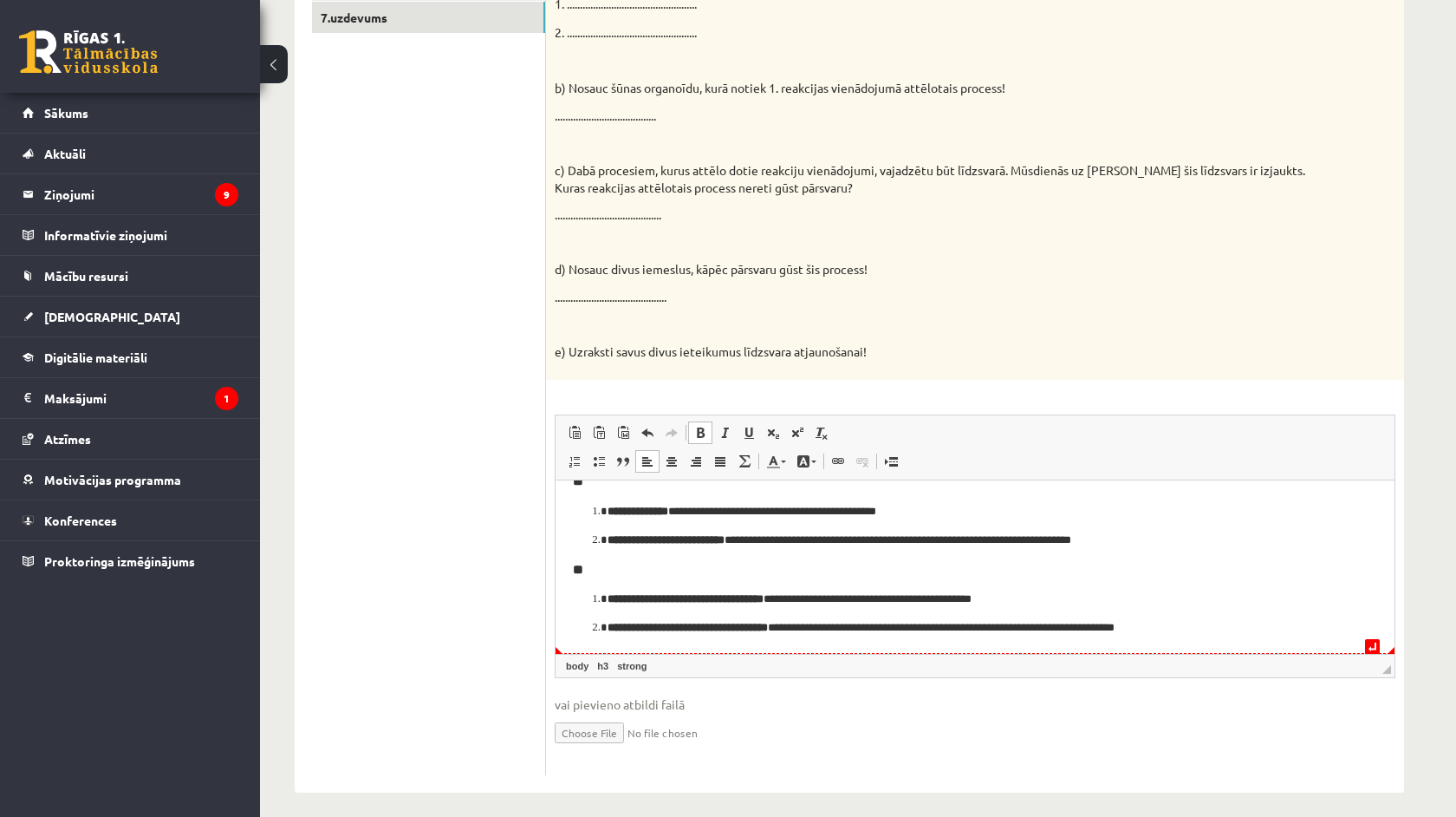
scroll to position [199, 0]
click at [1241, 622] on p "**********" at bounding box center [974, 628] width 735 height 17
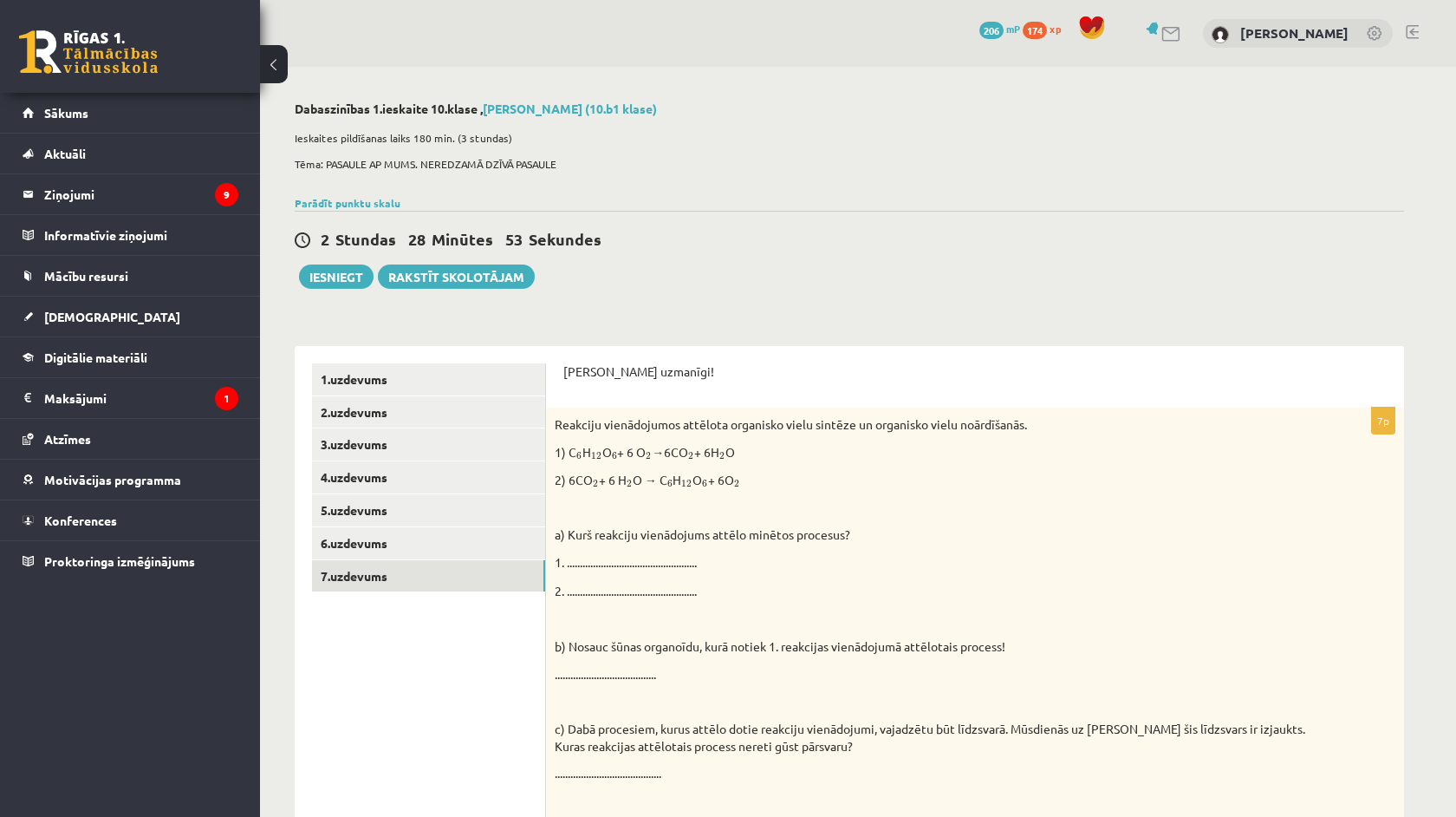
scroll to position [0, 0]
click at [323, 287] on button "Iesniegt" at bounding box center [336, 276] width 74 height 24
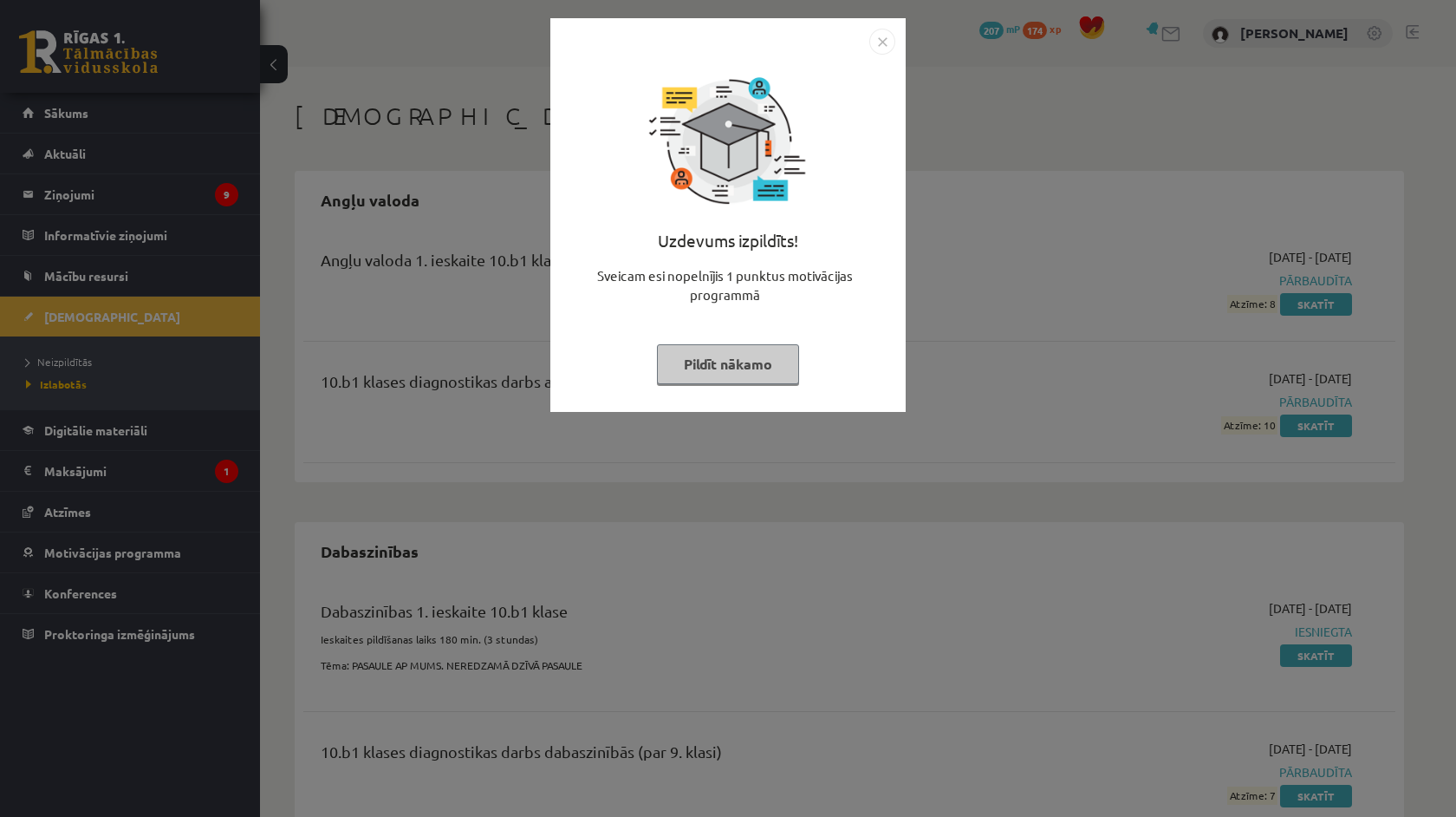
click at [882, 41] on img "Close" at bounding box center [882, 42] width 26 height 26
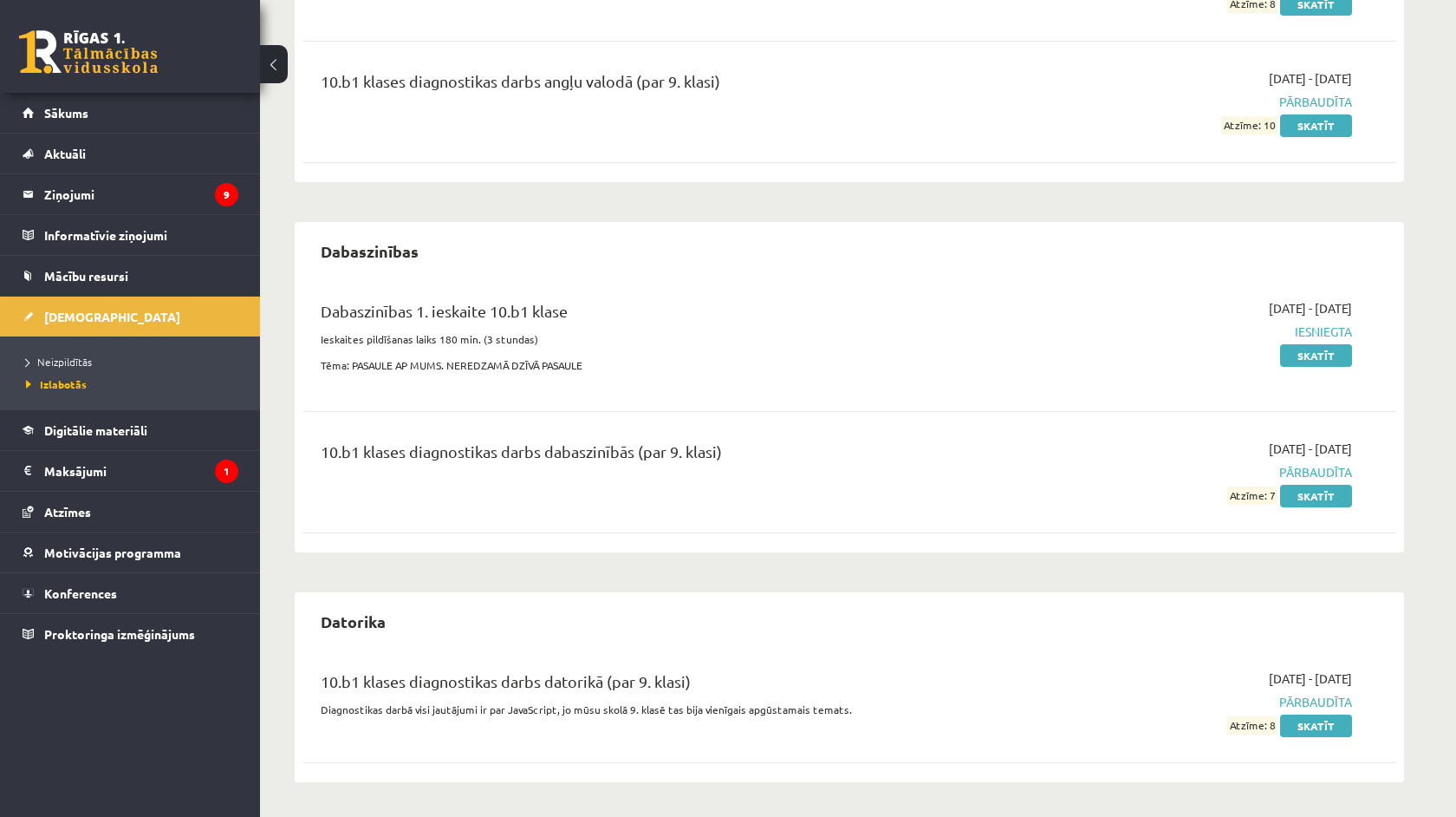
scroll to position [299, 0]
click at [82, 318] on span "[DEMOGRAPHIC_DATA]" at bounding box center [112, 317] width 136 height 15
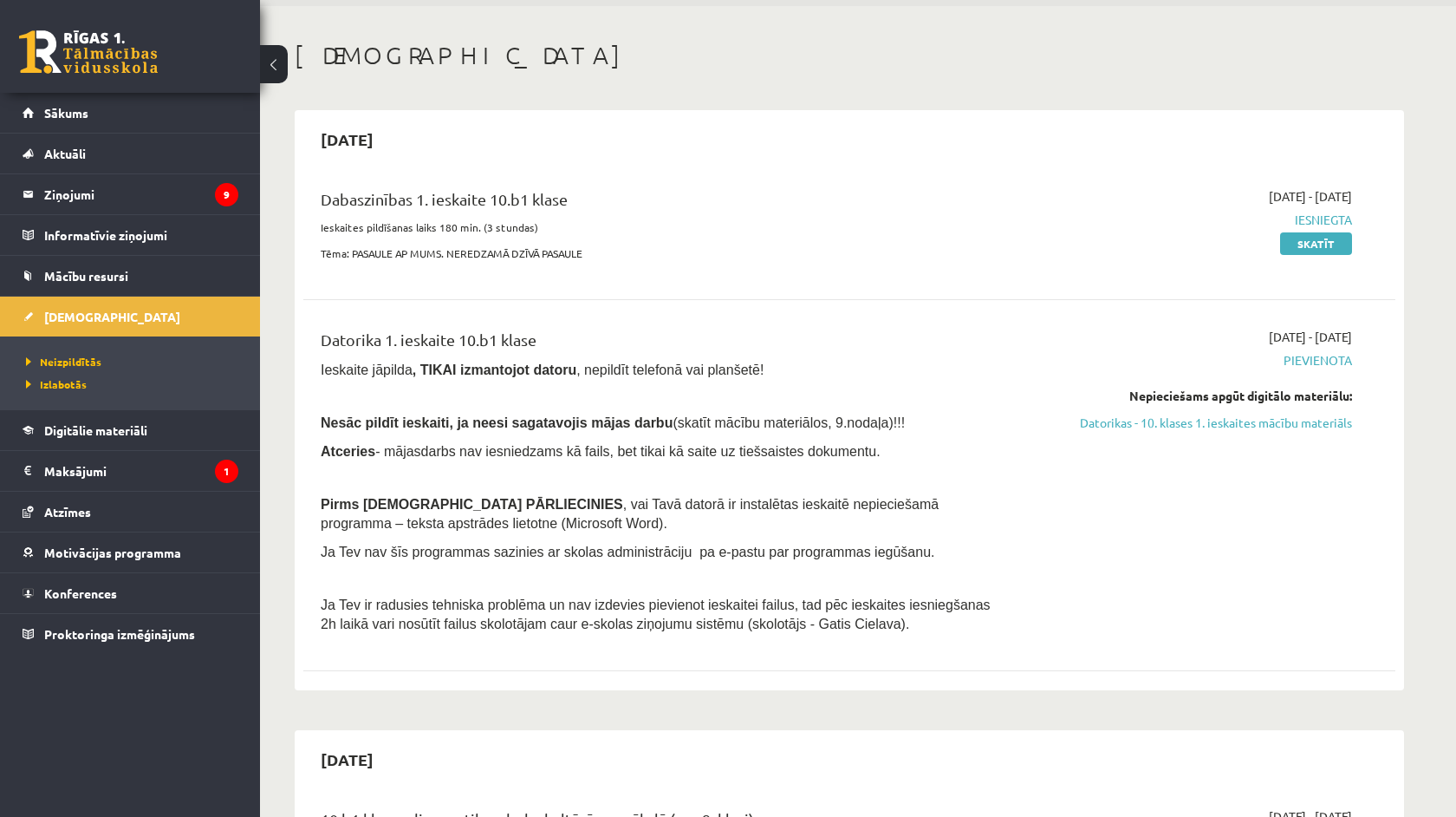
scroll to position [60, 0]
click at [1306, 366] on span "Pievienota" at bounding box center [1189, 360] width 326 height 18
click at [1271, 428] on link "Datorikas - 10. klases 1. ieskaites mācību materiāls" at bounding box center [1189, 423] width 326 height 18
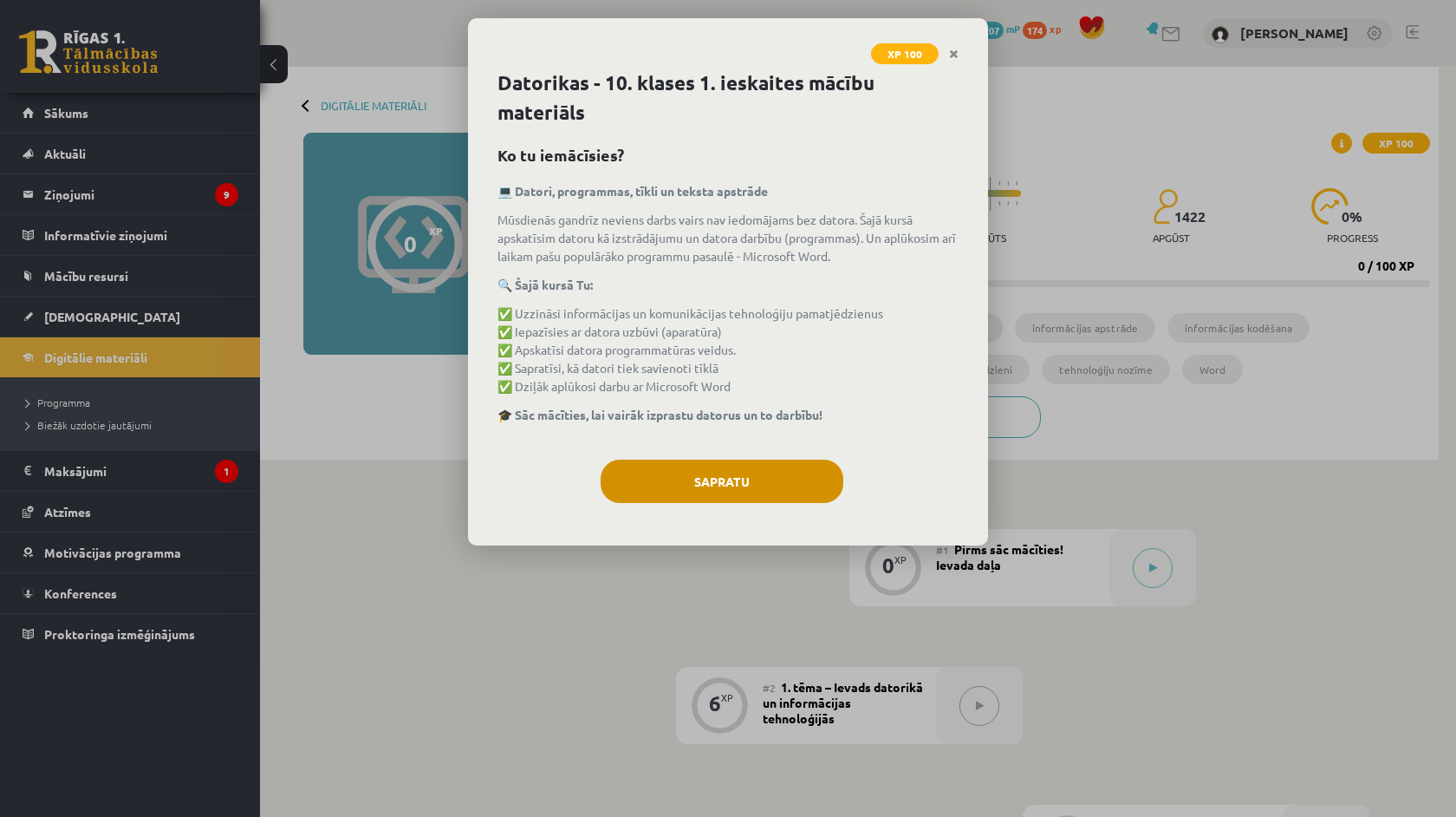
click at [684, 494] on button "Sapratu" at bounding box center [721, 481] width 242 height 43
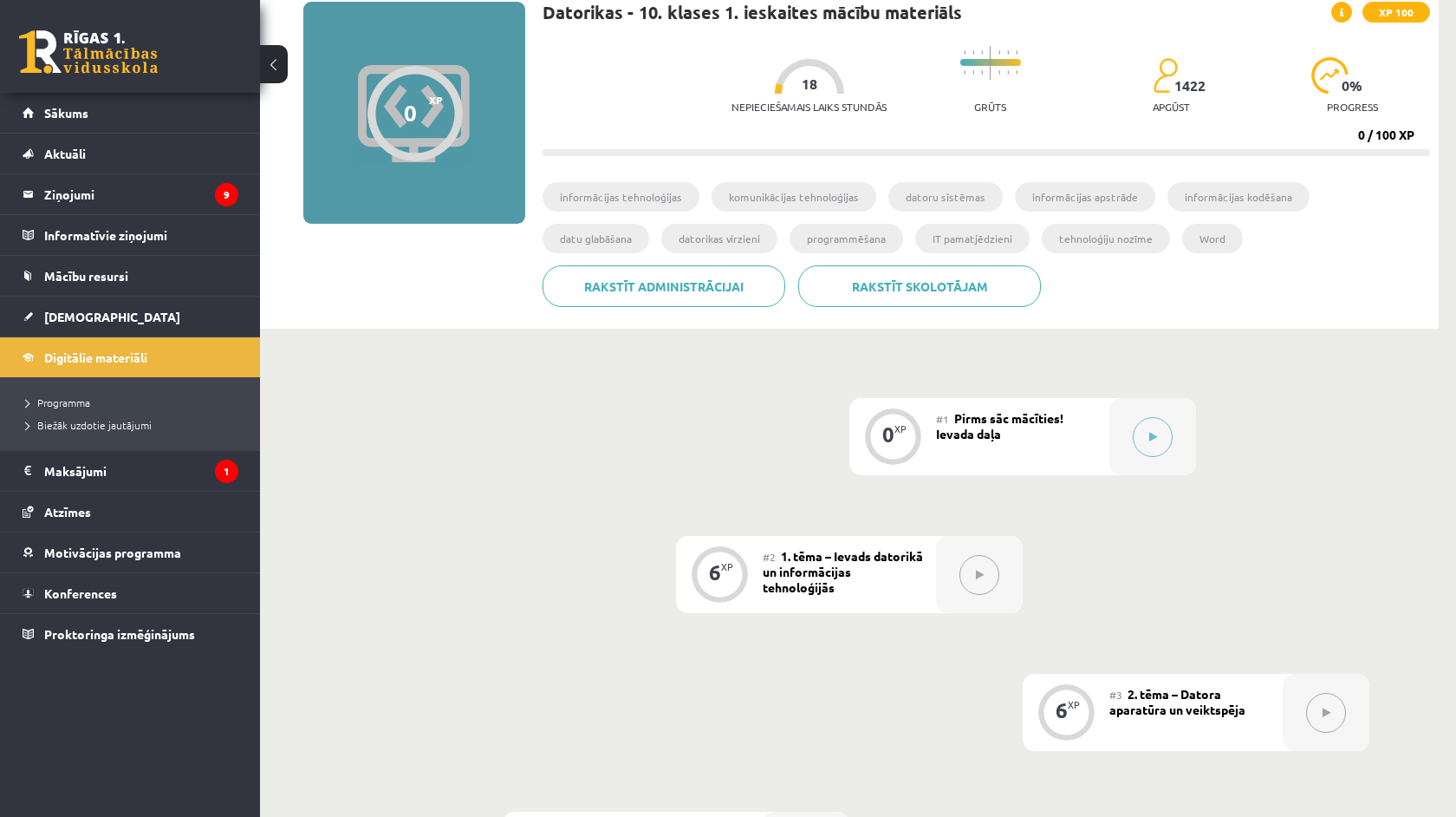
scroll to position [131, 0]
click at [1163, 460] on div at bounding box center [1153, 437] width 87 height 77
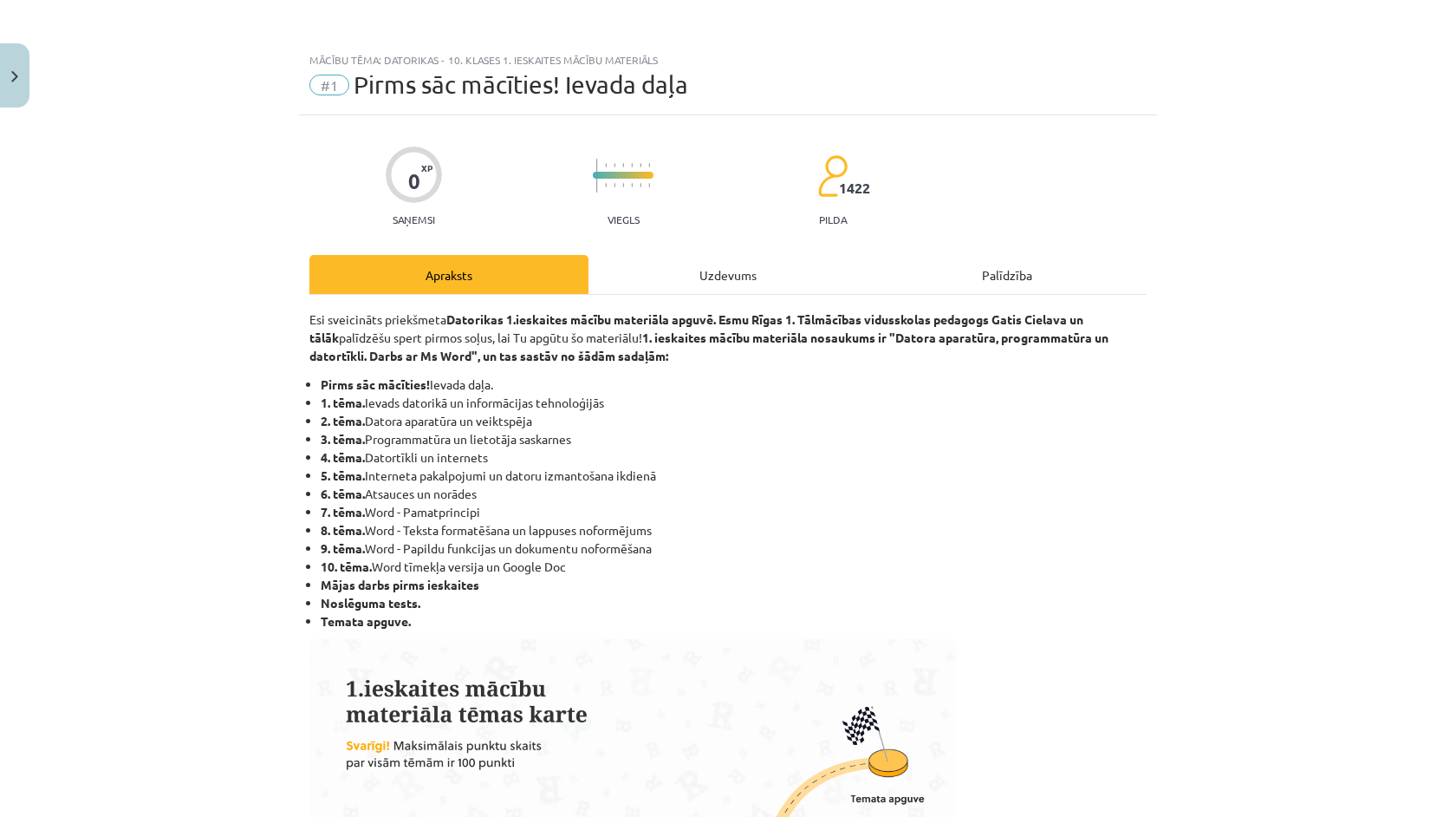
click at [752, 276] on div "Uzdevums" at bounding box center [727, 274] width 279 height 39
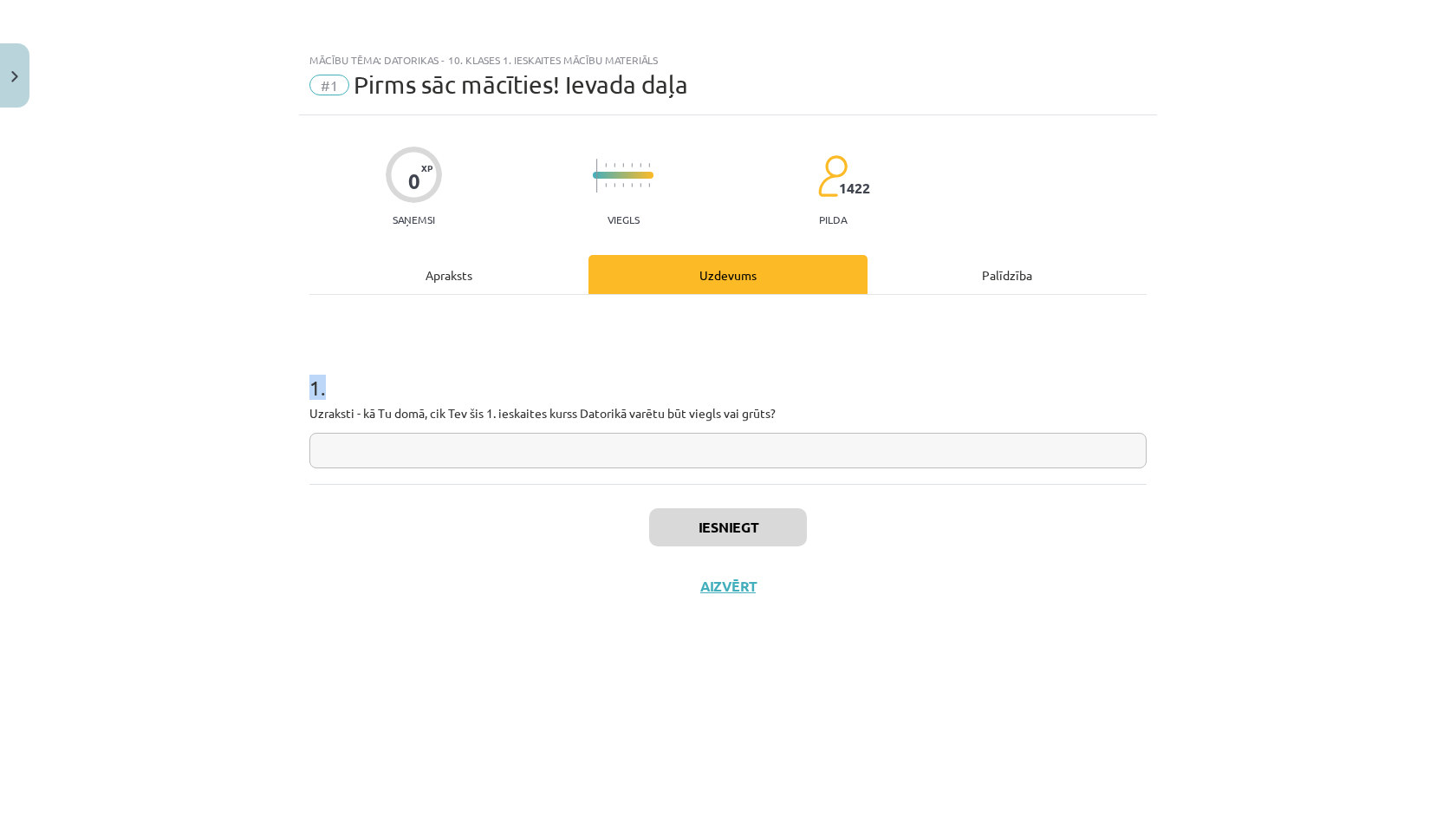
drag, startPoint x: 314, startPoint y: 388, endPoint x: 674, endPoint y: 433, distance: 362.8
copy h1 "1 ."
click at [913, 571] on div "Iesniegt Aizvērt" at bounding box center [727, 545] width 837 height 122
click at [862, 572] on div "Iesniegt Aizvērt" at bounding box center [727, 545] width 837 height 122
click at [868, 531] on div "Iesniegt Aizvērt" at bounding box center [727, 545] width 837 height 122
